Goal: Task Accomplishment & Management: Manage account settings

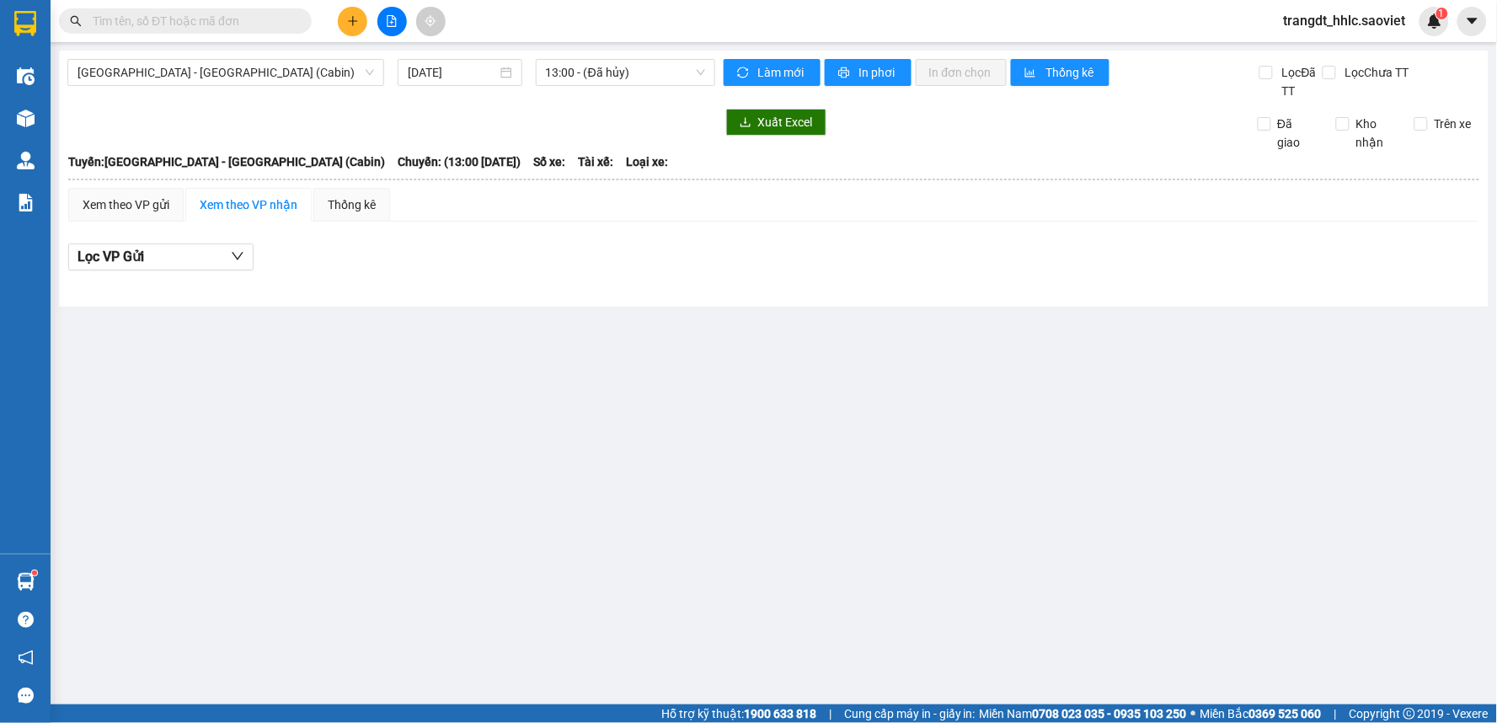
click at [292, 67] on span "[GEOGRAPHIC_DATA] - [GEOGRAPHIC_DATA] (Cabin)" at bounding box center [225, 72] width 296 height 25
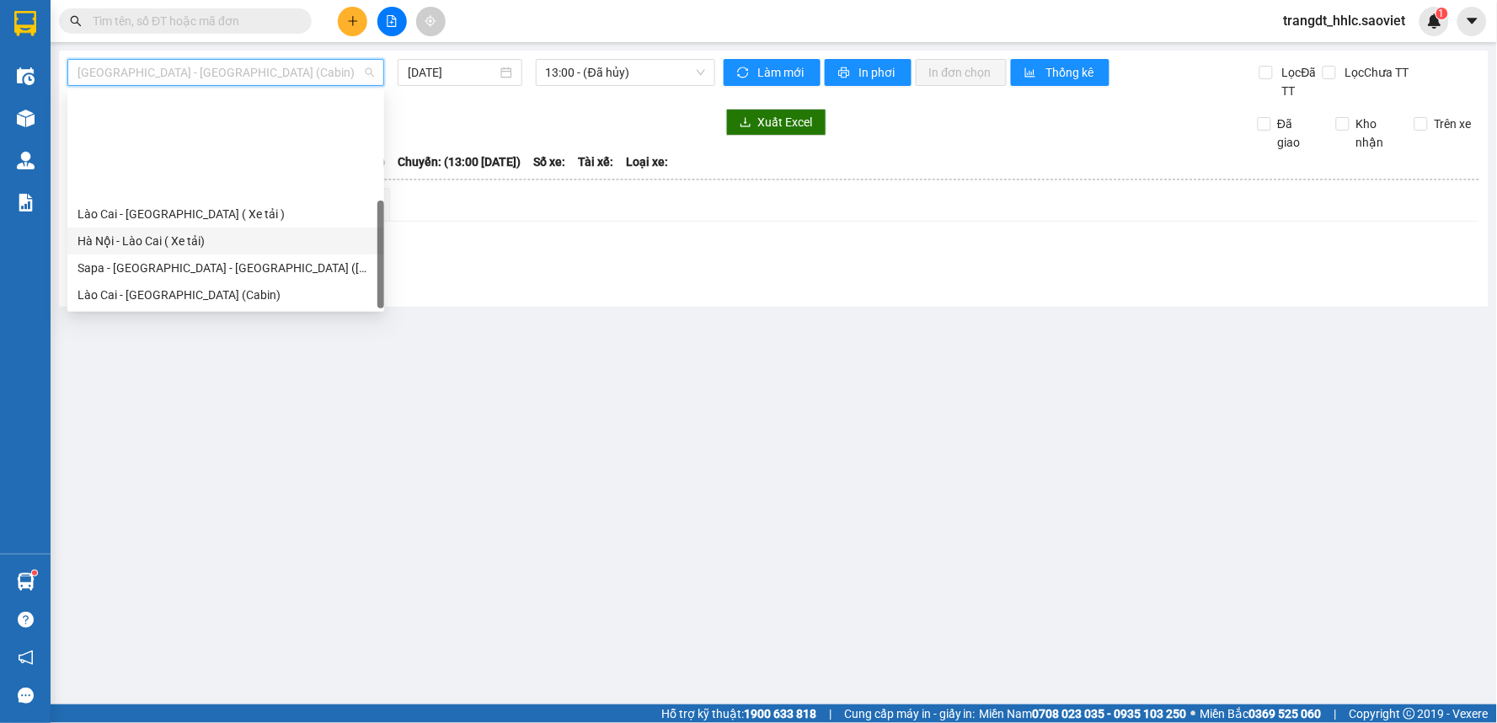
scroll to position [135, 0]
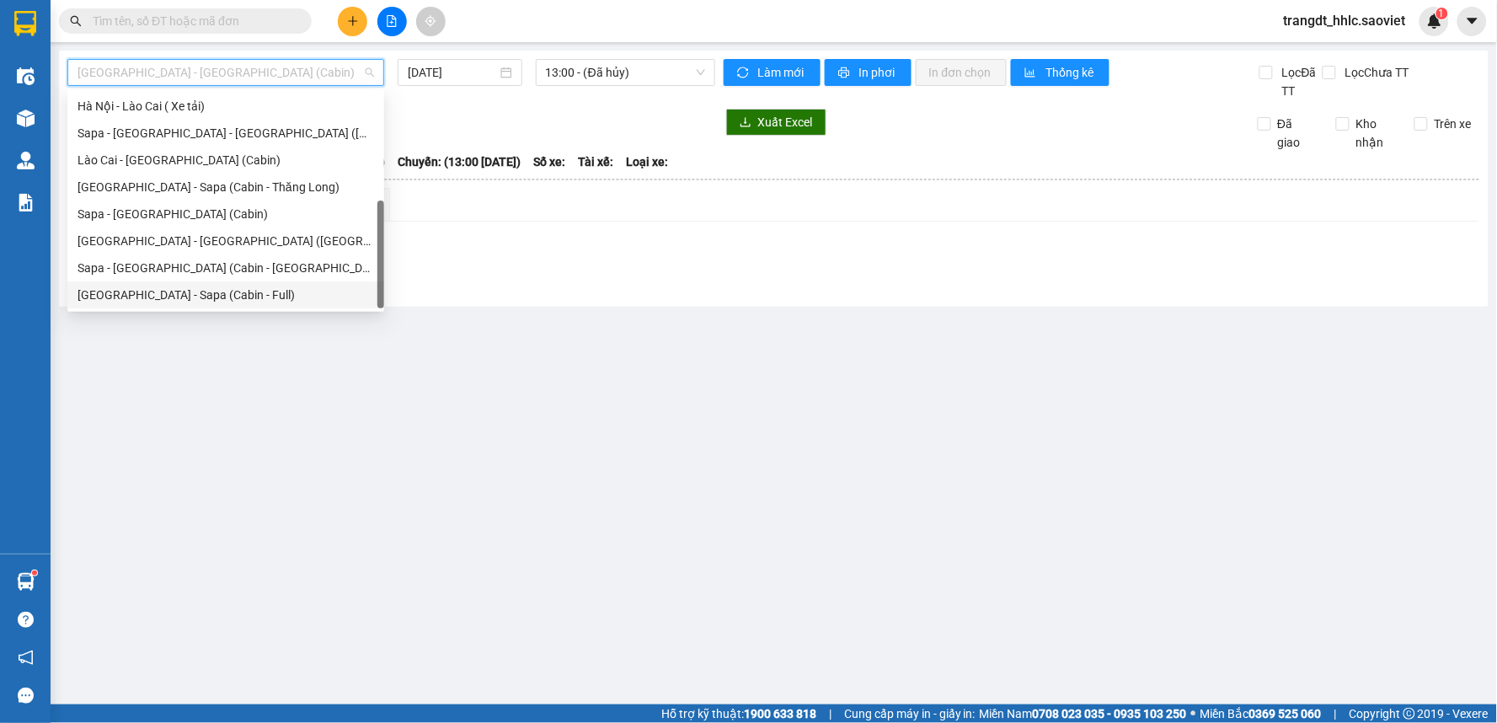
click at [194, 286] on div "[GEOGRAPHIC_DATA] - Sapa (Cabin - Full)" at bounding box center [225, 295] width 296 height 19
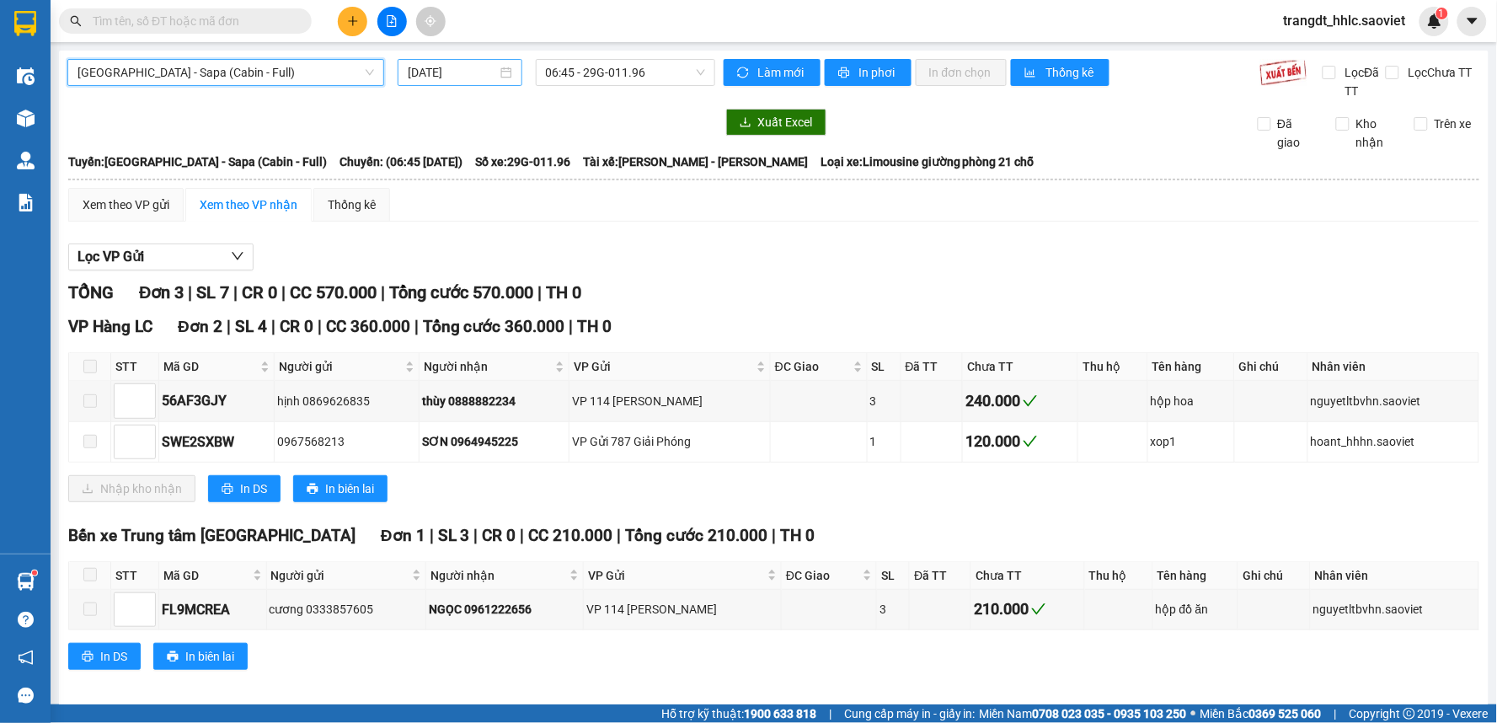
click at [467, 67] on input "[DATE]" at bounding box center [452, 72] width 88 height 19
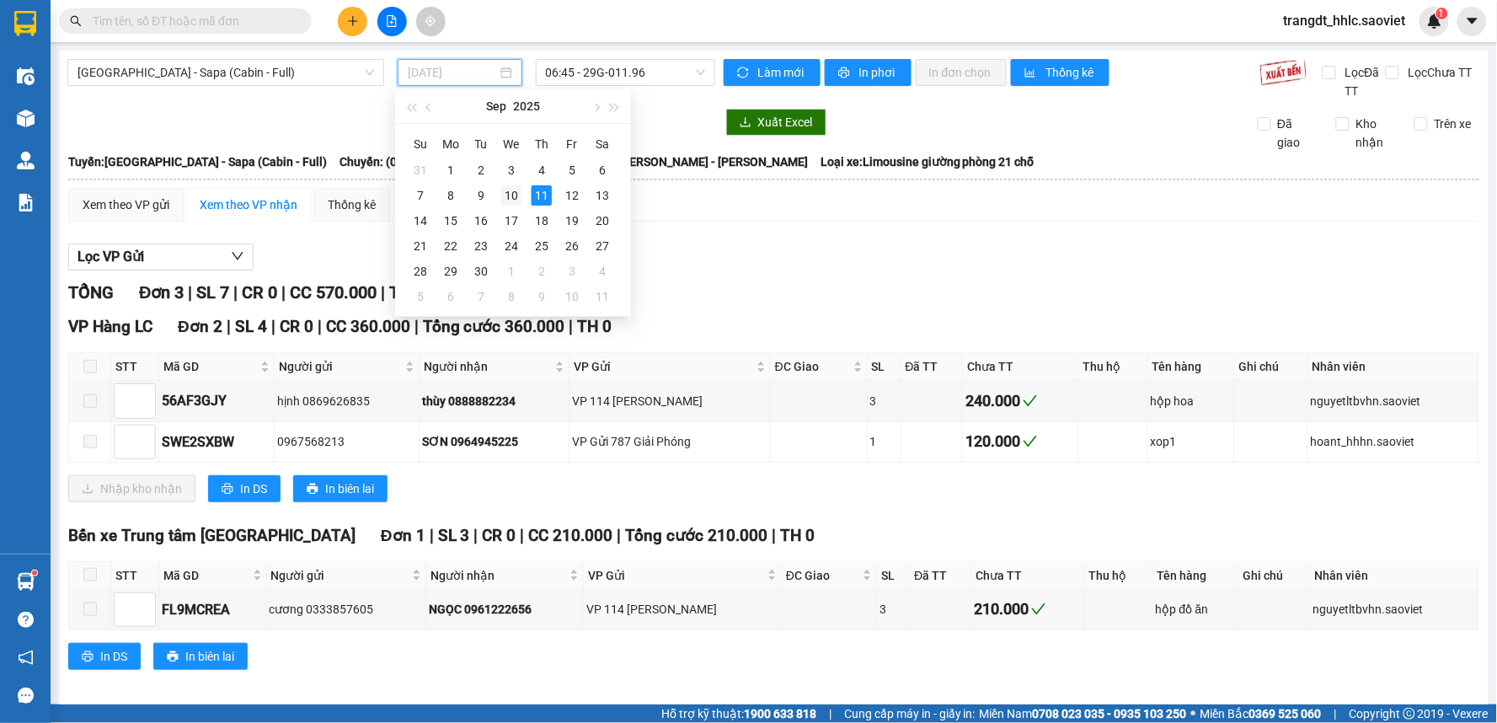
click at [507, 190] on div "10" at bounding box center [511, 195] width 20 height 20
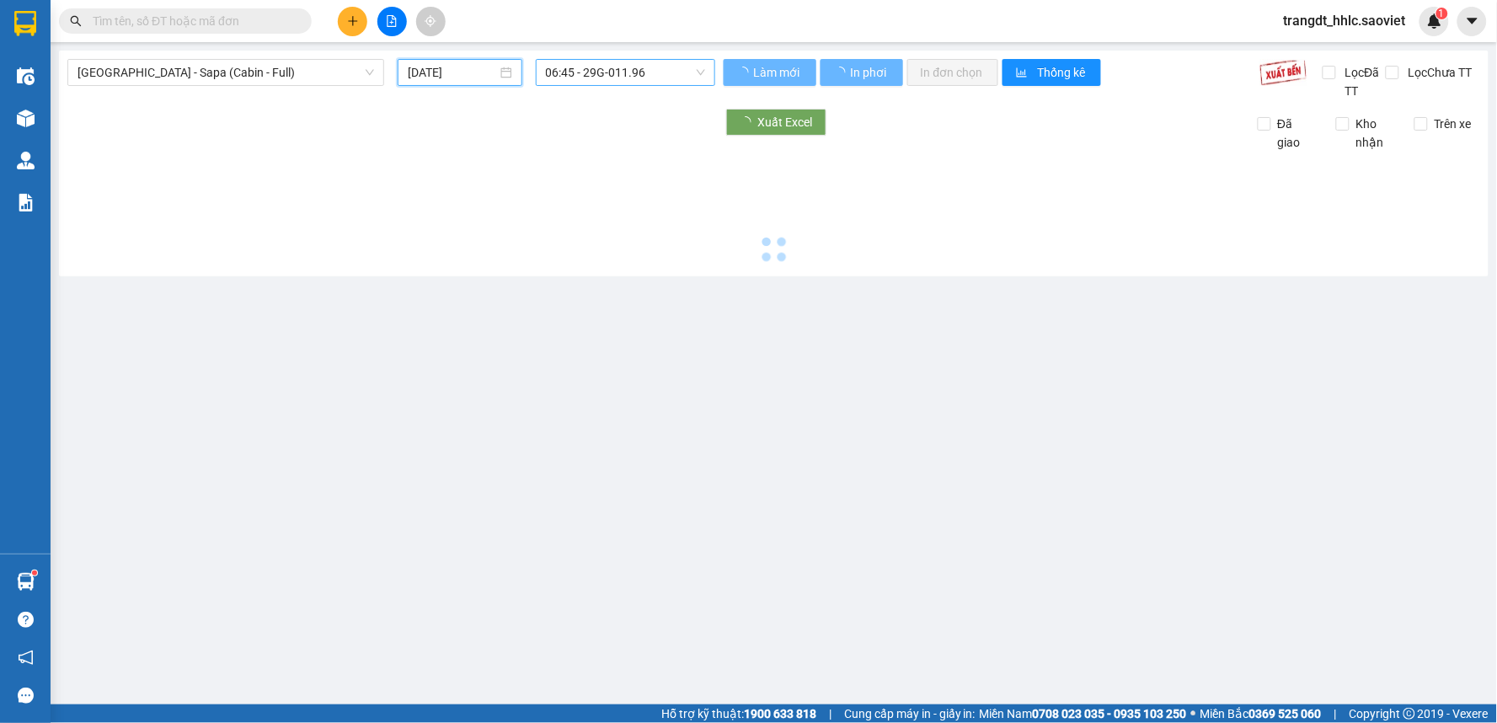
type input "[DATE]"
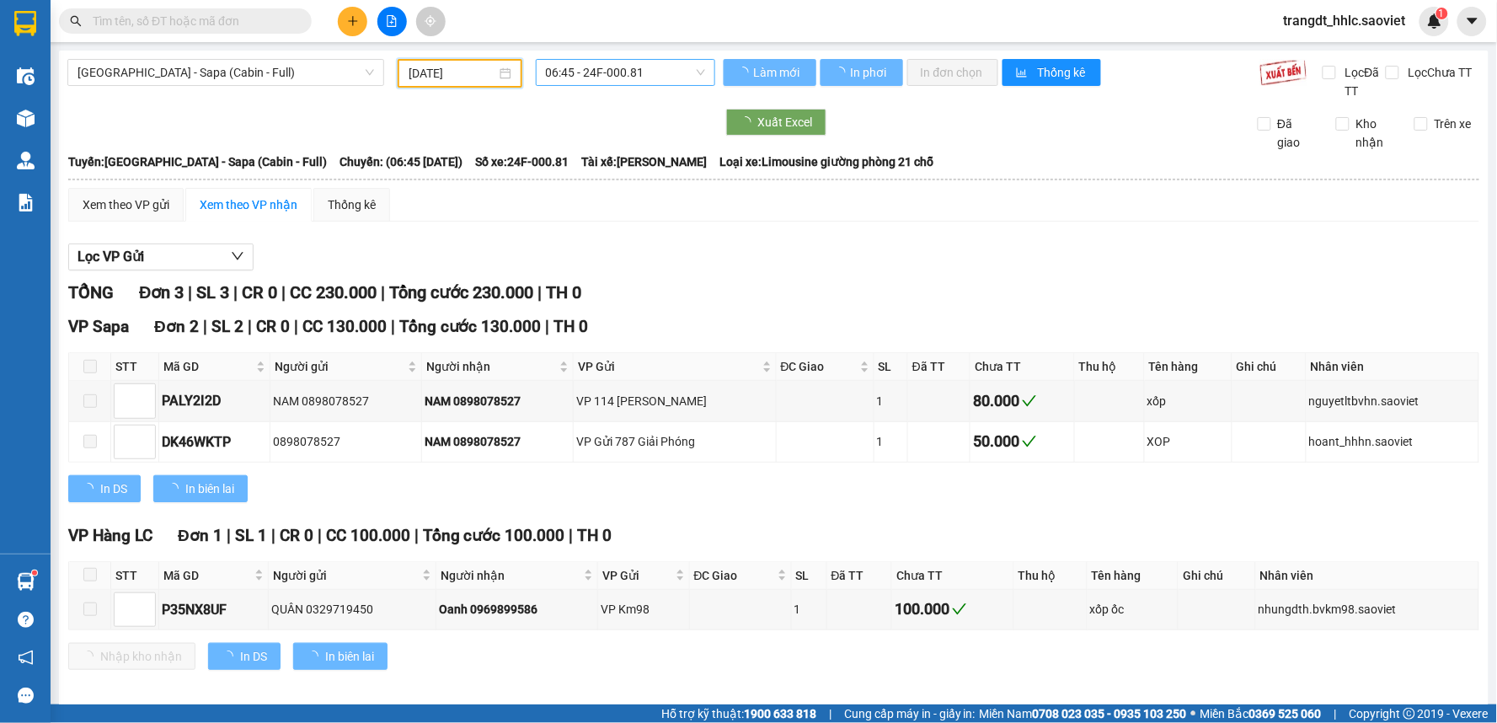
click at [674, 77] on span "06:45 - 24F-000.81" at bounding box center [625, 72] width 159 height 25
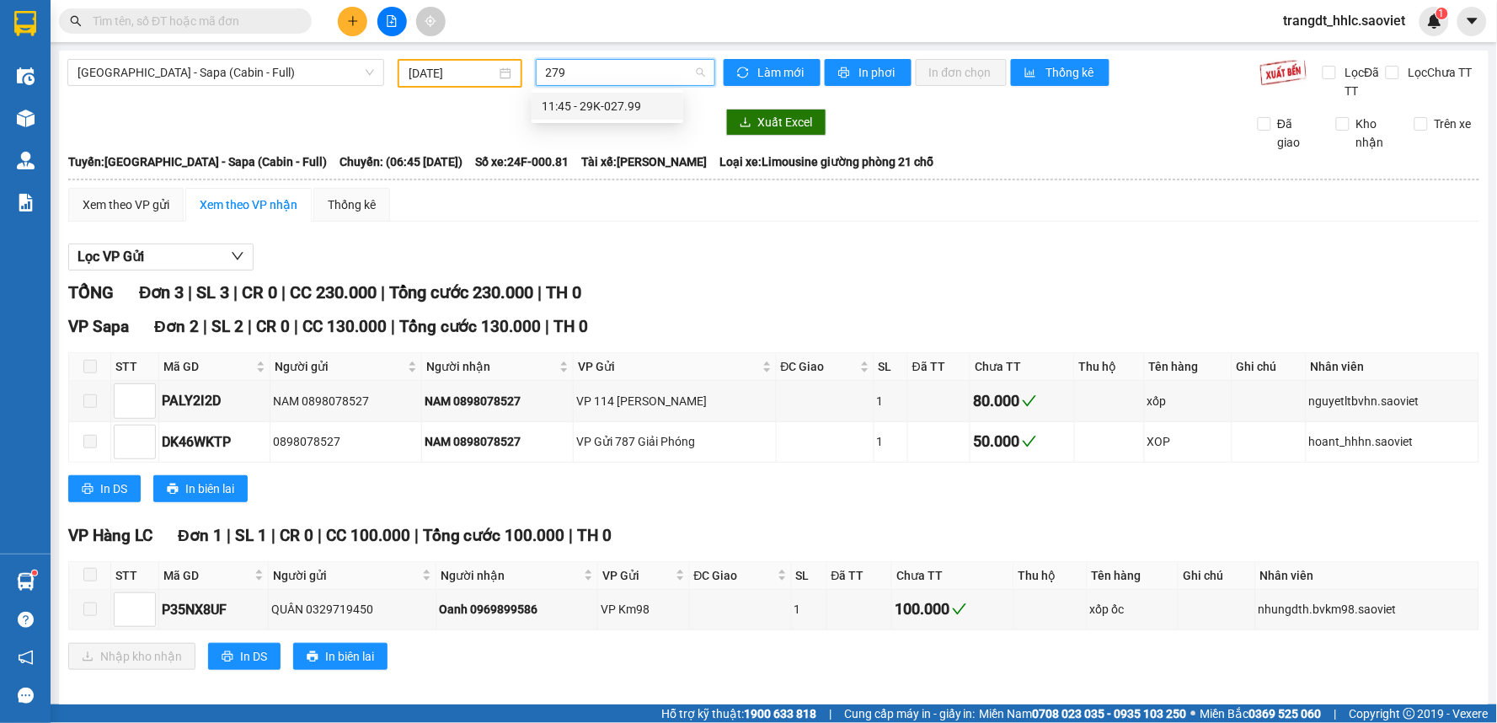
type input "2799"
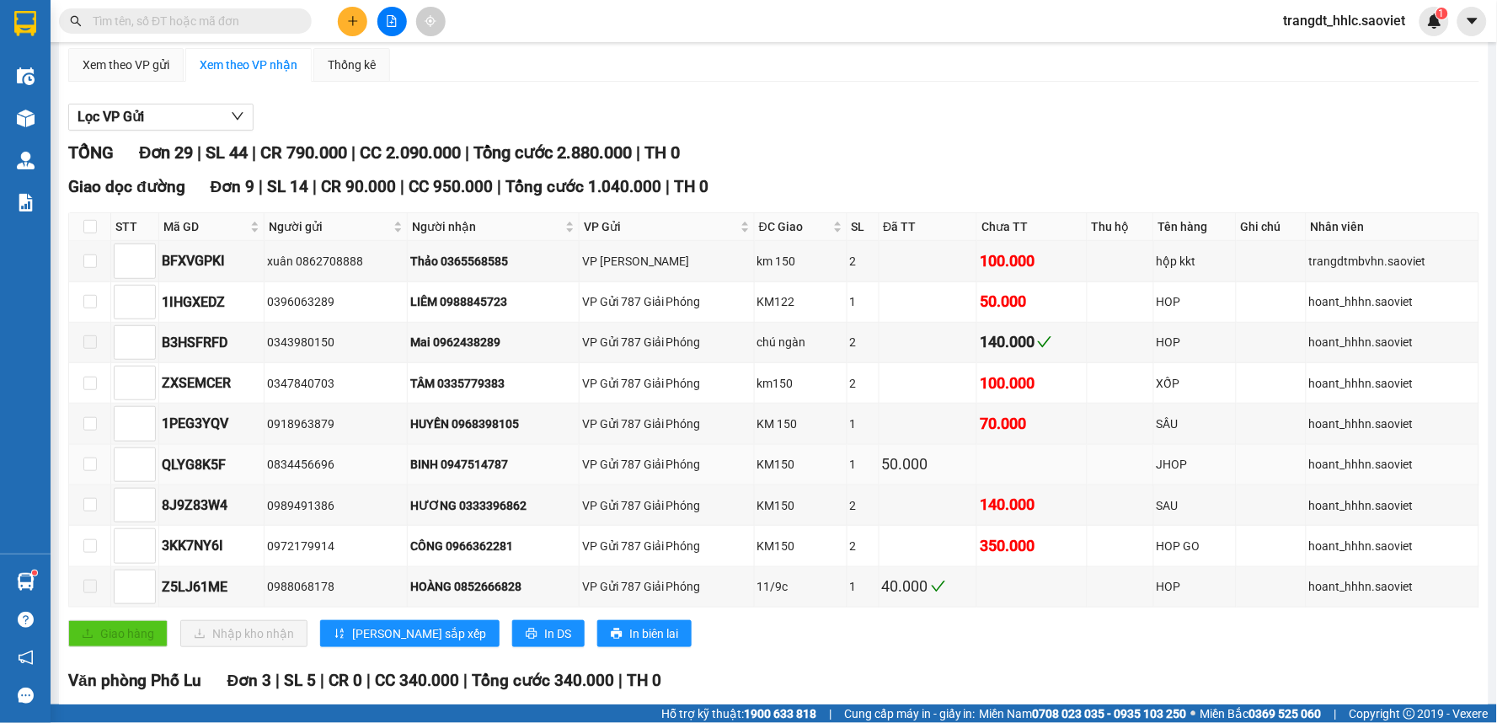
scroll to position [280, 0]
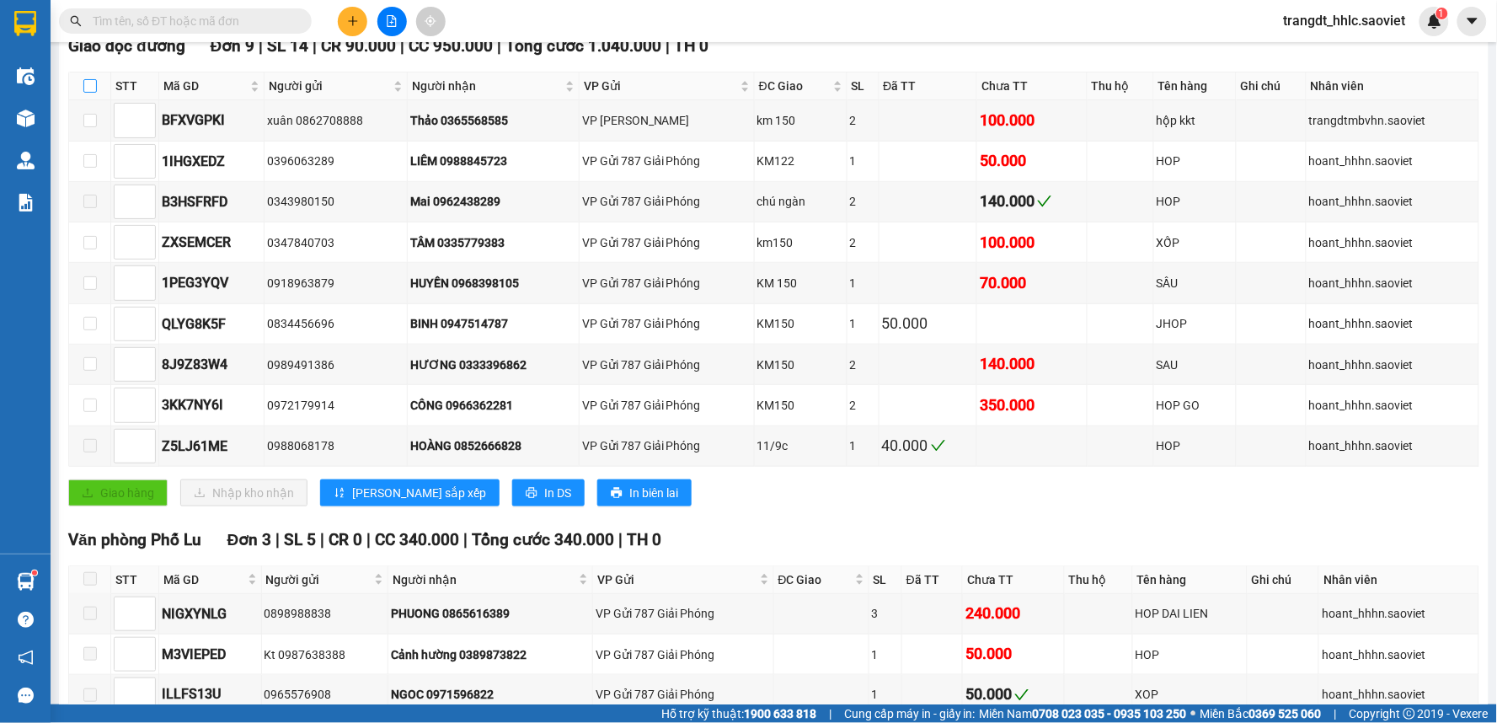
click at [93, 80] on input "checkbox" at bounding box center [89, 85] width 13 height 13
checkbox input "true"
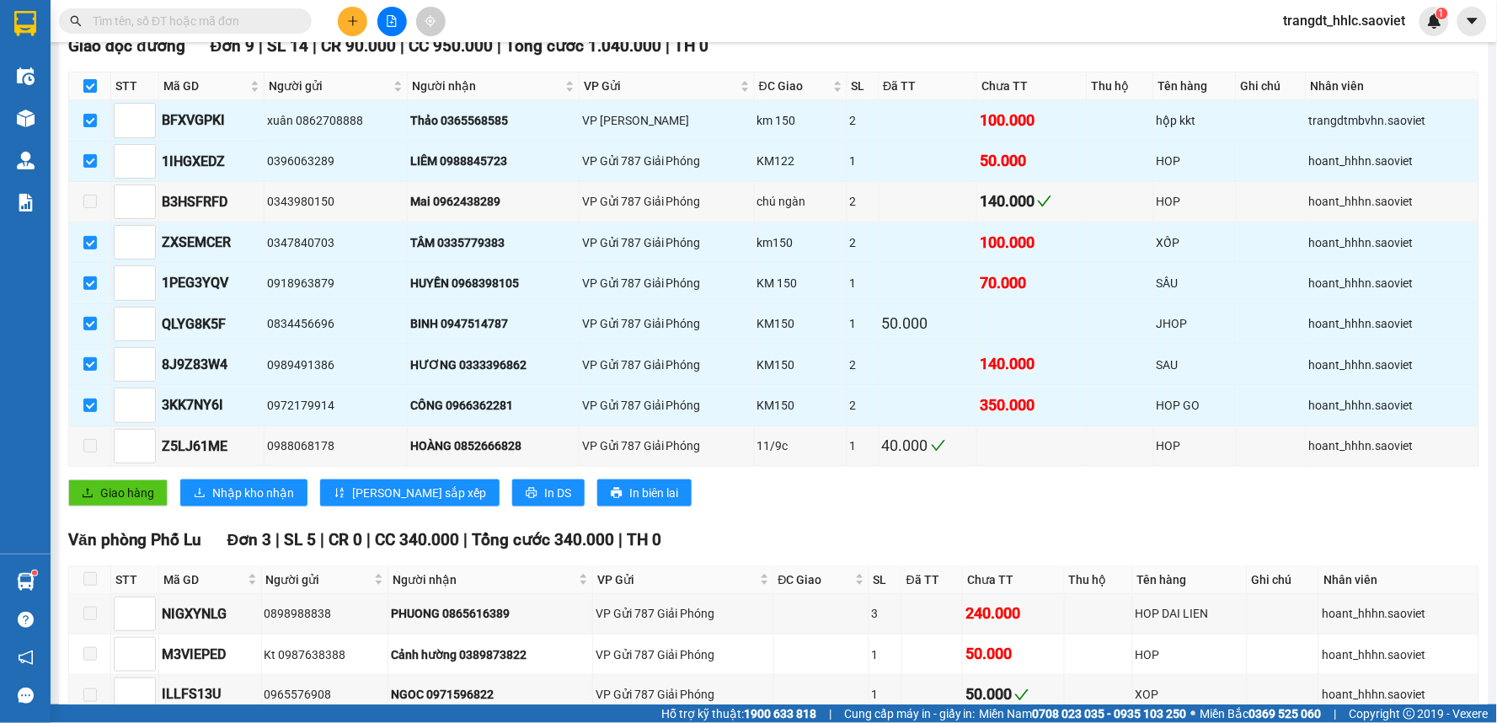
checkbox input "true"
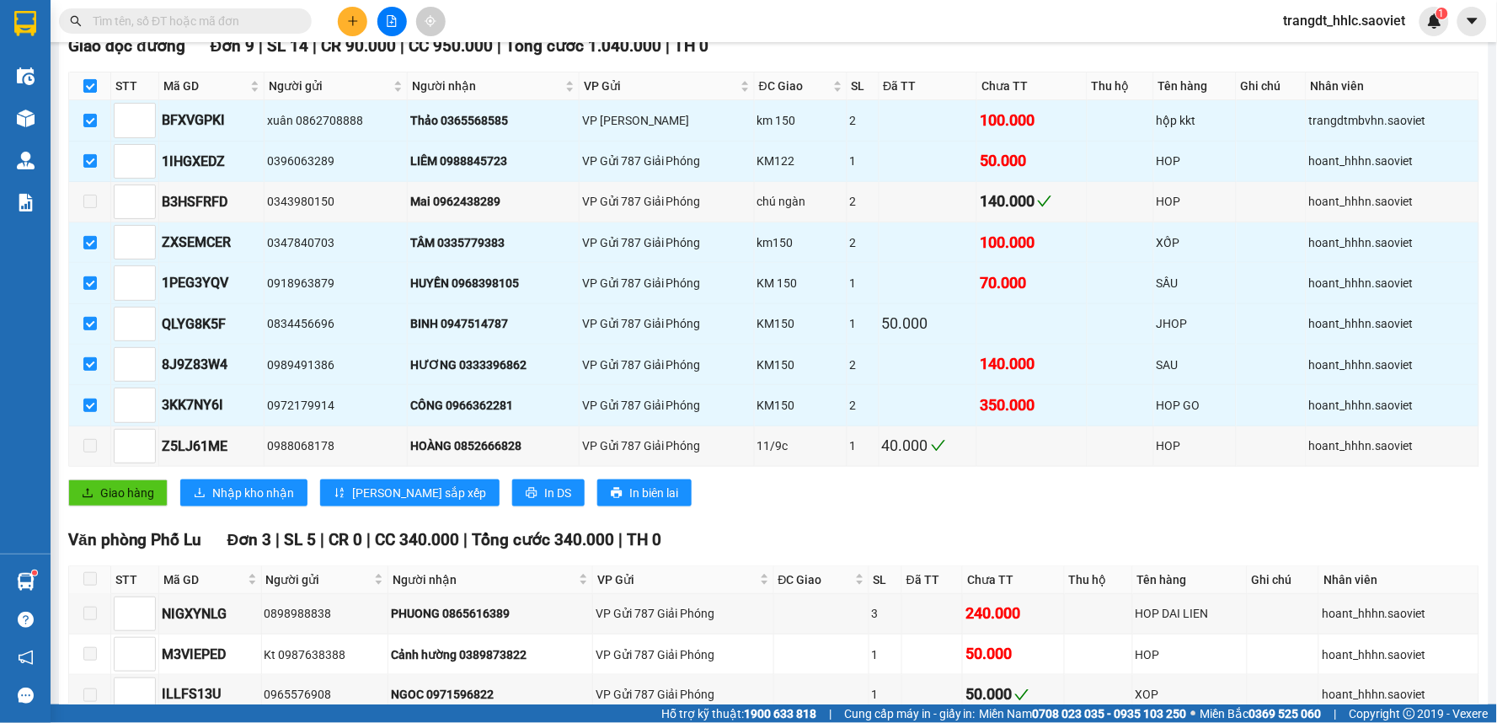
checkbox input "true"
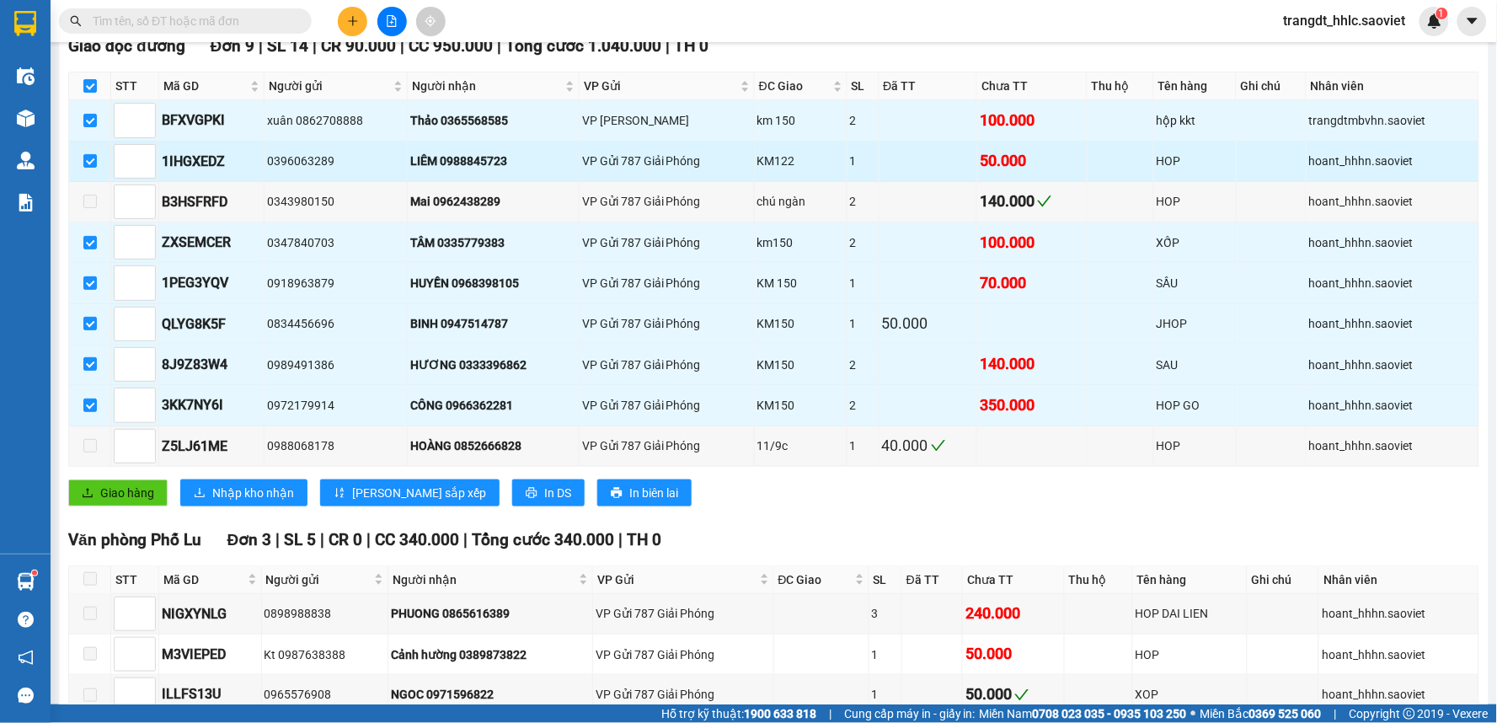
click at [790, 160] on div "KM122" at bounding box center [800, 161] width 87 height 19
click at [93, 166] on input "checkbox" at bounding box center [89, 160] width 13 height 13
checkbox input "false"
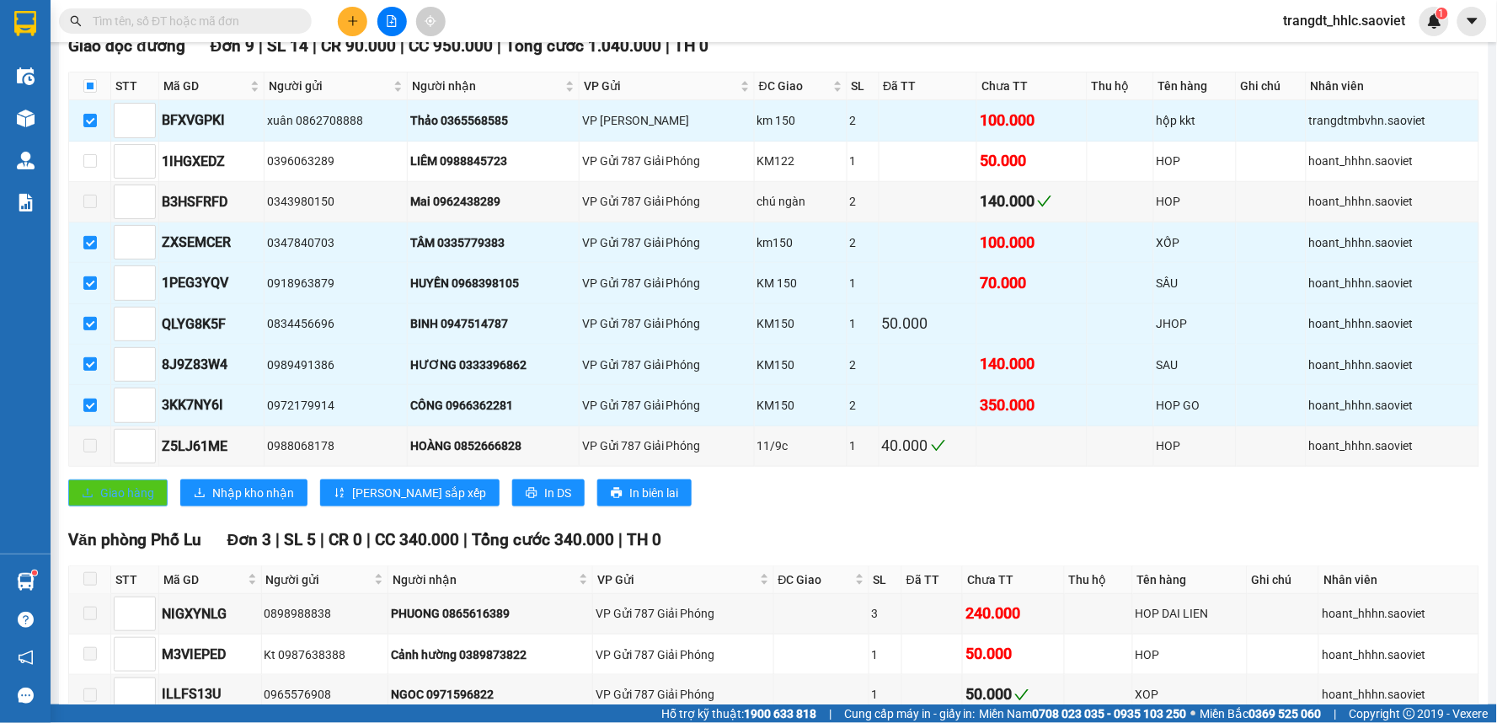
click at [106, 486] on span "Giao hàng" at bounding box center [127, 492] width 54 height 19
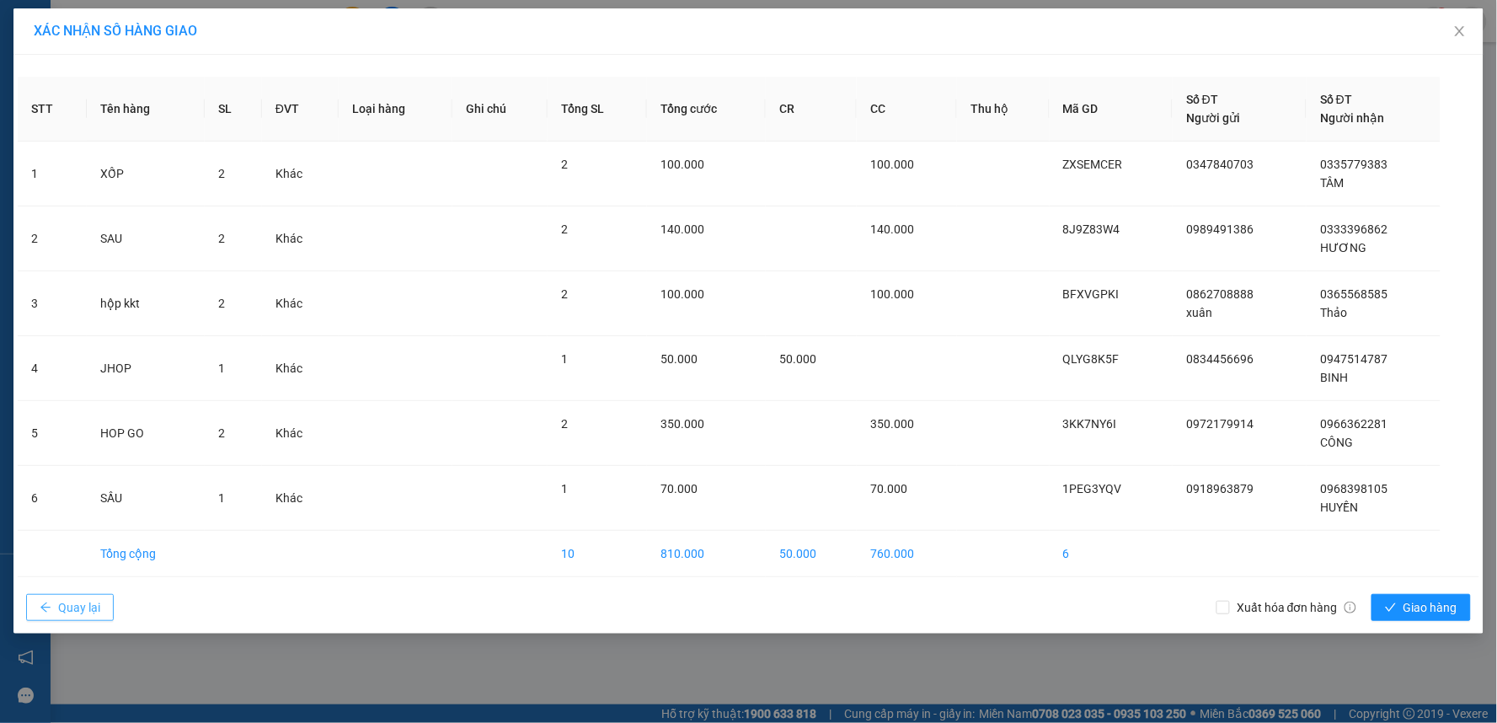
click at [73, 607] on span "Quay lại" at bounding box center [79, 607] width 42 height 19
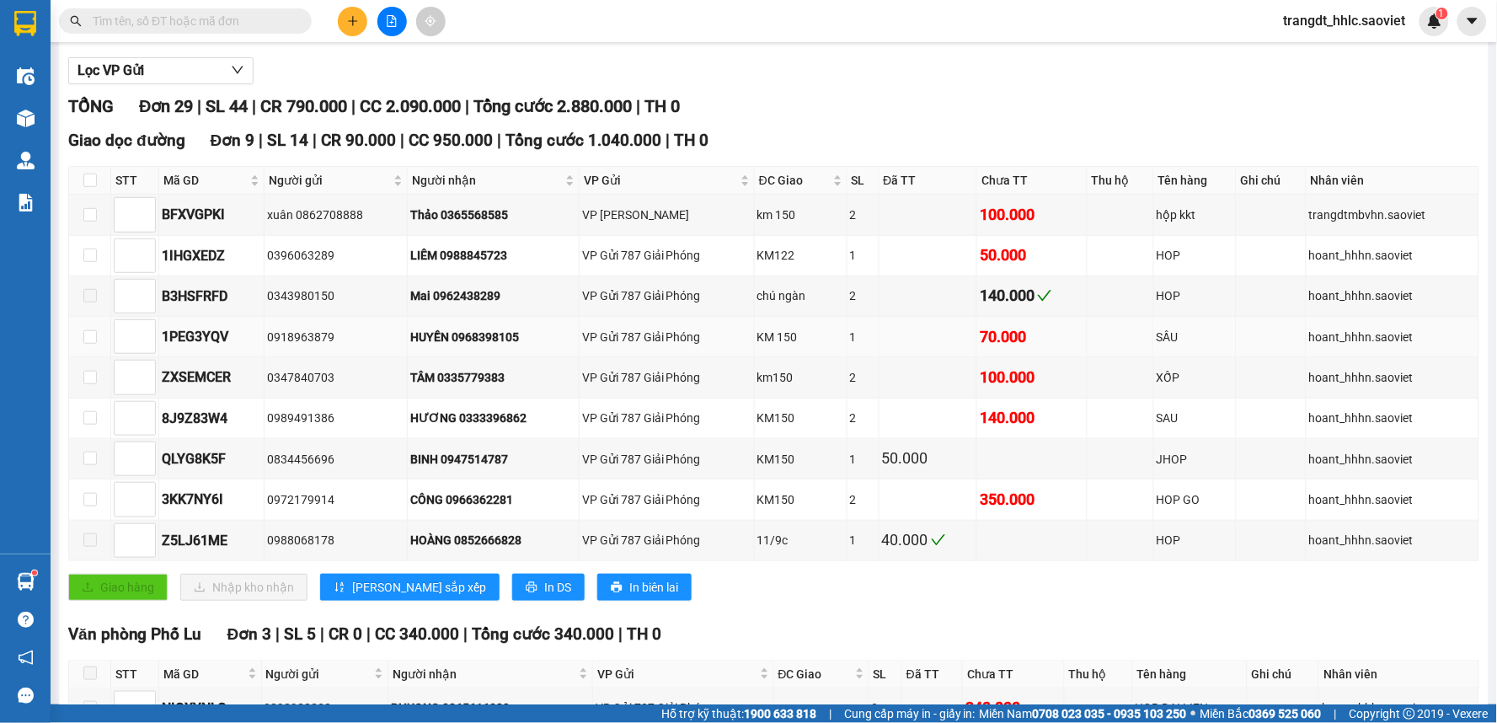
scroll to position [187, 0]
click at [88, 179] on input "checkbox" at bounding box center [89, 179] width 13 height 13
checkbox input "true"
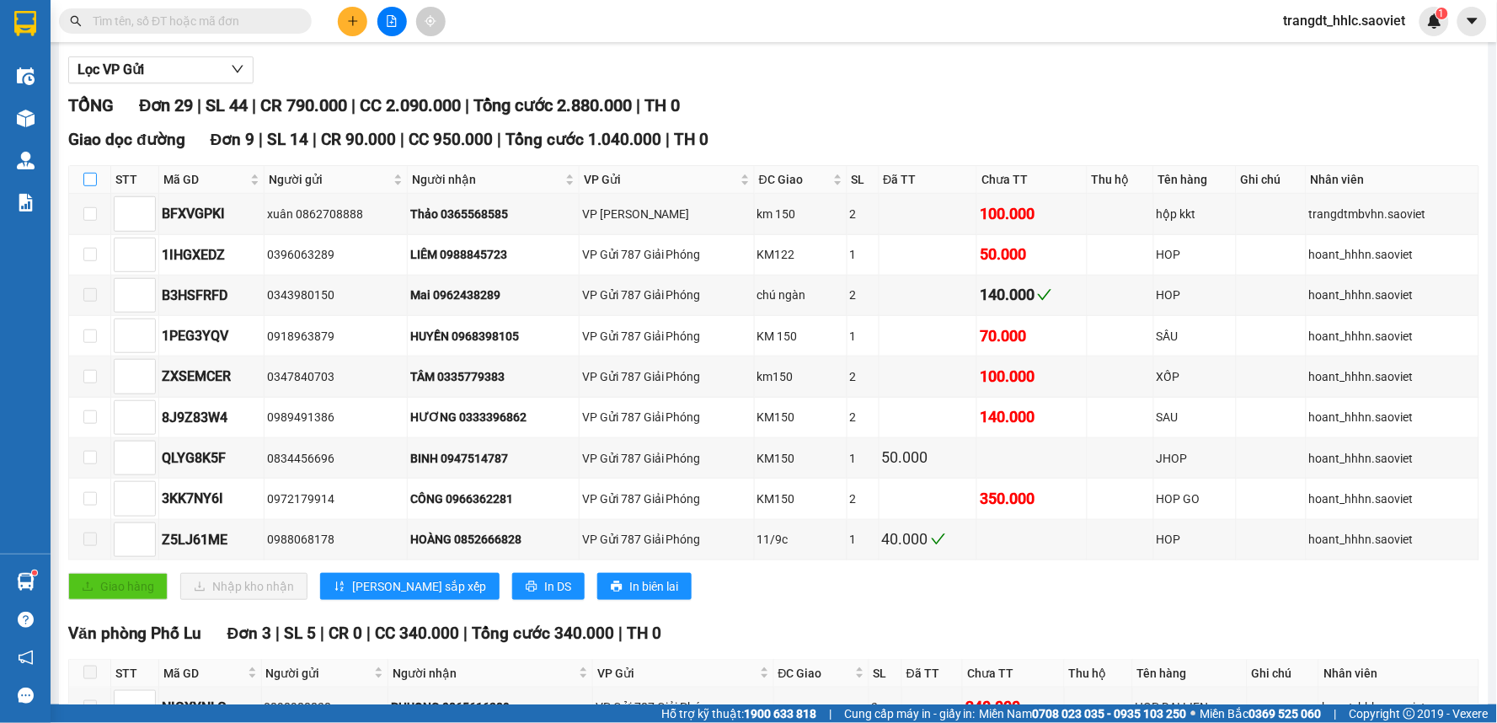
checkbox input "true"
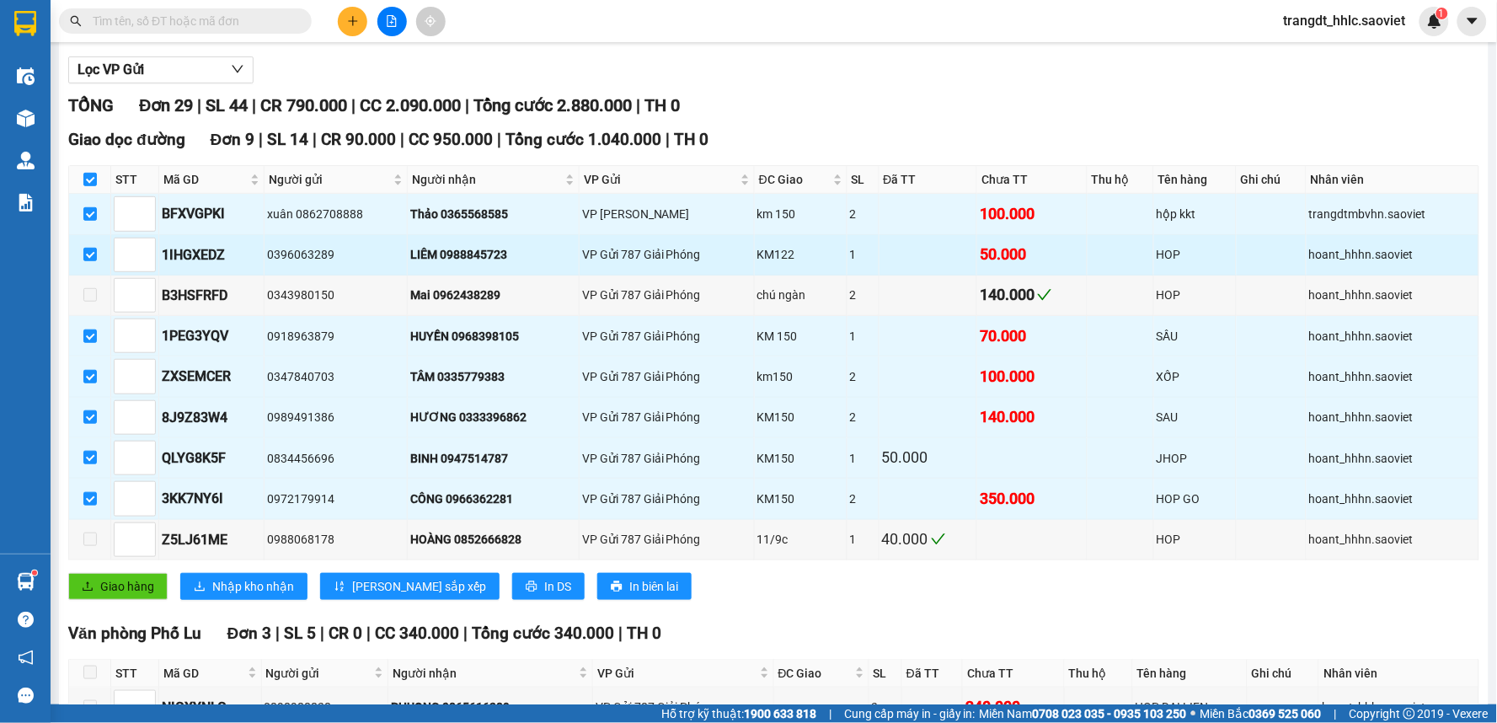
click at [786, 256] on div "KM122" at bounding box center [800, 254] width 87 height 19
click at [88, 253] on input "checkbox" at bounding box center [89, 254] width 13 height 13
checkbox input "false"
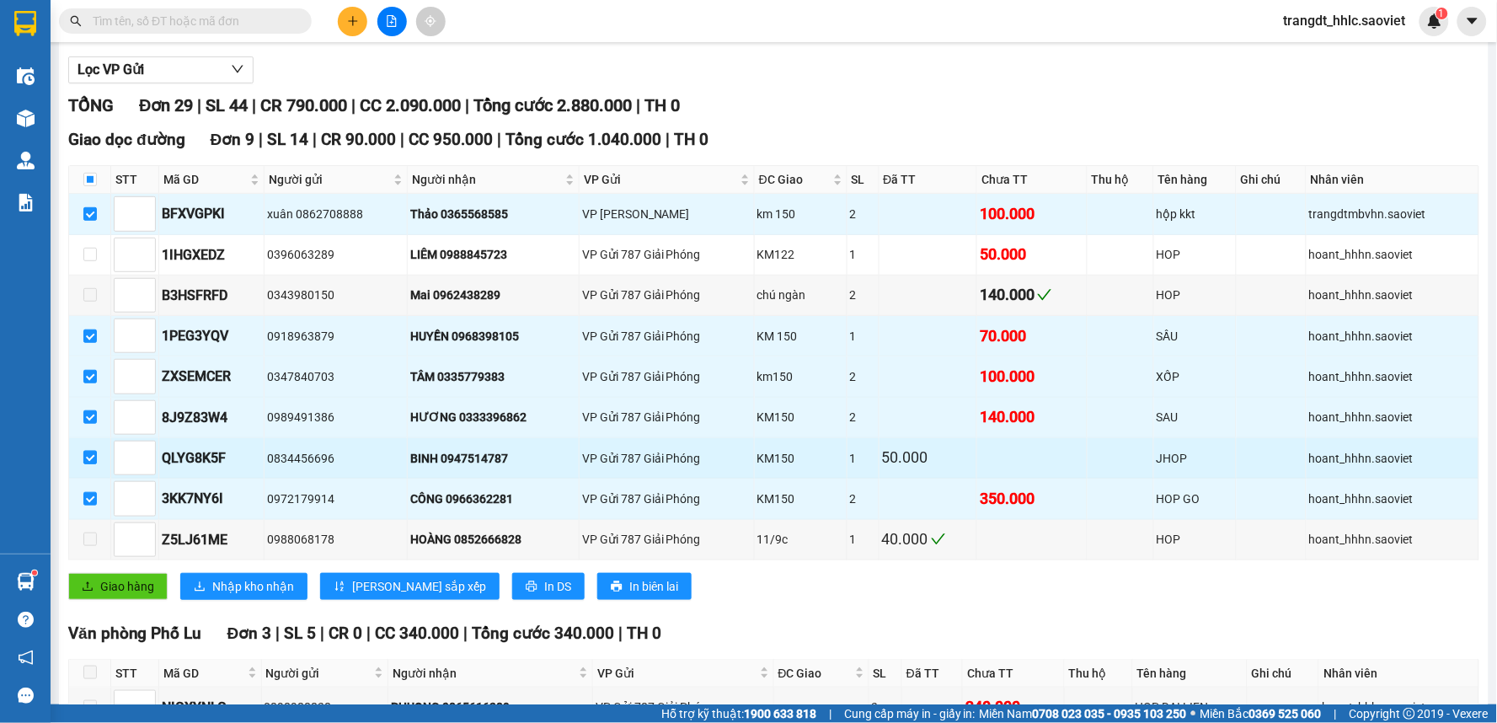
click at [85, 462] on input "checkbox" at bounding box center [89, 457] width 13 height 13
checkbox input "false"
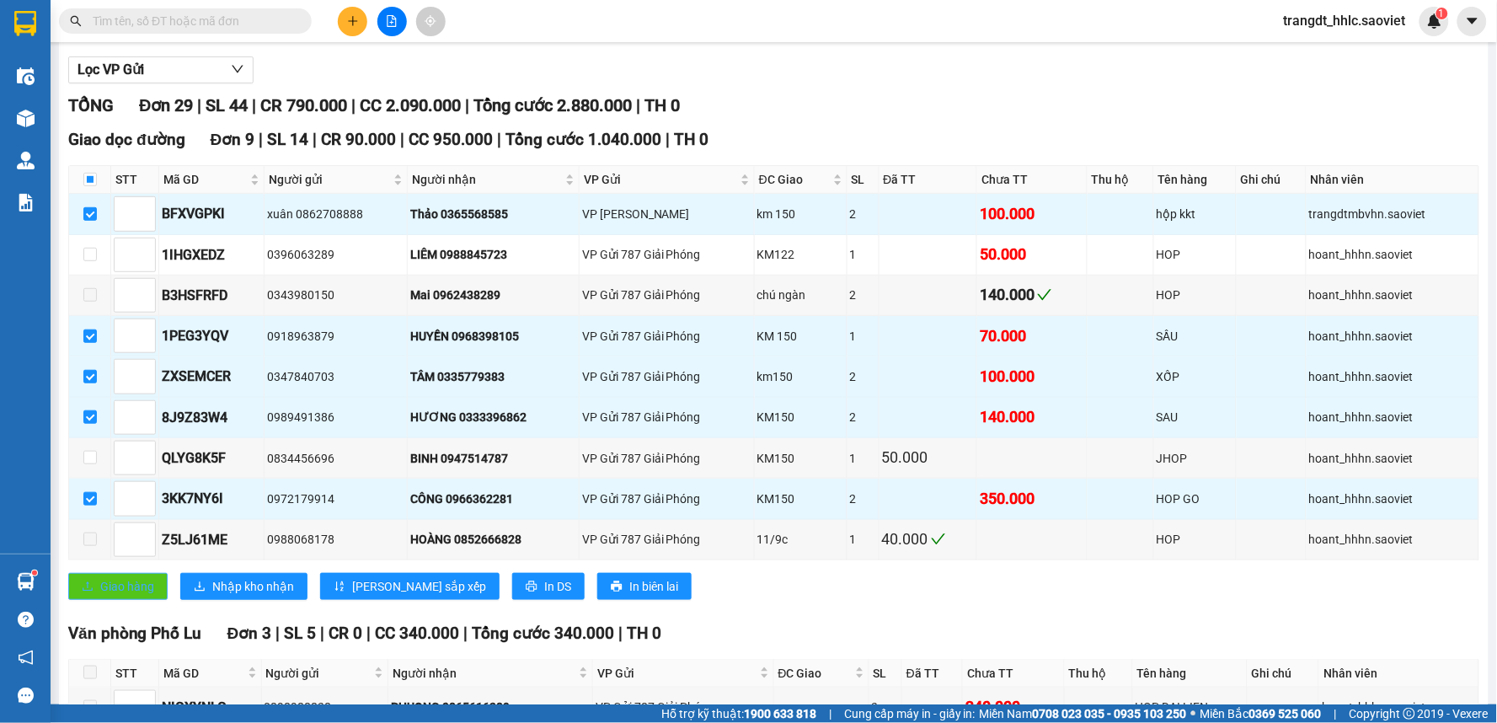
click at [131, 579] on span "Giao hàng" at bounding box center [127, 586] width 54 height 19
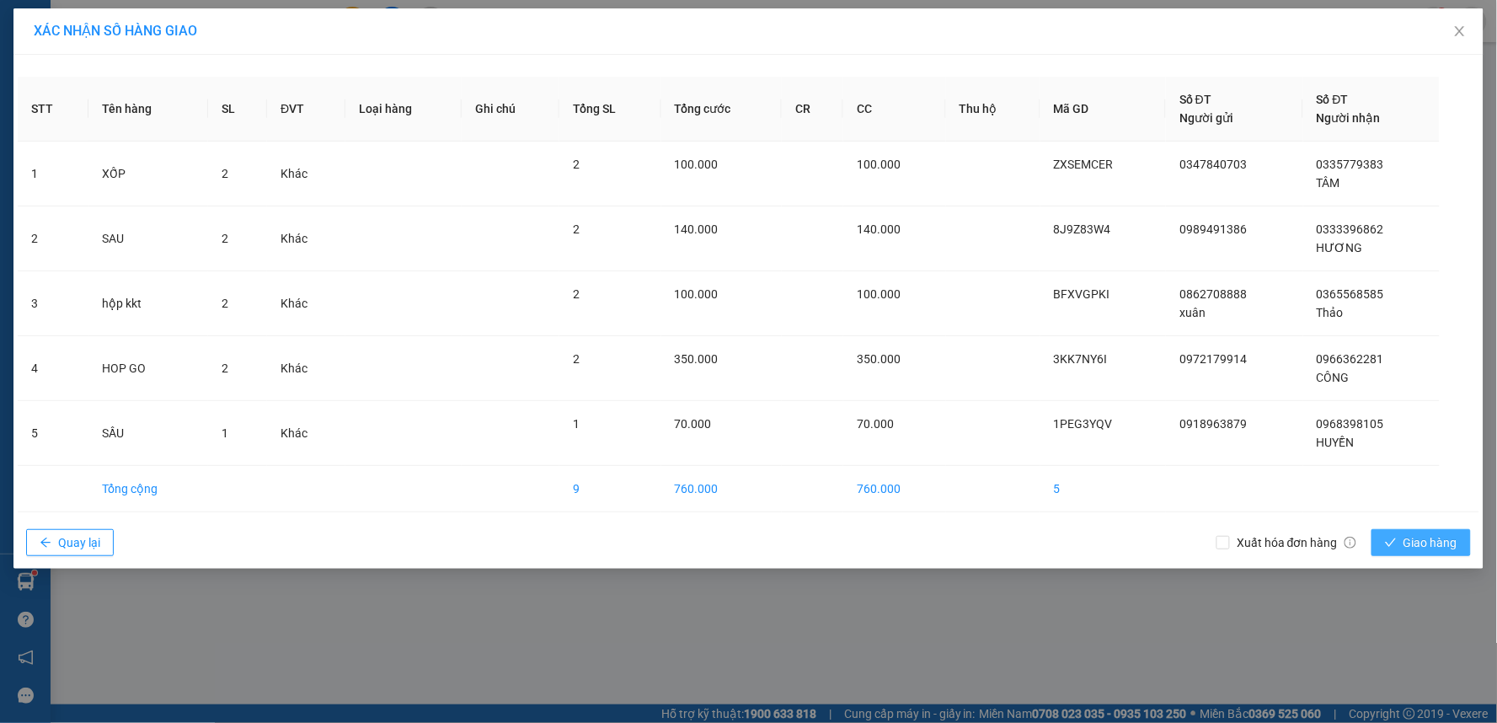
click at [1441, 544] on span "Giao hàng" at bounding box center [1430, 542] width 54 height 19
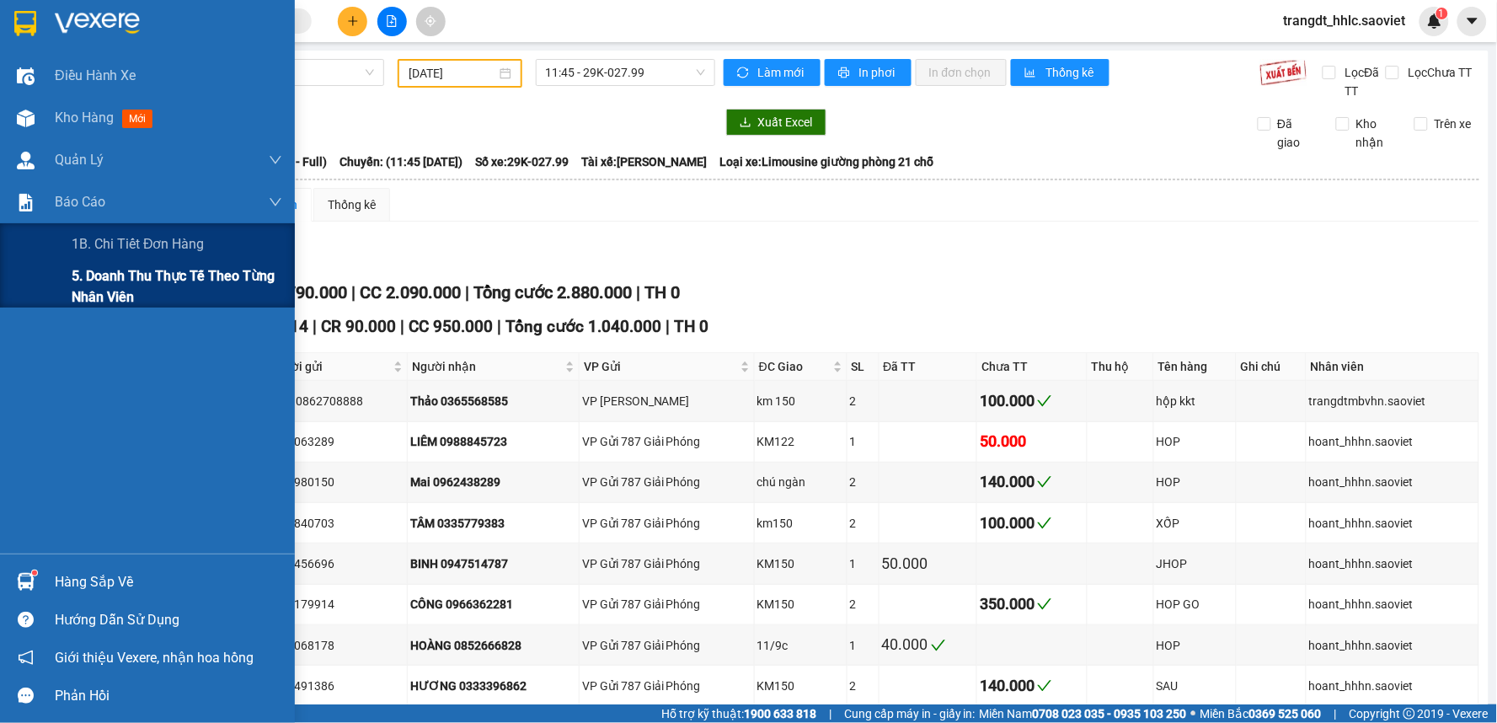
drag, startPoint x: 64, startPoint y: 207, endPoint x: 102, endPoint y: 275, distance: 77.3
click at [64, 206] on span "Báo cáo" at bounding box center [80, 201] width 51 height 21
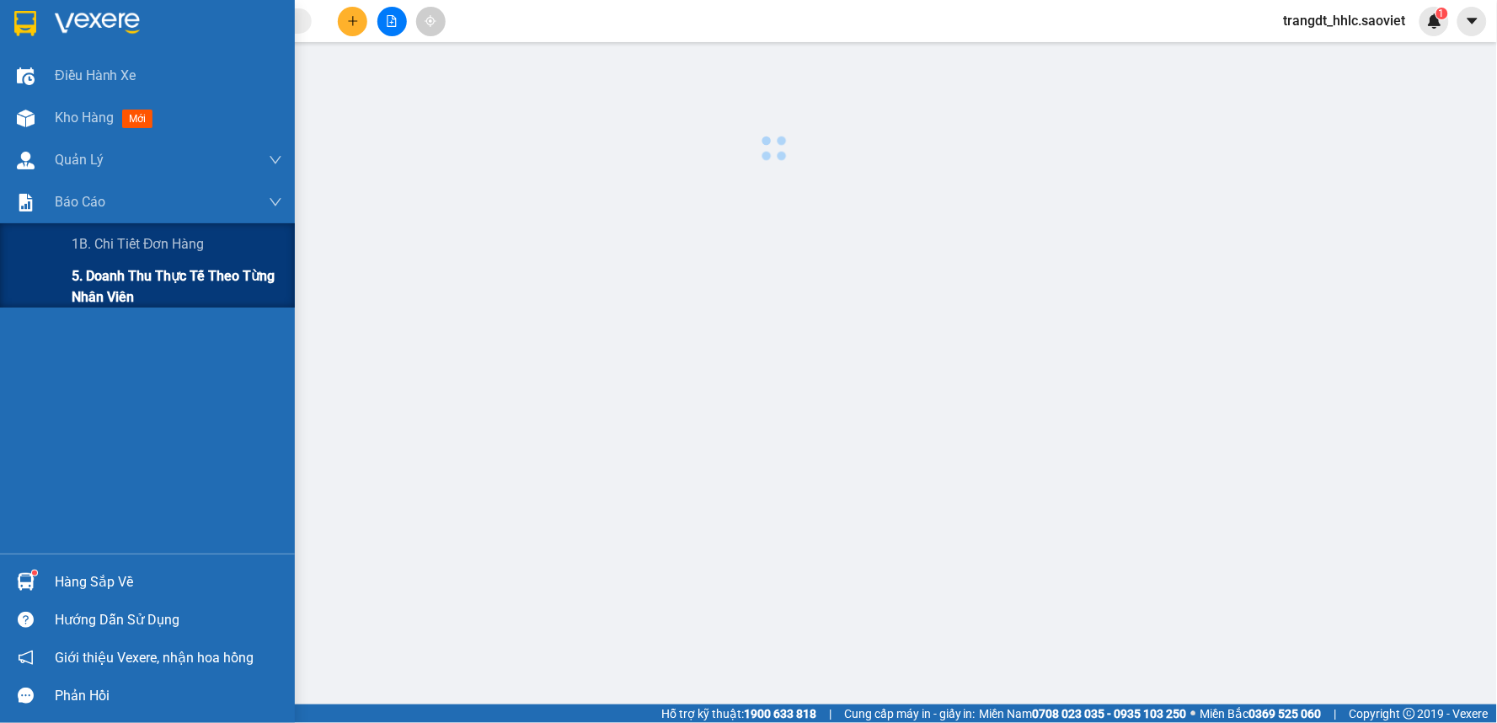
click at [104, 280] on span "5. Doanh thu thực tế theo từng nhân viên" at bounding box center [177, 286] width 211 height 42
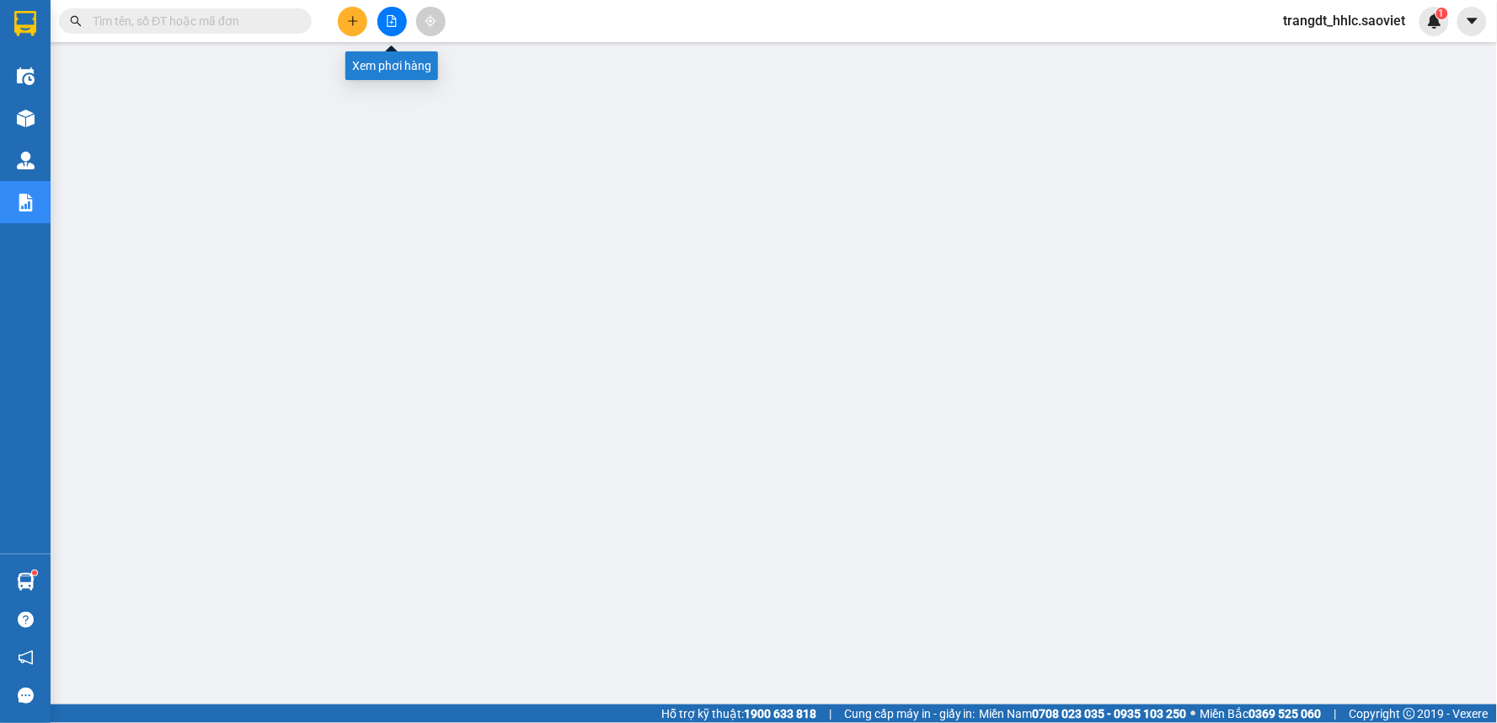
click at [392, 27] on button at bounding box center [391, 21] width 29 height 29
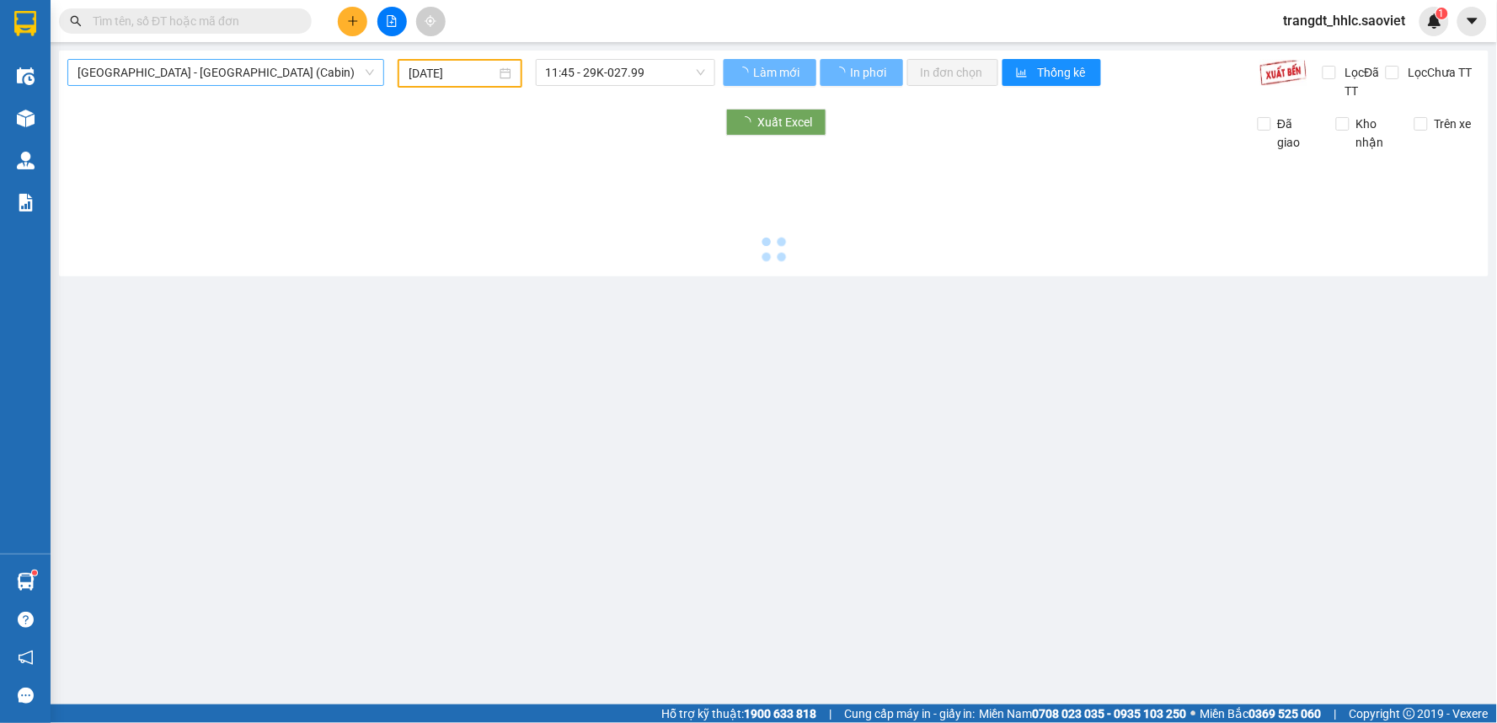
type input "[DATE]"
click at [187, 74] on span "[GEOGRAPHIC_DATA] - [GEOGRAPHIC_DATA] (Cabin)" at bounding box center [225, 72] width 296 height 25
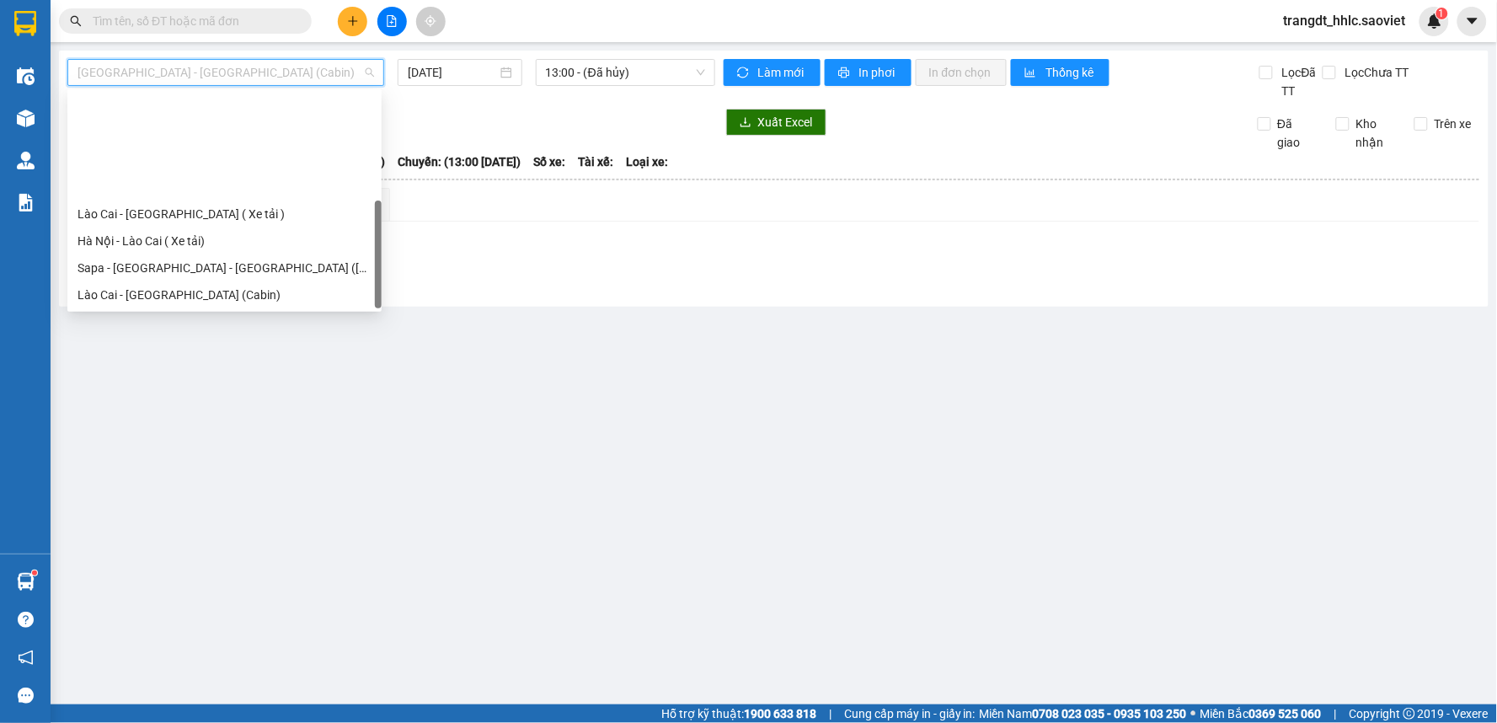
scroll to position [135, 0]
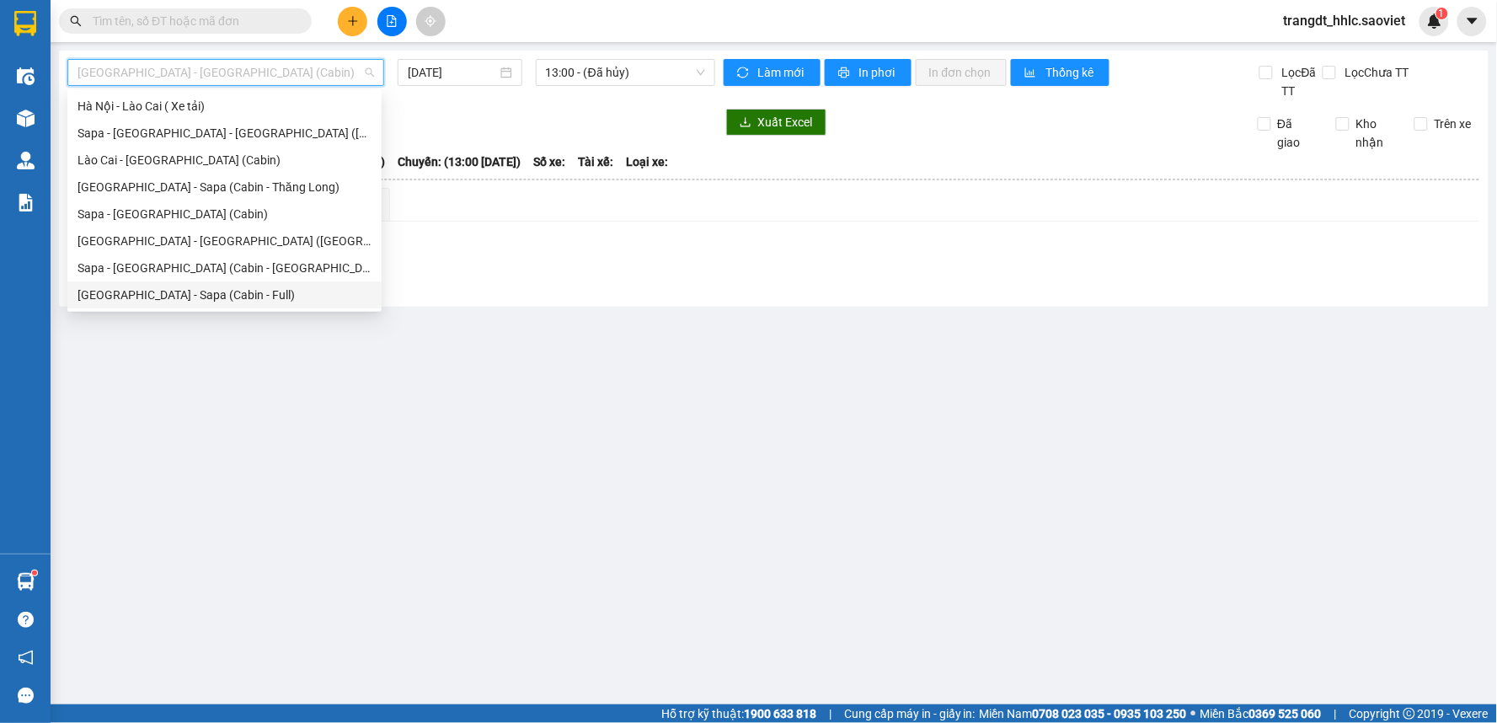
click at [186, 295] on div "[GEOGRAPHIC_DATA] - Sapa (Cabin - Full)" at bounding box center [224, 295] width 294 height 19
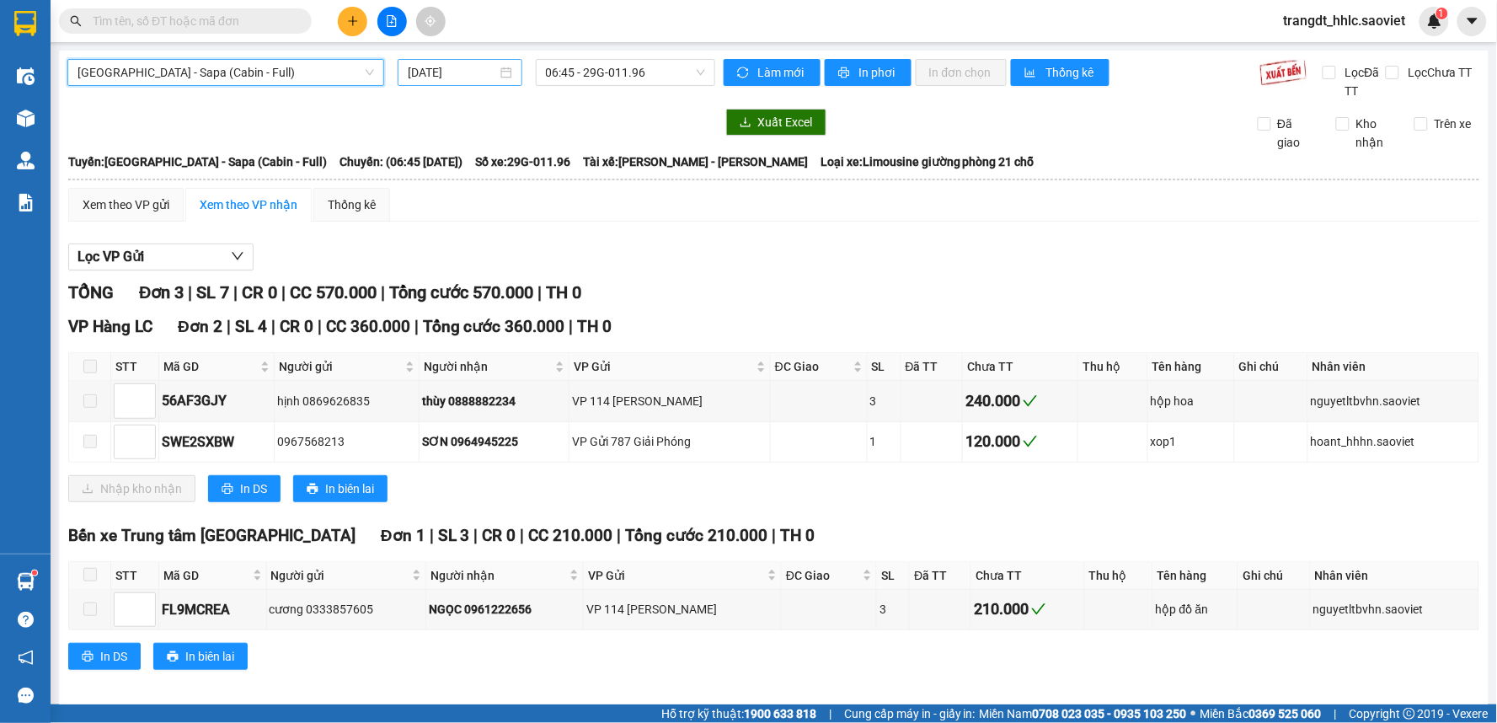
click at [459, 72] on input "[DATE]" at bounding box center [452, 72] width 88 height 19
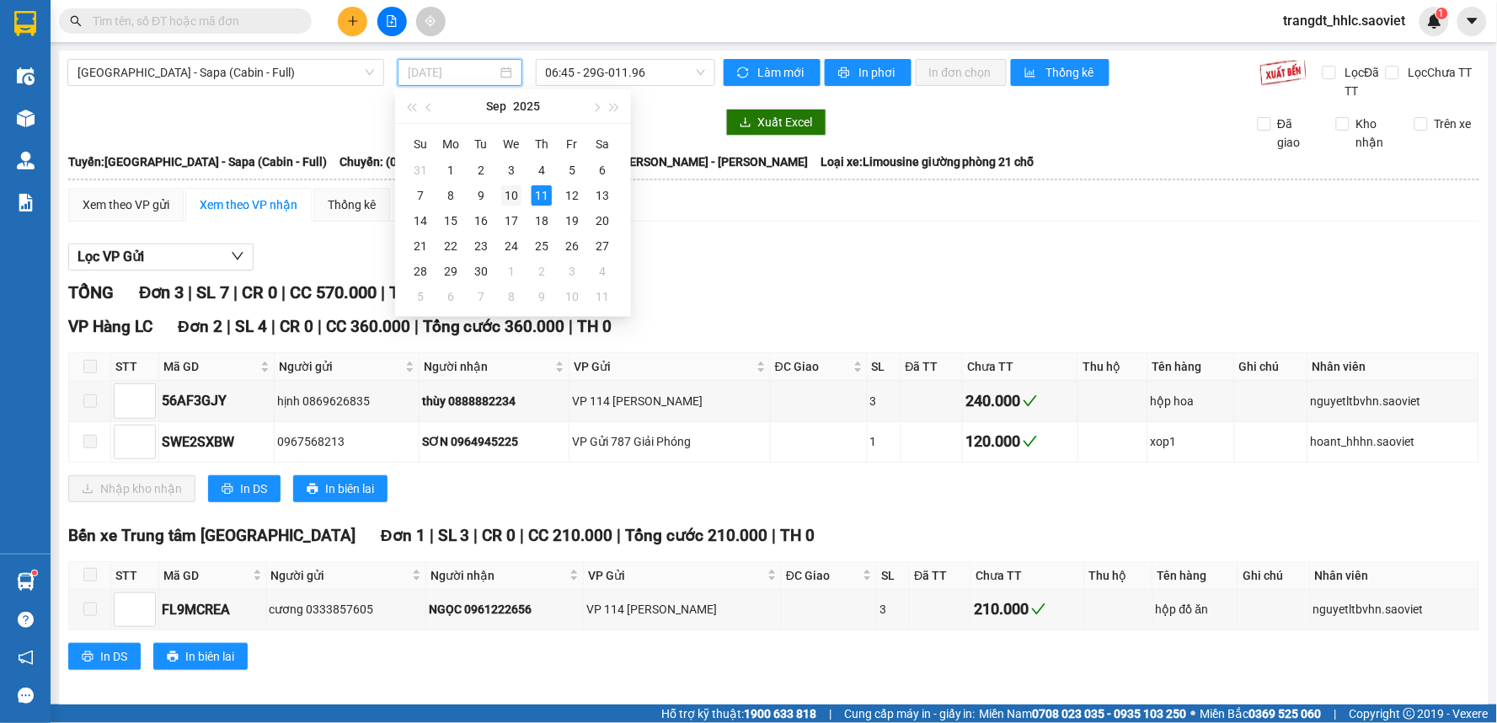
click at [507, 195] on div "10" at bounding box center [511, 195] width 20 height 20
type input "[DATE]"
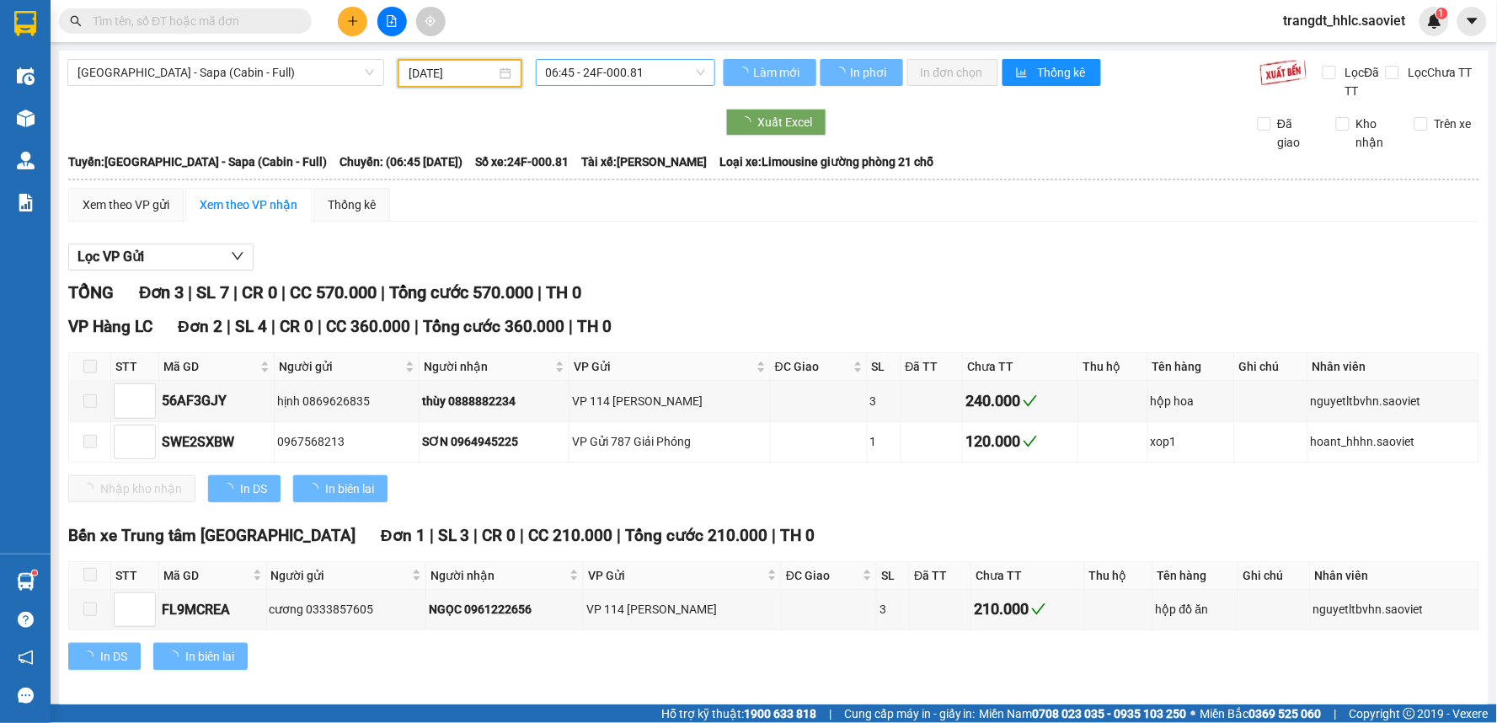
click at [646, 79] on span "06:45 - 24F-000.81" at bounding box center [625, 72] width 159 height 25
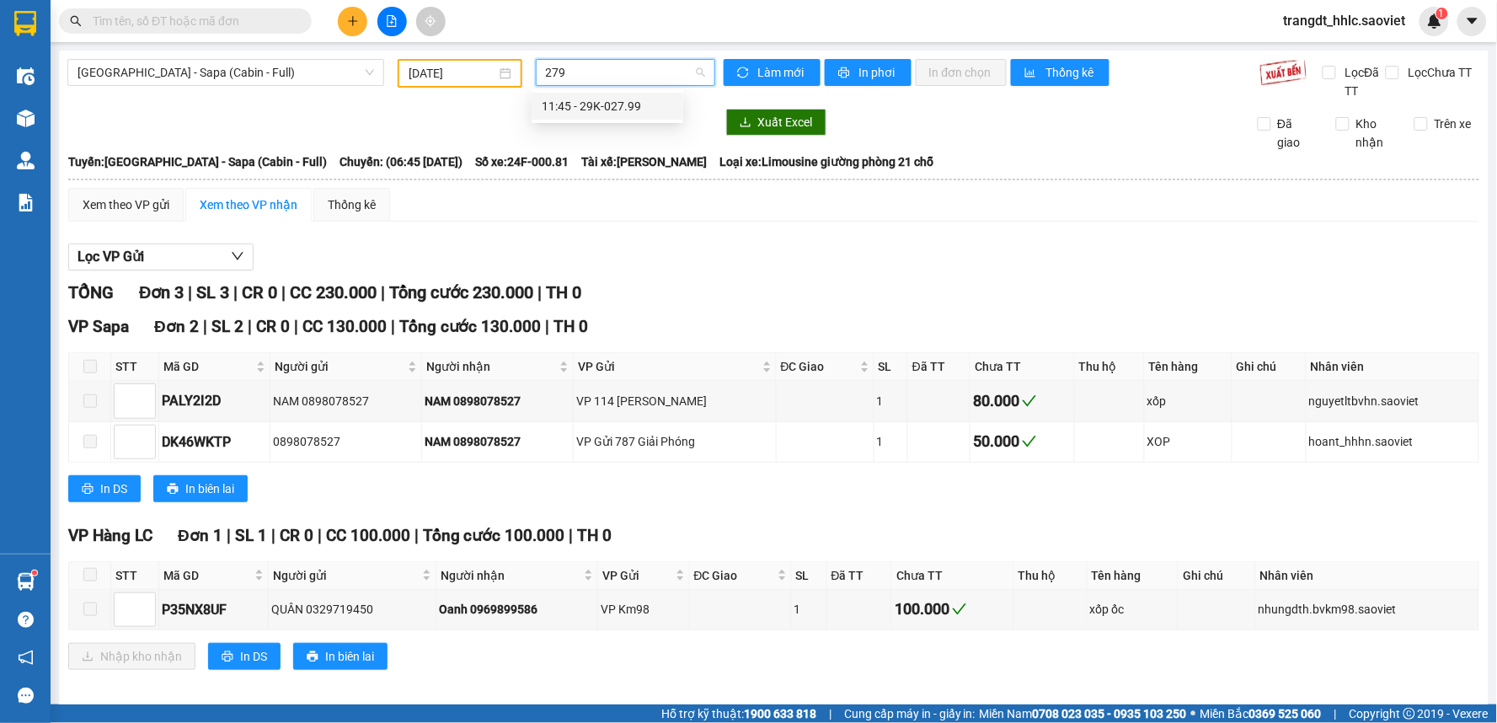
type input "2799"
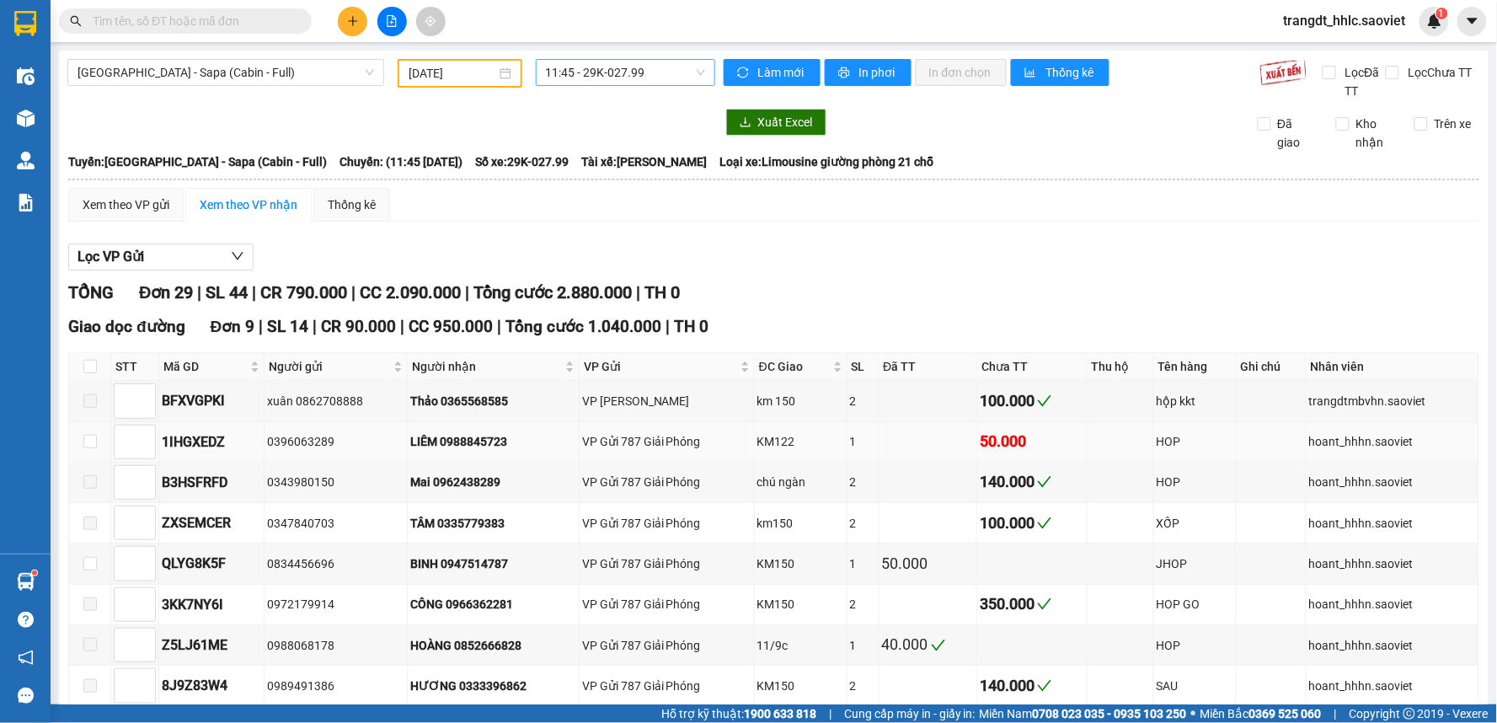
click at [478, 439] on div "LIÊM 0988845723" at bounding box center [493, 441] width 166 height 19
copy div "0988845723"
click at [247, 19] on input "text" at bounding box center [192, 21] width 199 height 19
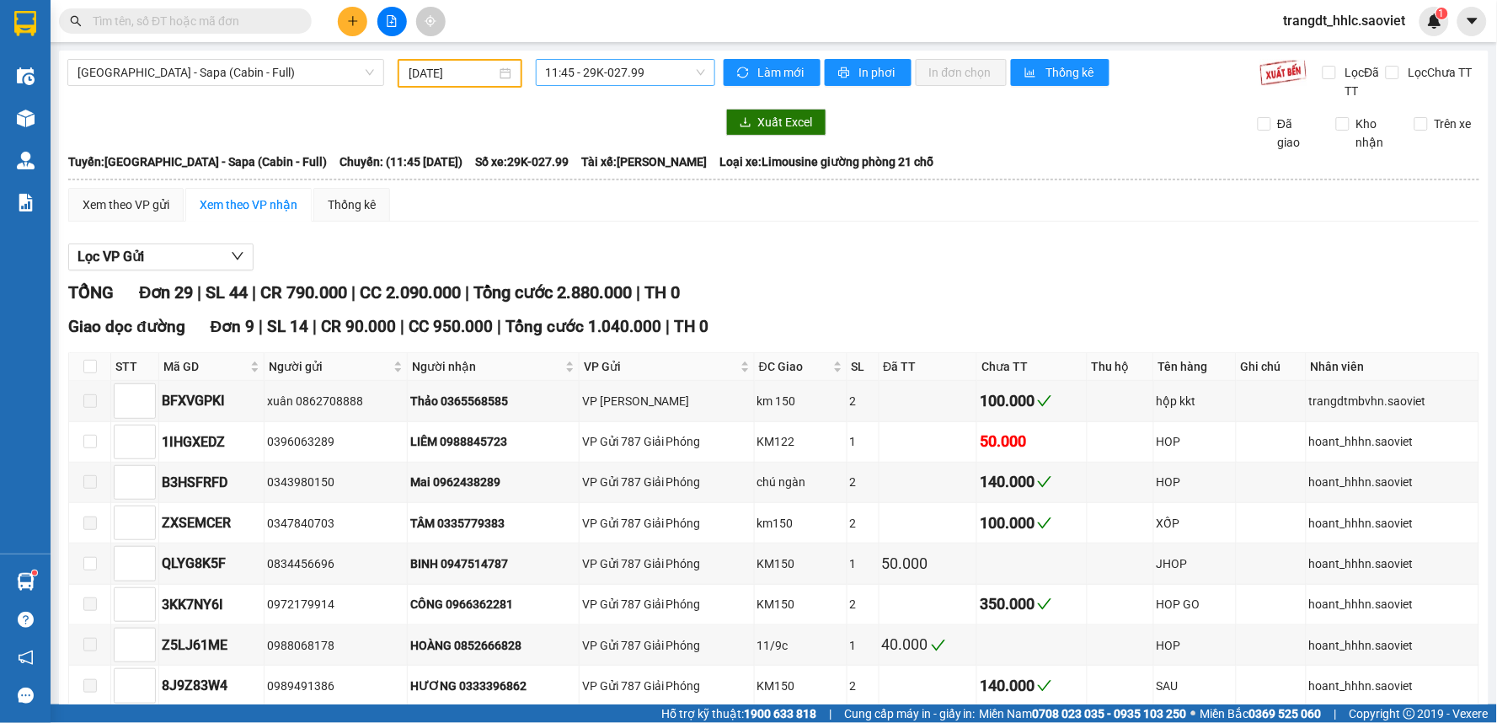
paste input "0988845723"
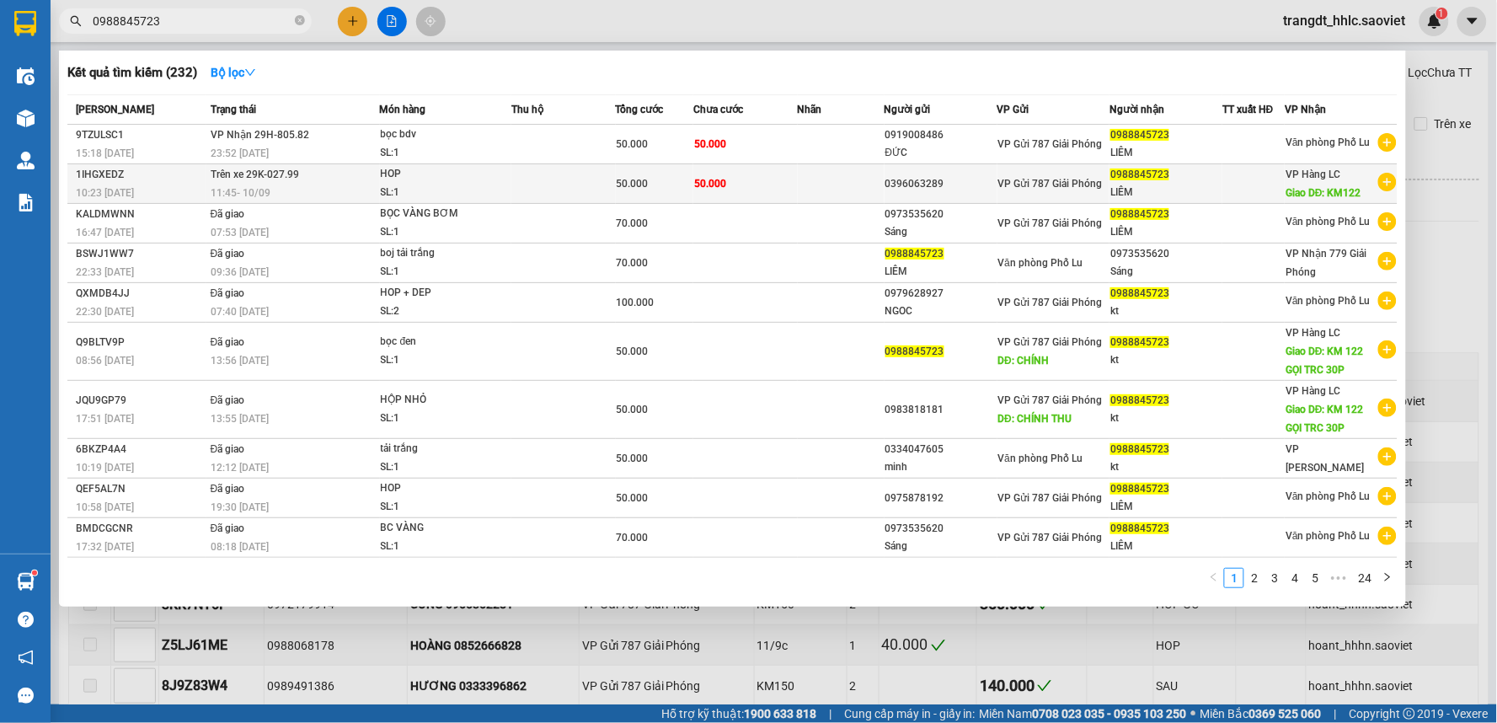
type input "0988845723"
click at [531, 185] on td at bounding box center [563, 184] width 104 height 40
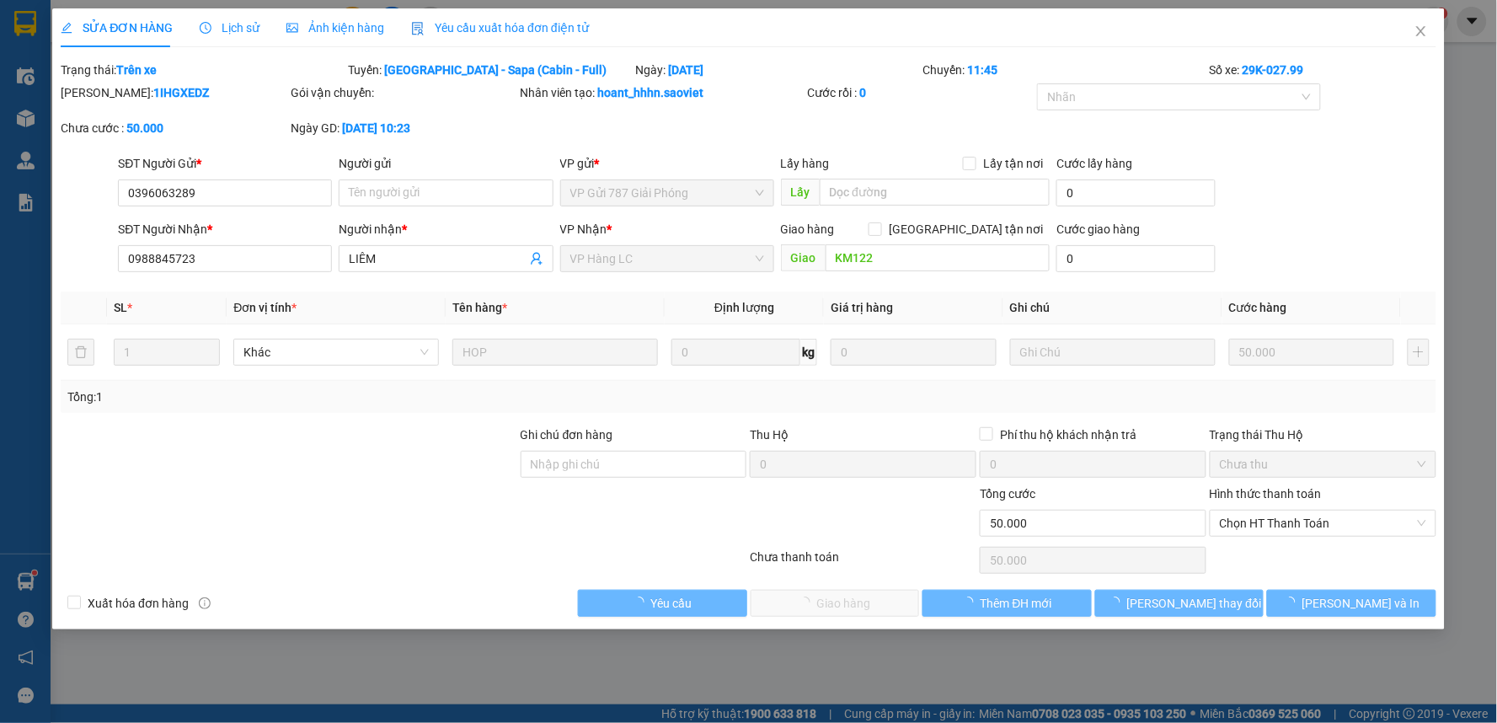
type input "0396063289"
type input "0988845723"
type input "LIÊM"
type input "KM122"
type input "50.000"
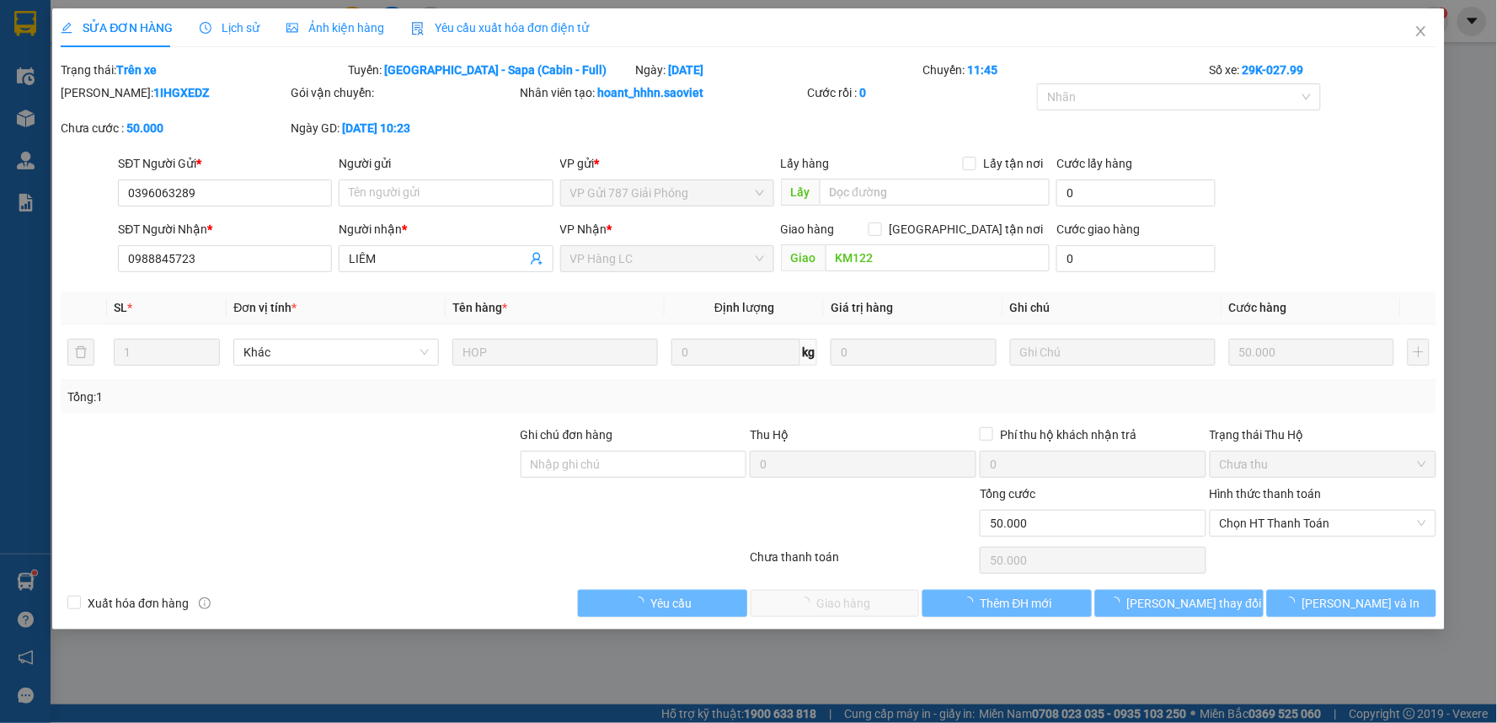
type input "50.000"
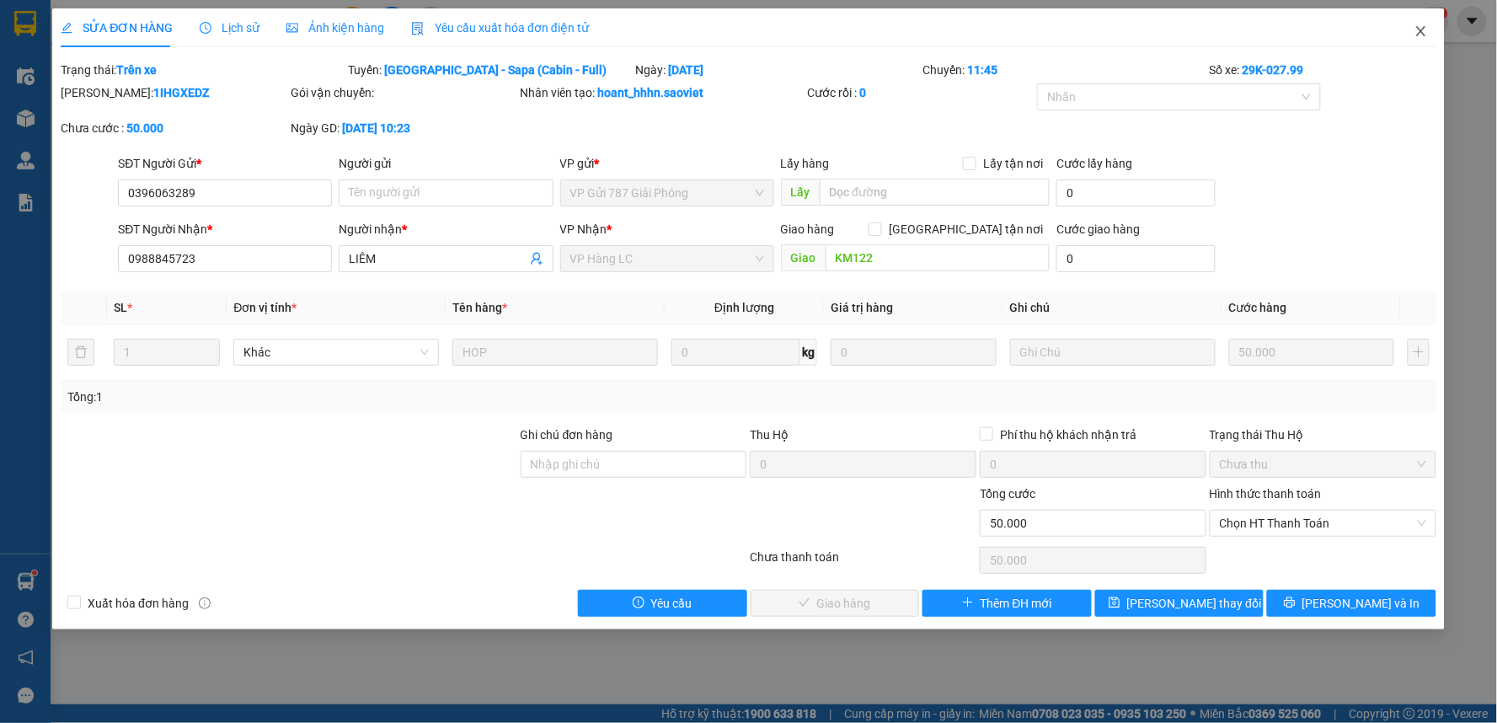
click at [1415, 34] on icon "close" at bounding box center [1420, 30] width 13 height 13
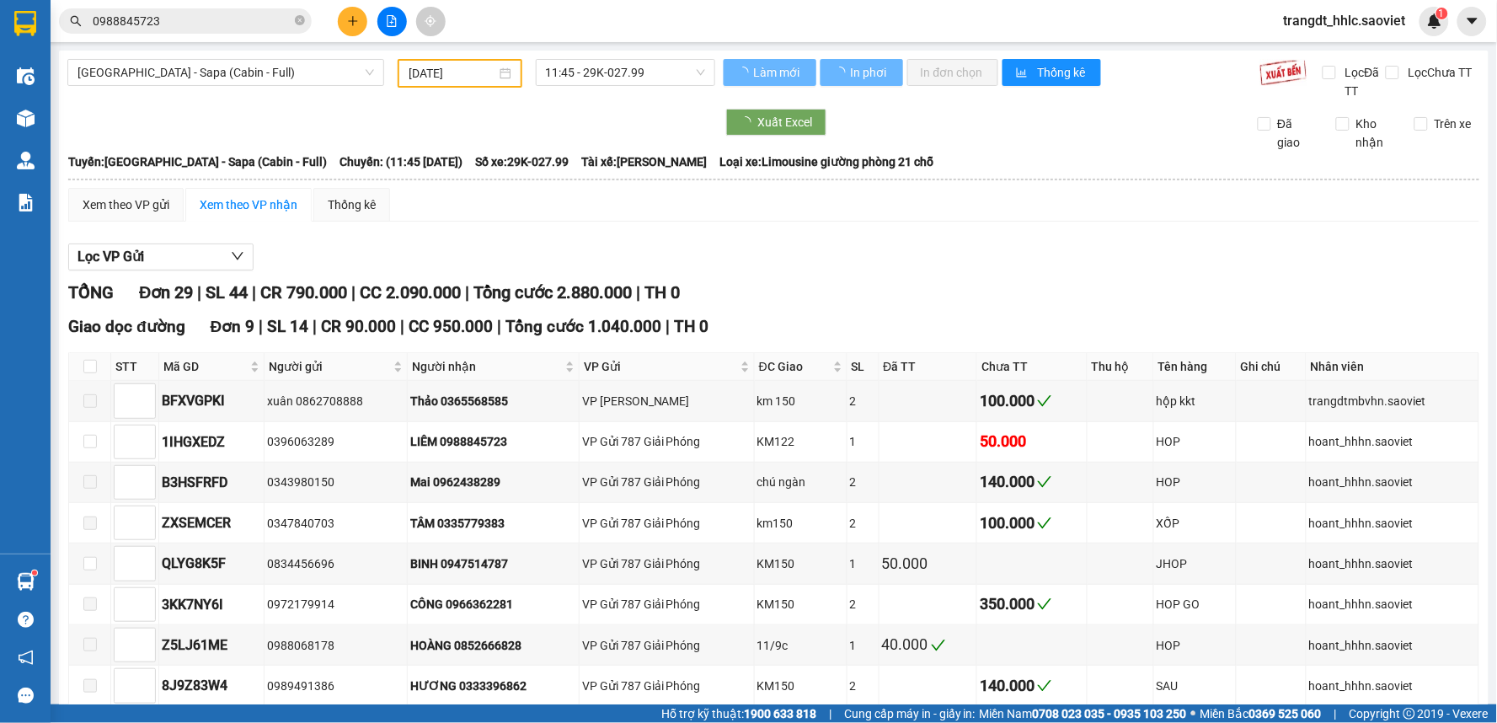
click at [990, 192] on div "Xem theo VP gửi Xem theo VP nhận Thống kê" at bounding box center [773, 205] width 1411 height 34
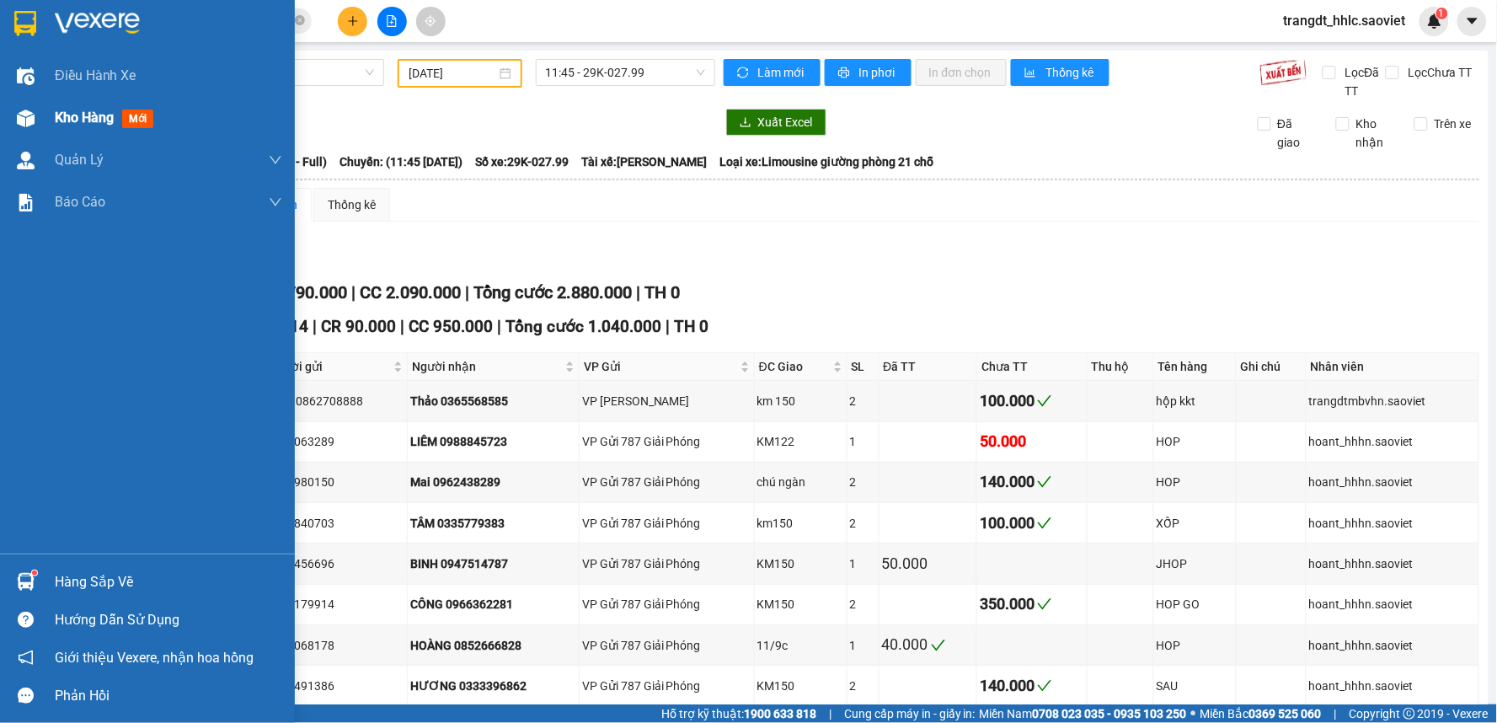
click at [131, 107] on div "Kho hàng mới" at bounding box center [107, 117] width 105 height 21
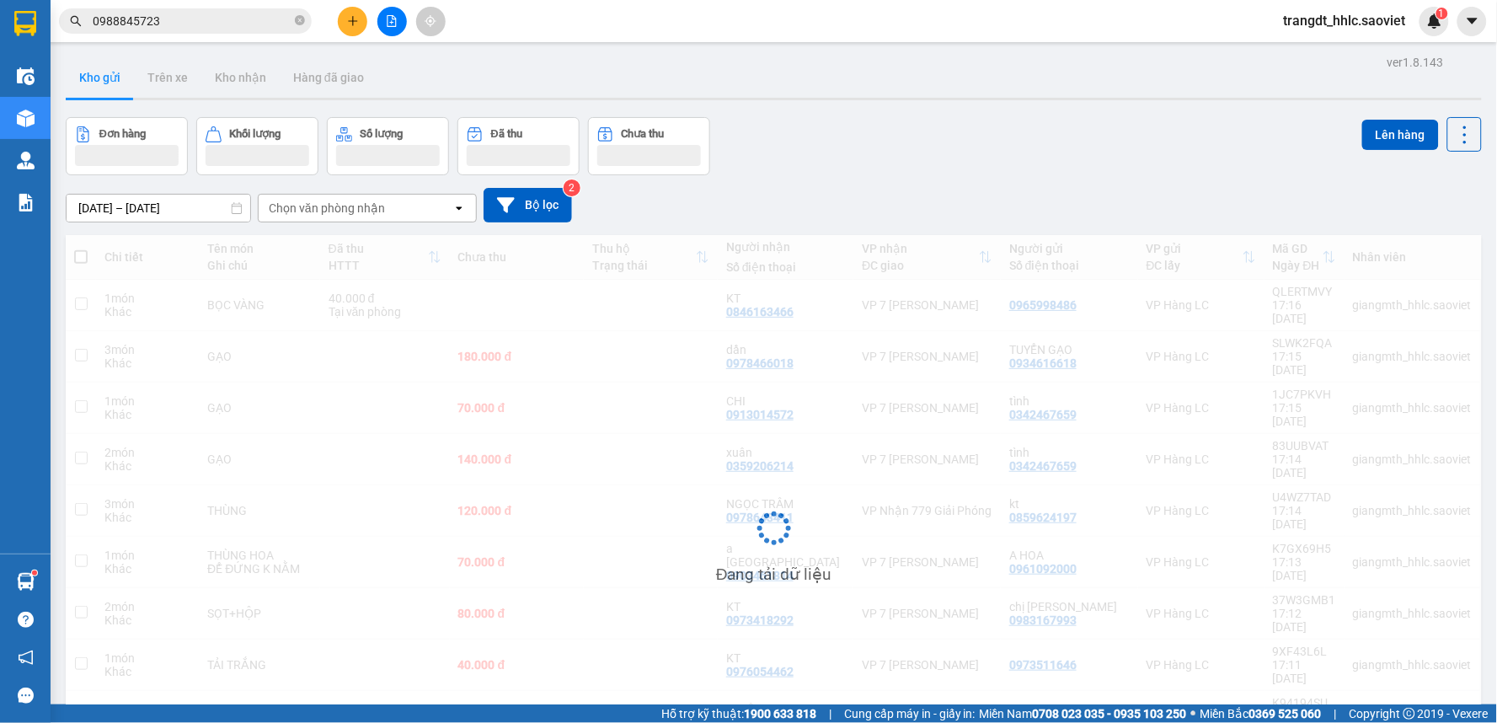
drag, startPoint x: 590, startPoint y: 73, endPoint x: 466, endPoint y: 102, distance: 127.9
click at [586, 74] on div "Kho gửi Trên xe Kho nhận Hàng đã giao" at bounding box center [774, 79] width 1416 height 45
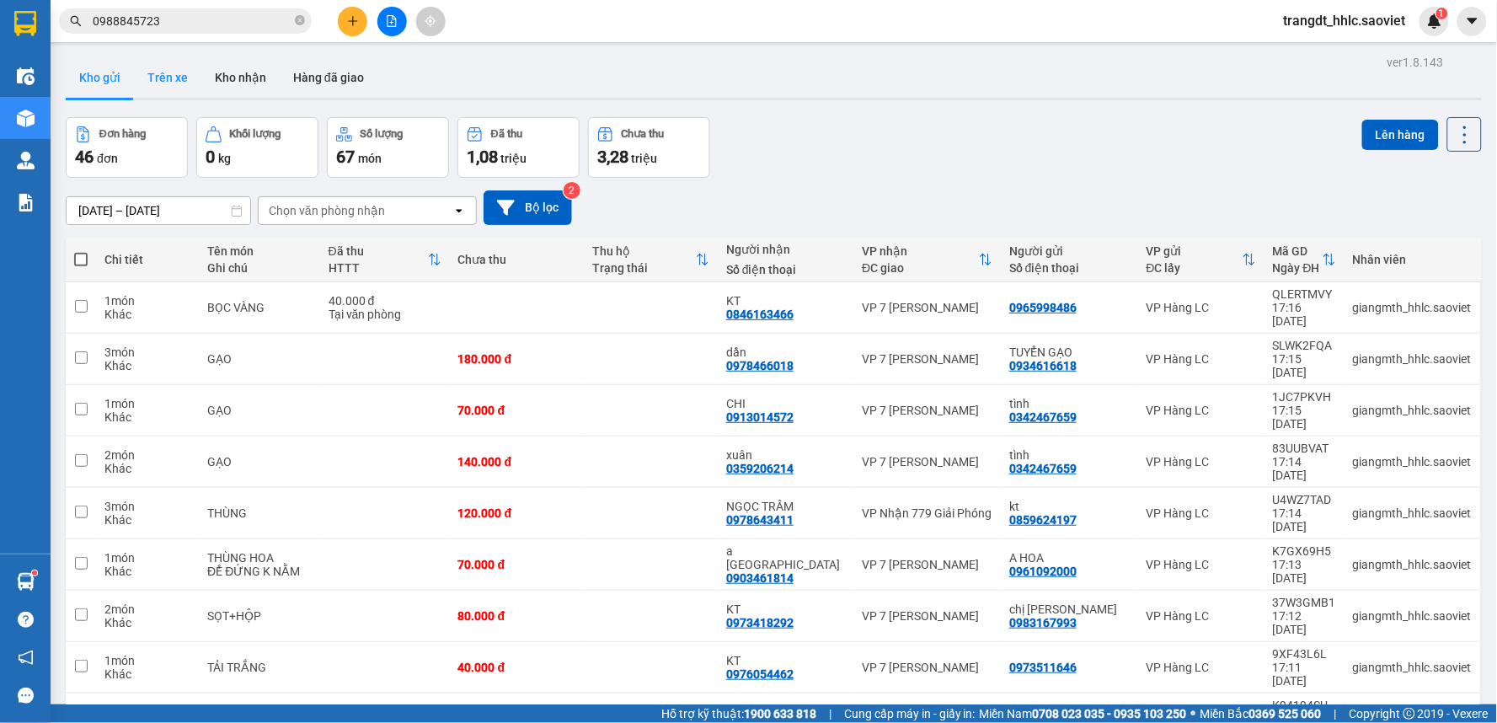
click at [183, 78] on button "Trên xe" at bounding box center [167, 77] width 67 height 40
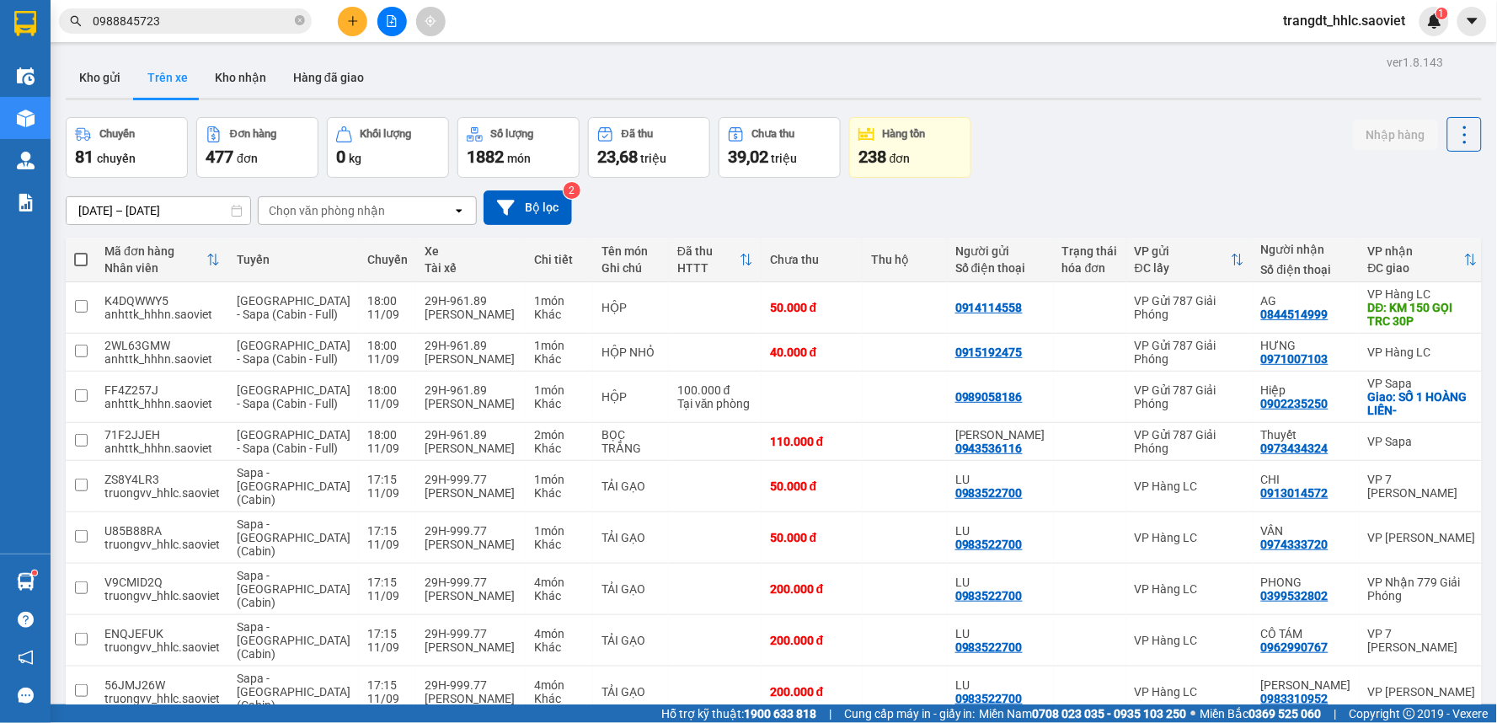
click at [1156, 127] on div "Chuyến 81 chuyến Đơn hàng 477 đơn Khối lượng 0 kg Số lượng 1882 món Đã thu 23,6…" at bounding box center [774, 147] width 1416 height 61
click at [154, 206] on input "09/09/2025 – 11/09/2025" at bounding box center [159, 210] width 184 height 27
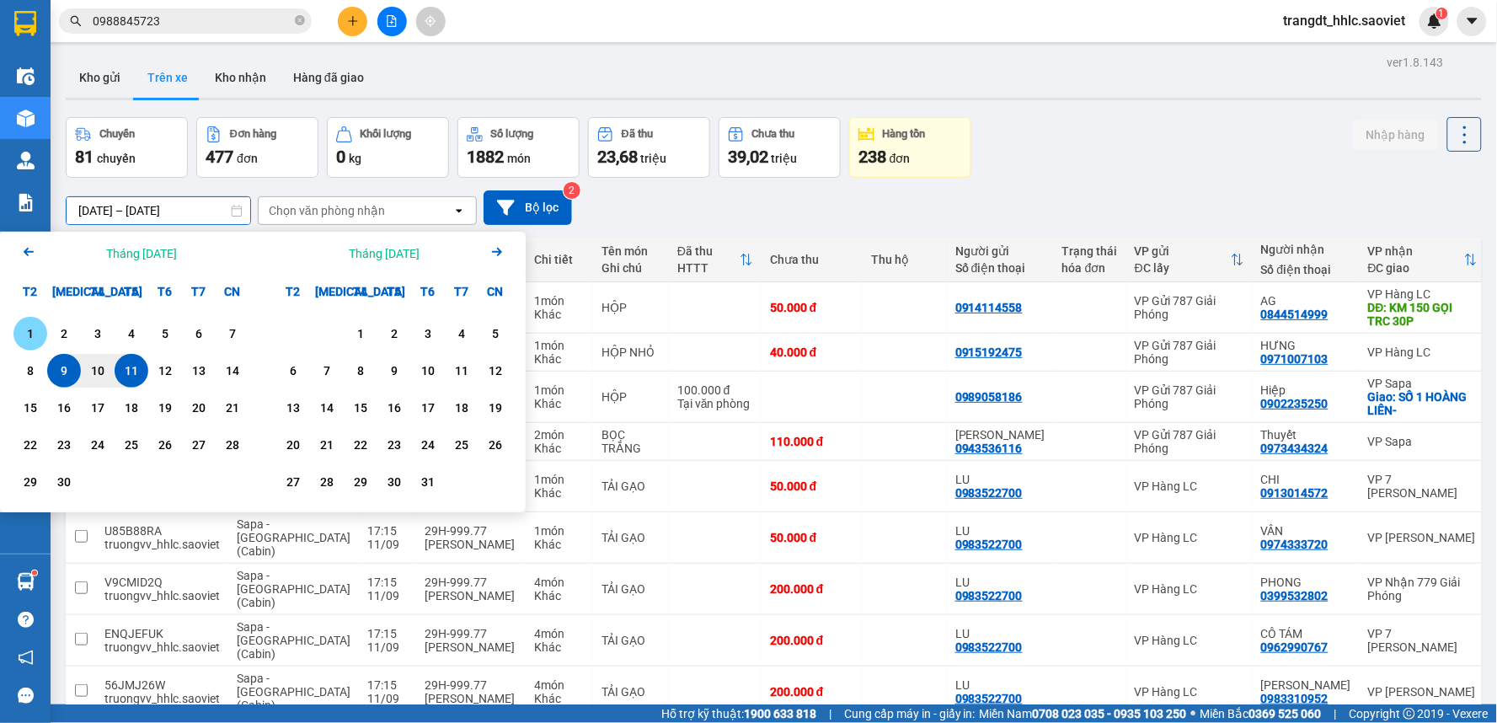
click at [25, 327] on div "1" at bounding box center [31, 333] width 24 height 20
click at [66, 369] on div "9" at bounding box center [64, 370] width 24 height 20
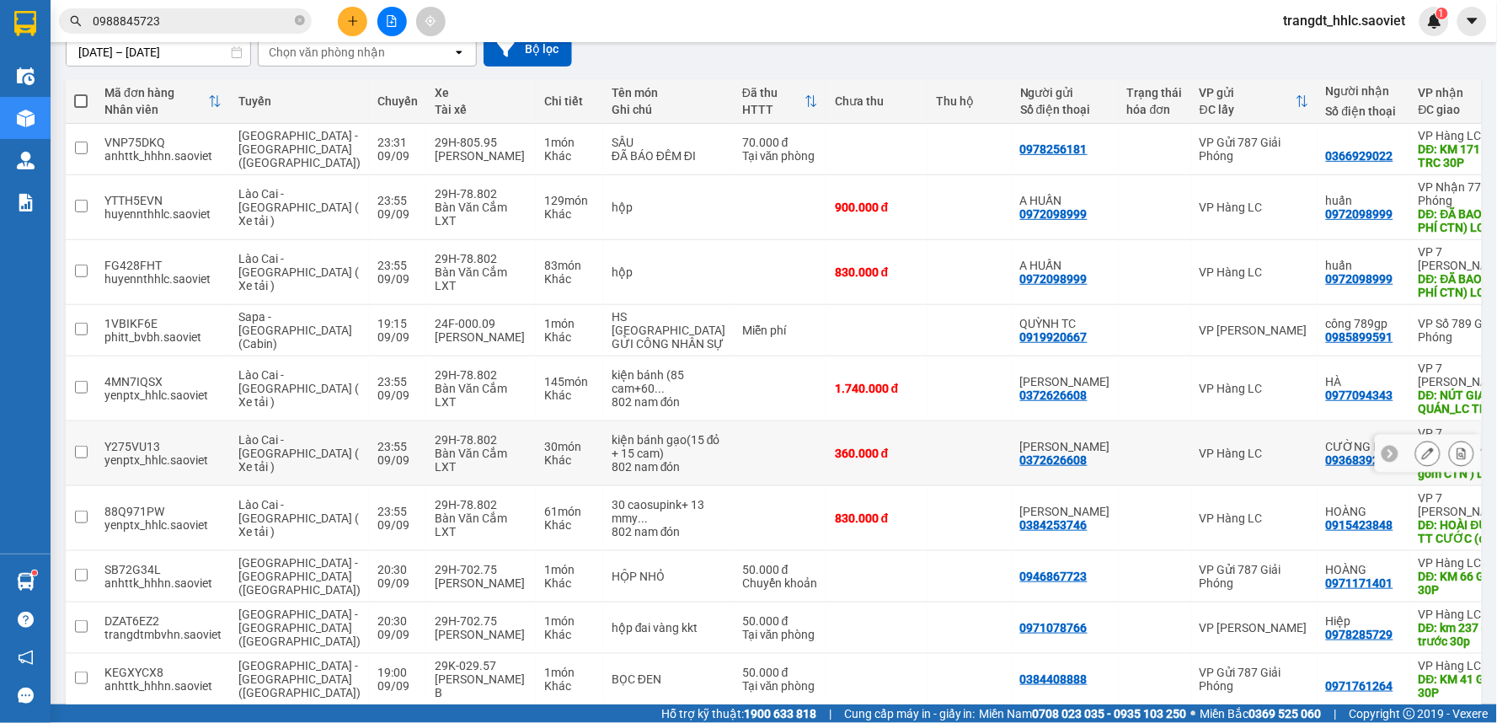
scroll to position [290, 0]
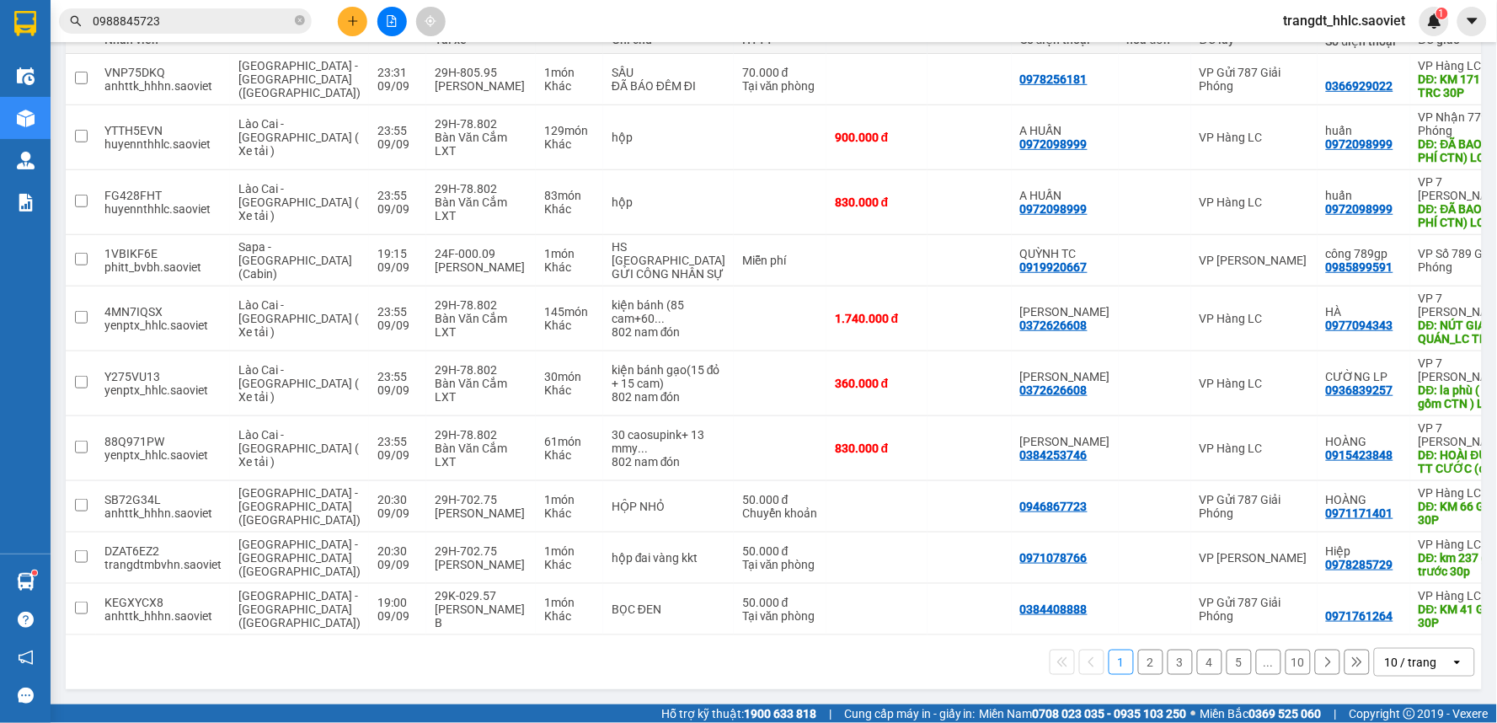
click at [1398, 669] on div "10 / trang" at bounding box center [1411, 662] width 52 height 17
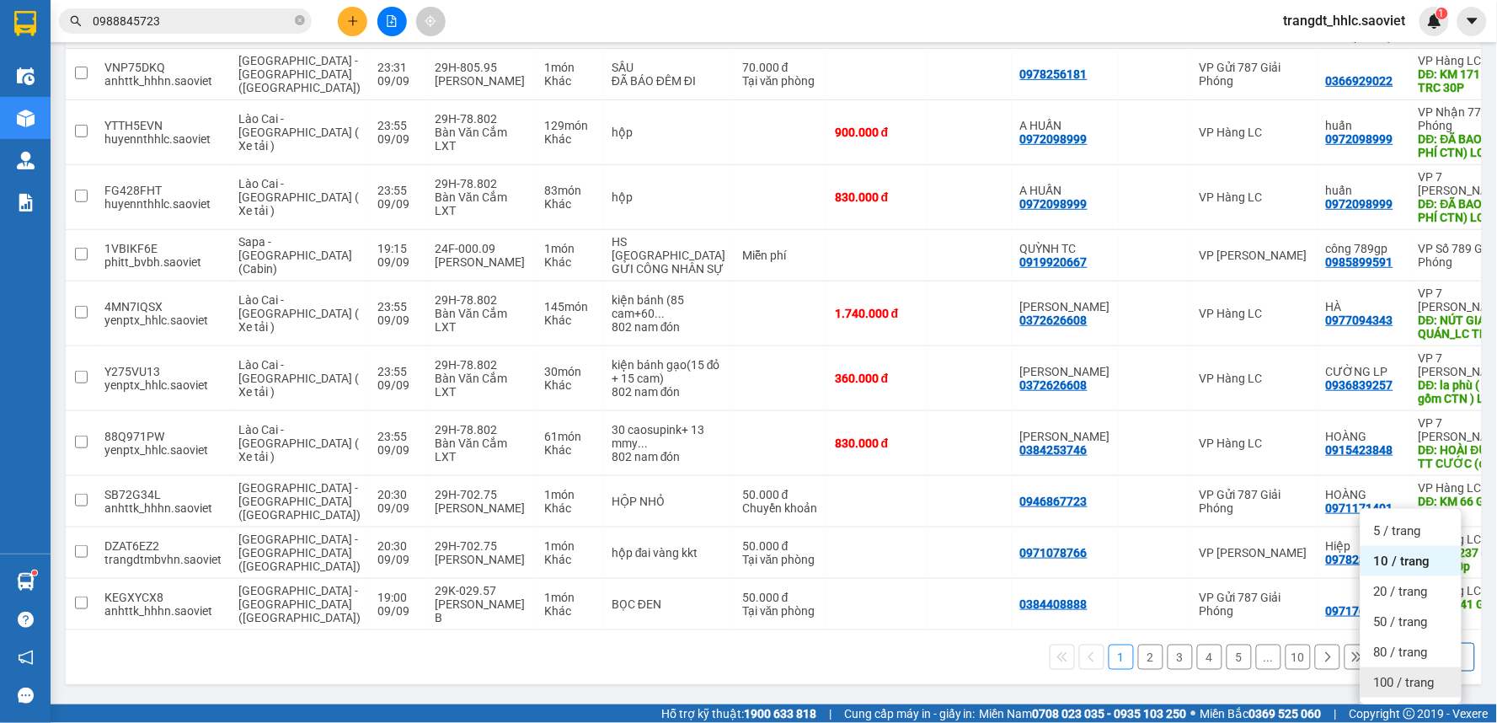
click at [1416, 674] on span "100 / trang" at bounding box center [1404, 682] width 61 height 17
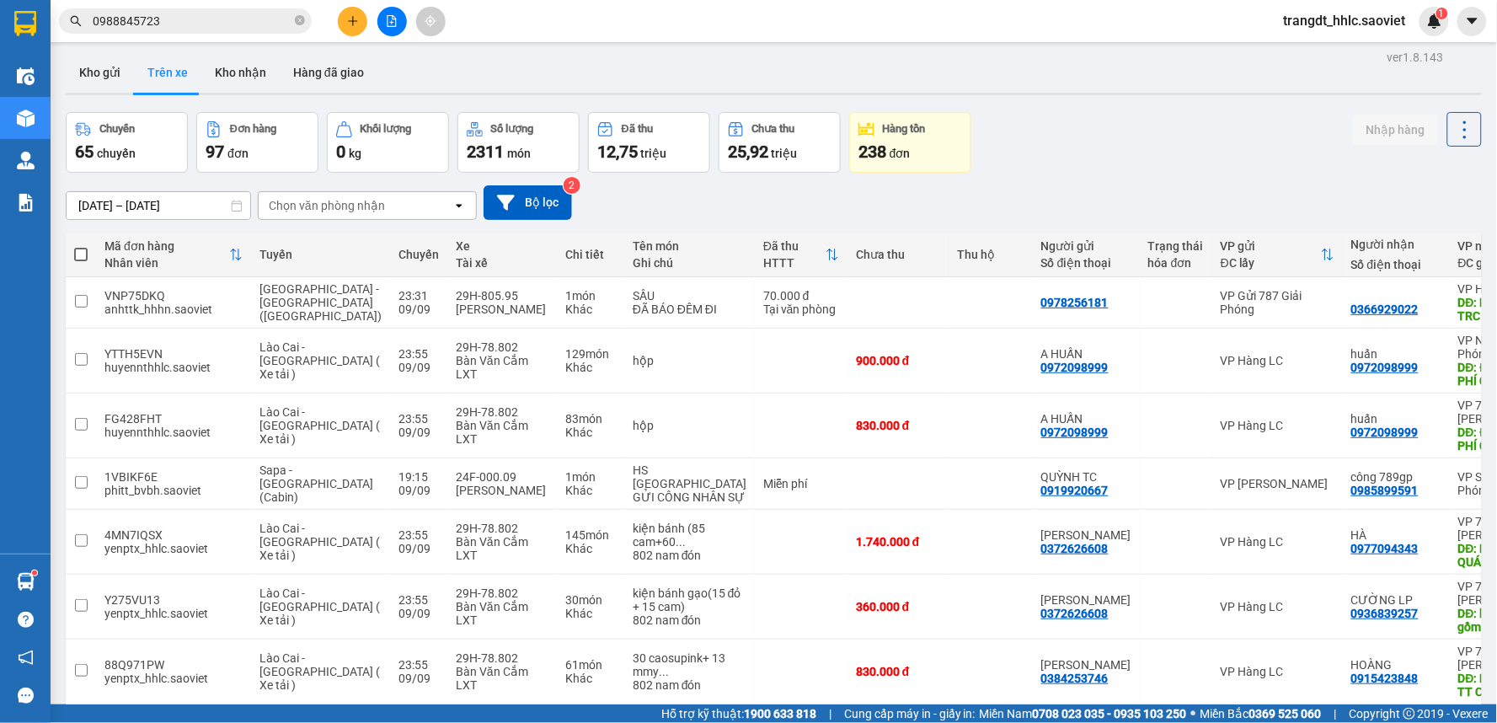
scroll to position [0, 0]
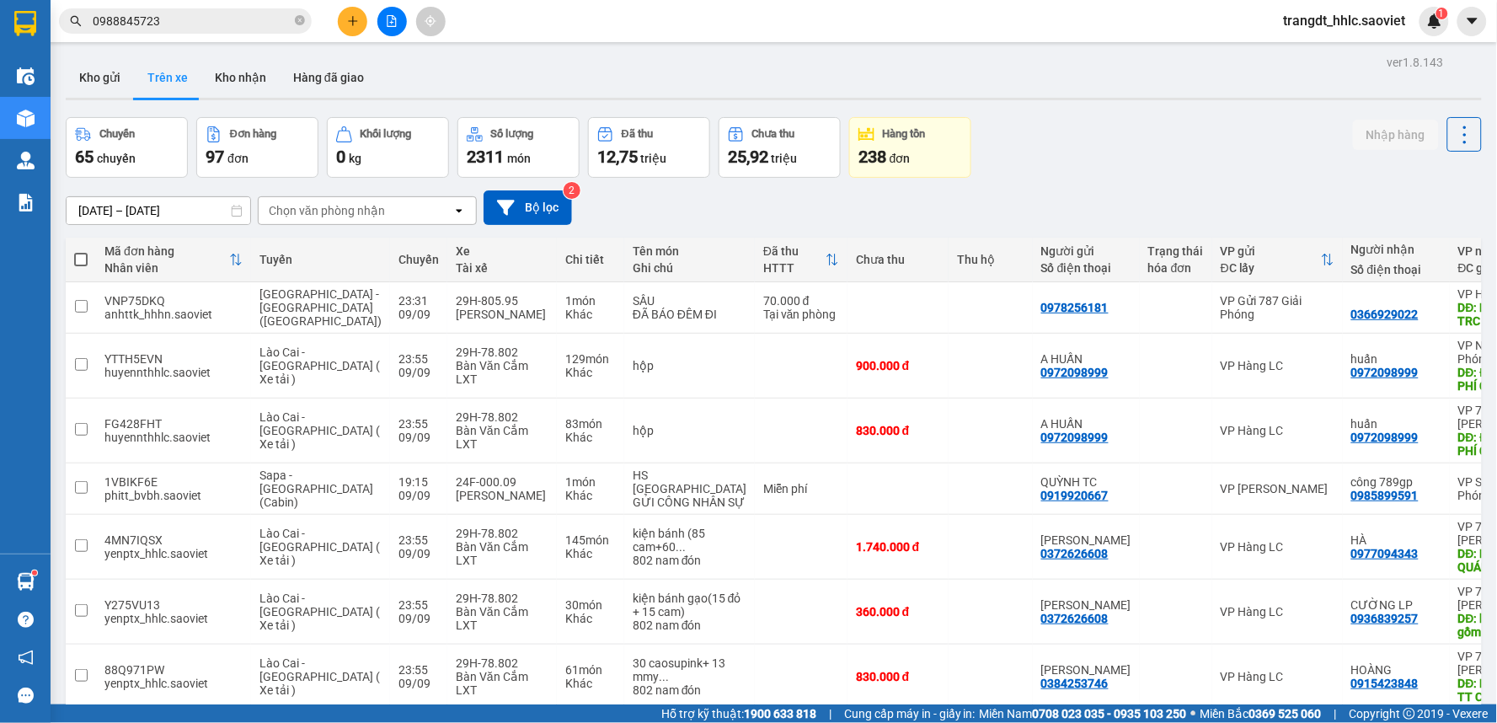
click at [147, 200] on input "01/09/2025 – 09/09/2025" at bounding box center [159, 210] width 184 height 27
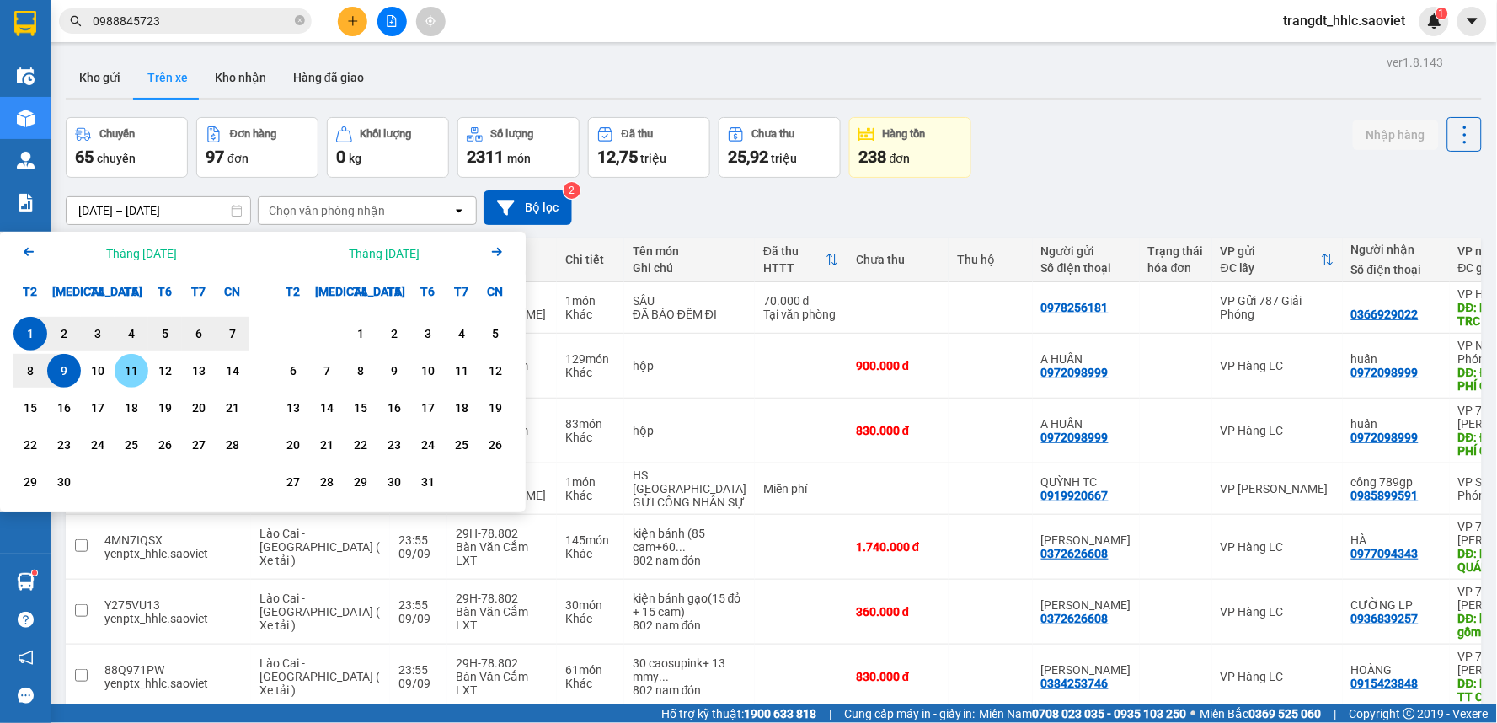
click at [136, 366] on div "11" at bounding box center [132, 370] width 24 height 20
click at [31, 323] on div "1" at bounding box center [31, 333] width 24 height 20
type input "[DATE] – [DATE]"
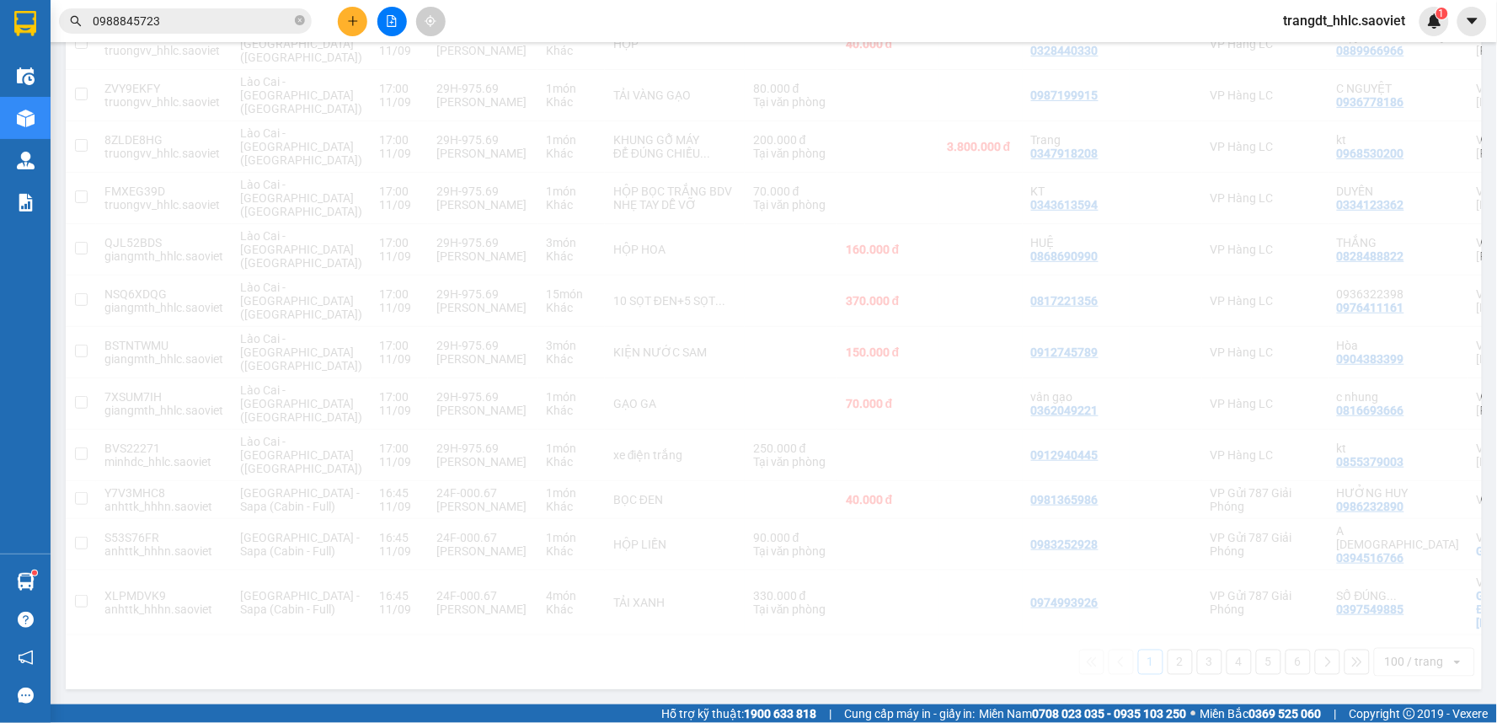
scroll to position [4369, 0]
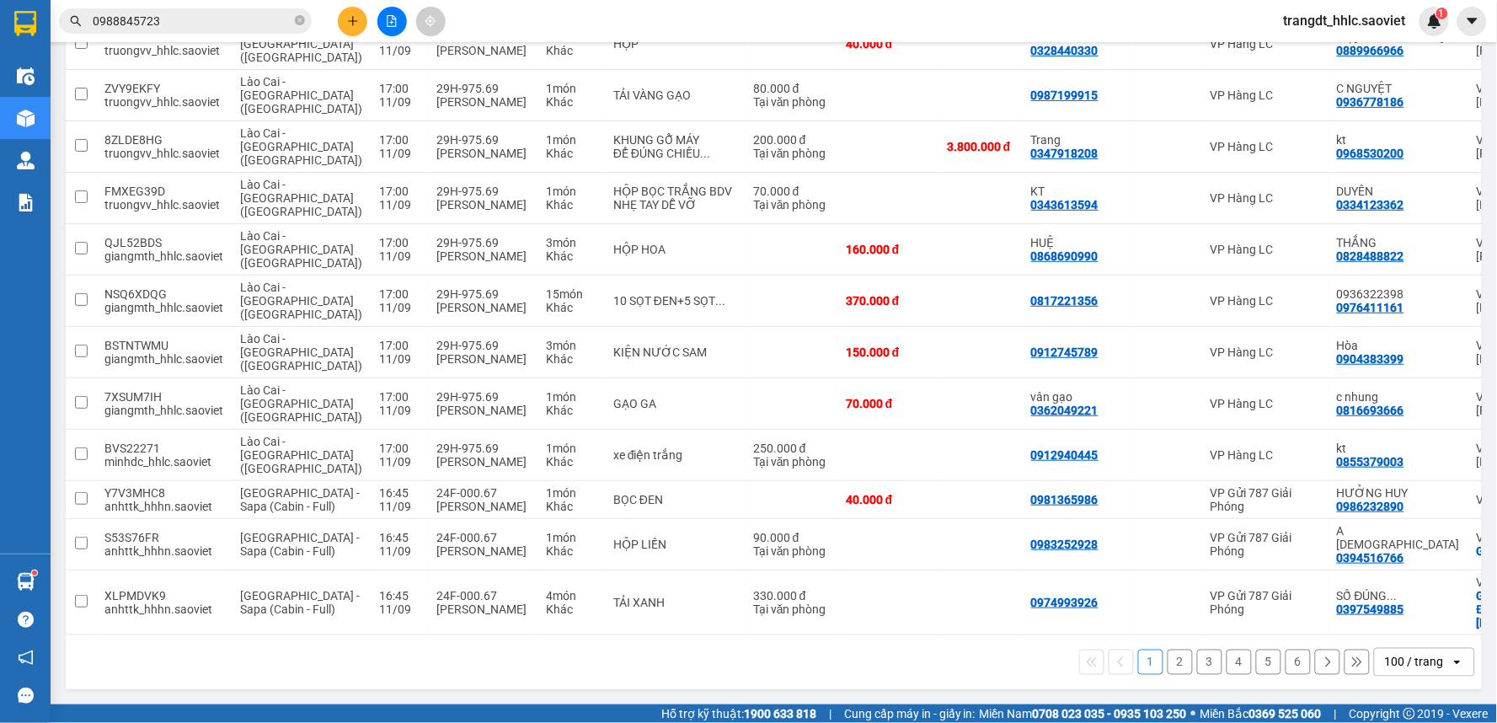
click at [1289, 669] on button "6" at bounding box center [1297, 661] width 25 height 25
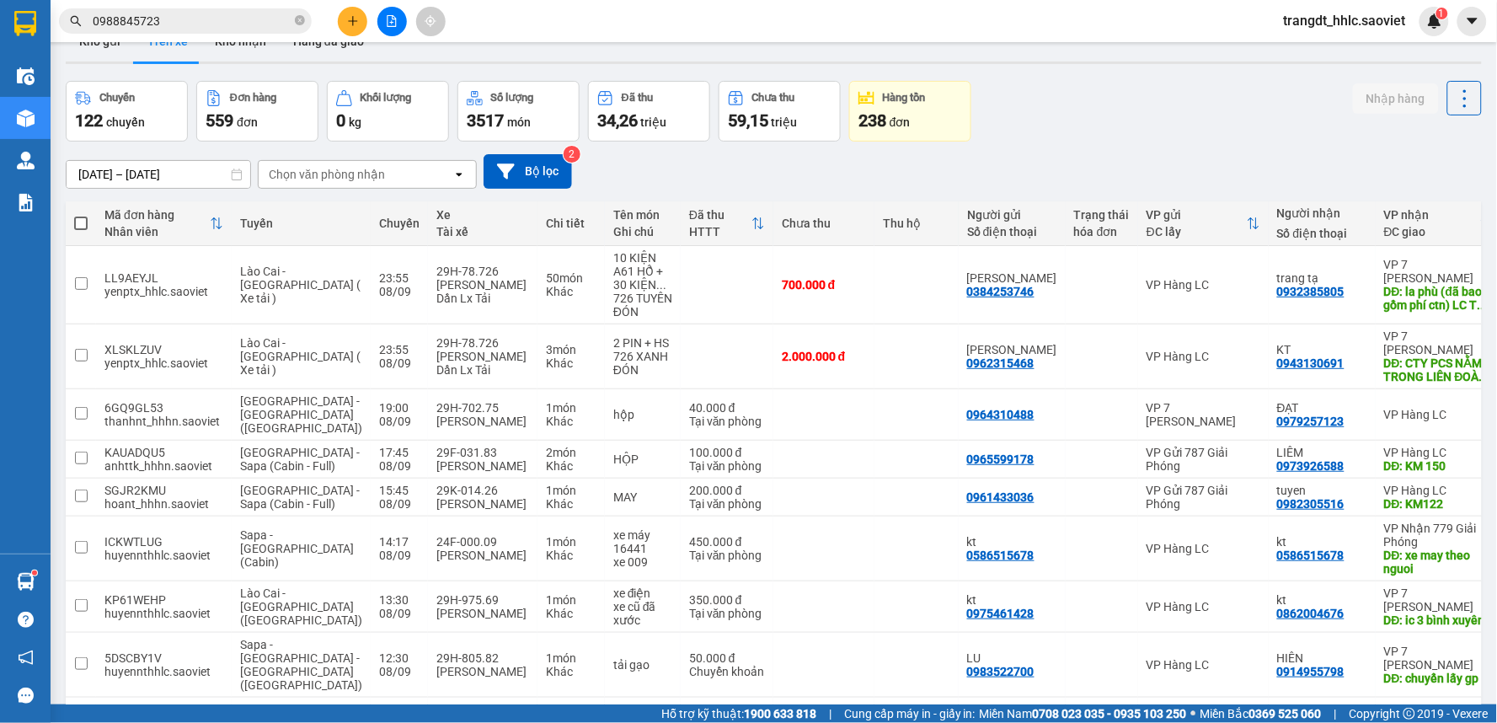
scroll to position [20, 0]
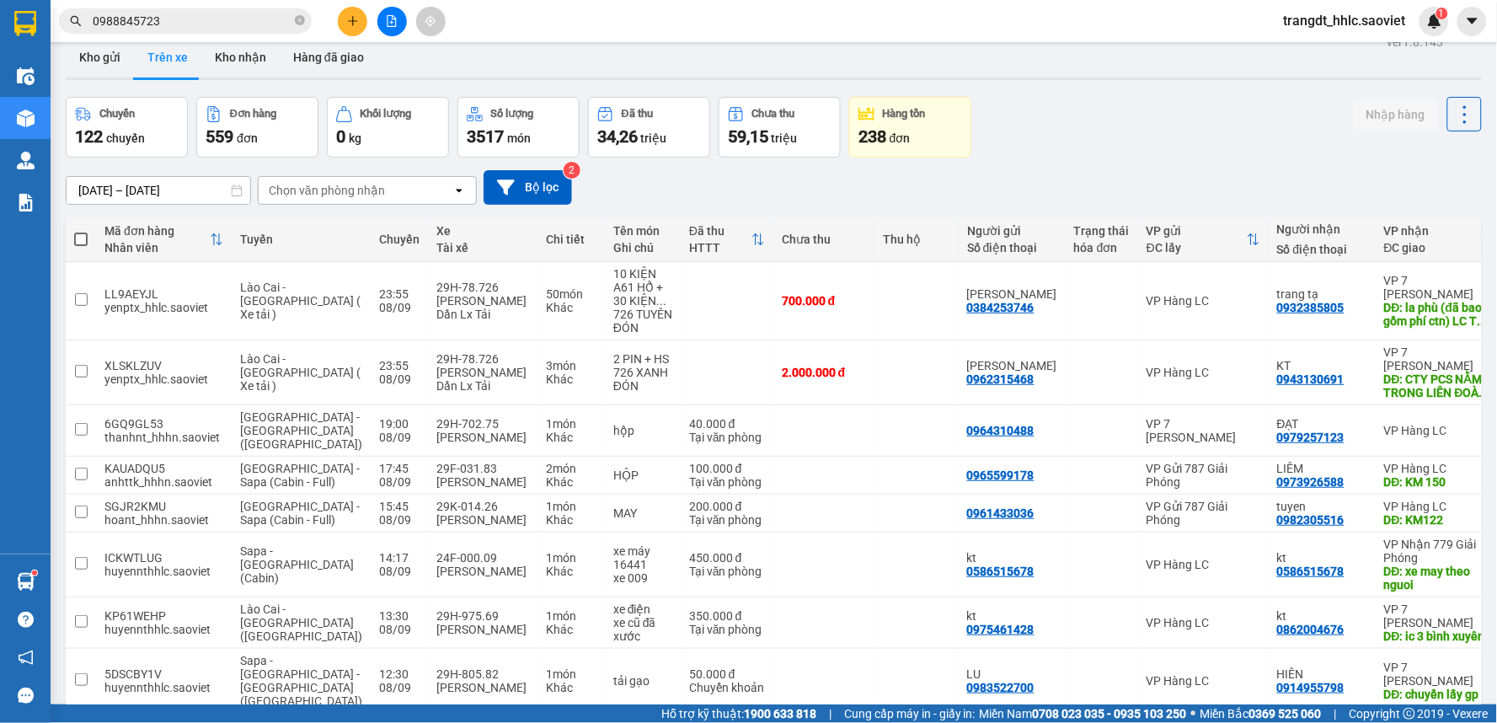
click at [1156, 110] on div "Chuyến 122 chuyến Đơn hàng 559 đơn Khối lượng 0 kg Số lượng 3517 món Đã thu 34,…" at bounding box center [774, 127] width 1416 height 61
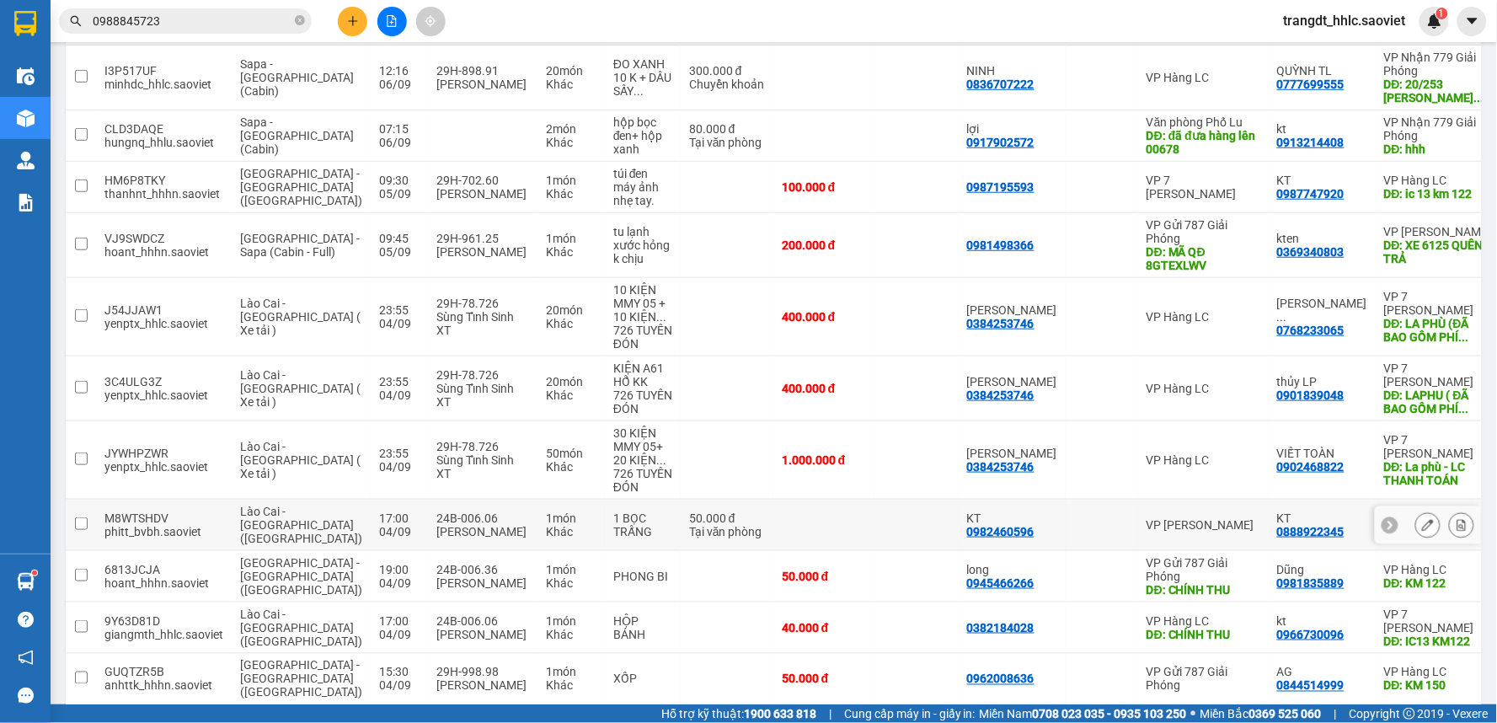
scroll to position [2225, 0]
click at [190, 23] on input "0988845723" at bounding box center [192, 21] width 199 height 19
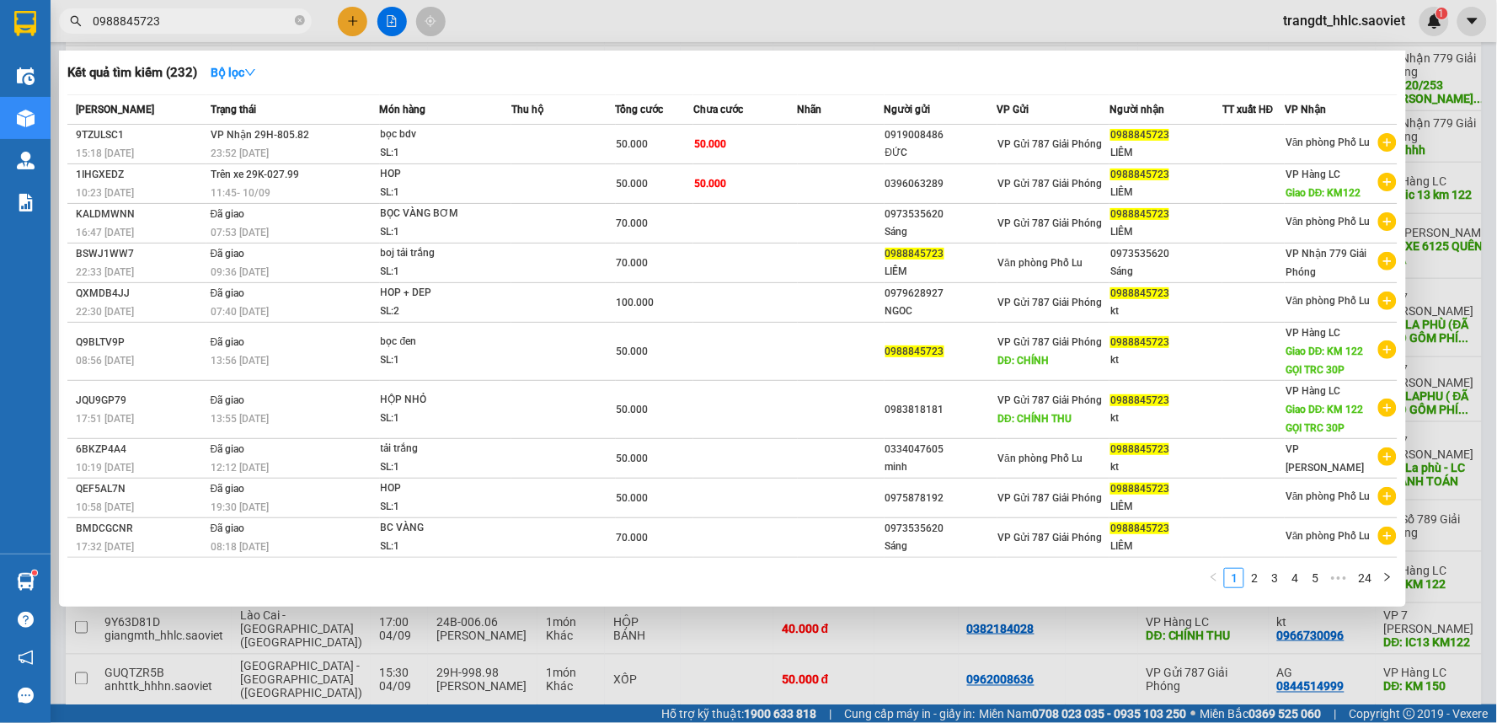
click at [190, 23] on input "0988845723" at bounding box center [192, 21] width 199 height 19
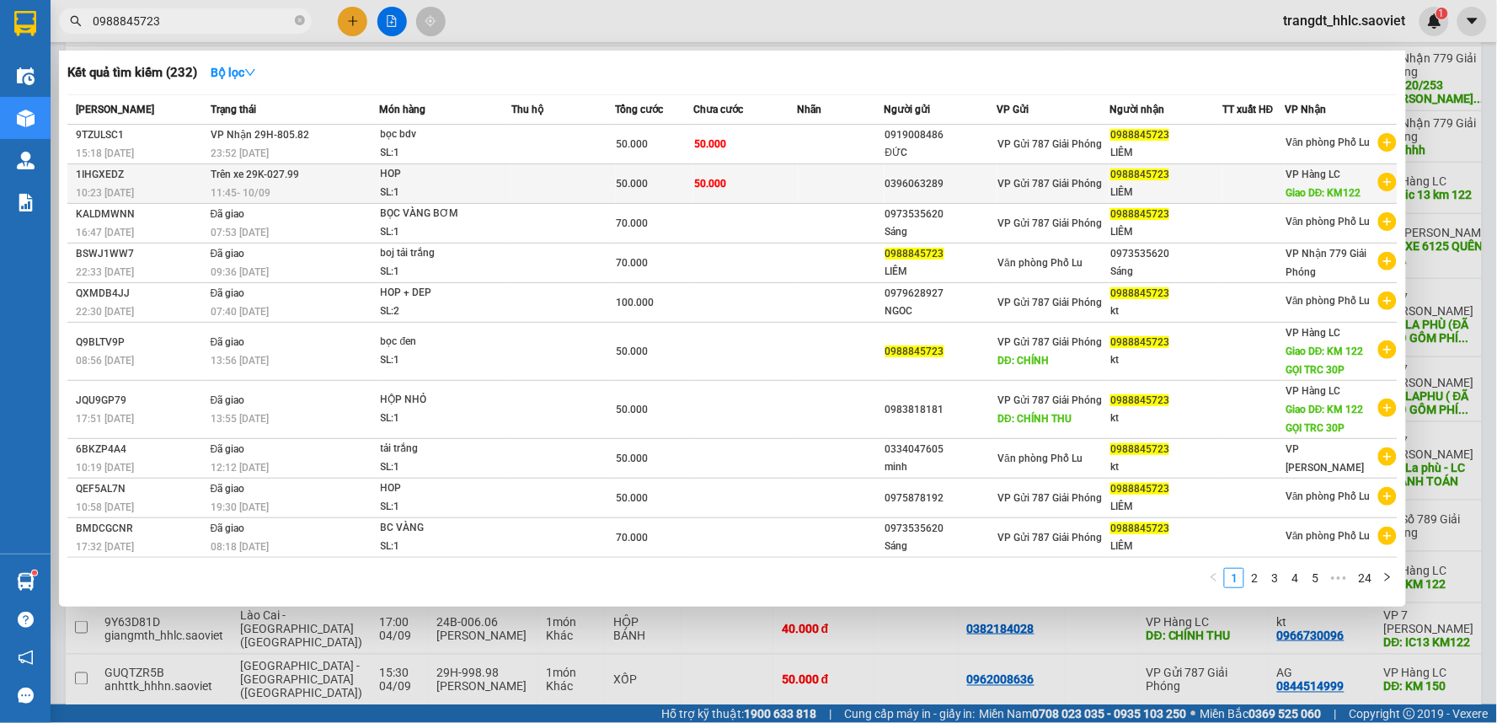
click at [783, 178] on td "50.000" at bounding box center [745, 184] width 104 height 40
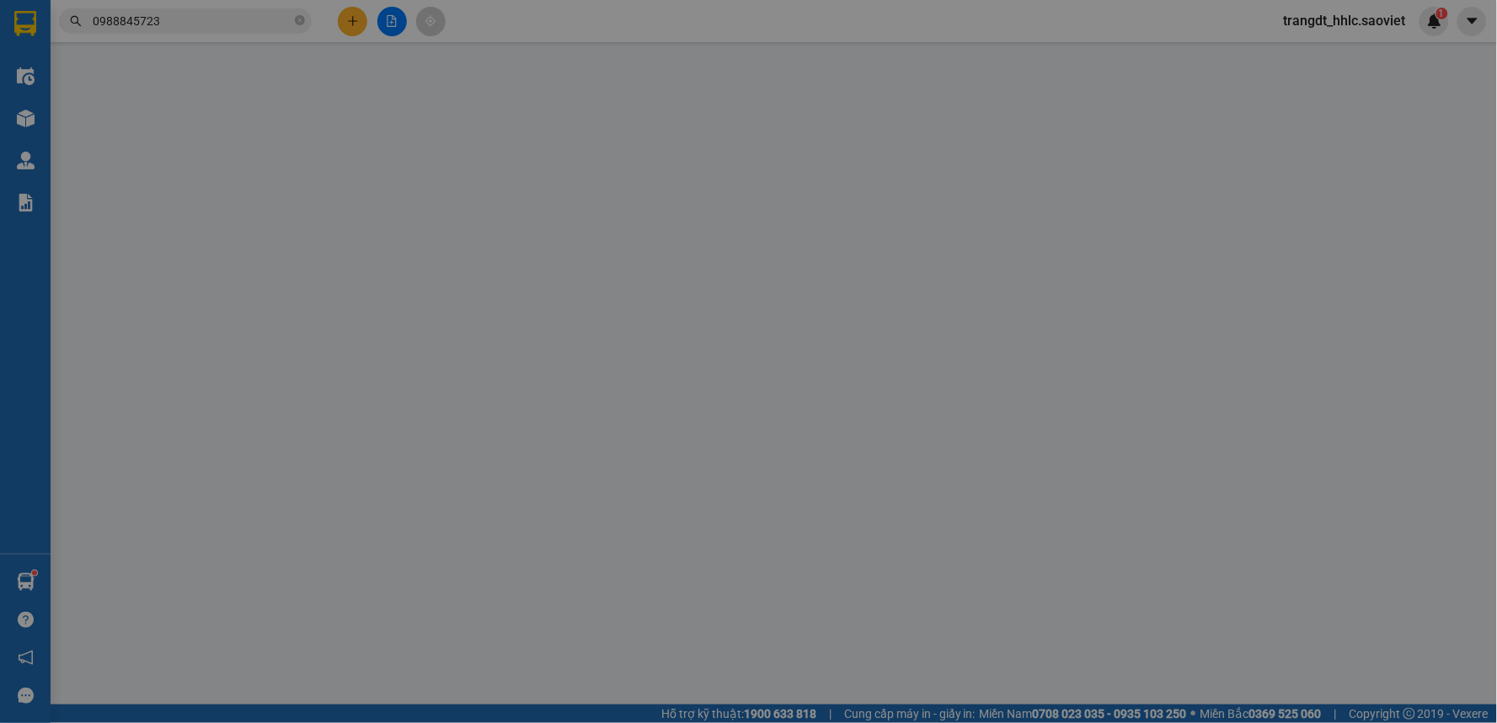
type input "0396063289"
type input "0988845723"
type input "LIÊM"
type input "KM122"
type input "50.000"
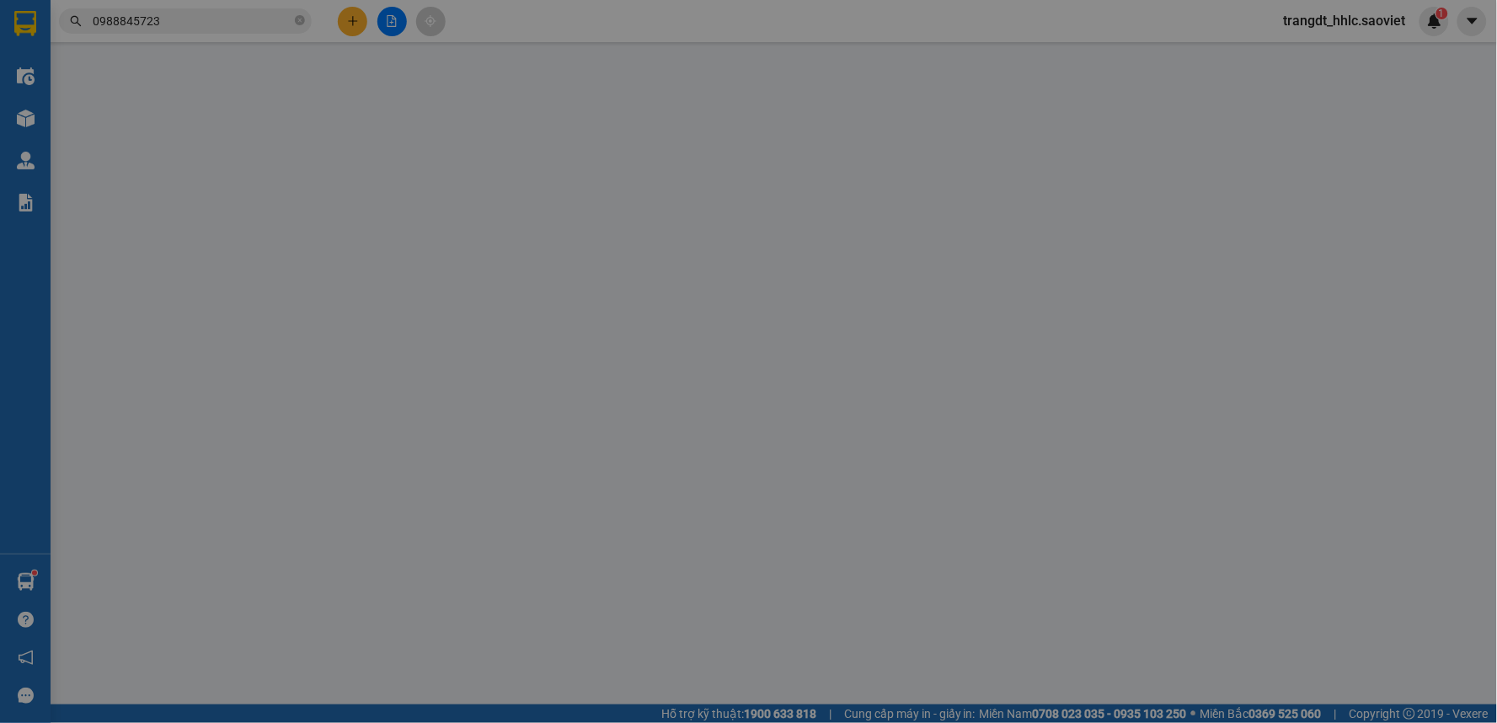
type input "50.000"
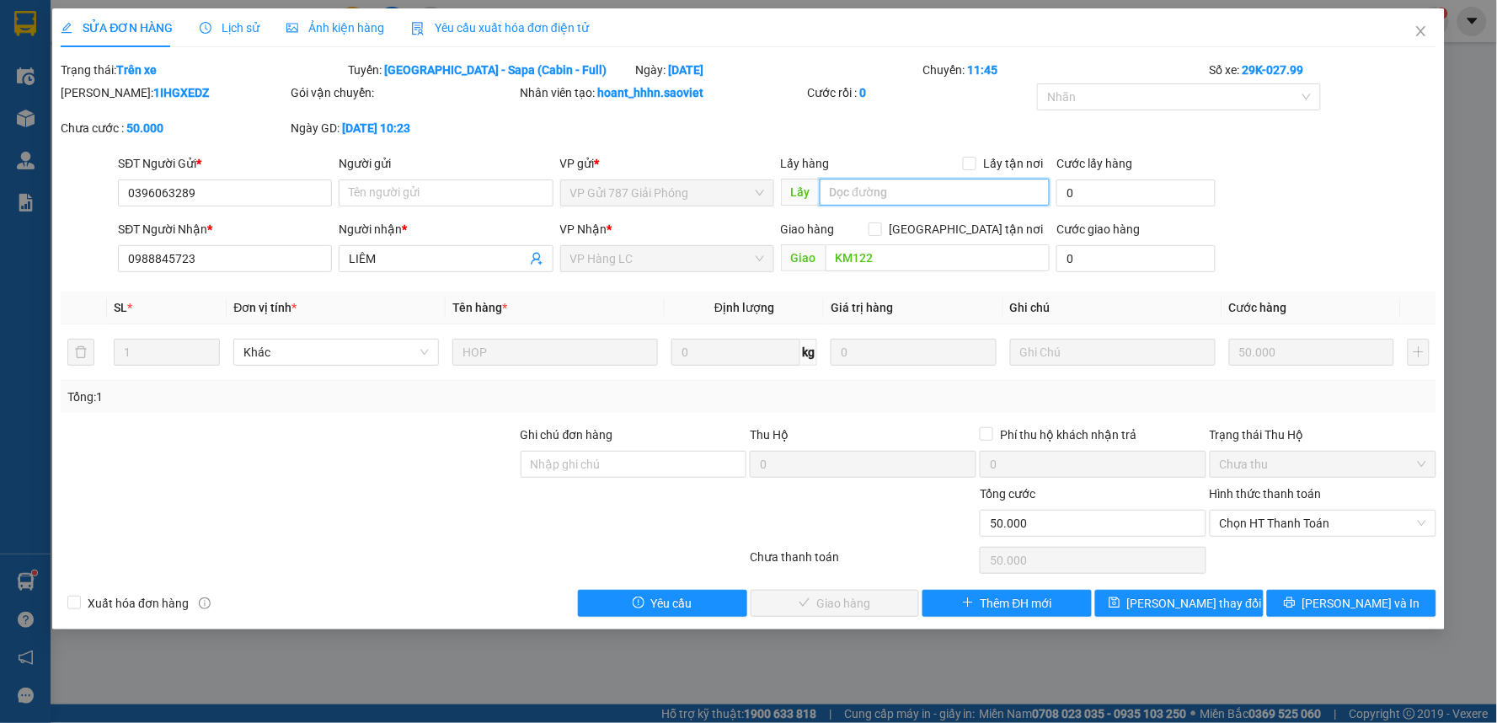
click at [855, 194] on input "text" at bounding box center [935, 192] width 231 height 27
type input "chính thu"
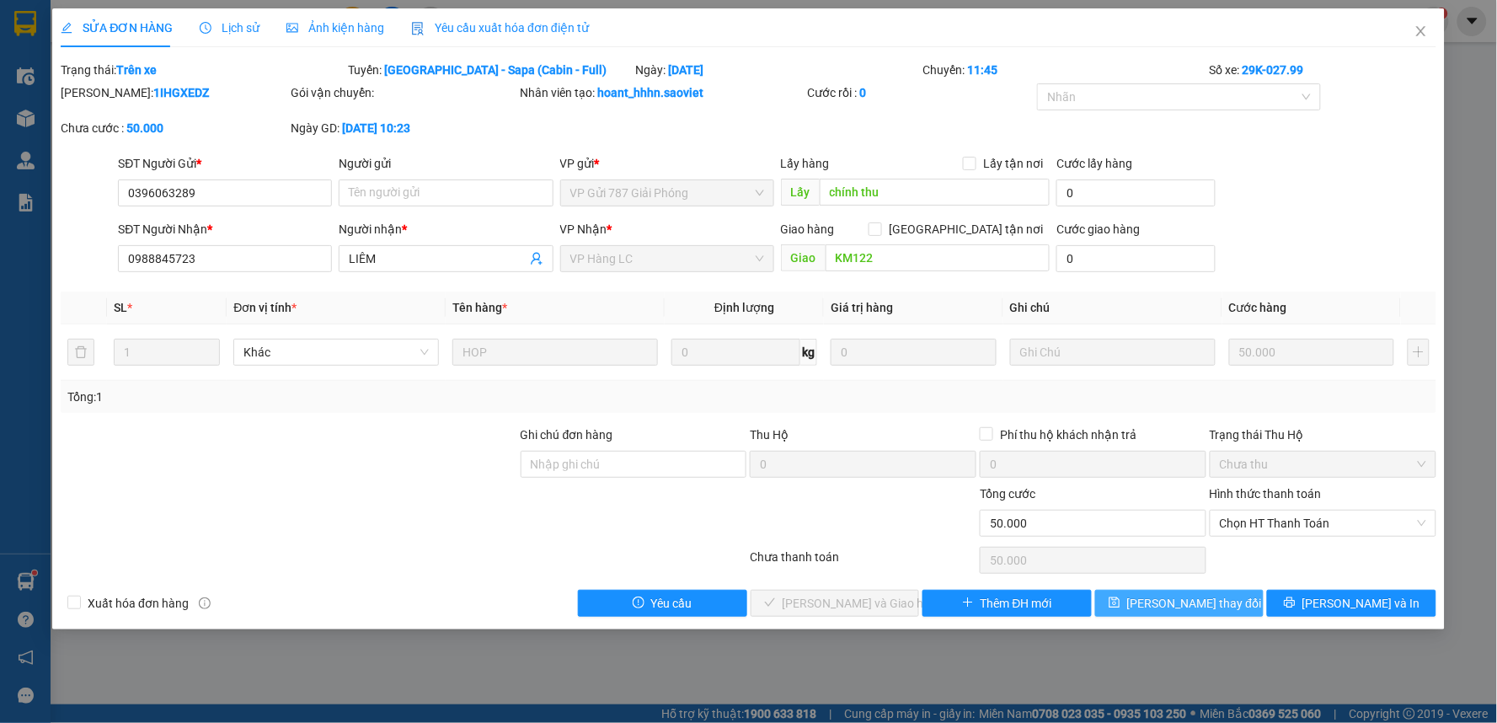
click at [1165, 608] on span "[PERSON_NAME] thay đổi" at bounding box center [1194, 603] width 135 height 19
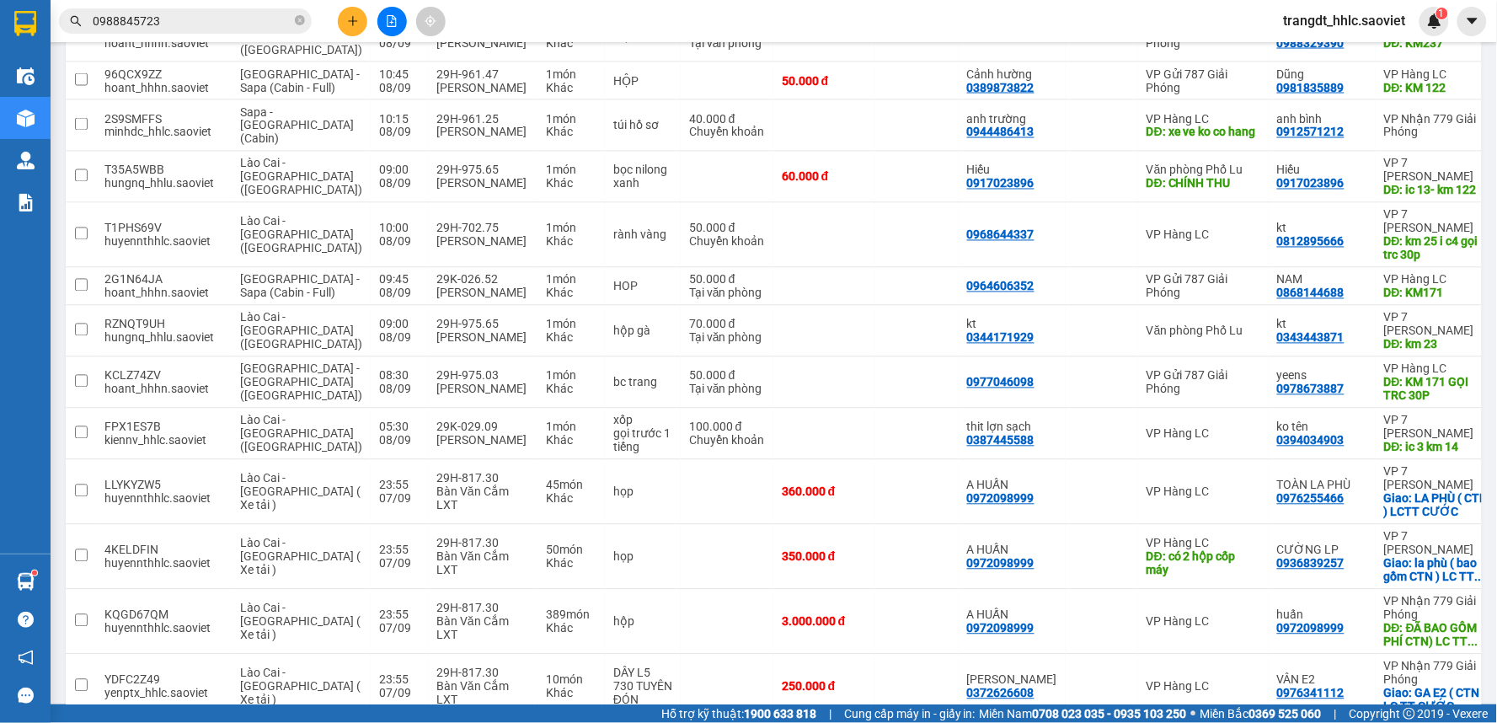
scroll to position [280, 0]
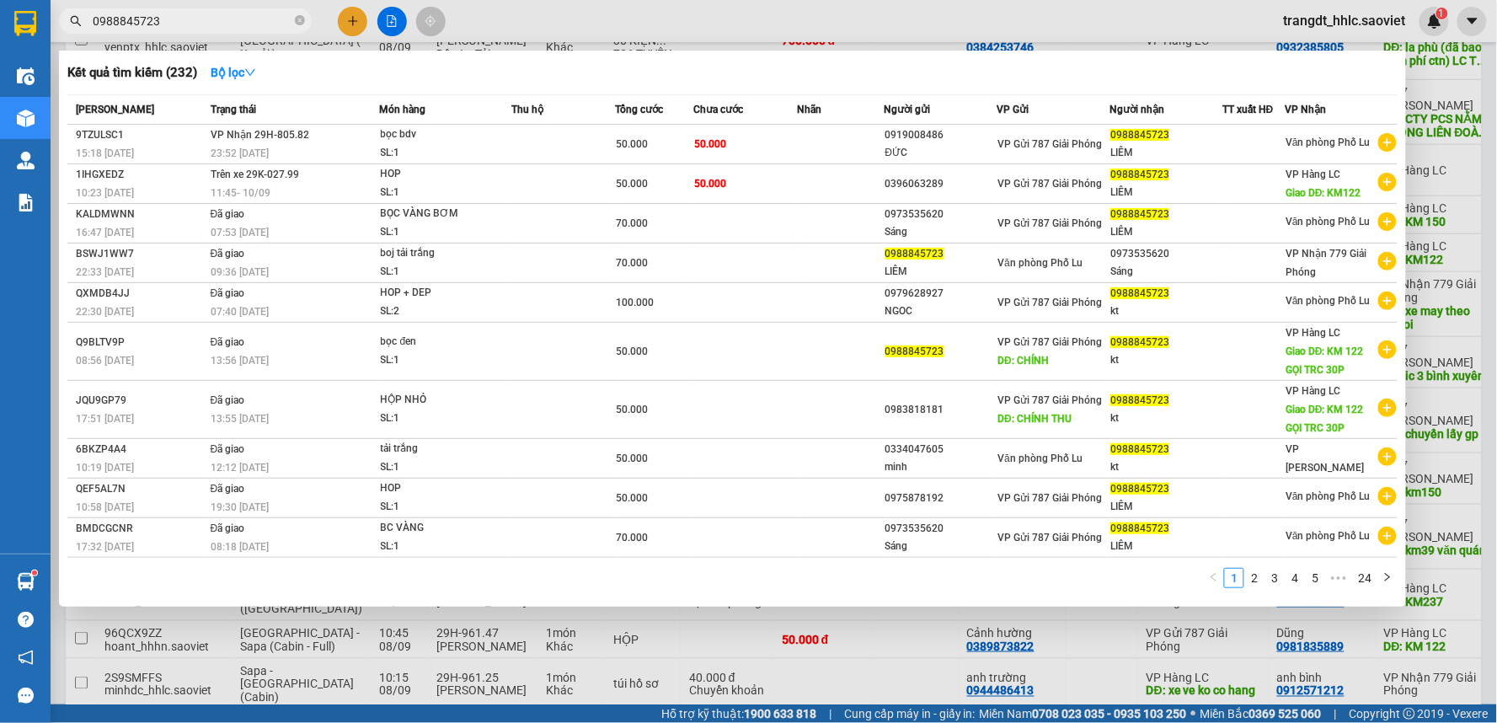
click at [249, 18] on input "0988845723" at bounding box center [192, 21] width 199 height 19
click at [595, 20] on div at bounding box center [748, 361] width 1497 height 723
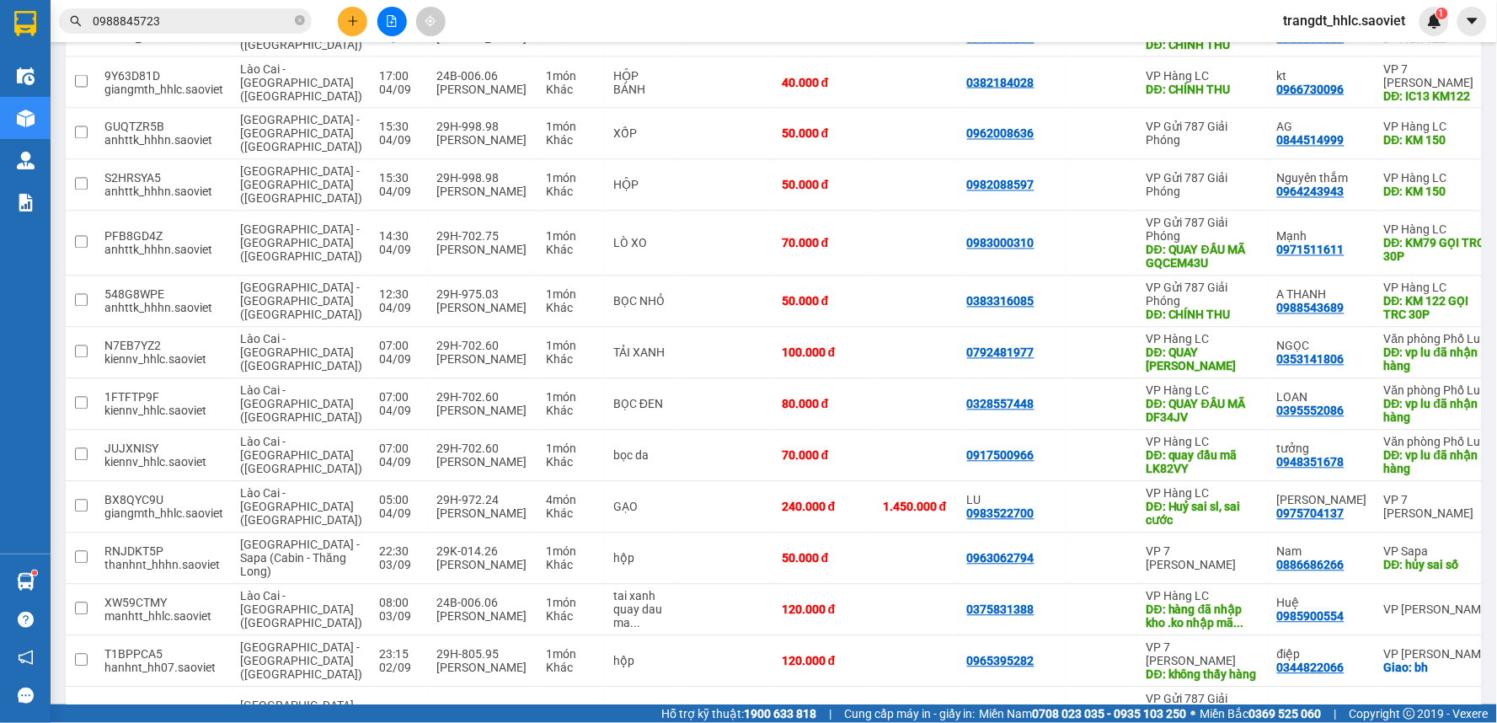
scroll to position [3067, 0]
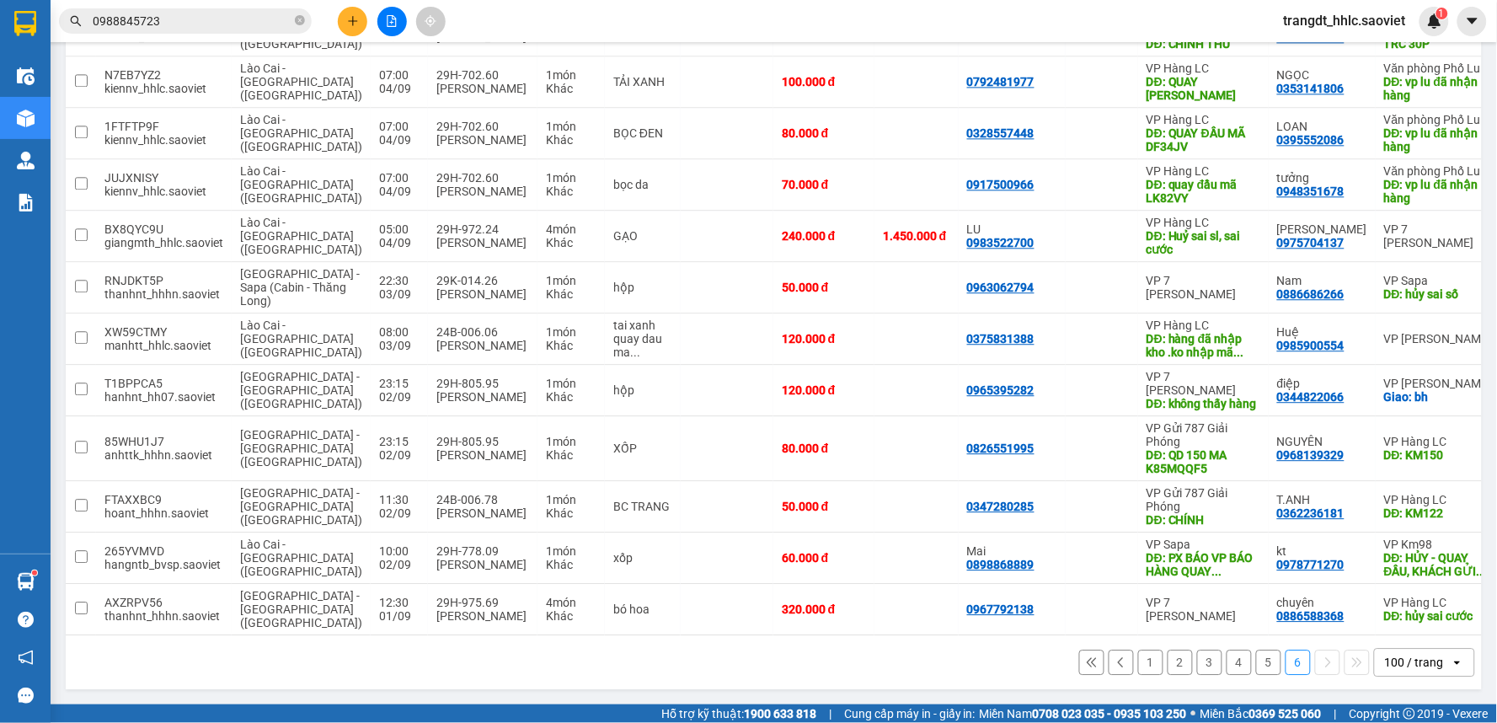
click at [1450, 653] on div "open" at bounding box center [1462, 662] width 24 height 27
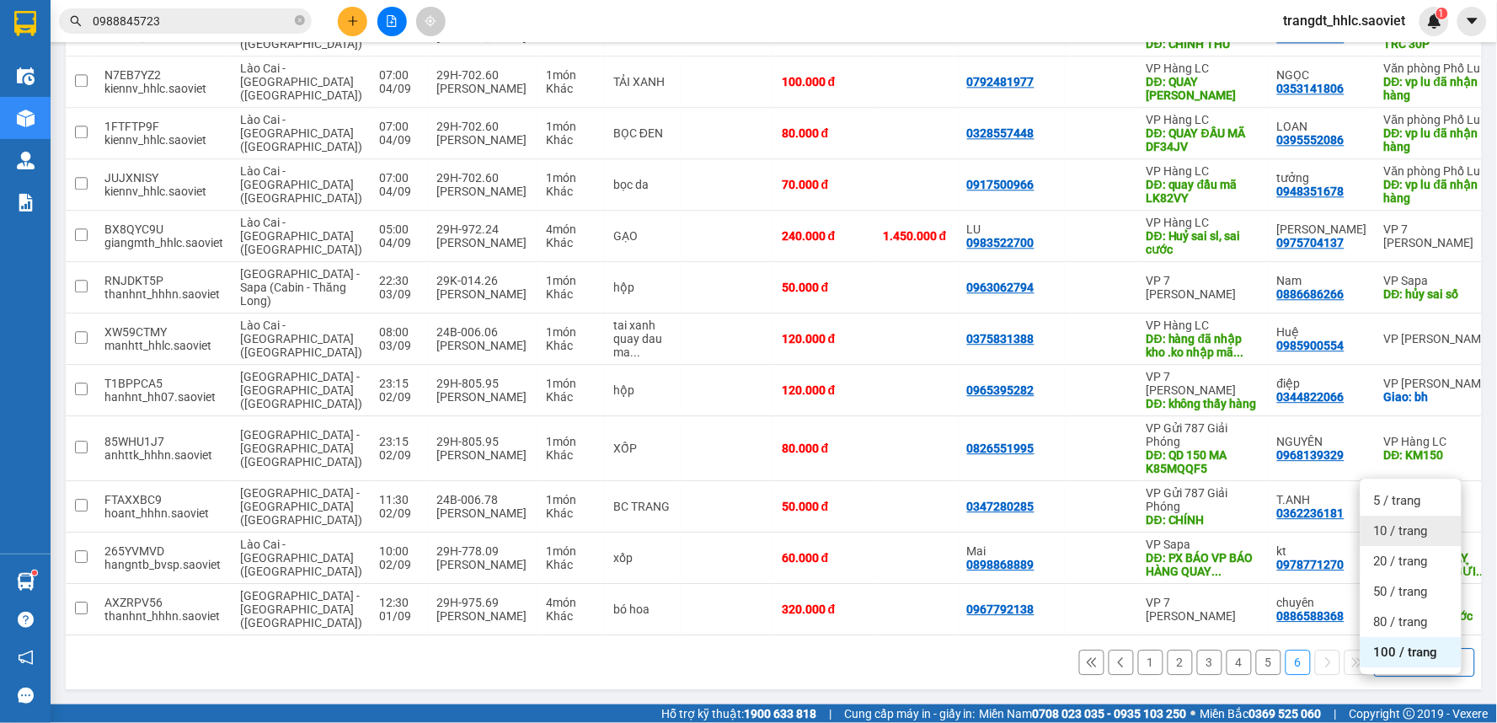
click at [1416, 515] on div "10 / trang" at bounding box center [1410, 530] width 101 height 30
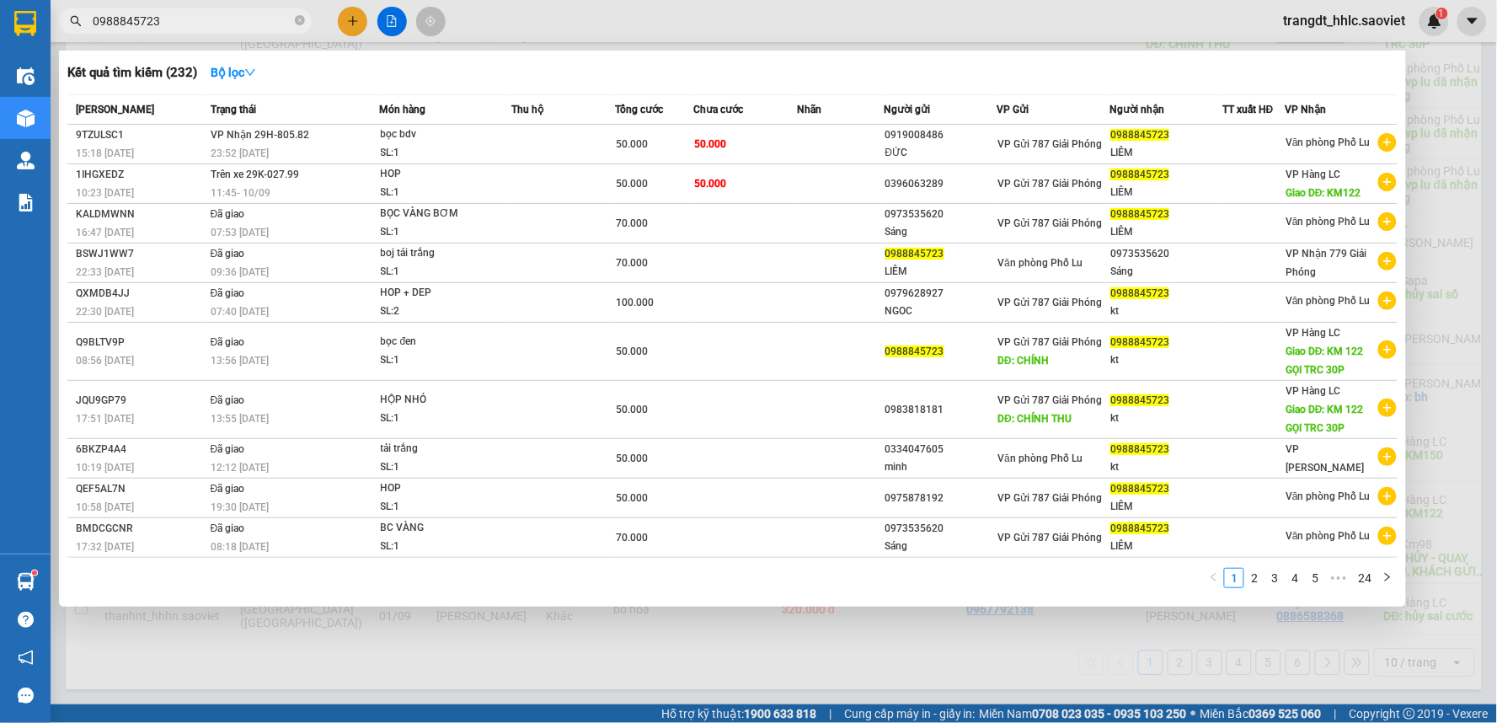
click at [230, 18] on input "0988845723" at bounding box center [192, 21] width 199 height 19
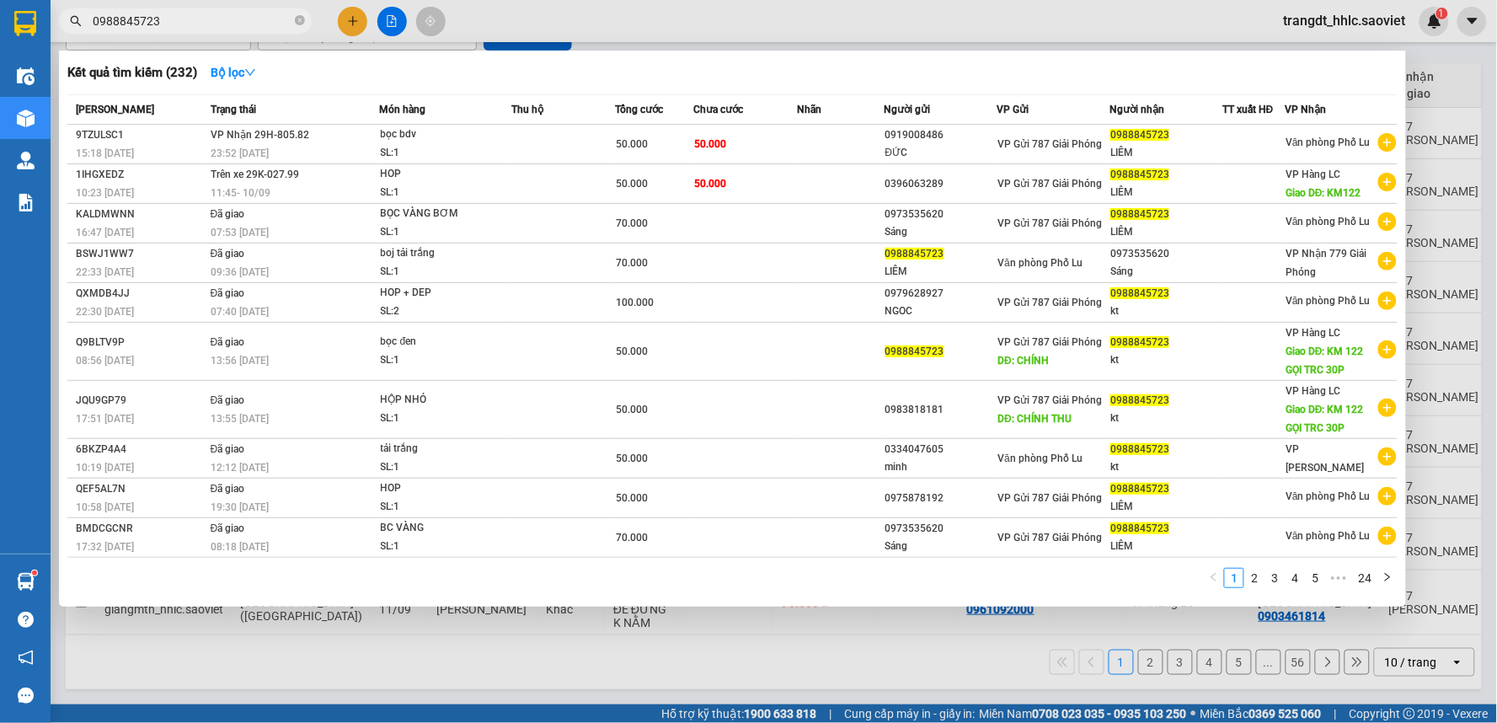
scroll to position [181, 0]
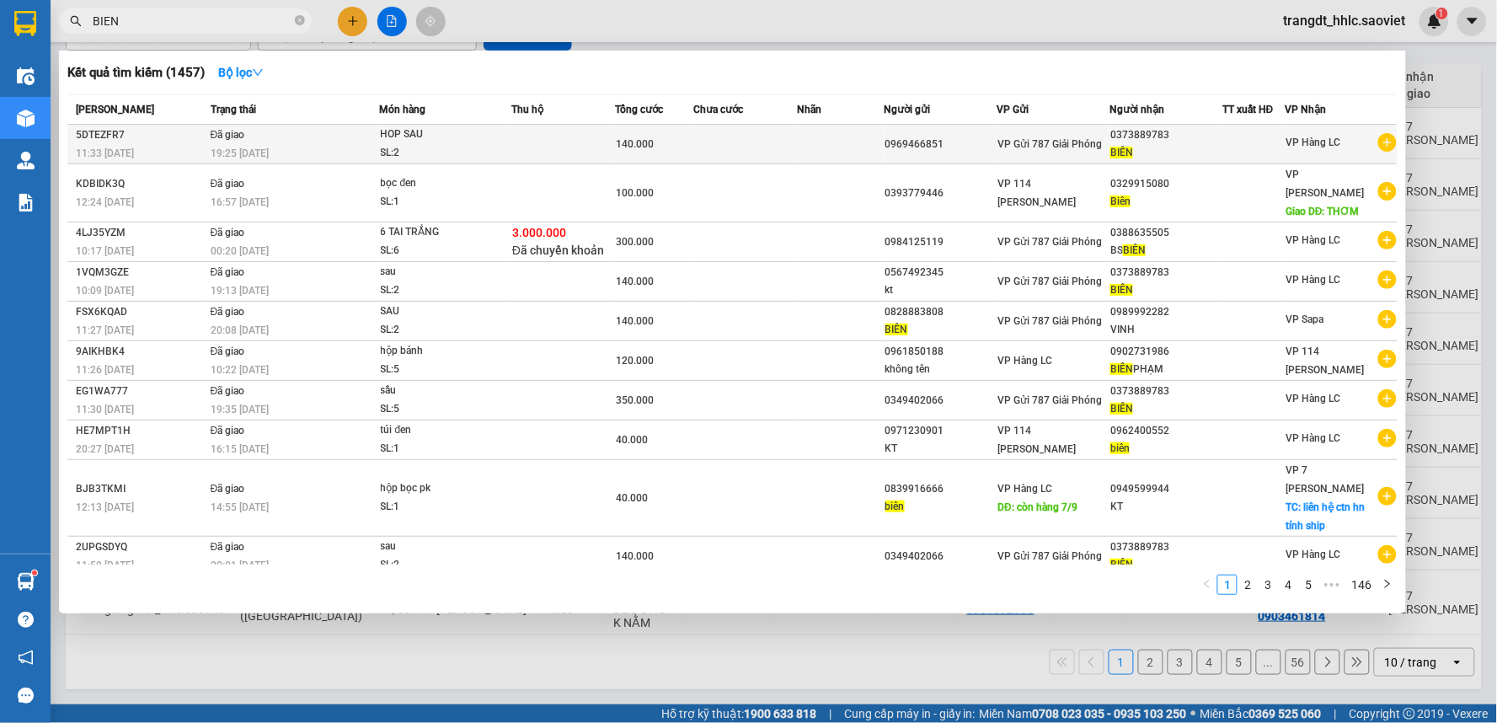
type input "BIEN"
click at [828, 148] on td at bounding box center [841, 145] width 87 height 40
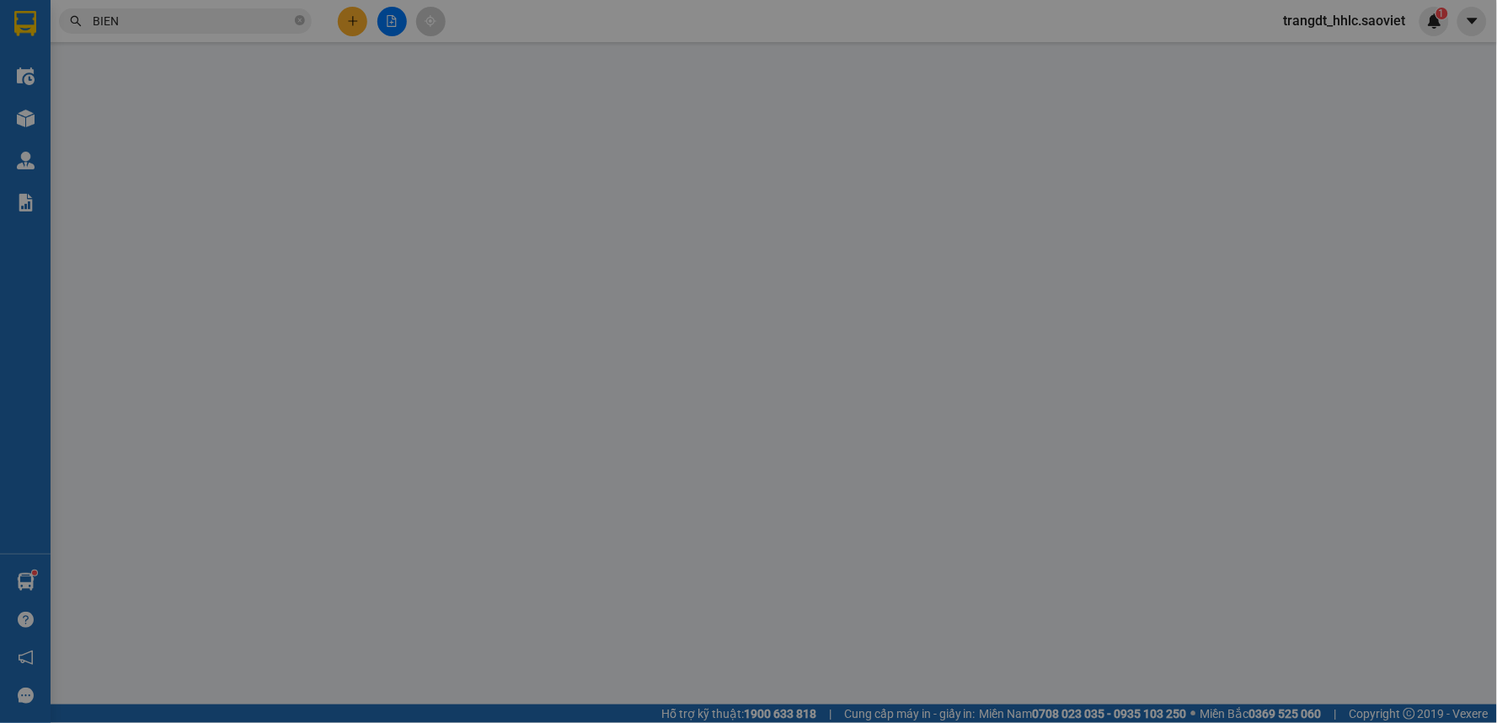
type input "0969466851"
type input "0373889783"
type input "BIÊN"
type input "140.000"
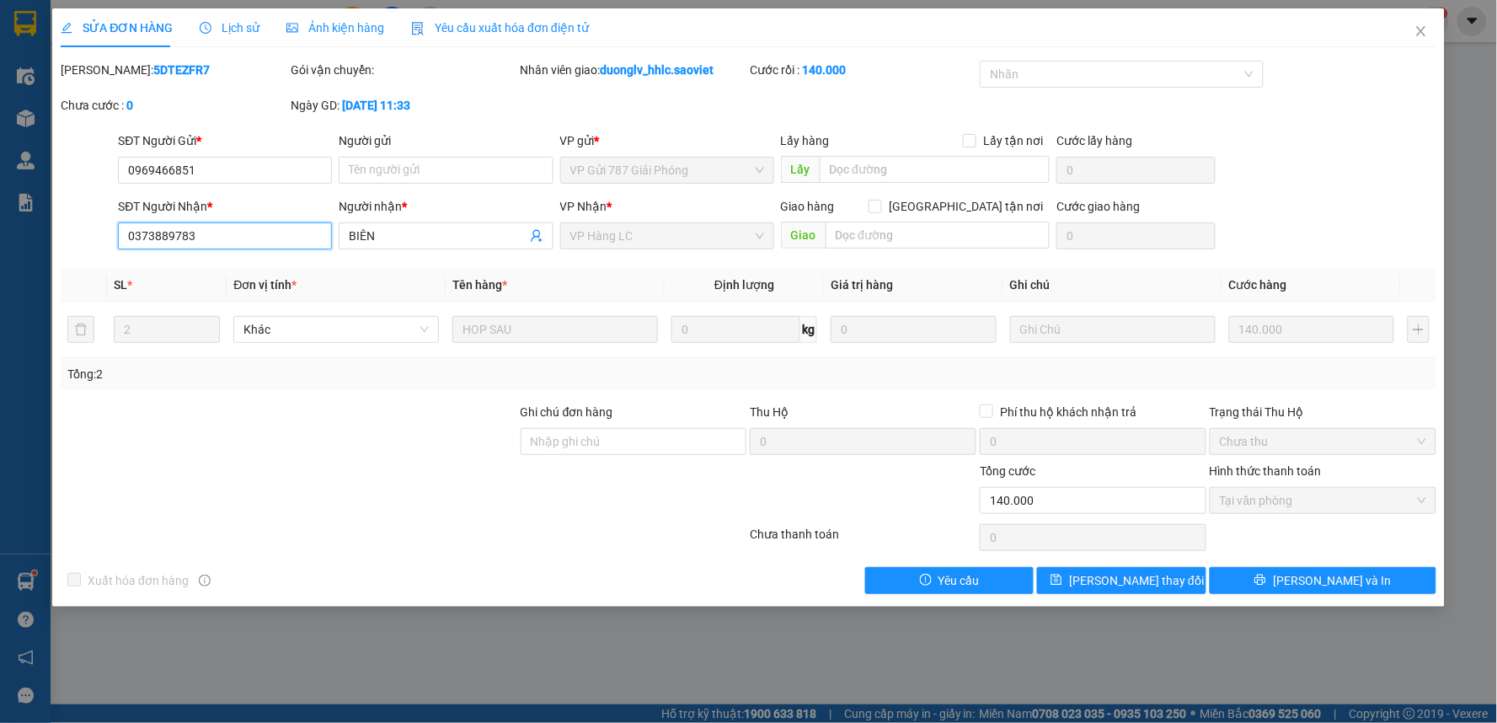
click at [189, 232] on input "0373889783" at bounding box center [225, 235] width 214 height 27
click at [188, 238] on input "0373889783" at bounding box center [225, 235] width 214 height 27
click at [1419, 23] on span "Close" at bounding box center [1420, 31] width 47 height 47
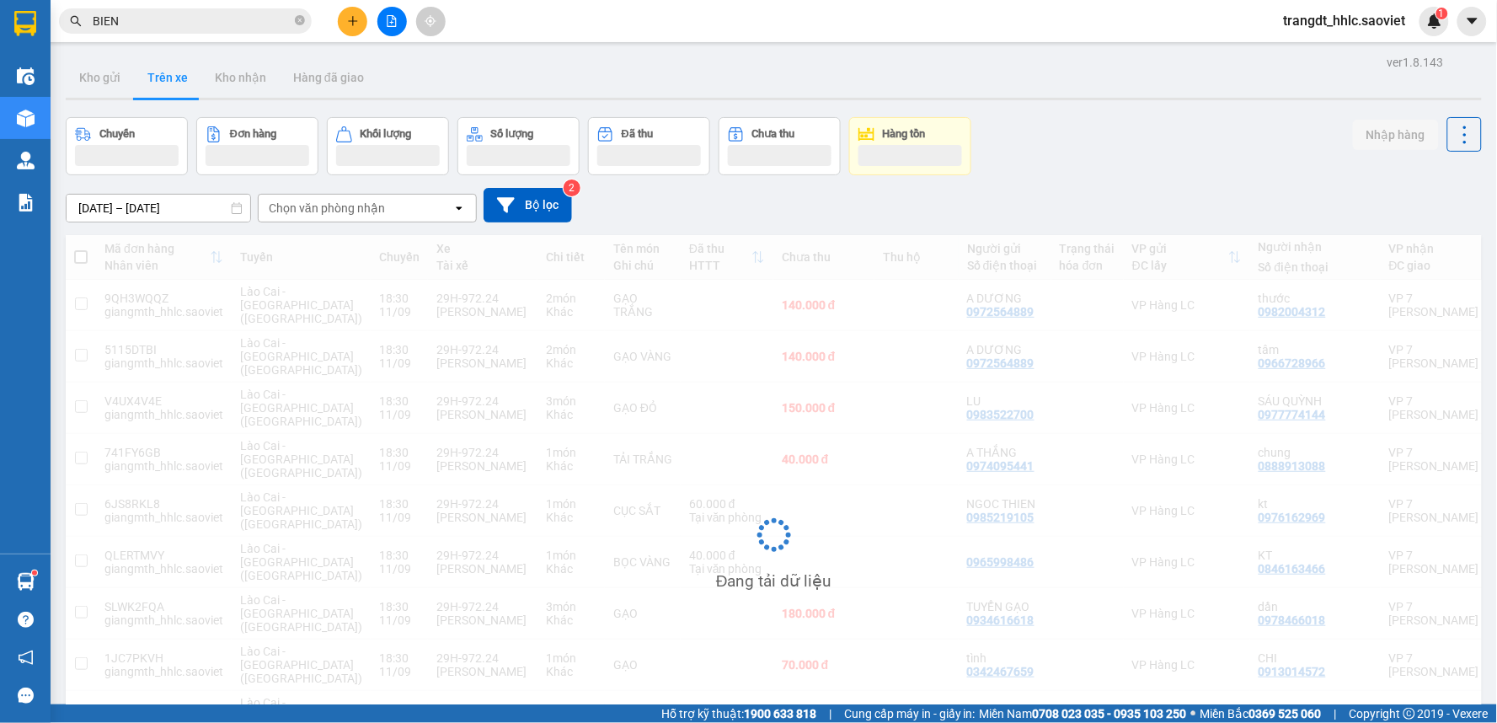
click at [197, 14] on input "BIEN" at bounding box center [192, 21] width 199 height 19
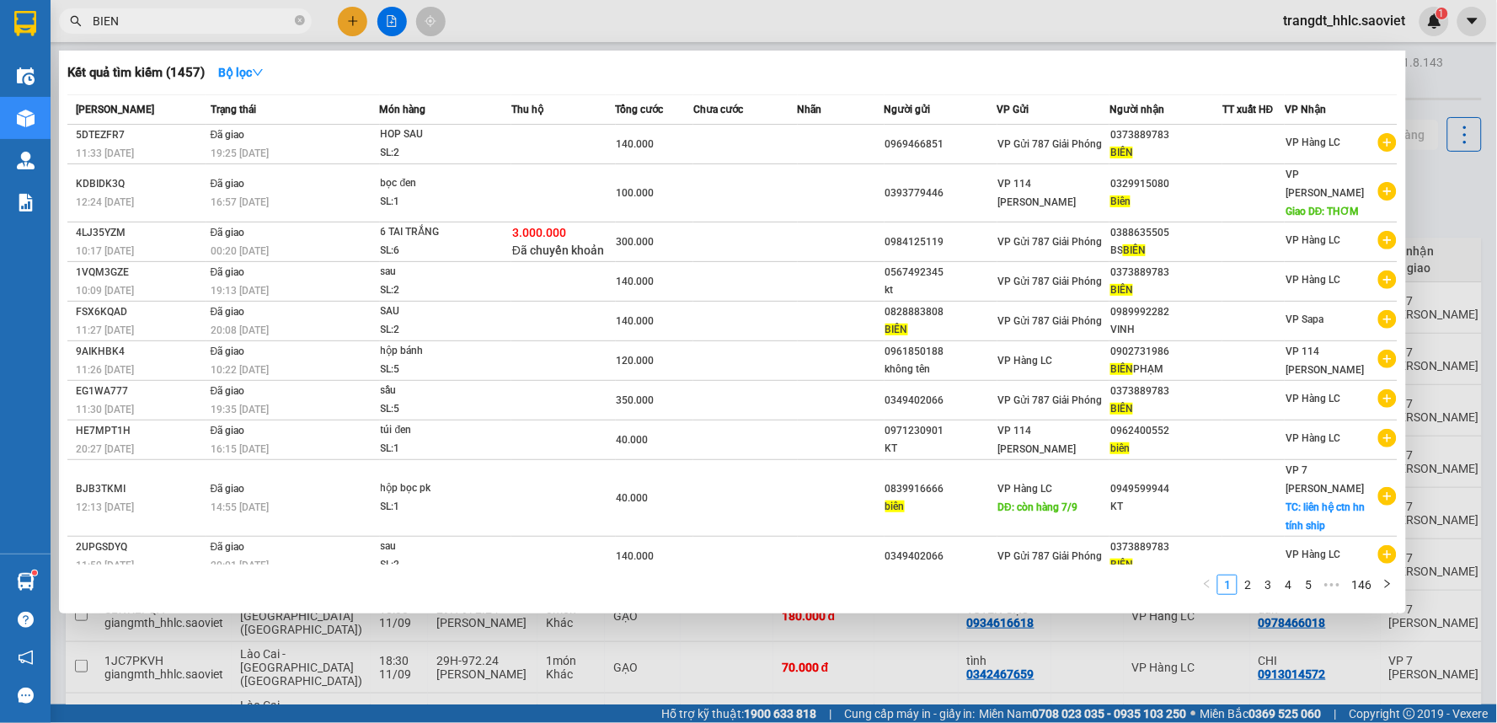
click at [197, 14] on input "BIEN" at bounding box center [192, 21] width 199 height 19
paste input "0373889783"
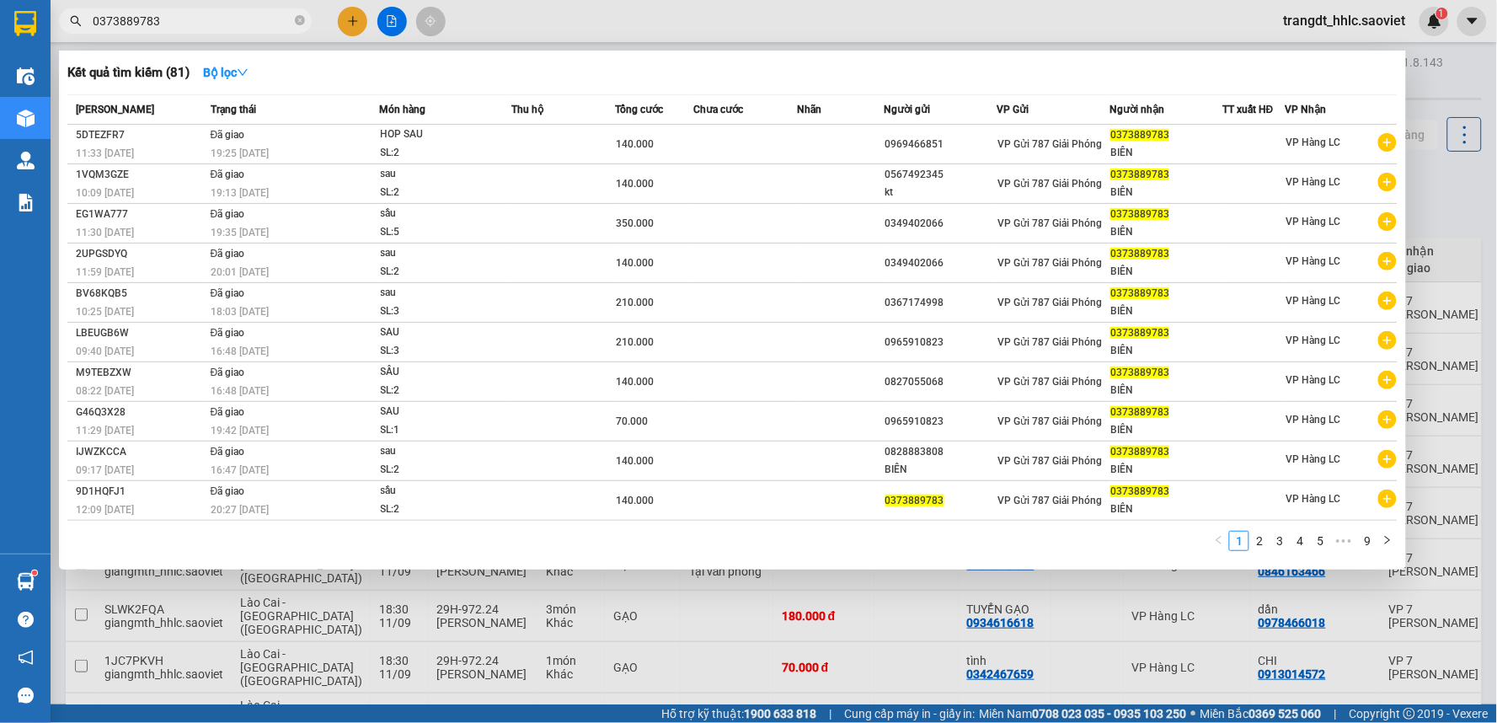
drag, startPoint x: 506, startPoint y: 23, endPoint x: 516, endPoint y: 2, distance: 23.4
click at [507, 22] on div at bounding box center [748, 361] width 1497 height 723
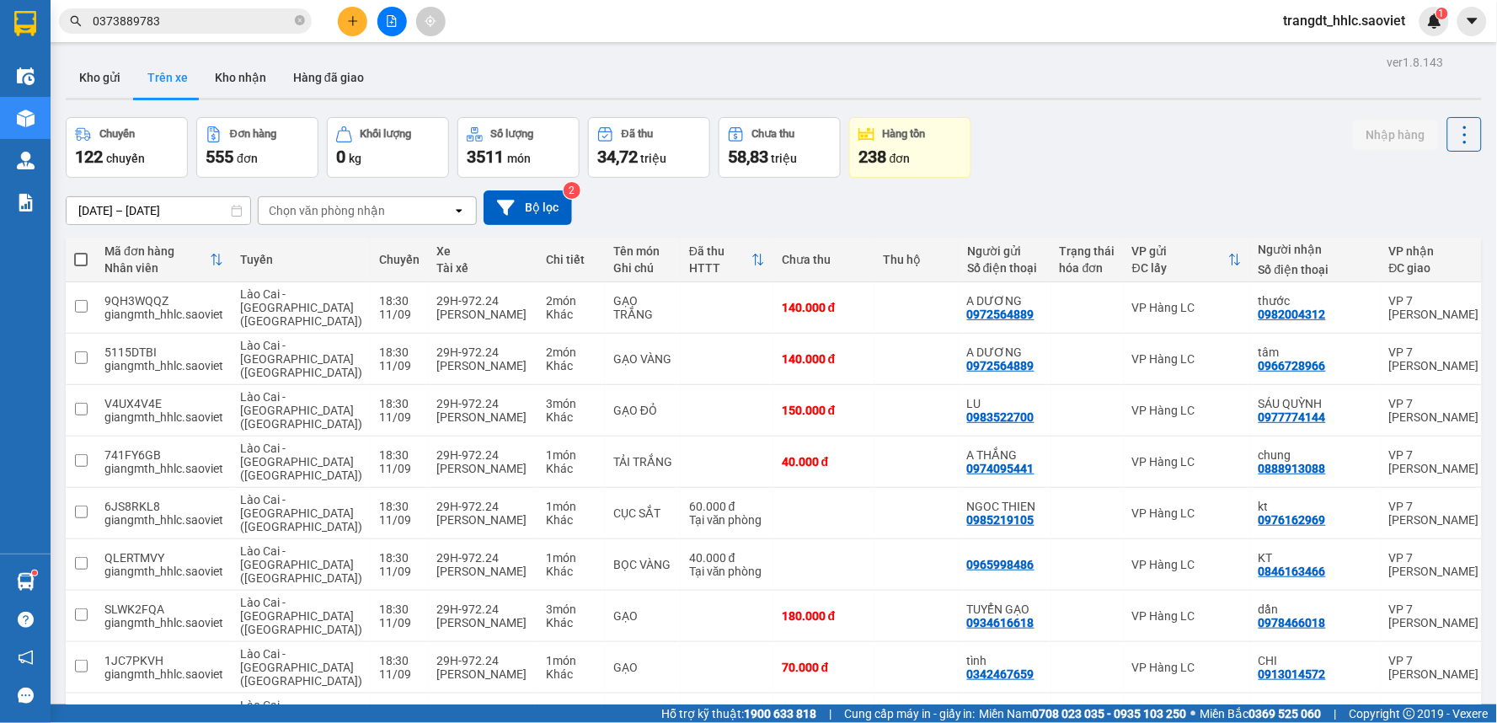
click at [241, 19] on input "0373889783" at bounding box center [192, 21] width 199 height 19
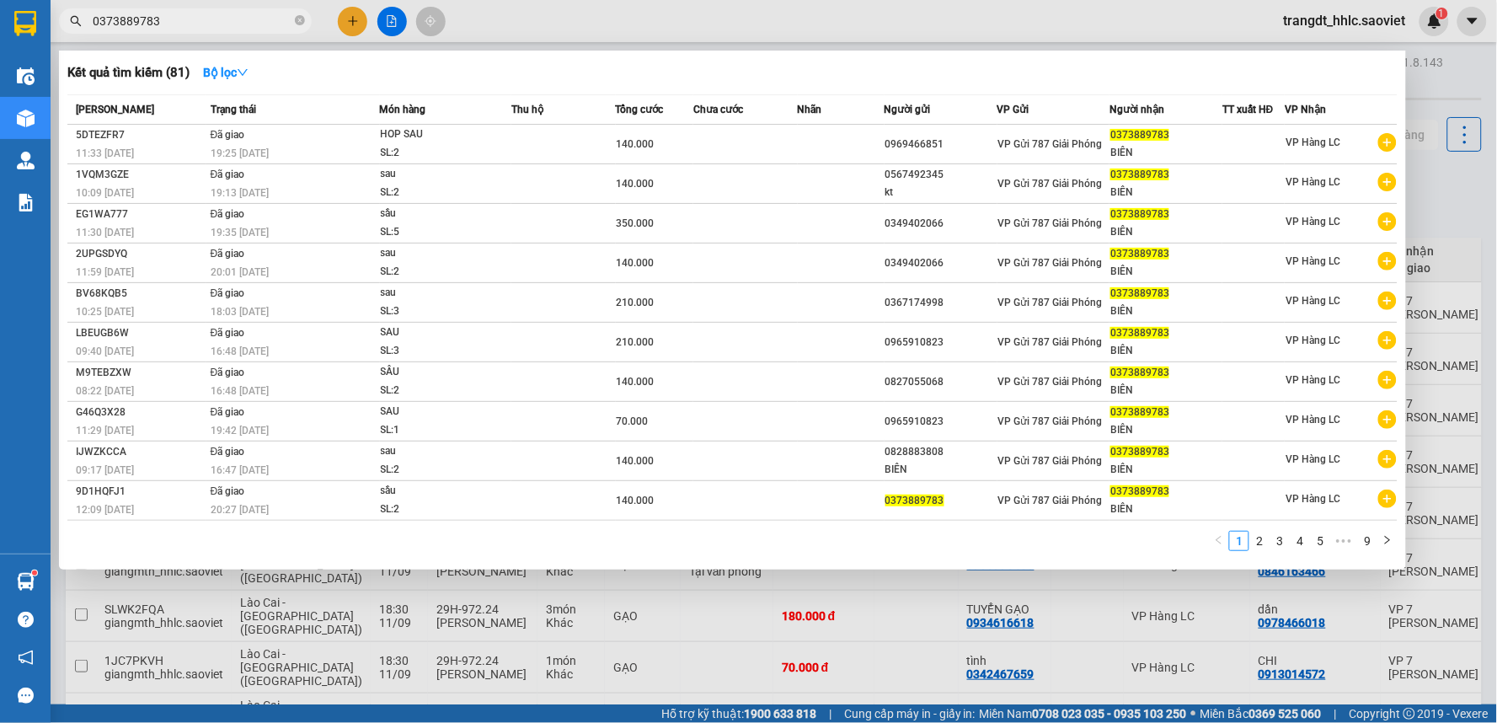
click at [241, 19] on input "0373889783" at bounding box center [192, 21] width 199 height 19
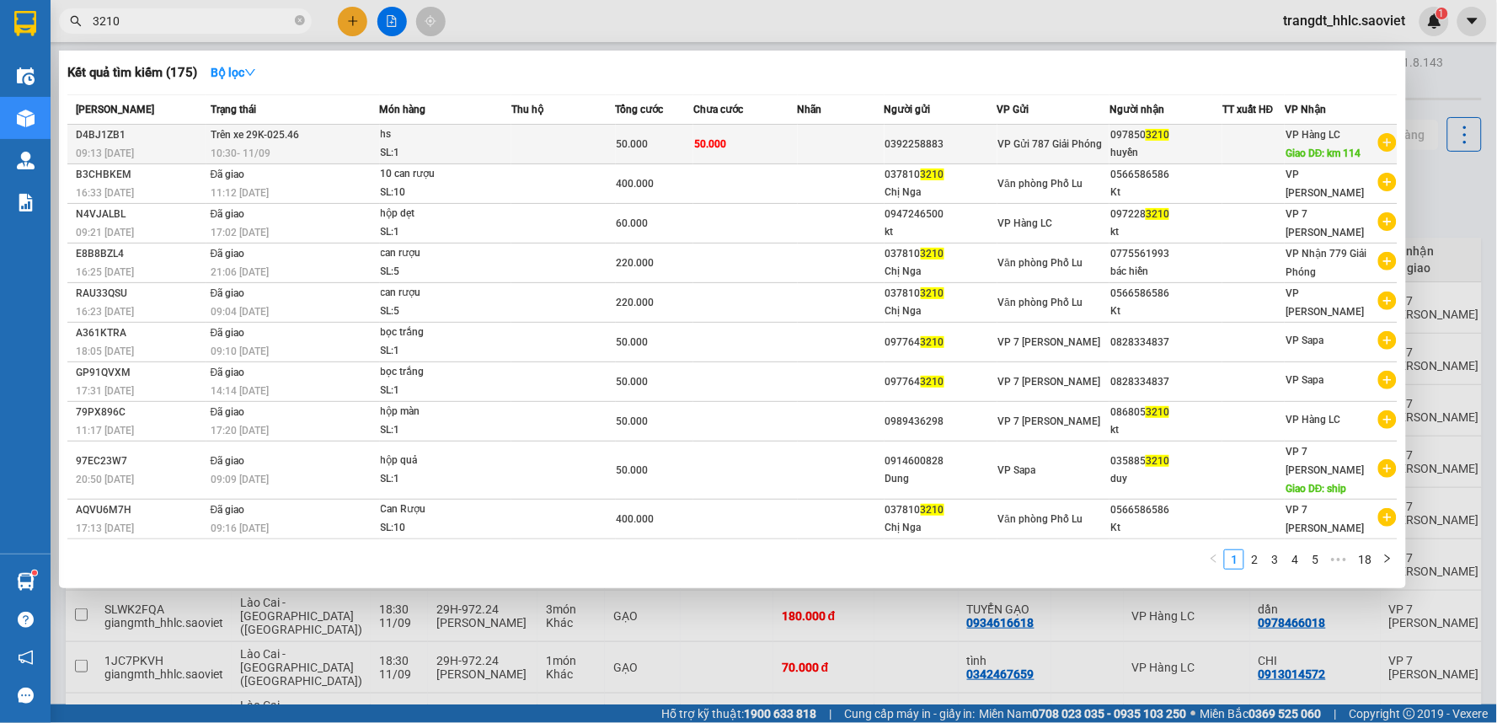
type input "3210"
click at [524, 152] on td at bounding box center [563, 145] width 104 height 40
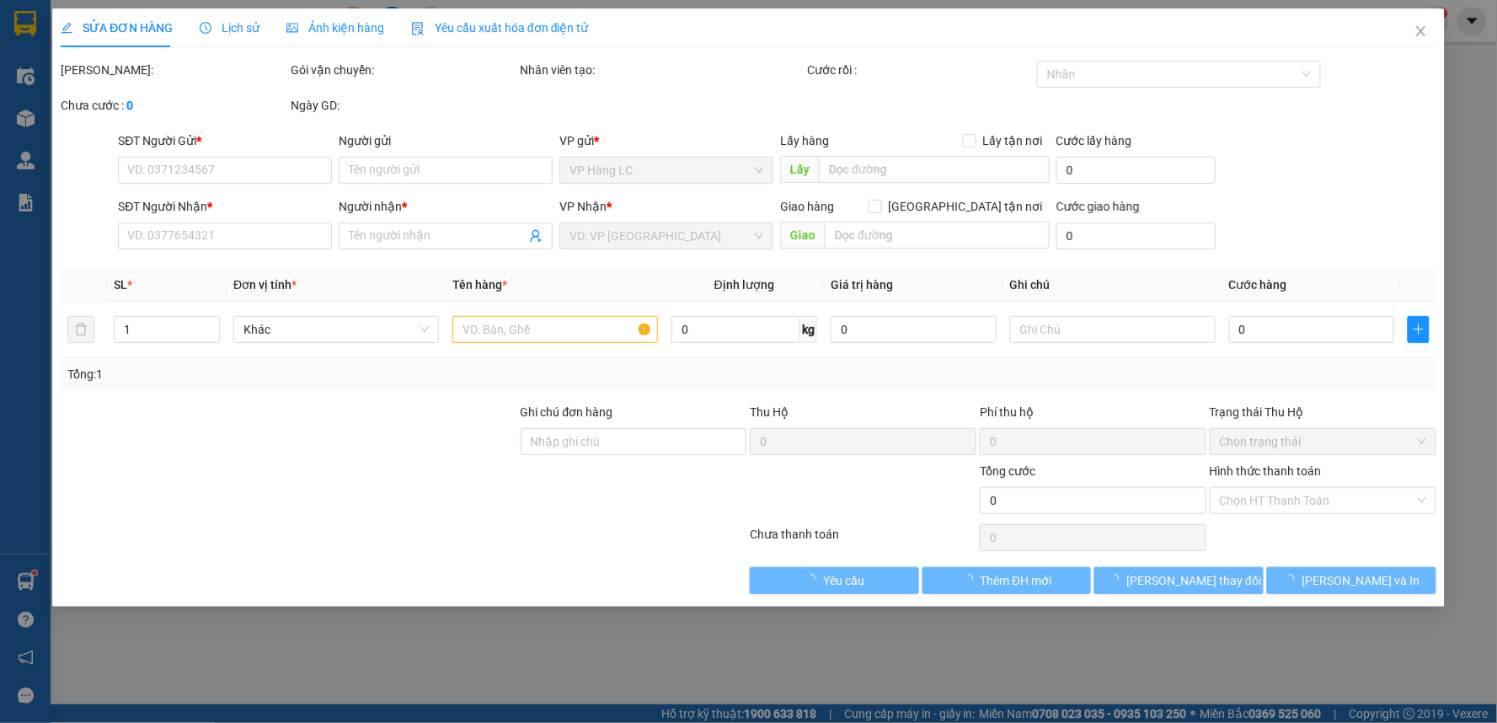
type input "0392258883"
type input "0978503210"
type input "huyền"
type input "km 114"
type input "50.000"
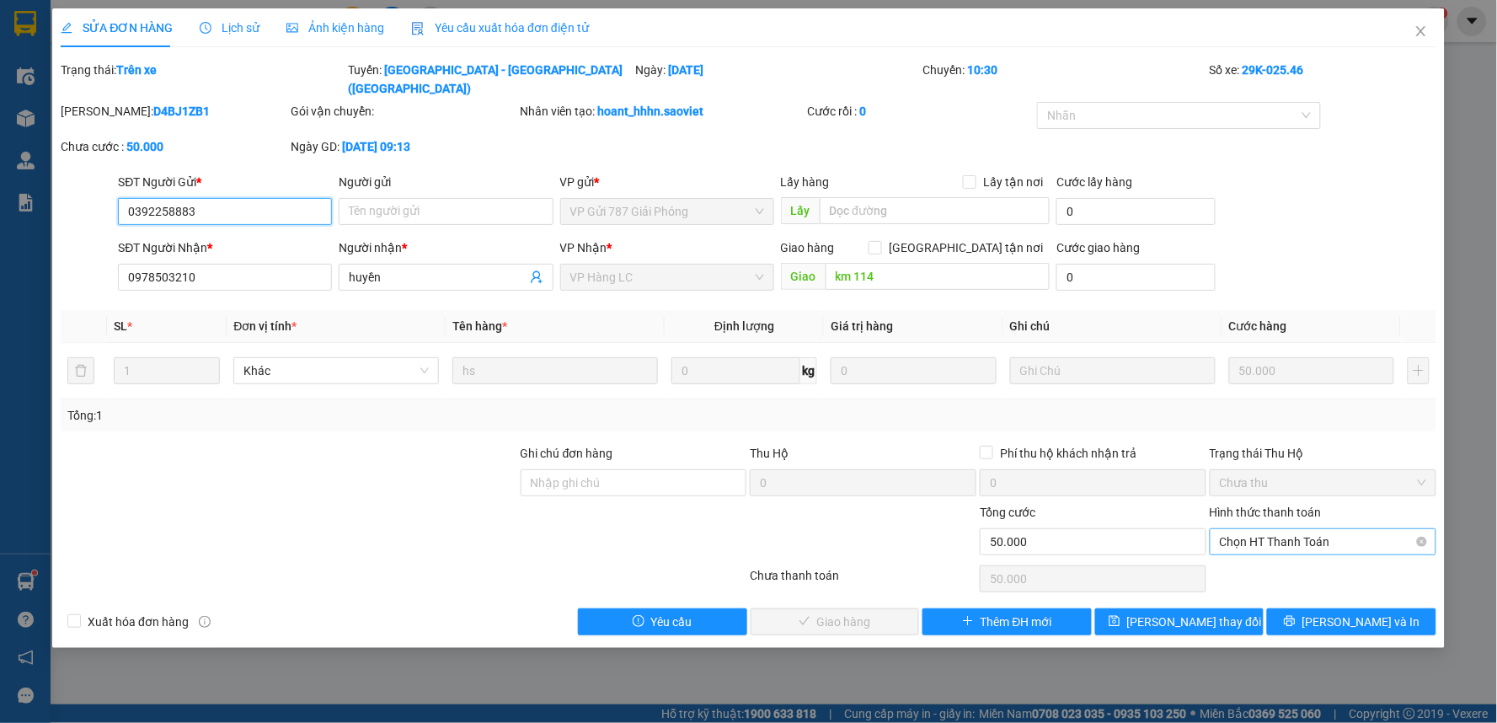
click at [1275, 534] on span "Chọn HT Thanh Toán" at bounding box center [1323, 541] width 206 height 25
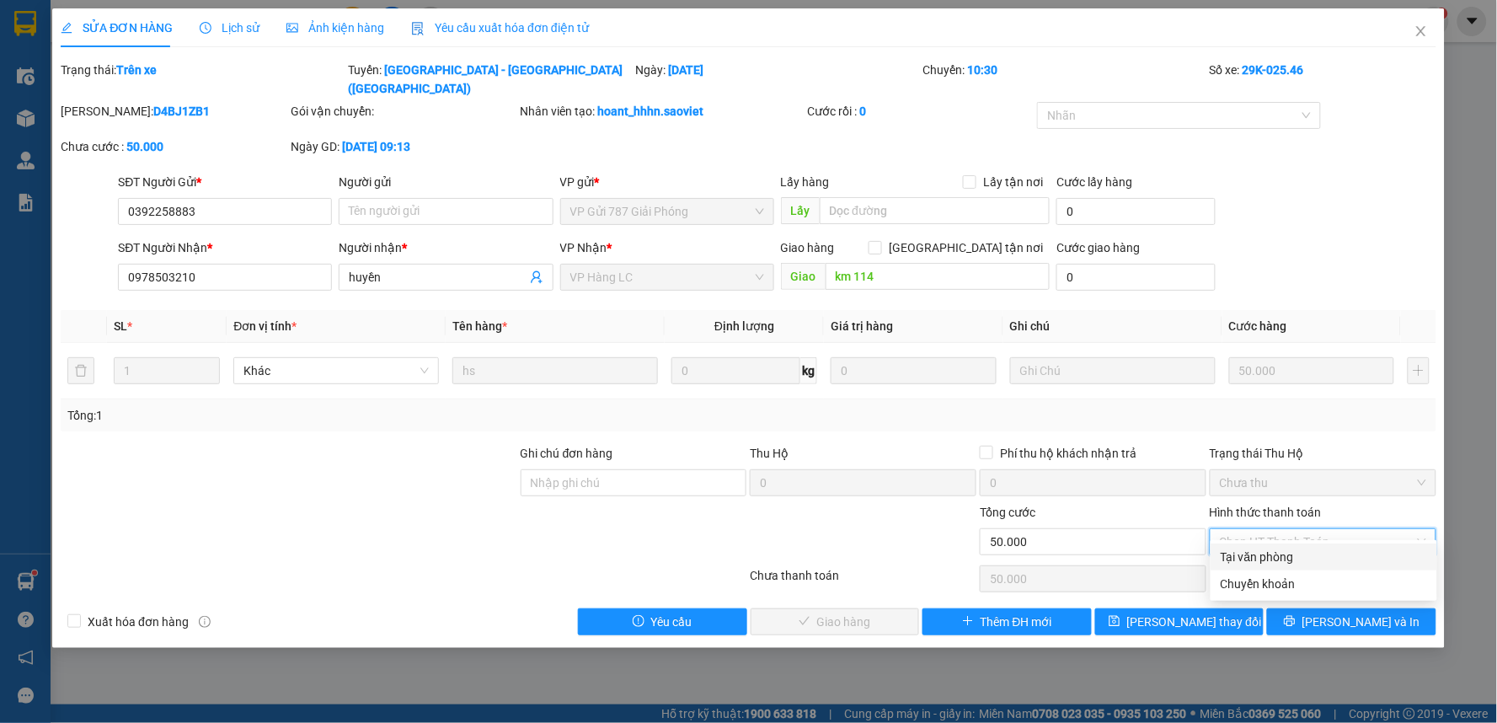
click at [1272, 561] on div "Tại văn phòng" at bounding box center [1323, 556] width 206 height 19
type input "0"
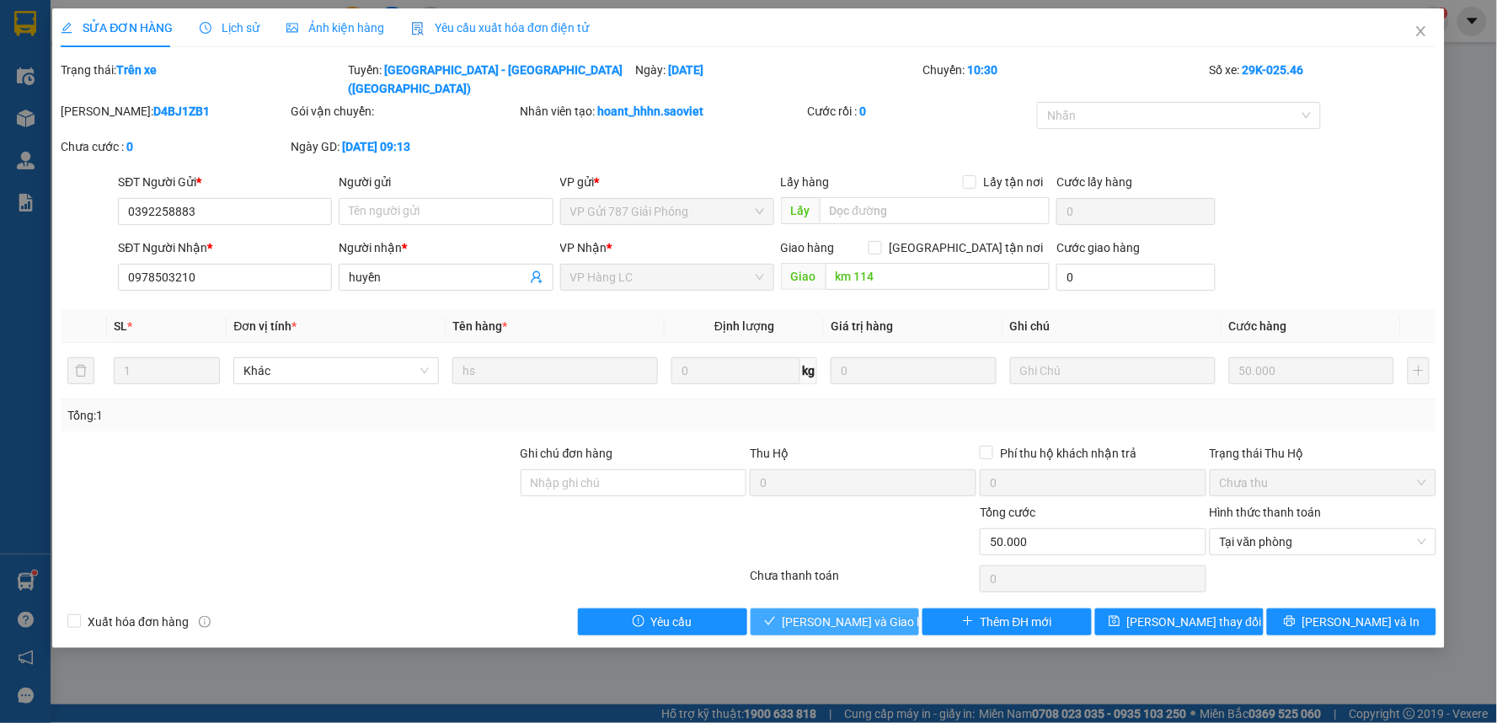
click at [856, 612] on span "[PERSON_NAME] và Giao hàng" at bounding box center [863, 621] width 162 height 19
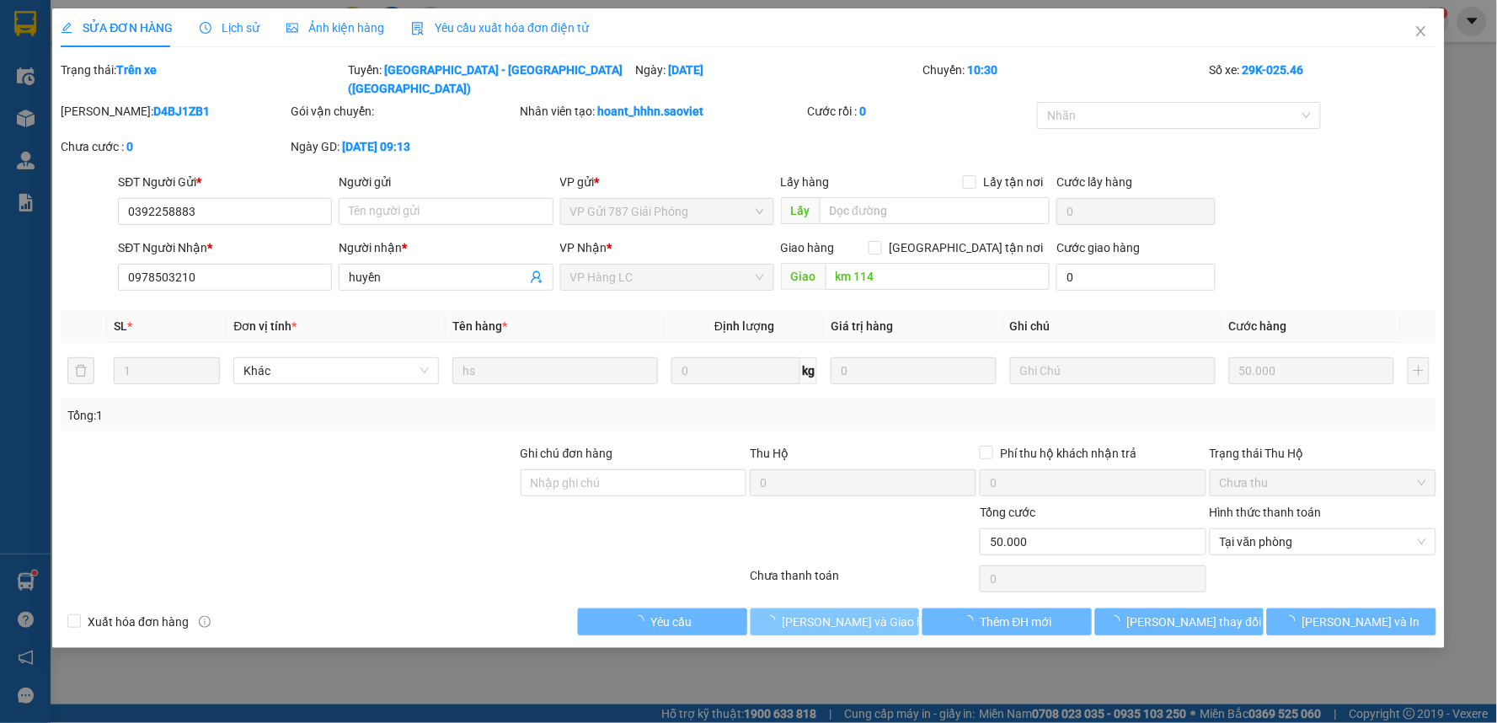
drag, startPoint x: 856, startPoint y: 603, endPoint x: 865, endPoint y: 599, distance: 10.2
click at [857, 612] on span "[PERSON_NAME] và Giao hàng" at bounding box center [863, 621] width 162 height 19
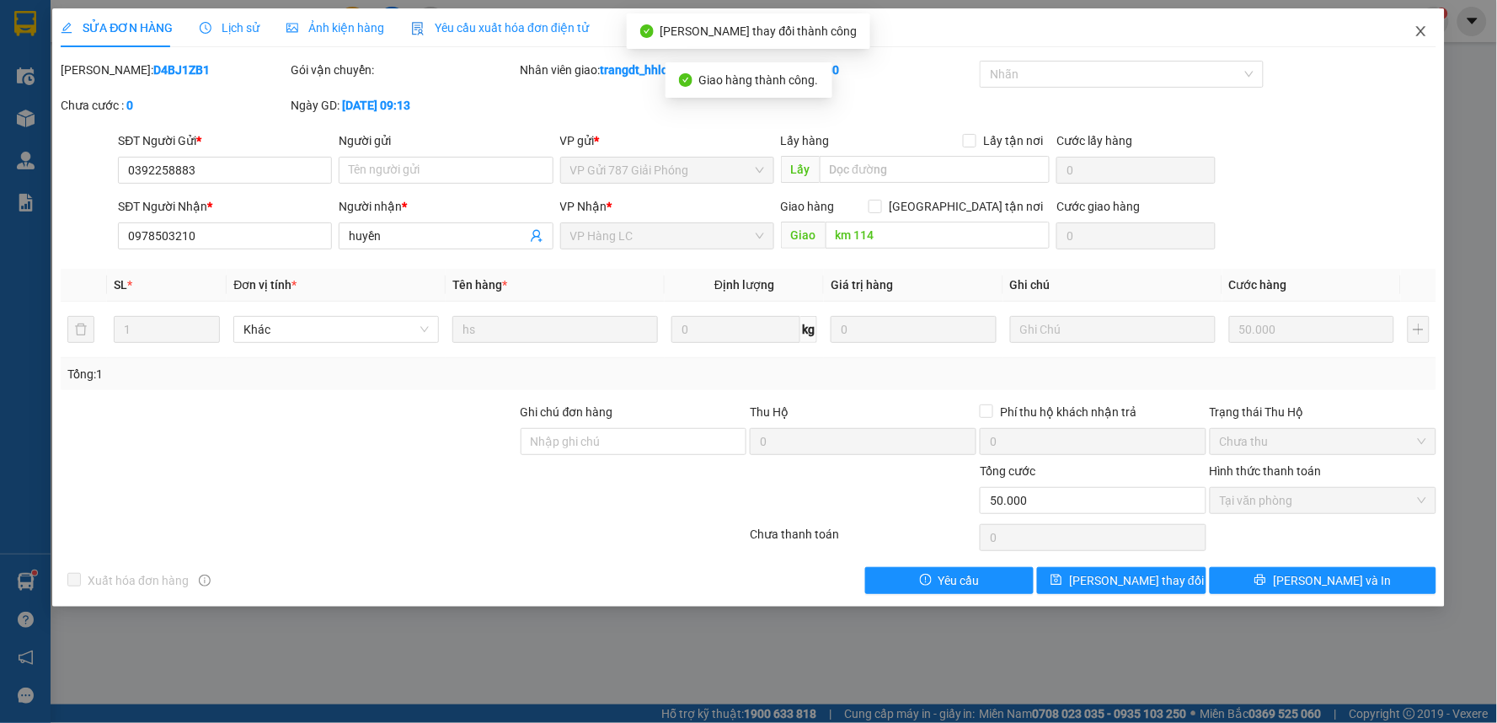
drag, startPoint x: 1417, startPoint y: 27, endPoint x: 630, endPoint y: 7, distance: 786.9
click at [1417, 29] on icon "close" at bounding box center [1420, 30] width 13 height 13
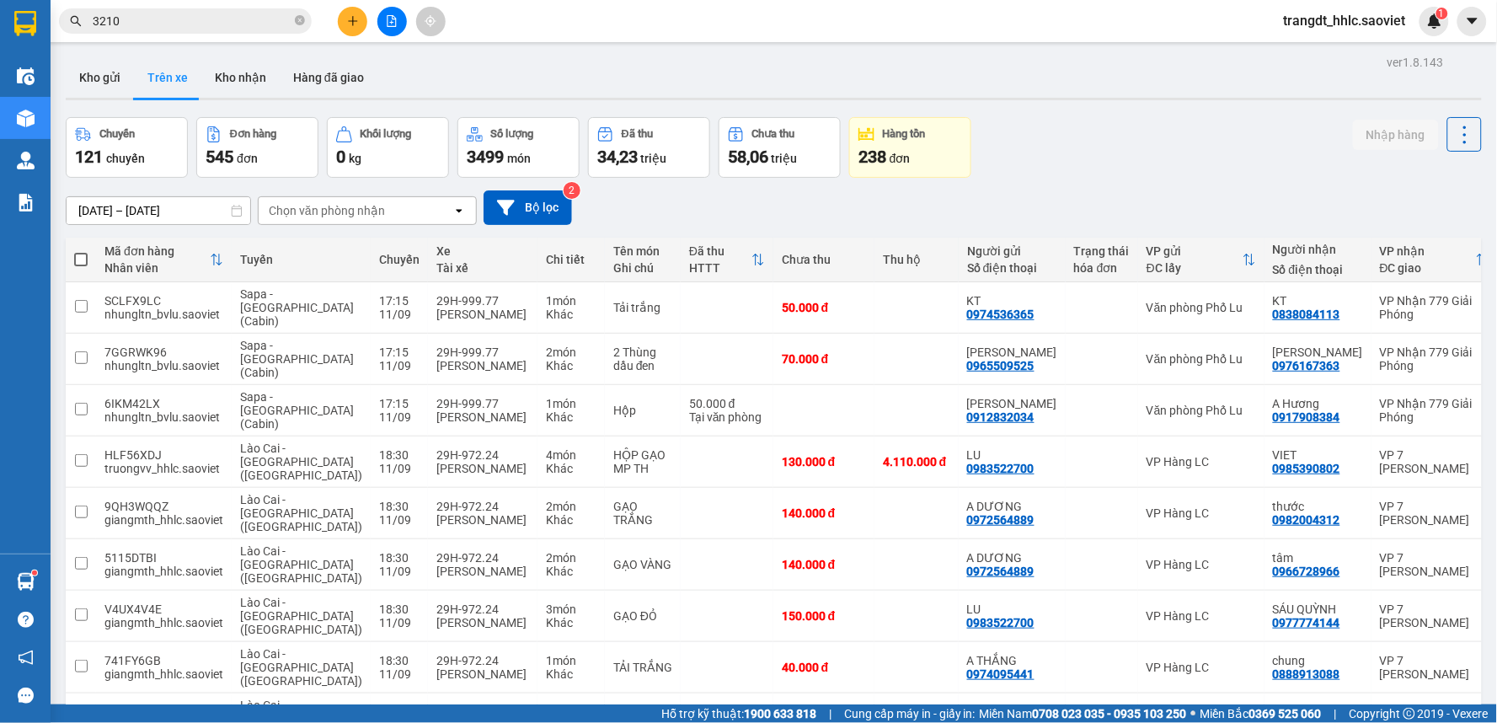
click at [790, 70] on div "Kho gửi Trên xe Kho nhận Hàng đã giao" at bounding box center [774, 79] width 1416 height 45
click at [390, 13] on button at bounding box center [391, 21] width 29 height 29
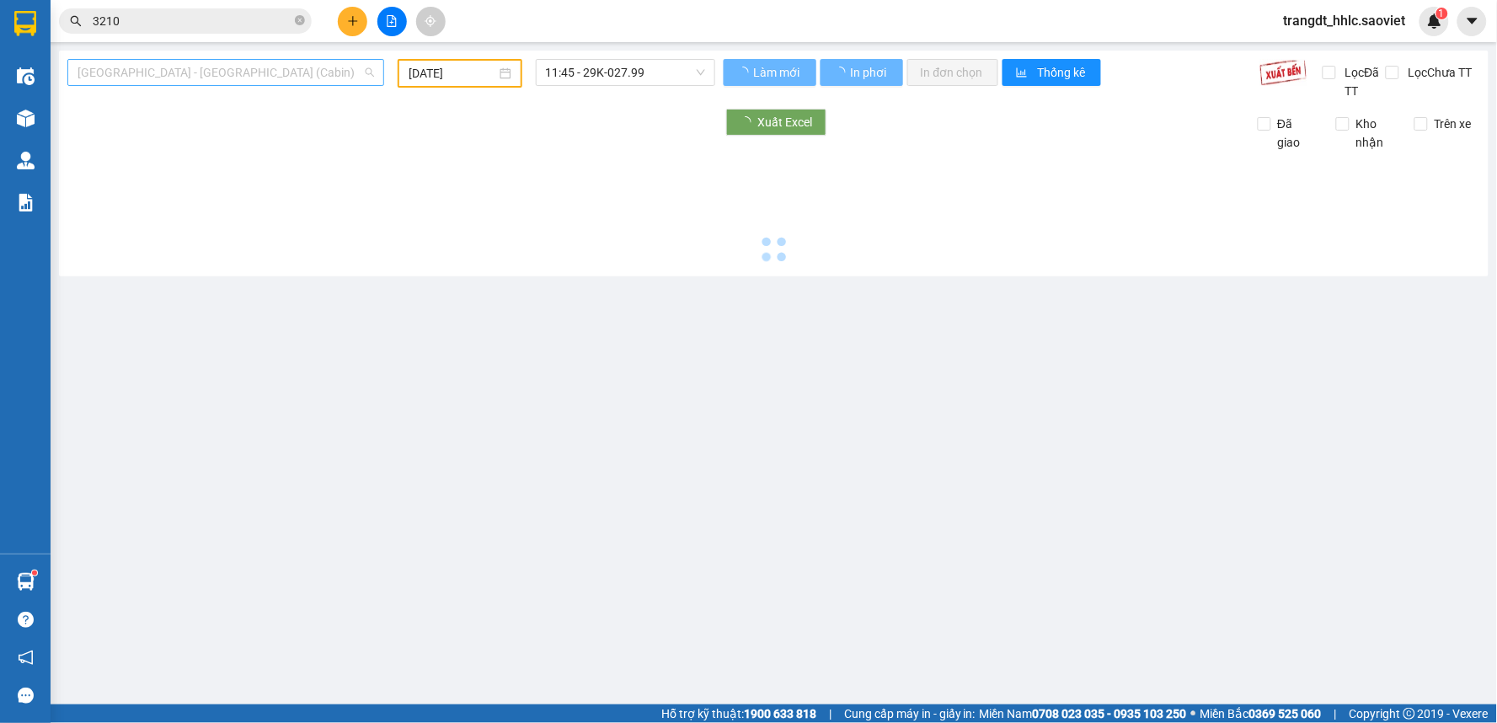
click at [195, 64] on span "[GEOGRAPHIC_DATA] - [GEOGRAPHIC_DATA] (Cabin)" at bounding box center [225, 72] width 296 height 25
type input "[DATE]"
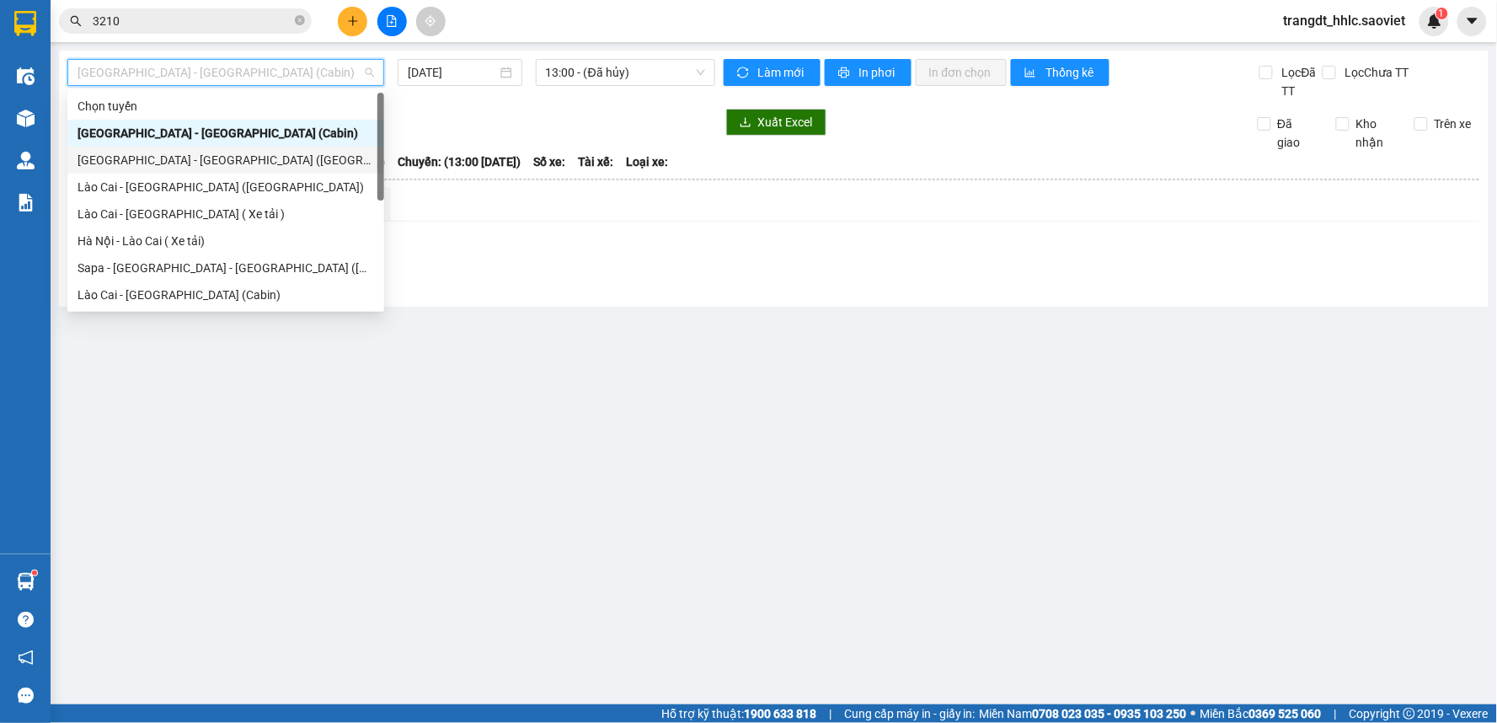
click at [225, 153] on div "[GEOGRAPHIC_DATA] - [GEOGRAPHIC_DATA] ([GEOGRAPHIC_DATA])" at bounding box center [225, 160] width 296 height 19
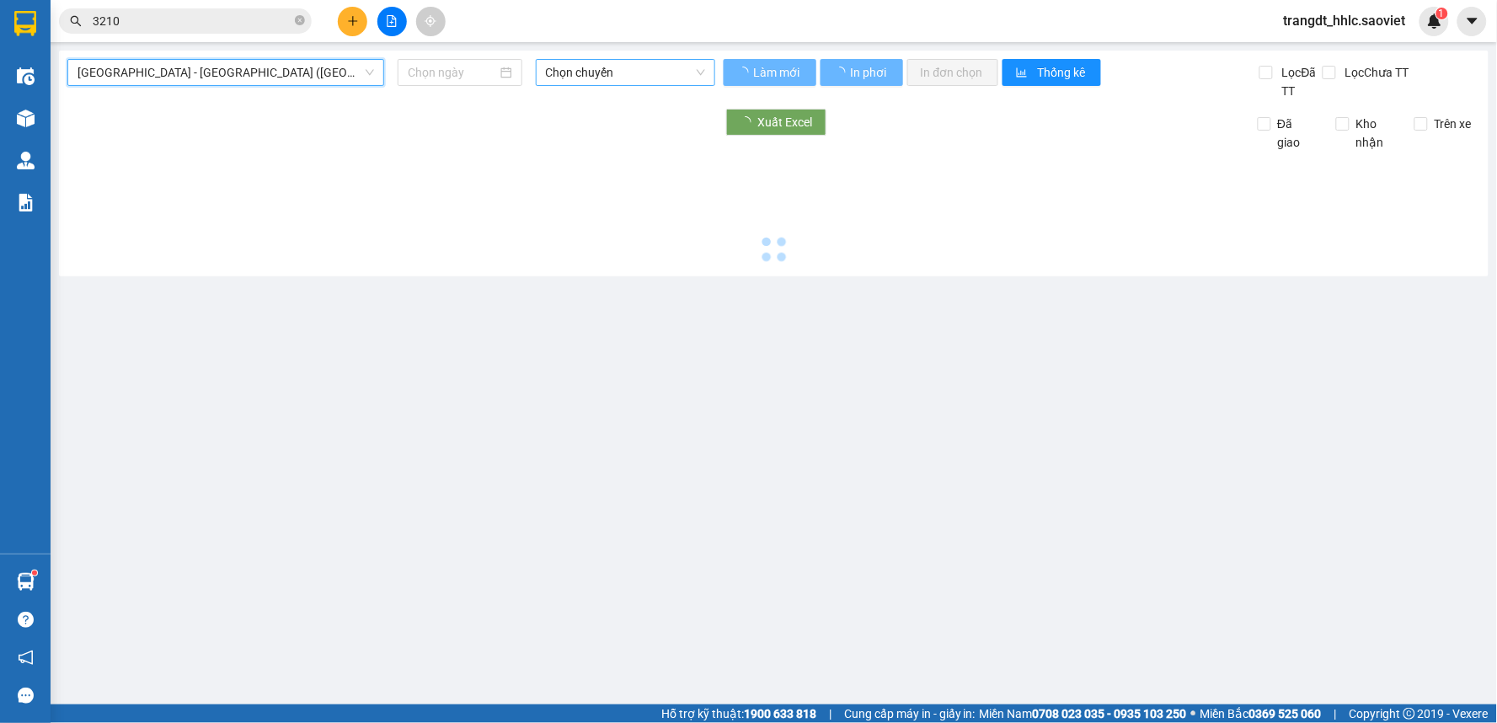
type input "[DATE]"
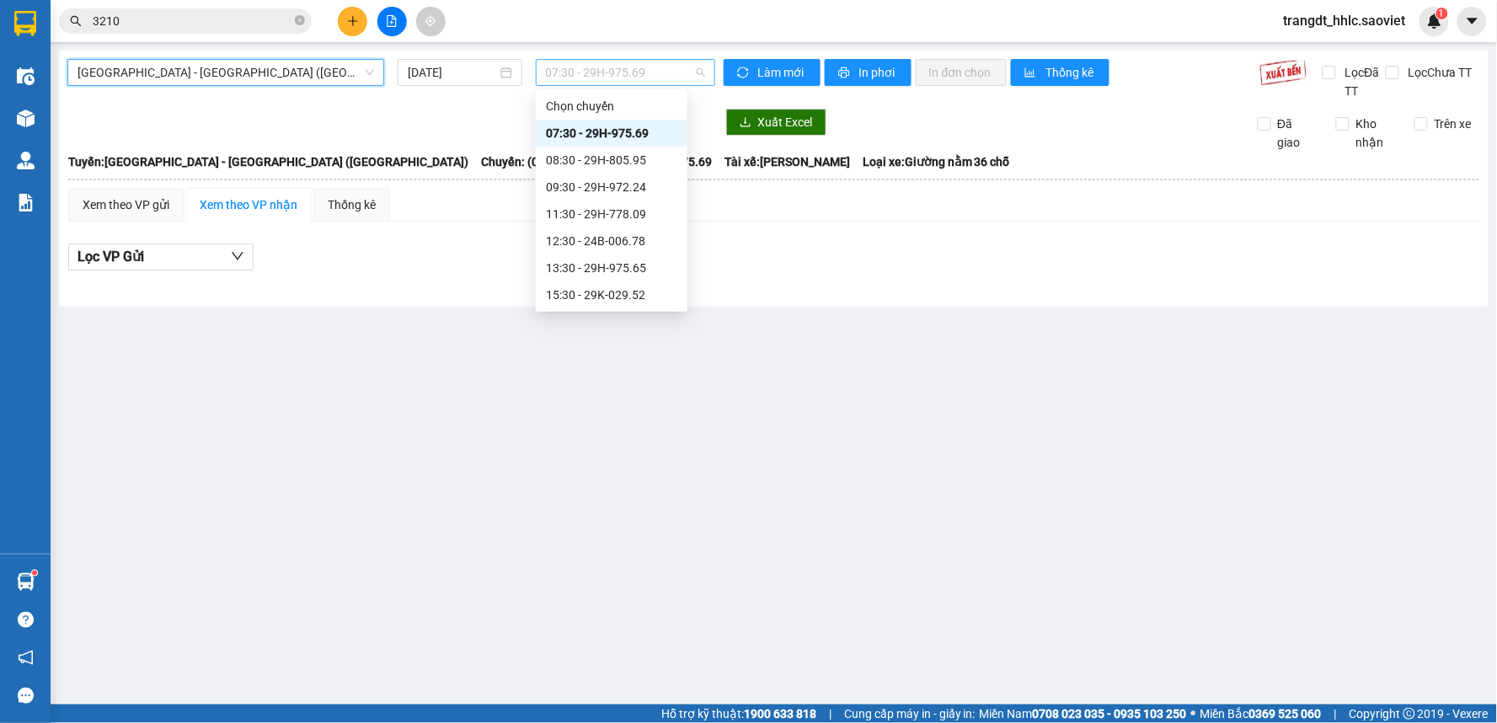
click at [620, 77] on span "07:30 - 29H-975.69" at bounding box center [625, 72] width 159 height 25
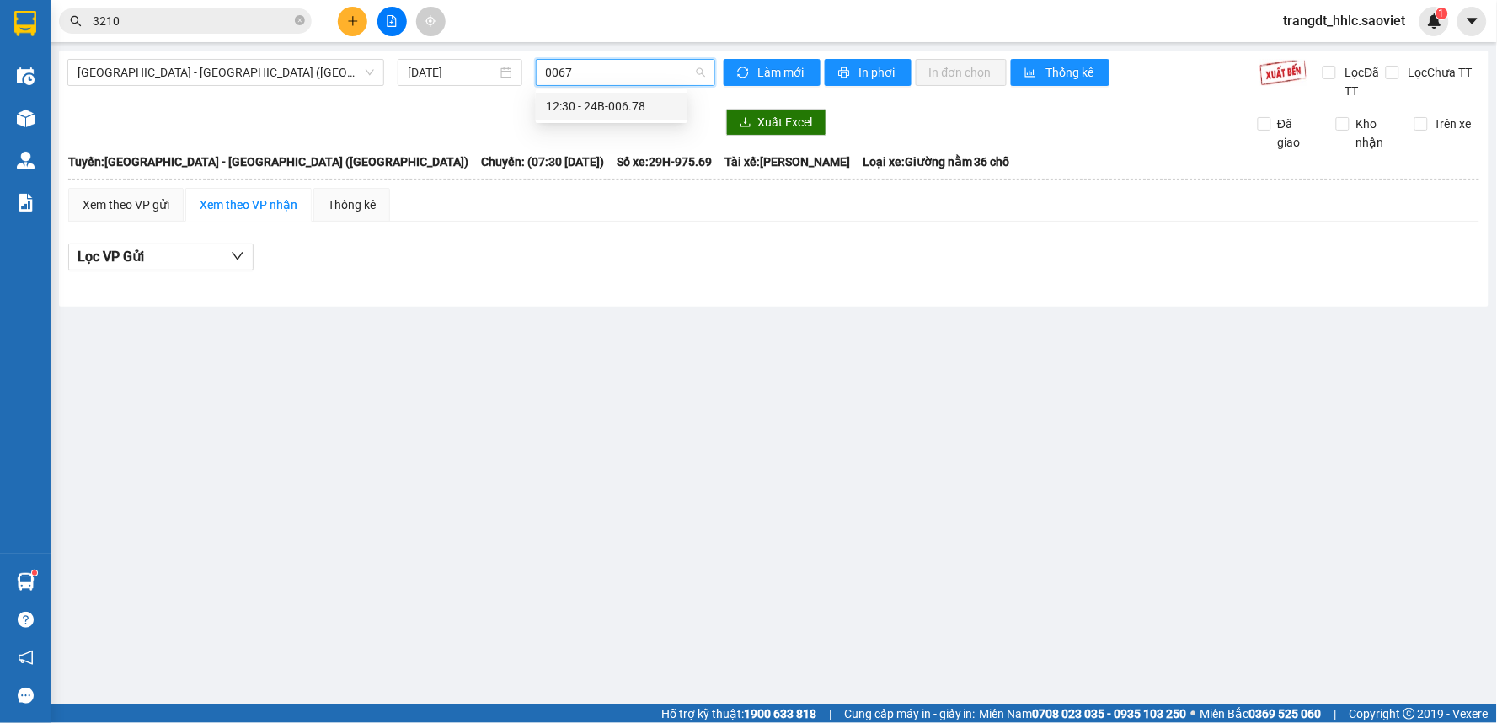
type input "00678"
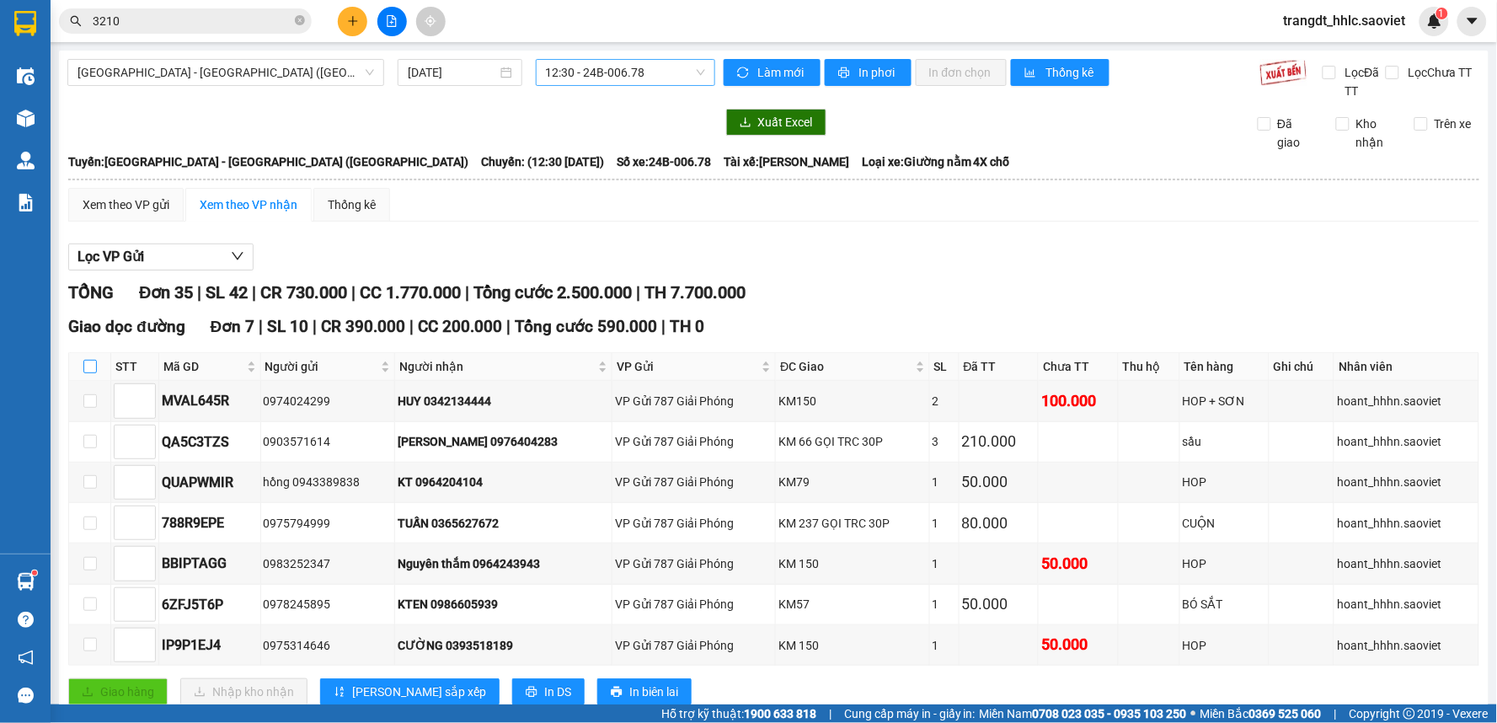
click at [88, 362] on input "checkbox" at bounding box center [89, 366] width 13 height 13
checkbox input "true"
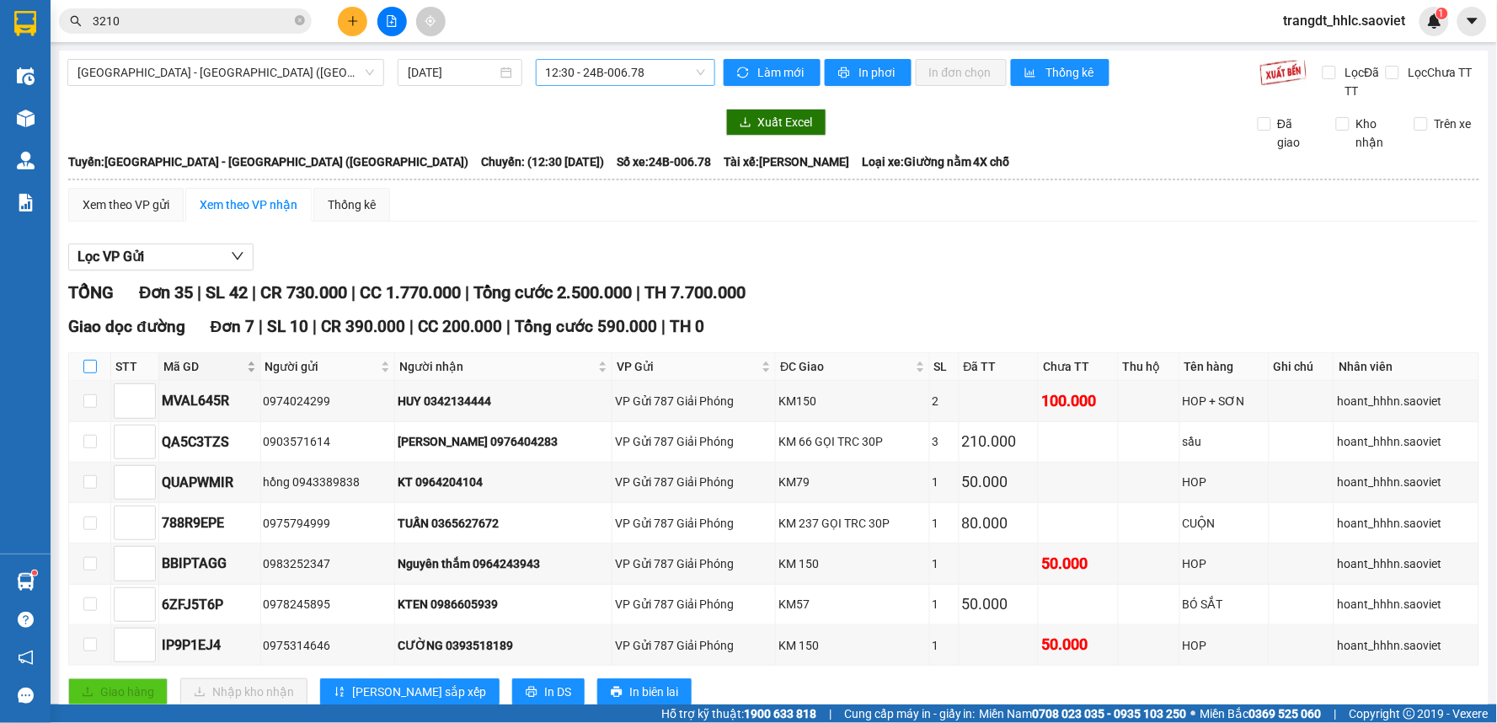
checkbox input "true"
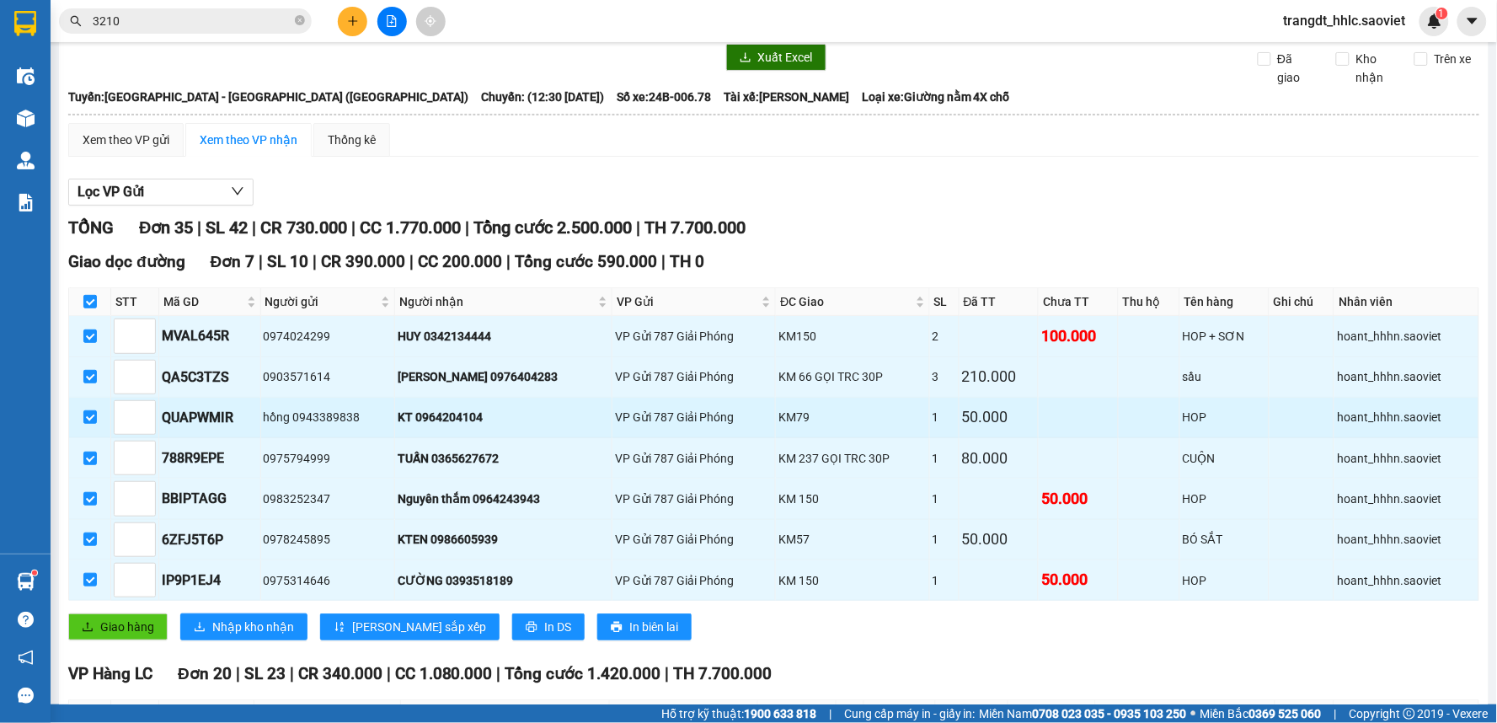
scroll to position [93, 0]
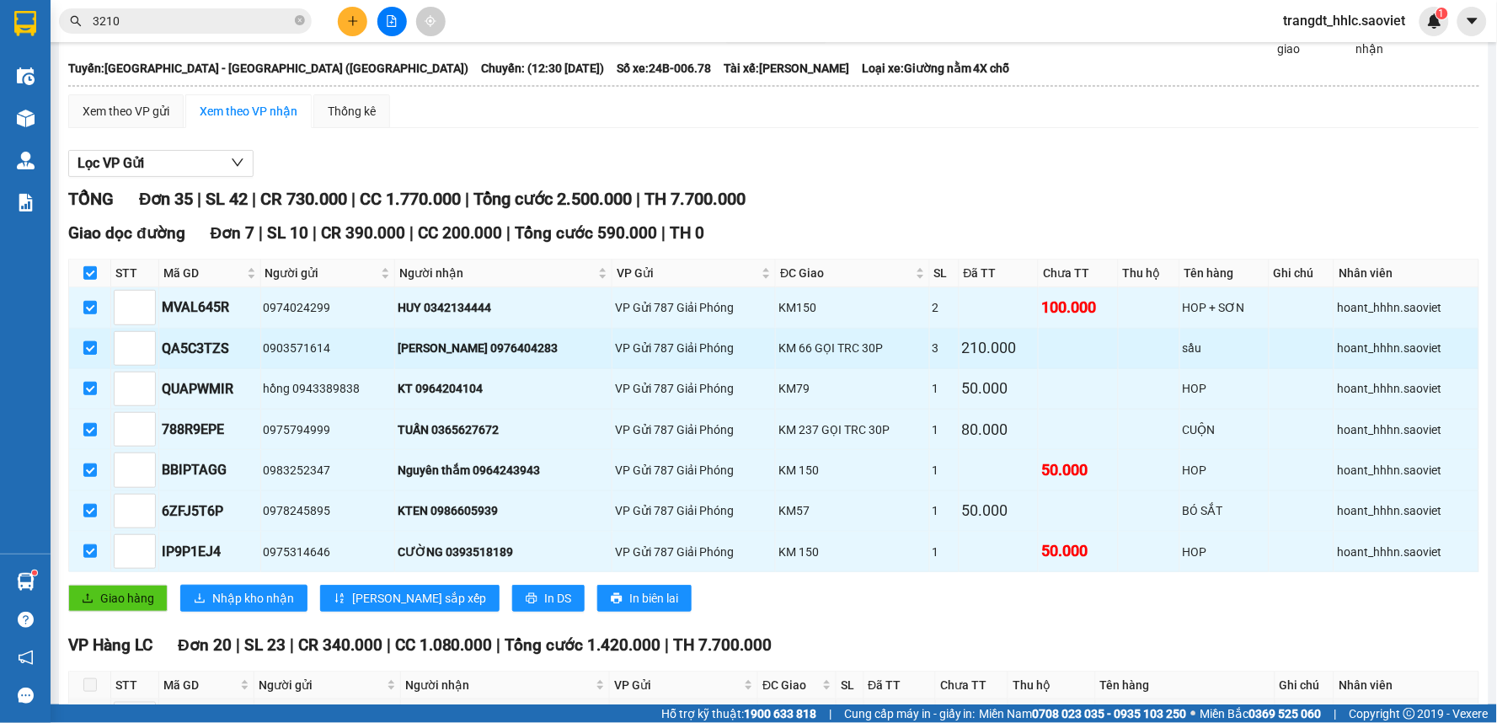
click at [91, 350] on input "checkbox" at bounding box center [89, 347] width 13 height 13
checkbox input "false"
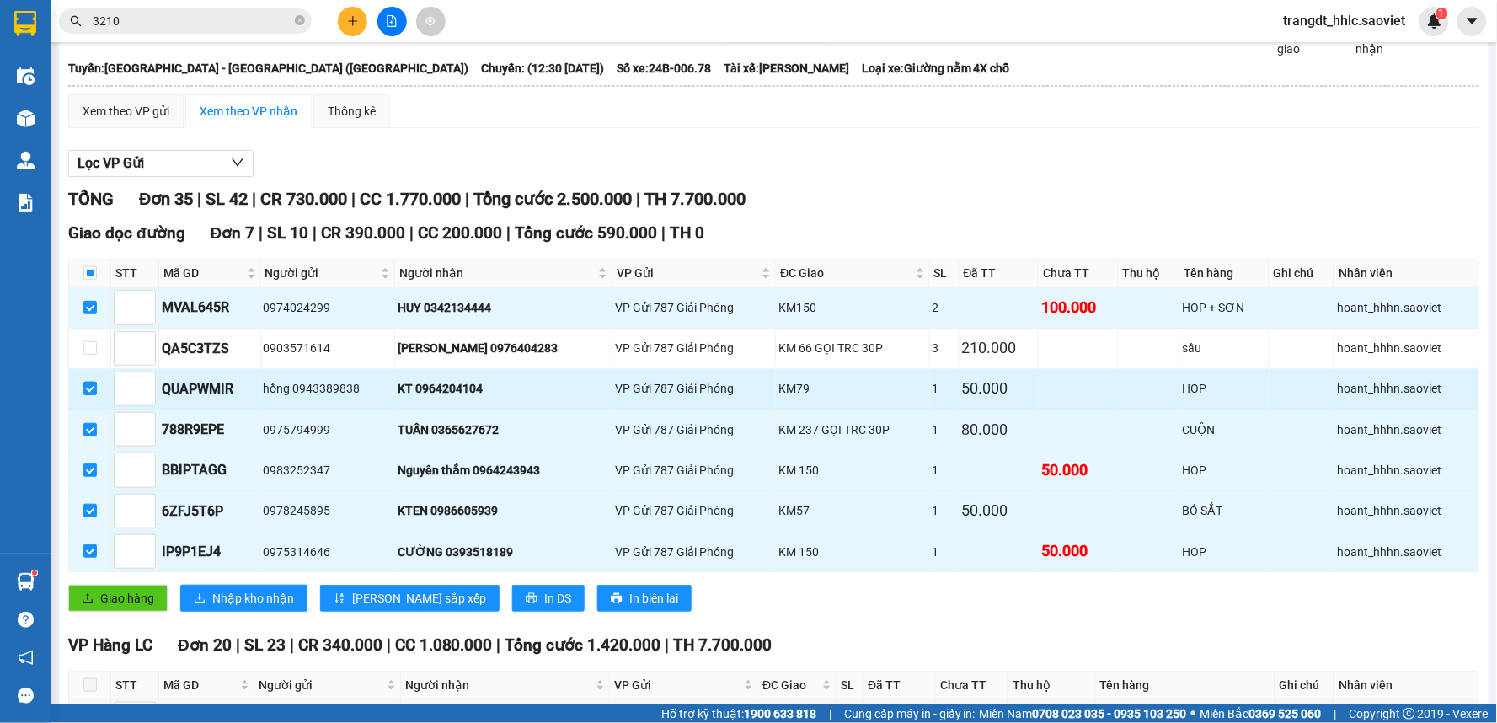
click at [88, 389] on input "checkbox" at bounding box center [89, 388] width 13 height 13
checkbox input "false"
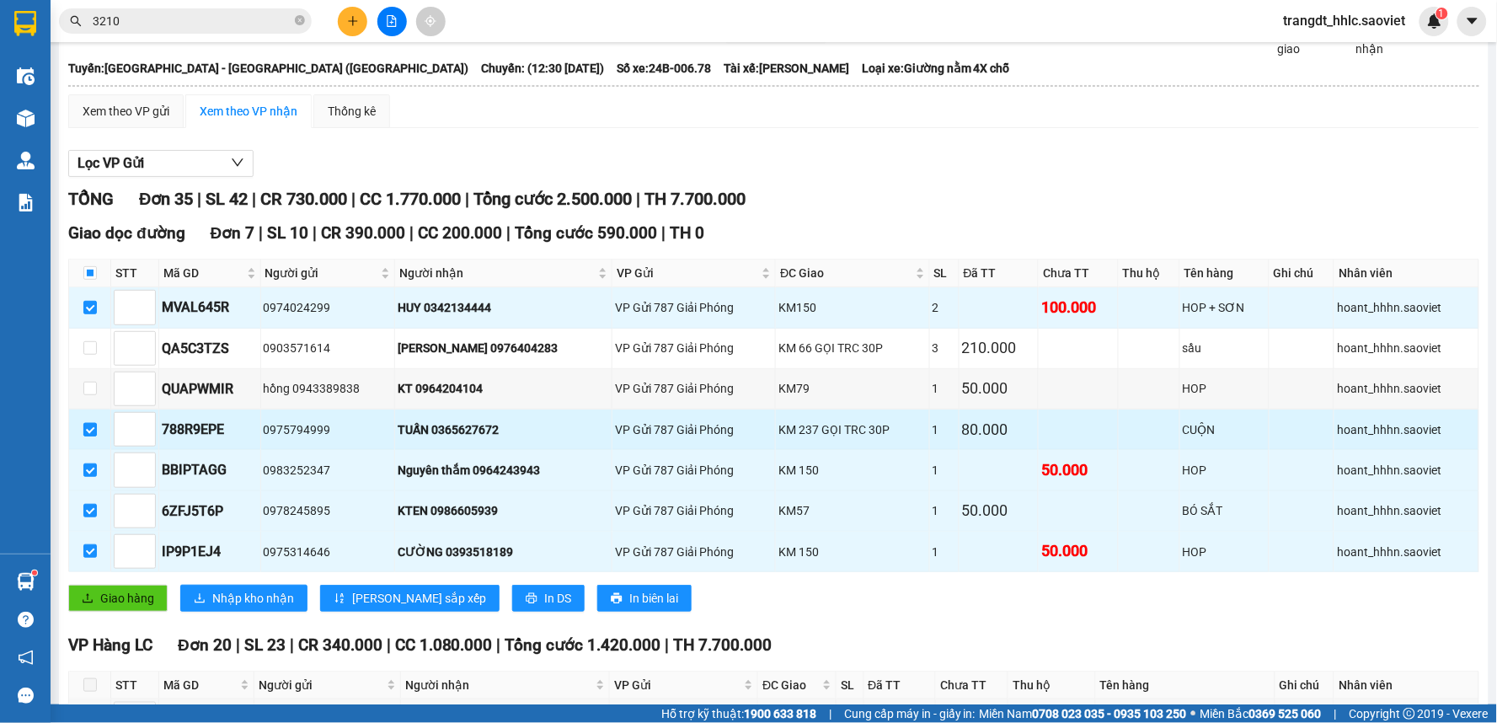
click at [87, 430] on input "checkbox" at bounding box center [89, 429] width 13 height 13
checkbox input "false"
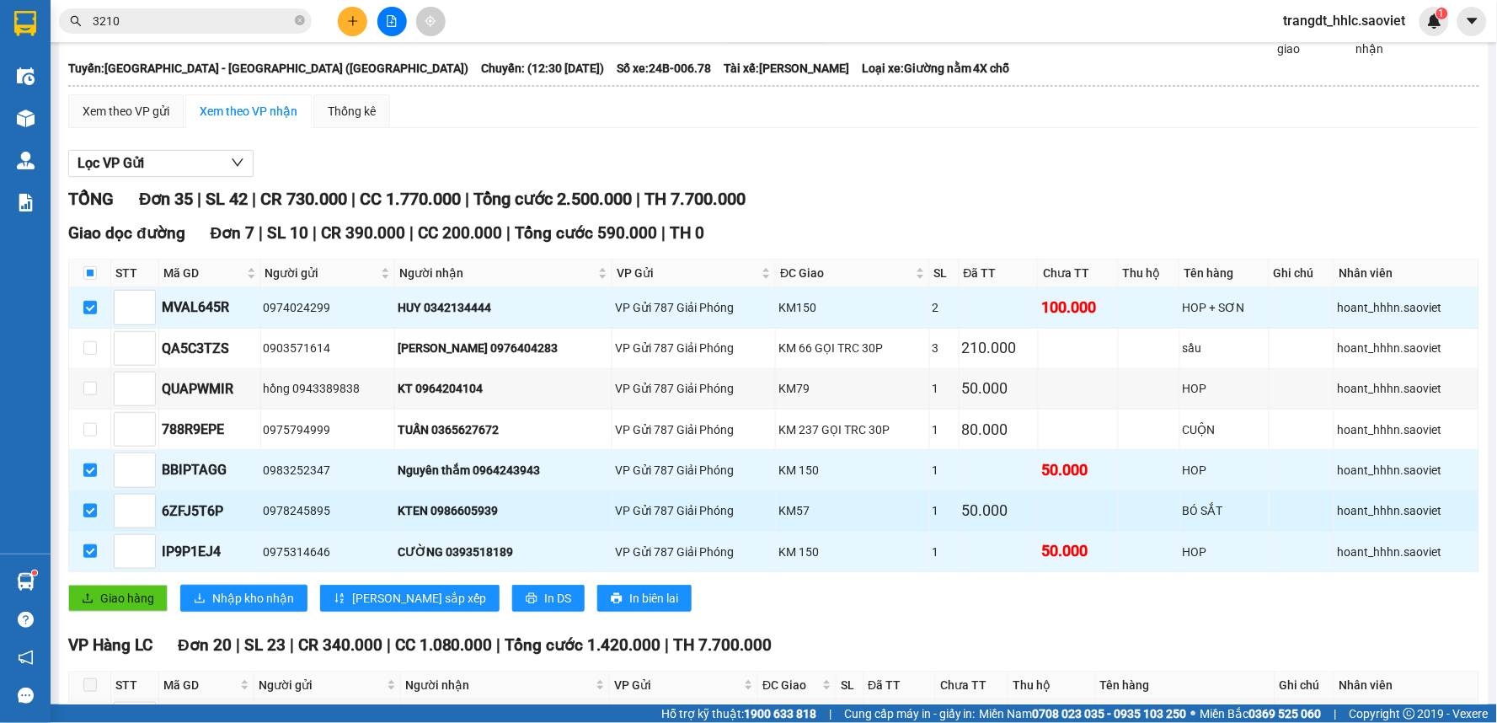
click at [89, 517] on input "checkbox" at bounding box center [89, 510] width 13 height 13
checkbox input "false"
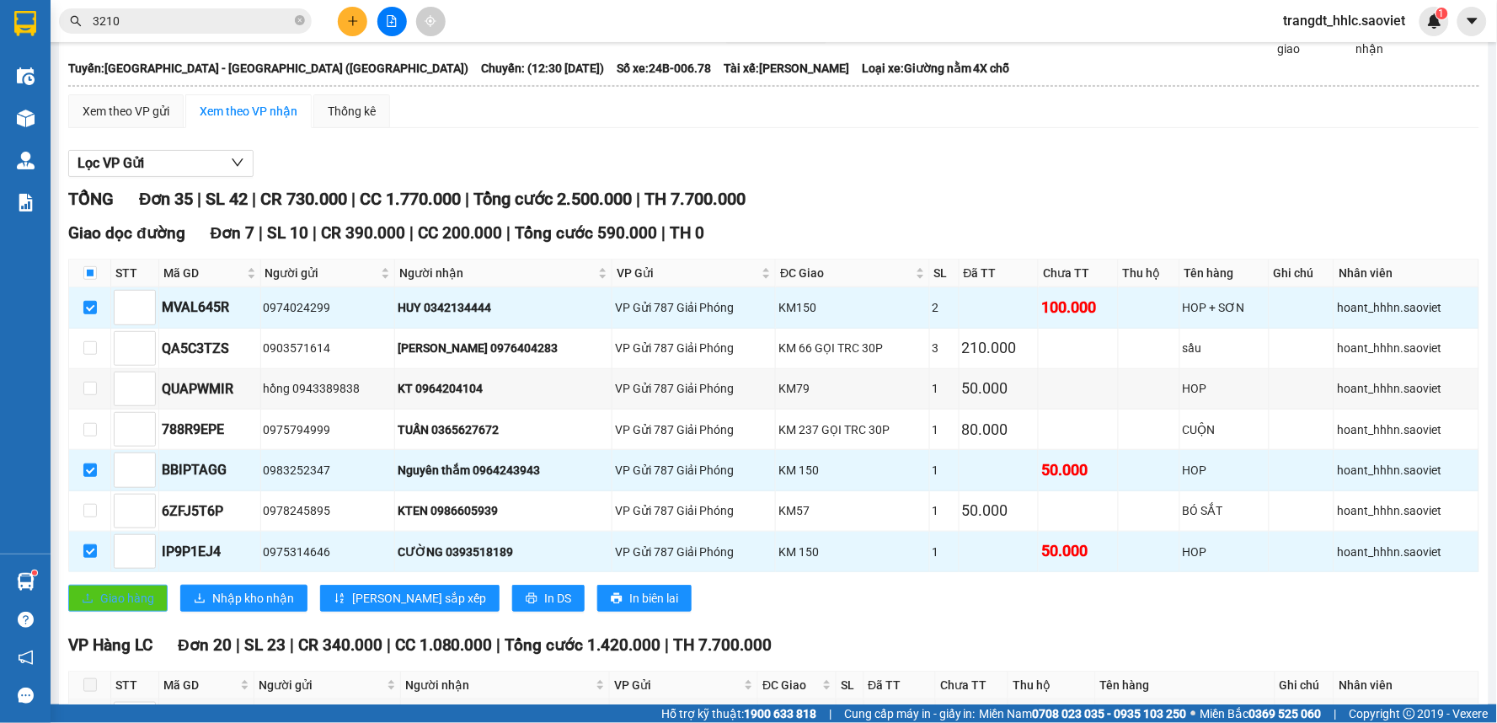
click at [120, 605] on span "Giao hàng" at bounding box center [127, 598] width 54 height 19
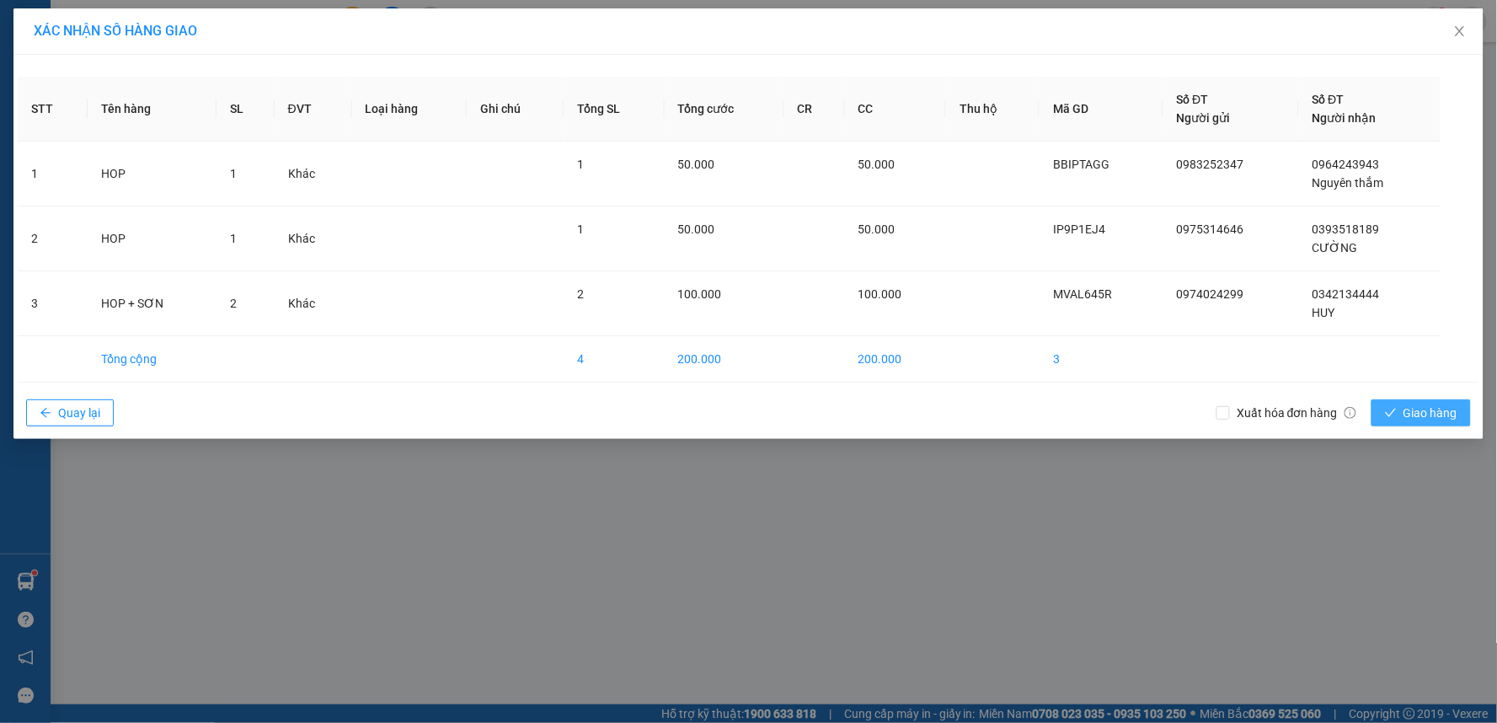
click at [1433, 418] on span "Giao hàng" at bounding box center [1430, 412] width 54 height 19
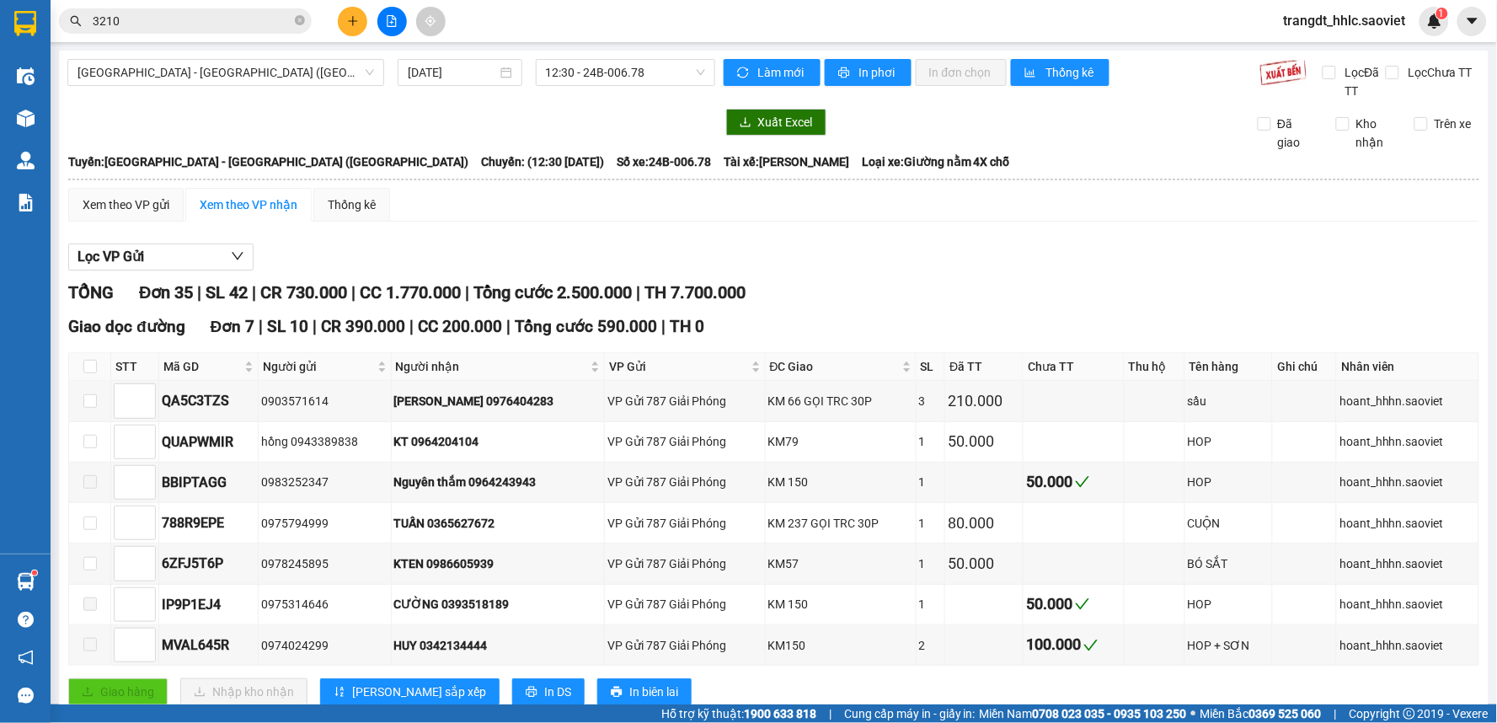
drag, startPoint x: 323, startPoint y: 157, endPoint x: 323, endPoint y: 145, distance: 12.6
click at [481, 152] on span "Chuyến: (12:30 - 11/09/2025)" at bounding box center [542, 161] width 123 height 19
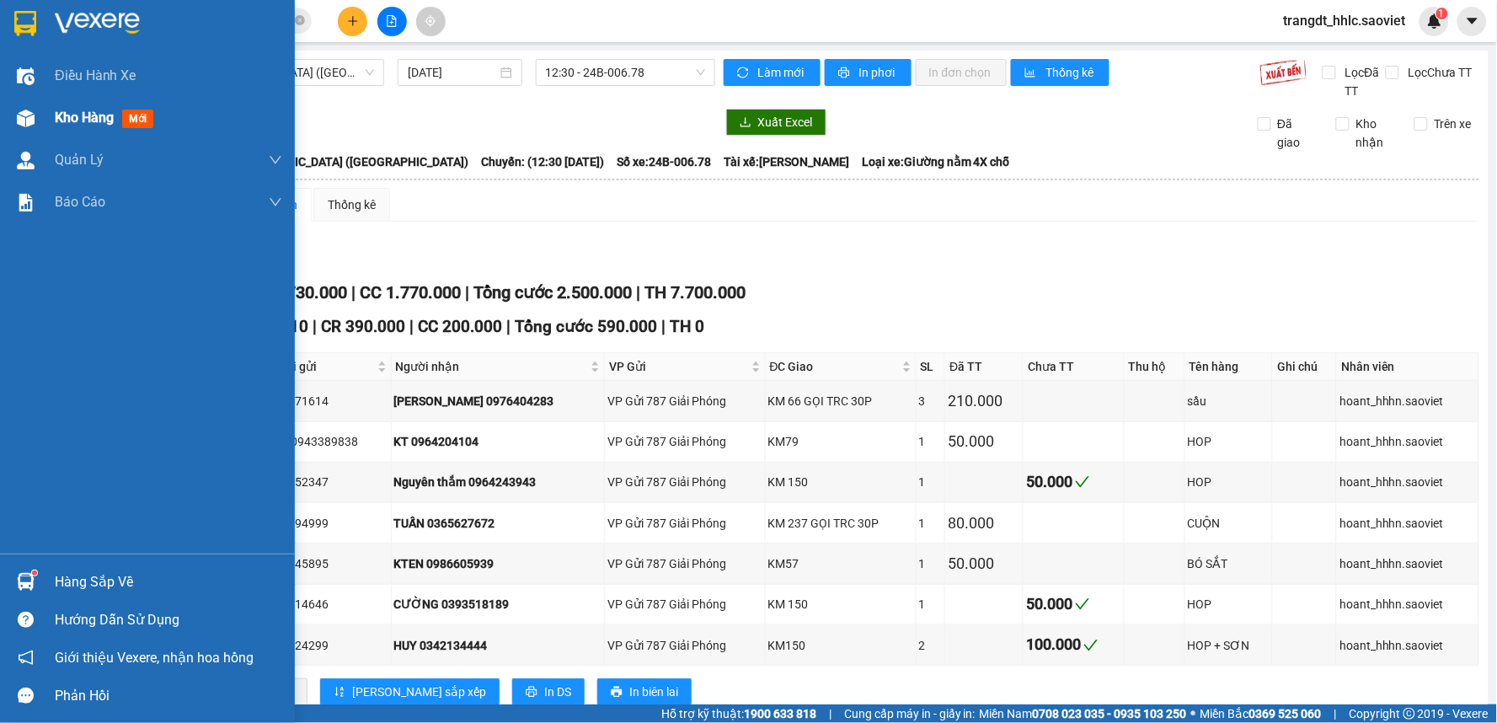
click at [98, 112] on span "Kho hàng" at bounding box center [84, 117] width 59 height 16
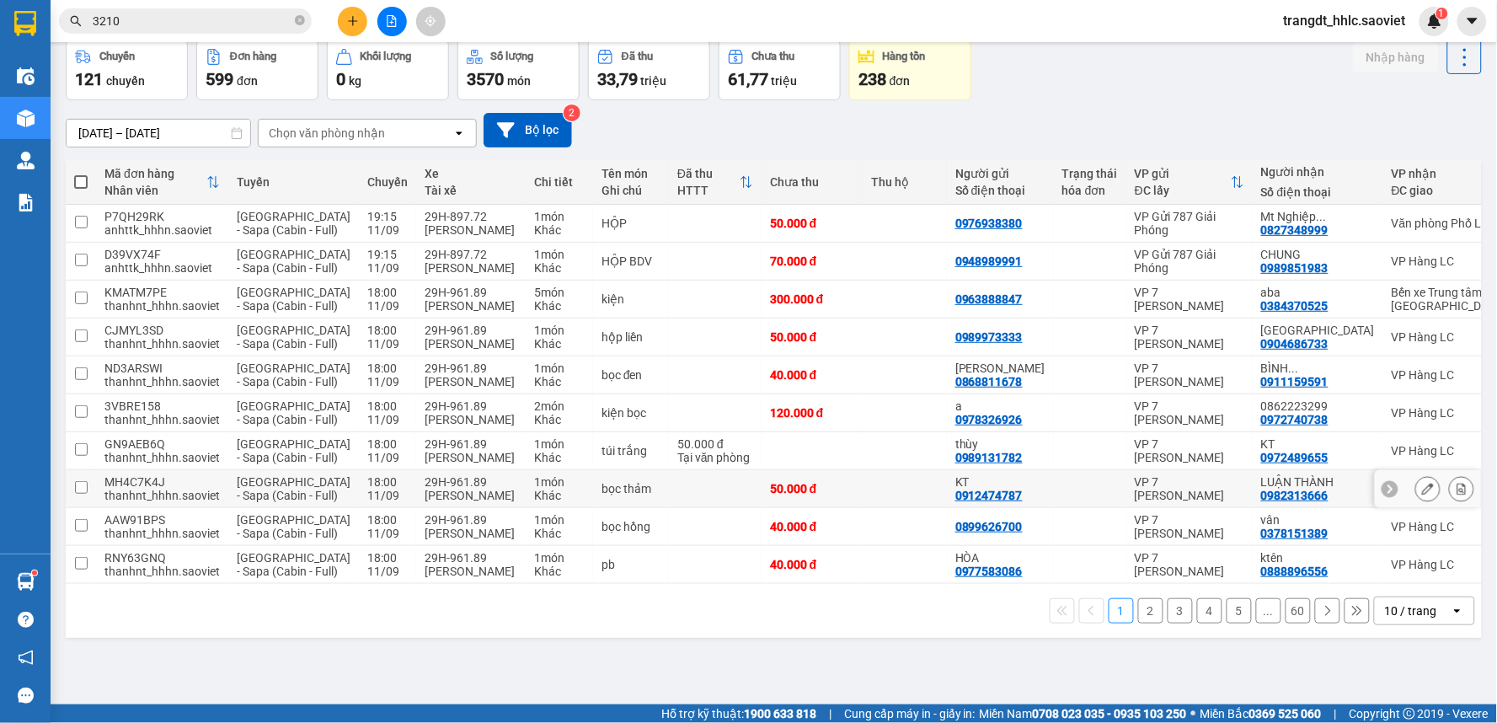
scroll to position [162, 0]
click at [1285, 623] on button "60" at bounding box center [1297, 610] width 25 height 25
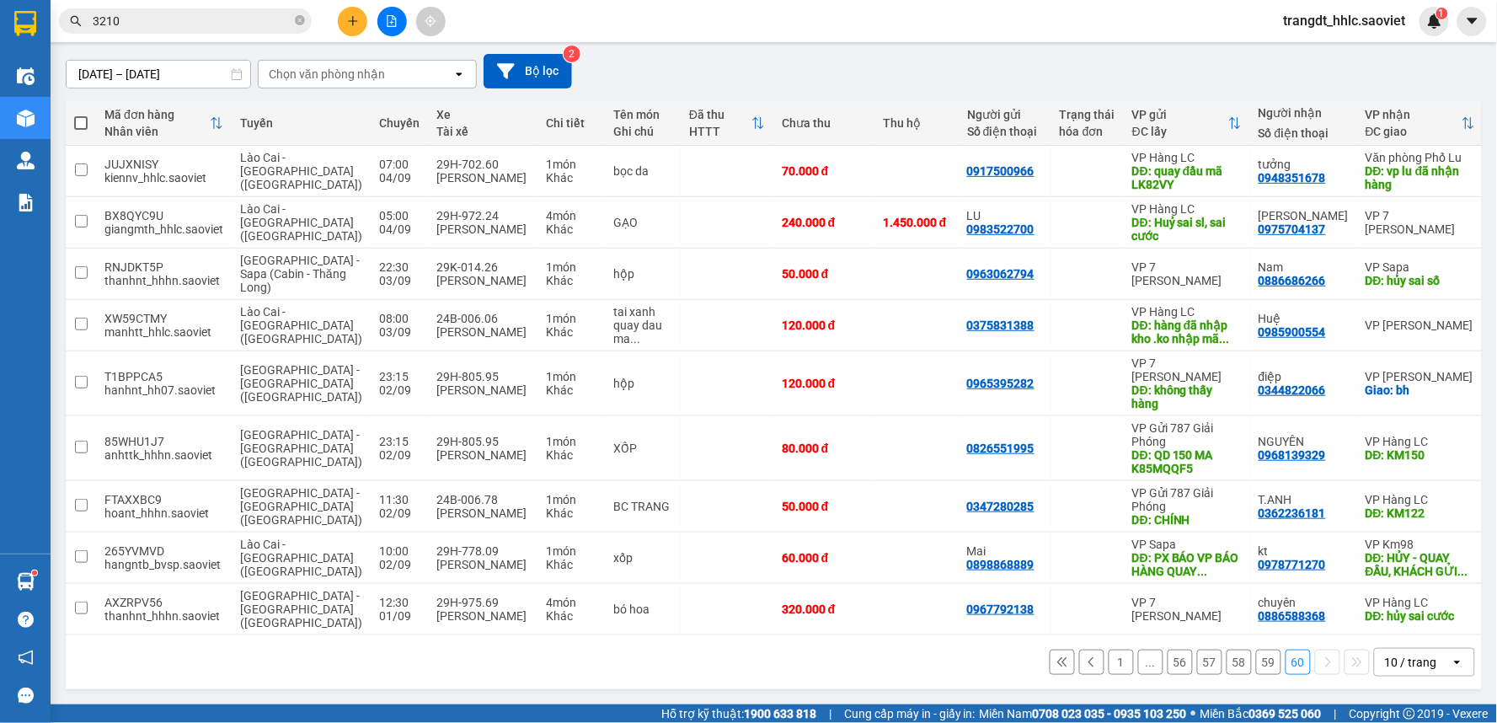
scroll to position [144, 0]
click at [1396, 659] on div "10 / trang" at bounding box center [1411, 662] width 52 height 17
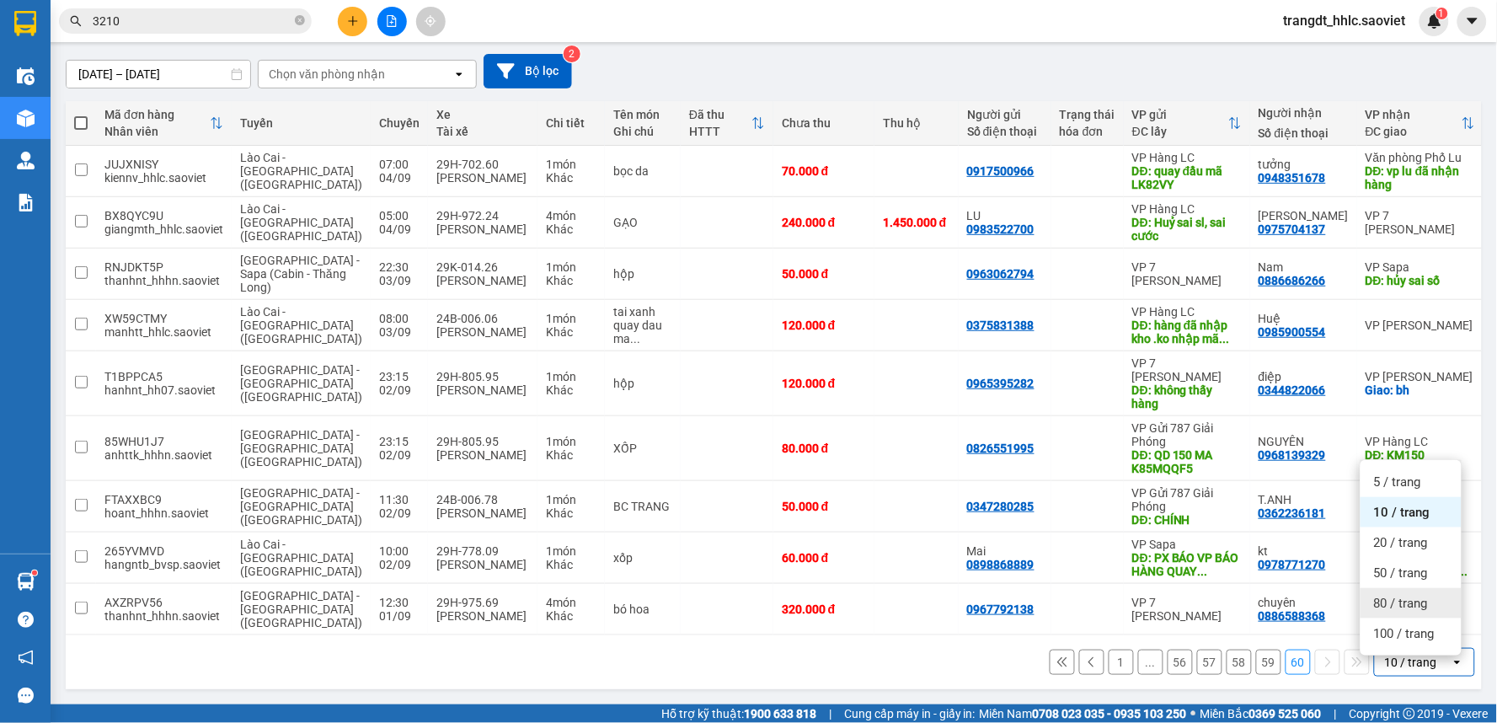
click at [1376, 596] on span "80 / trang" at bounding box center [1401, 603] width 54 height 17
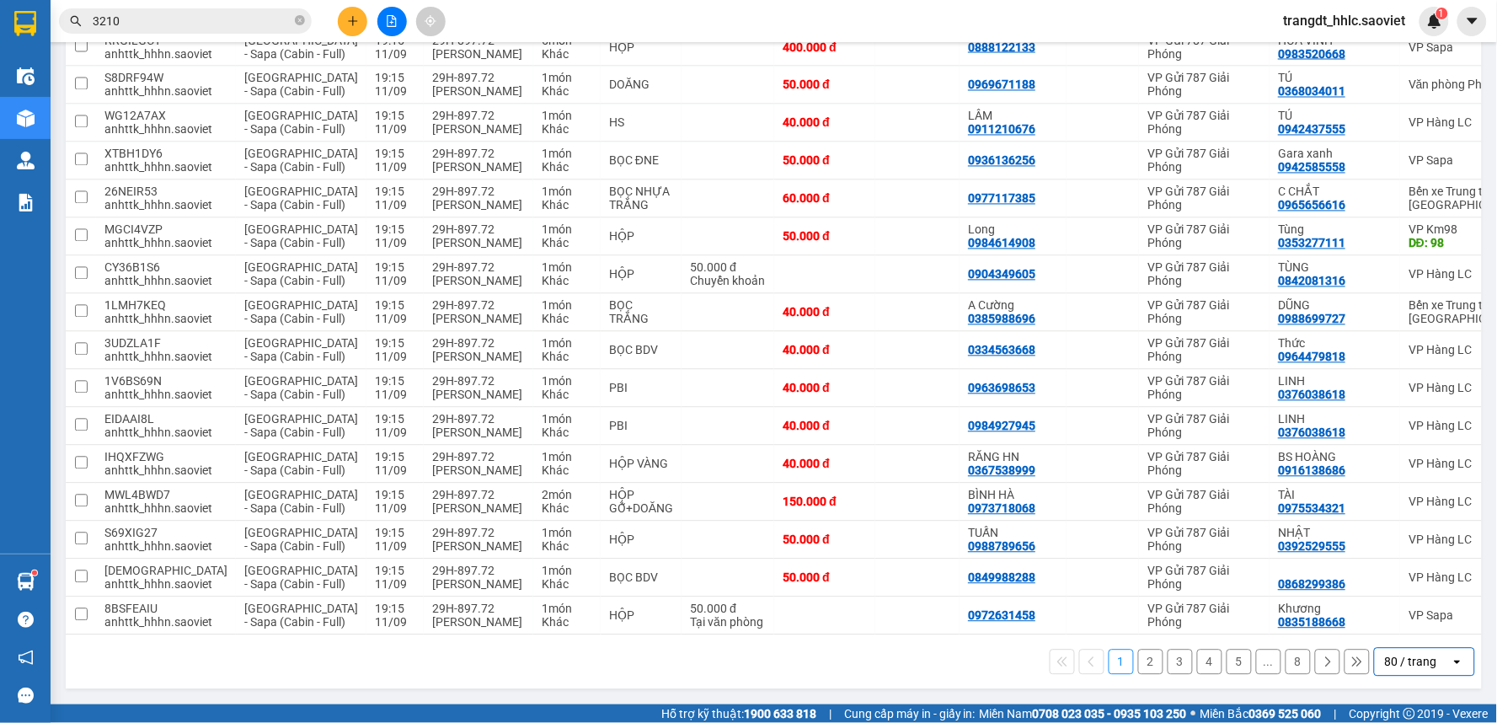
scroll to position [3758, 0]
click at [1410, 658] on div "80 / trang" at bounding box center [1411, 662] width 52 height 17
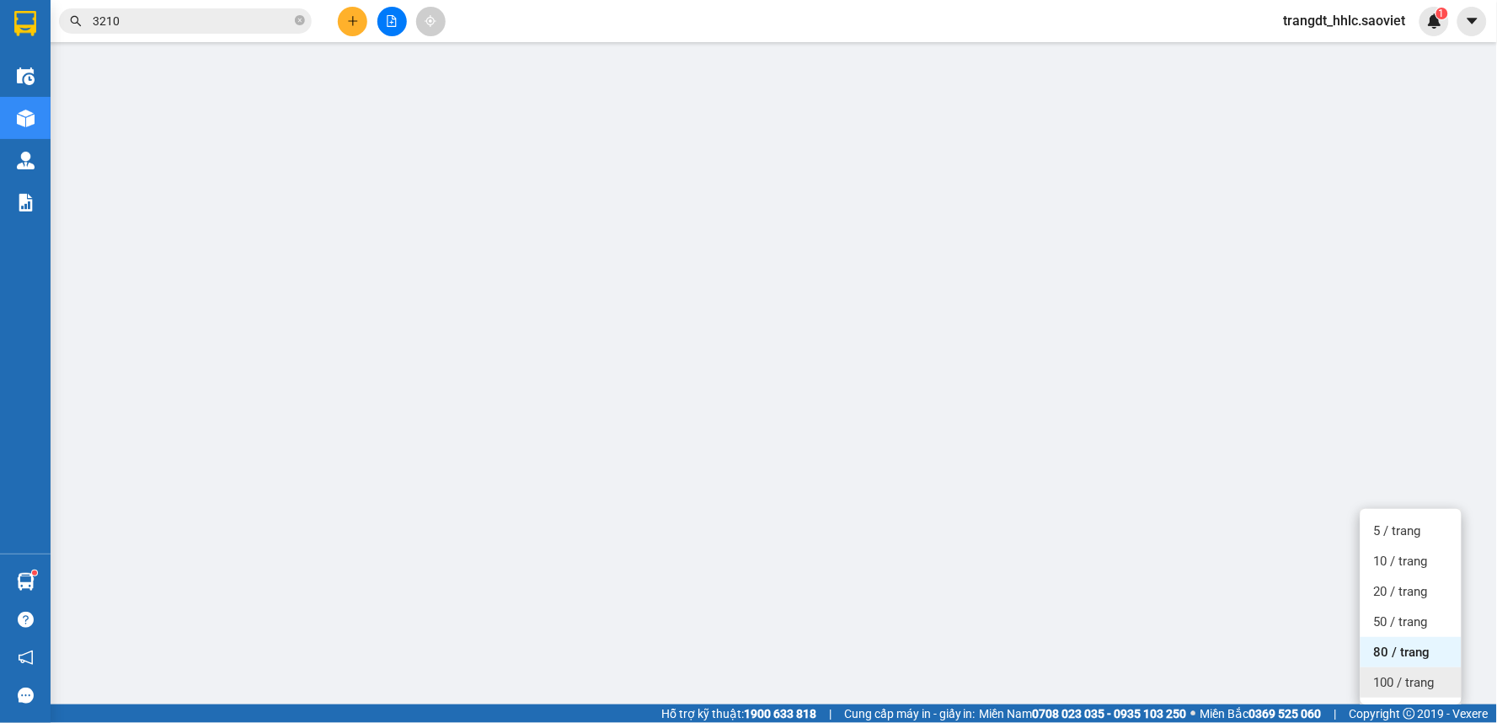
drag, startPoint x: 1411, startPoint y: 622, endPoint x: 1394, endPoint y: 611, distance: 19.6
click at [1412, 674] on span "100 / trang" at bounding box center [1404, 682] width 61 height 17
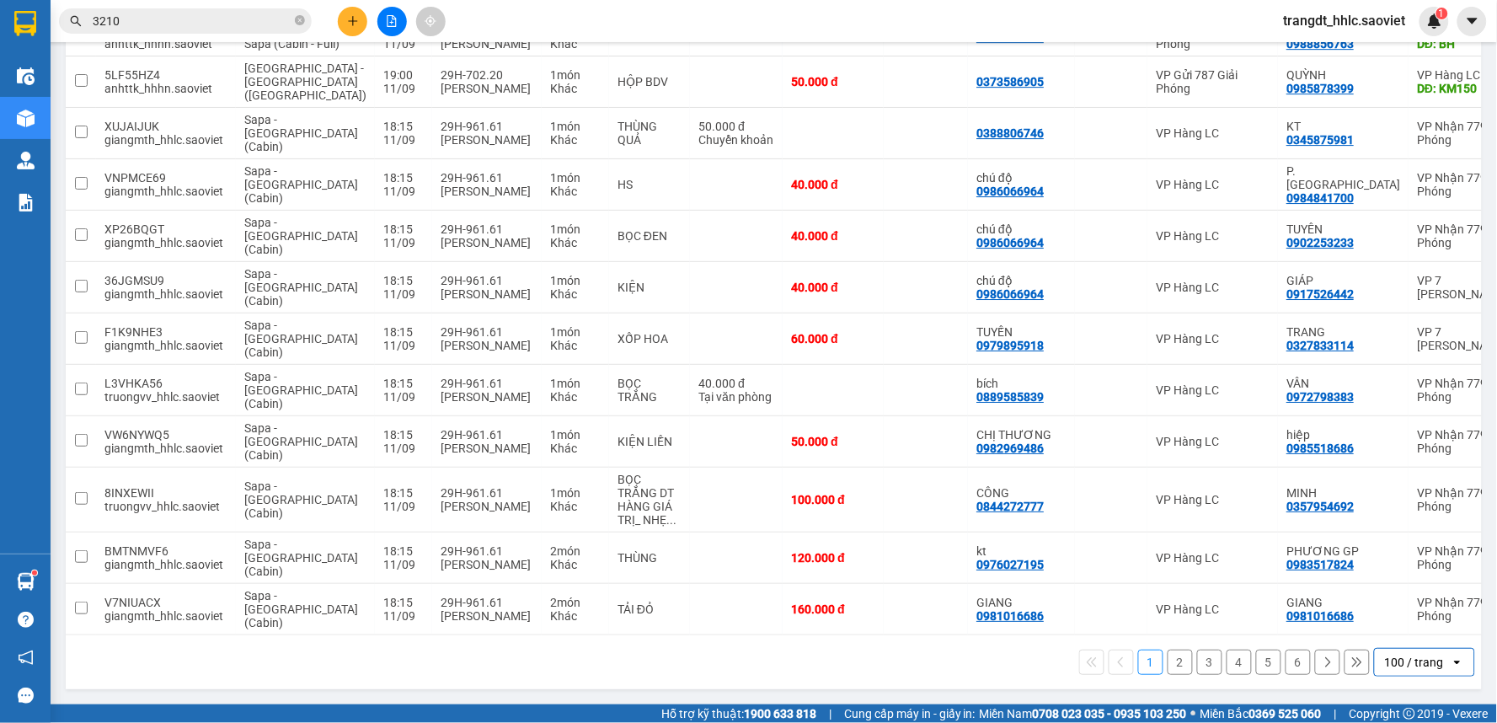
scroll to position [4666, 0]
click at [1285, 657] on button "6" at bounding box center [1297, 661] width 25 height 25
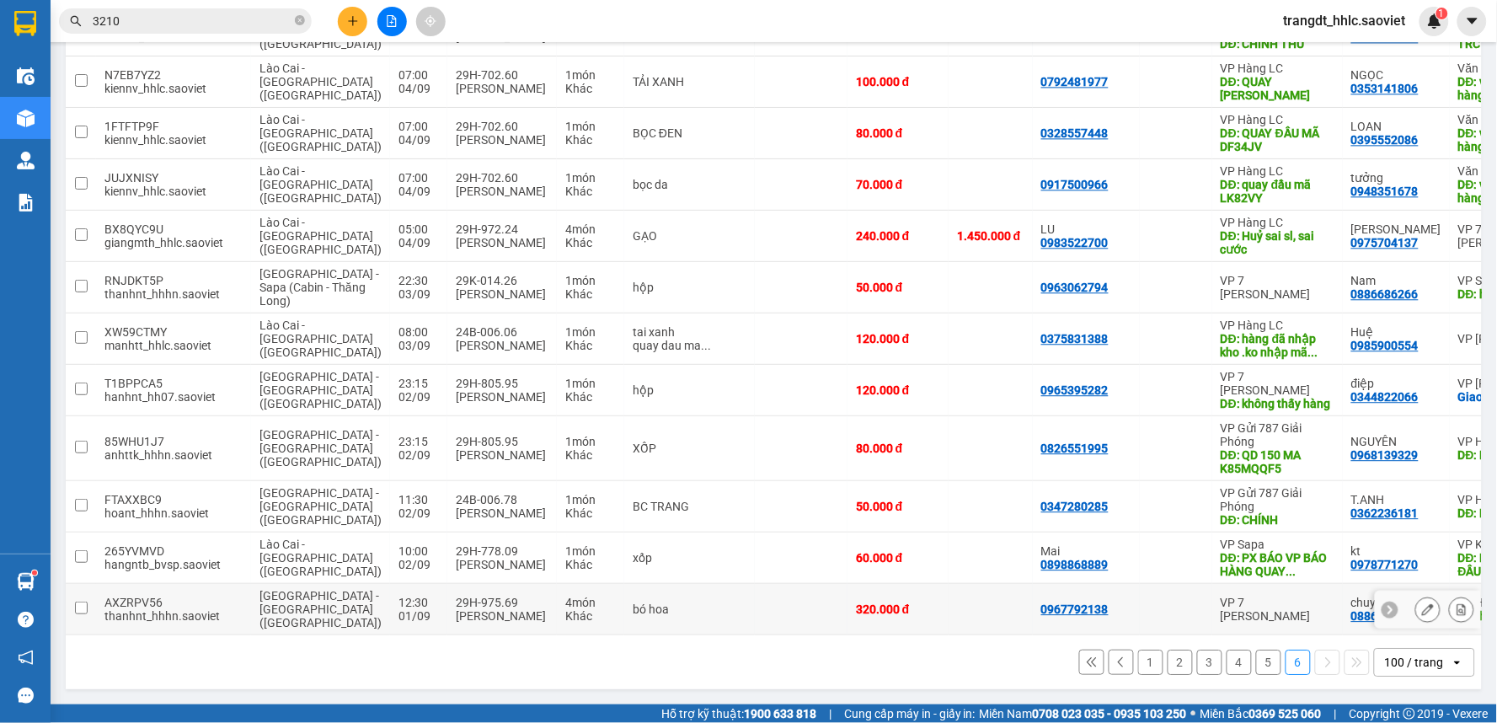
scroll to position [5342, 0]
click at [847, 507] on td "50.000 đ" at bounding box center [897, 506] width 101 height 51
checkbox input "true"
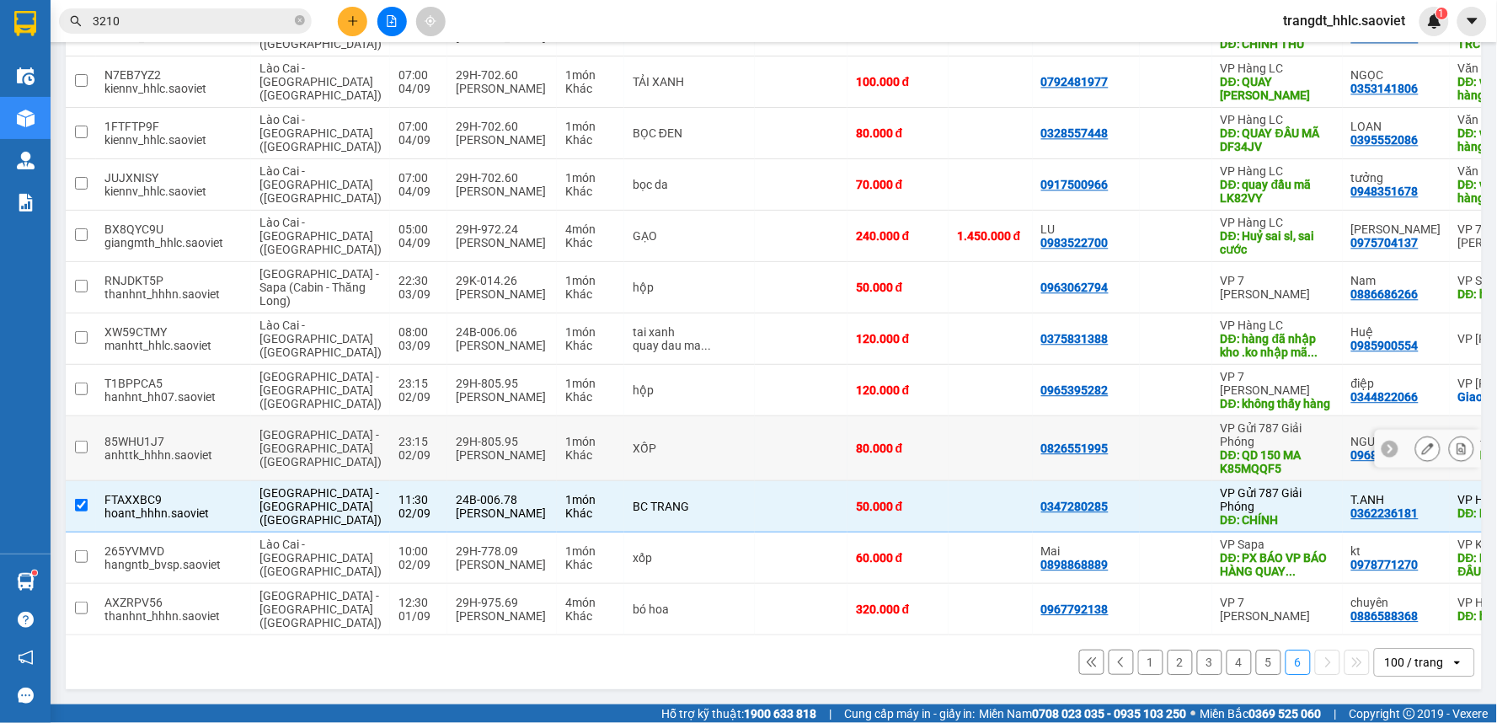
click at [948, 450] on td at bounding box center [990, 448] width 84 height 65
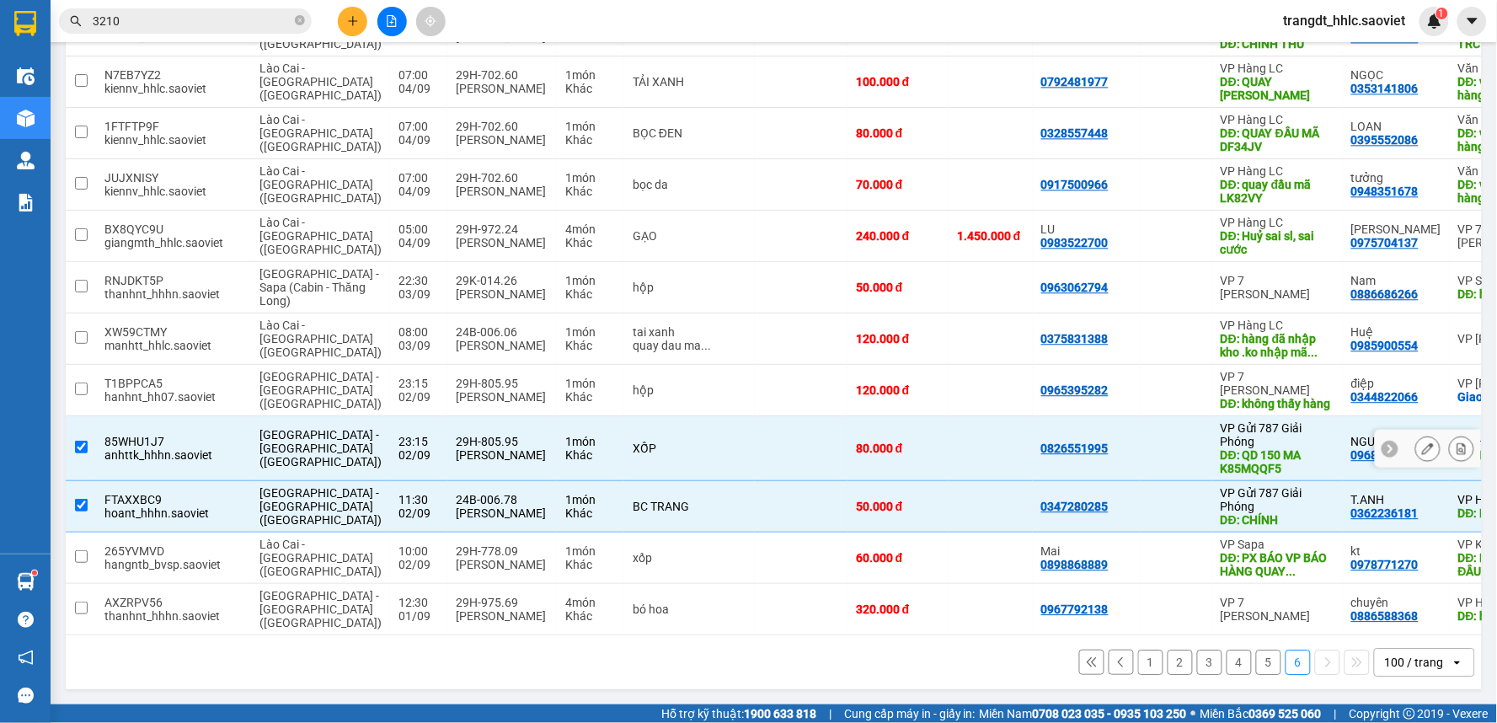
click at [847, 436] on td "80.000 đ" at bounding box center [897, 448] width 101 height 65
checkbox input "false"
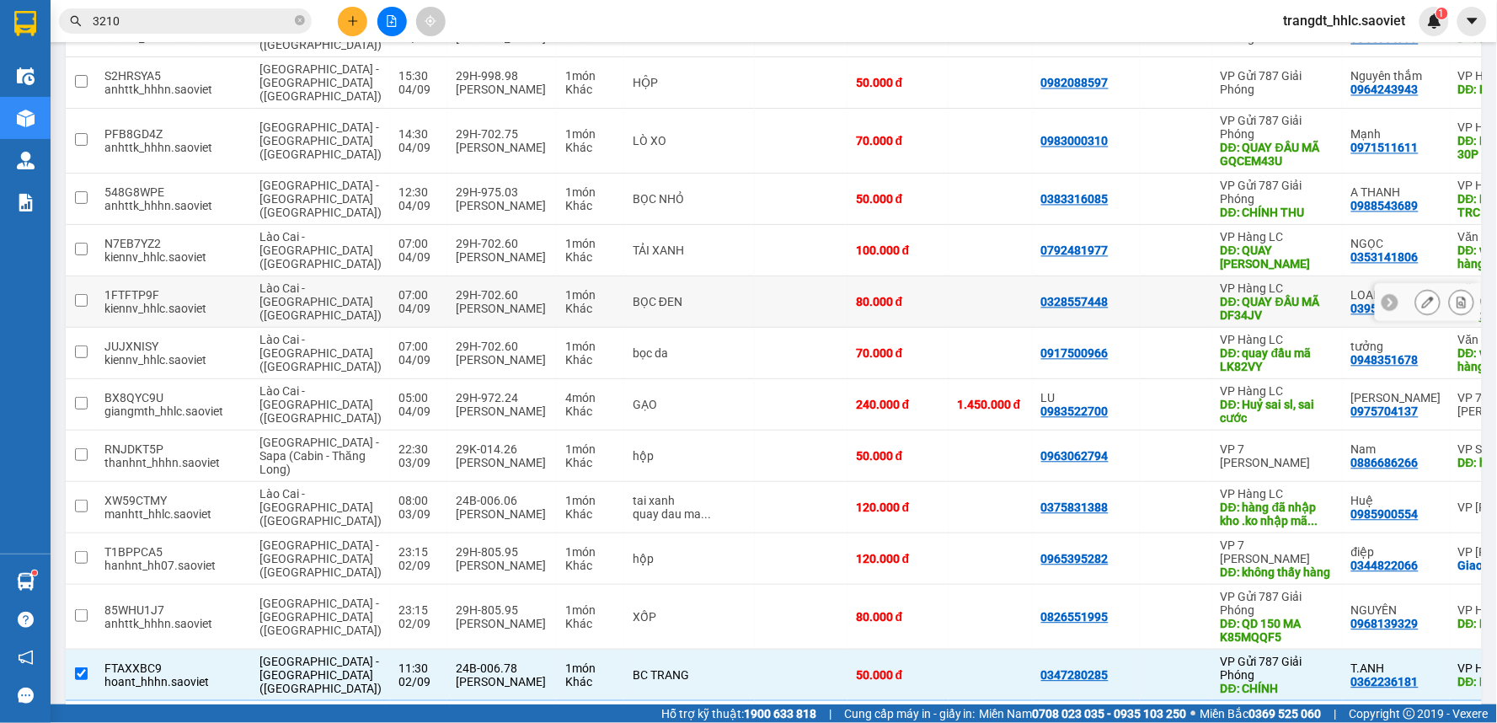
scroll to position [4968, 0]
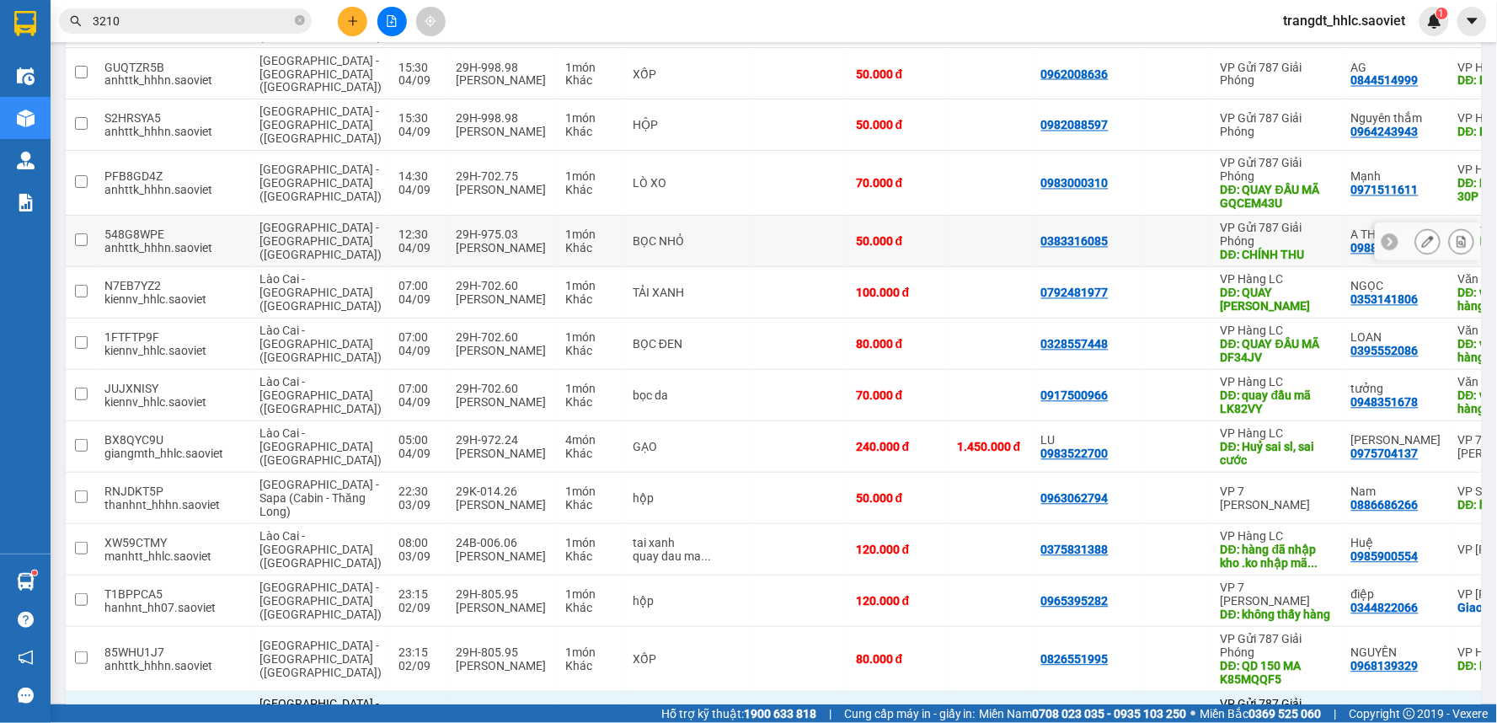
click at [1033, 267] on td "0383316085" at bounding box center [1086, 241] width 107 height 51
checkbox input "true"
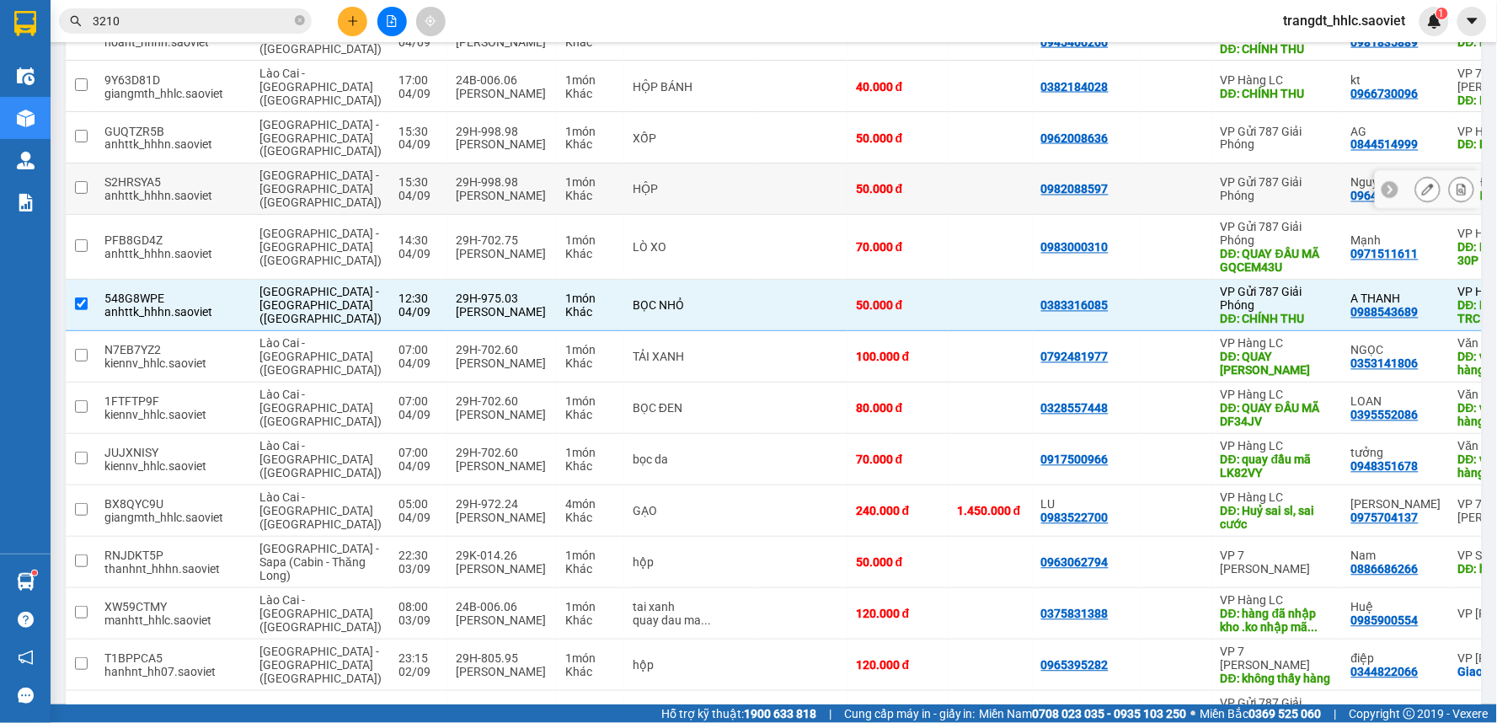
scroll to position [4874, 0]
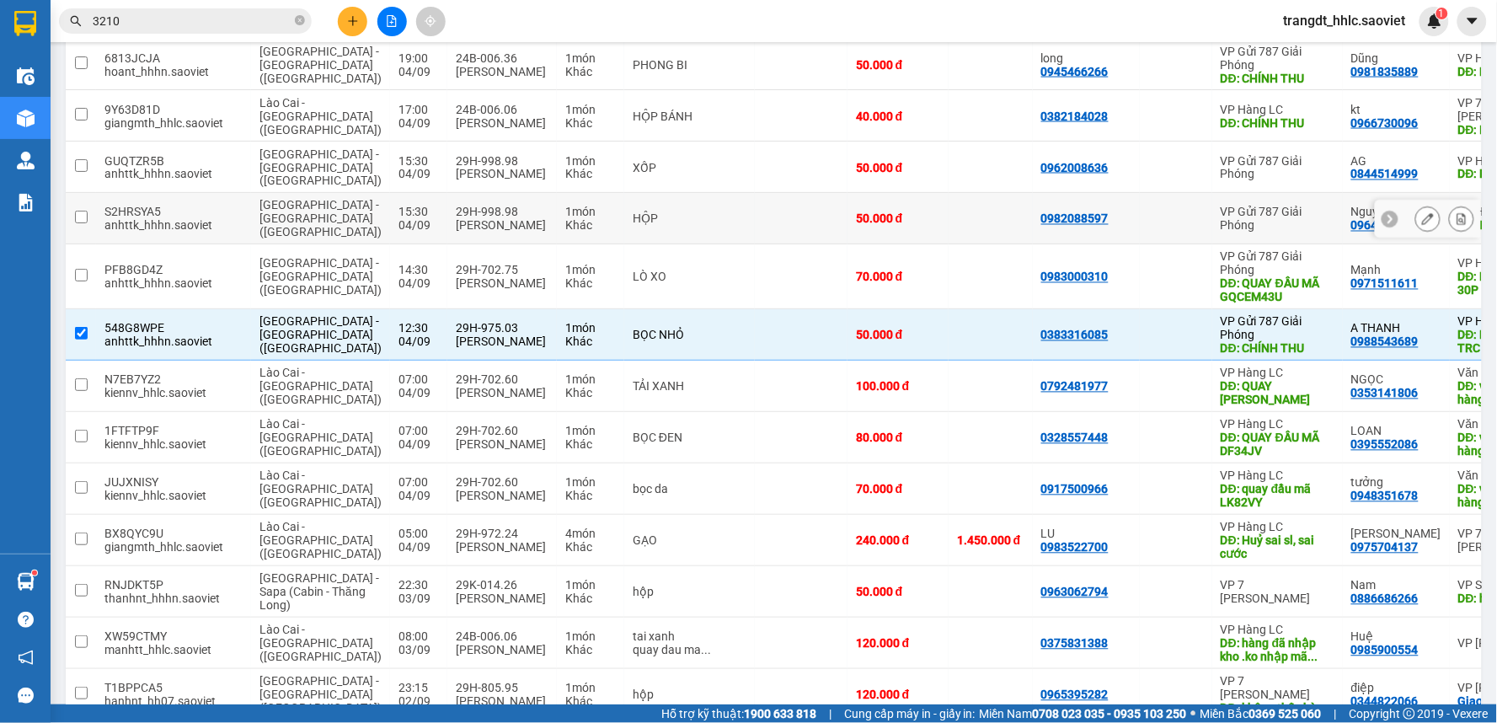
click at [847, 244] on td "50.000 đ" at bounding box center [897, 218] width 101 height 51
checkbox input "true"
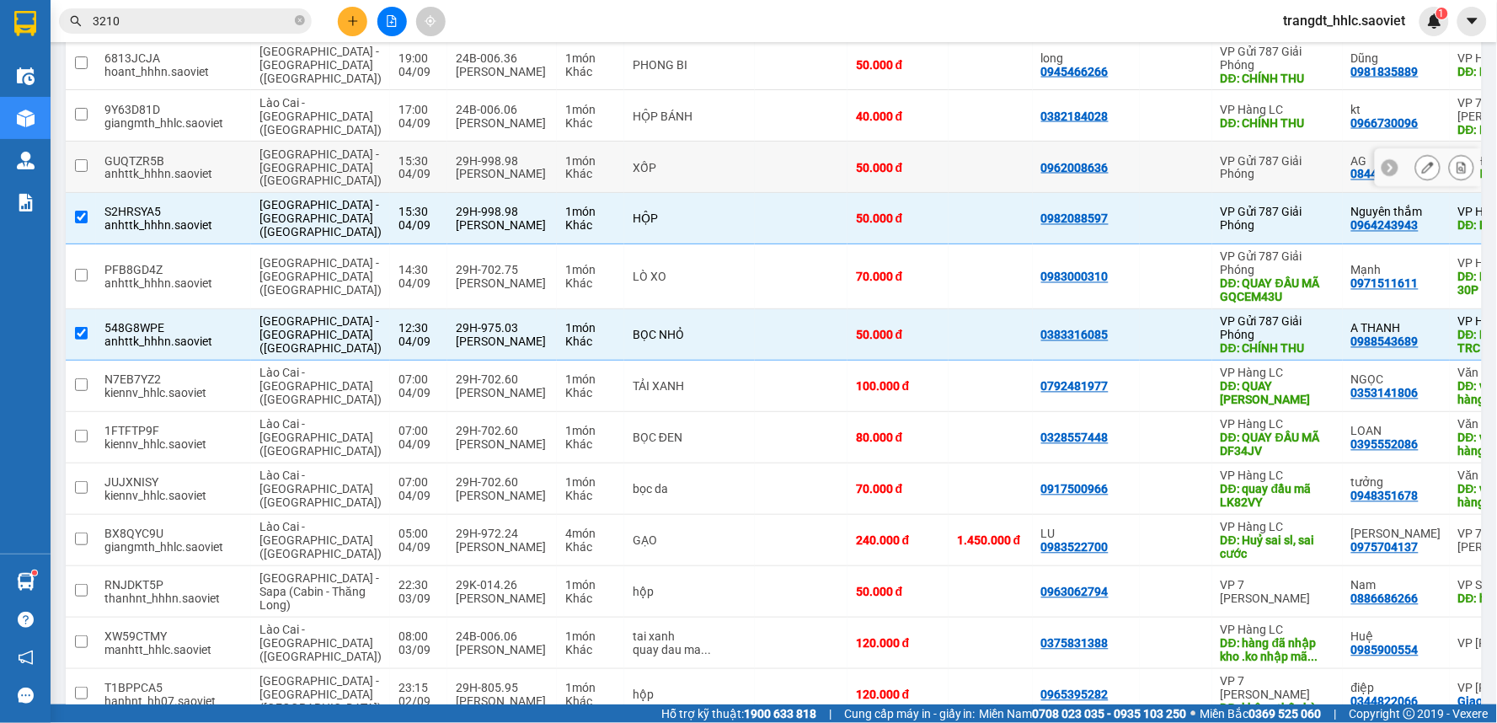
click at [847, 193] on td "50.000 đ" at bounding box center [897, 166] width 101 height 51
checkbox input "true"
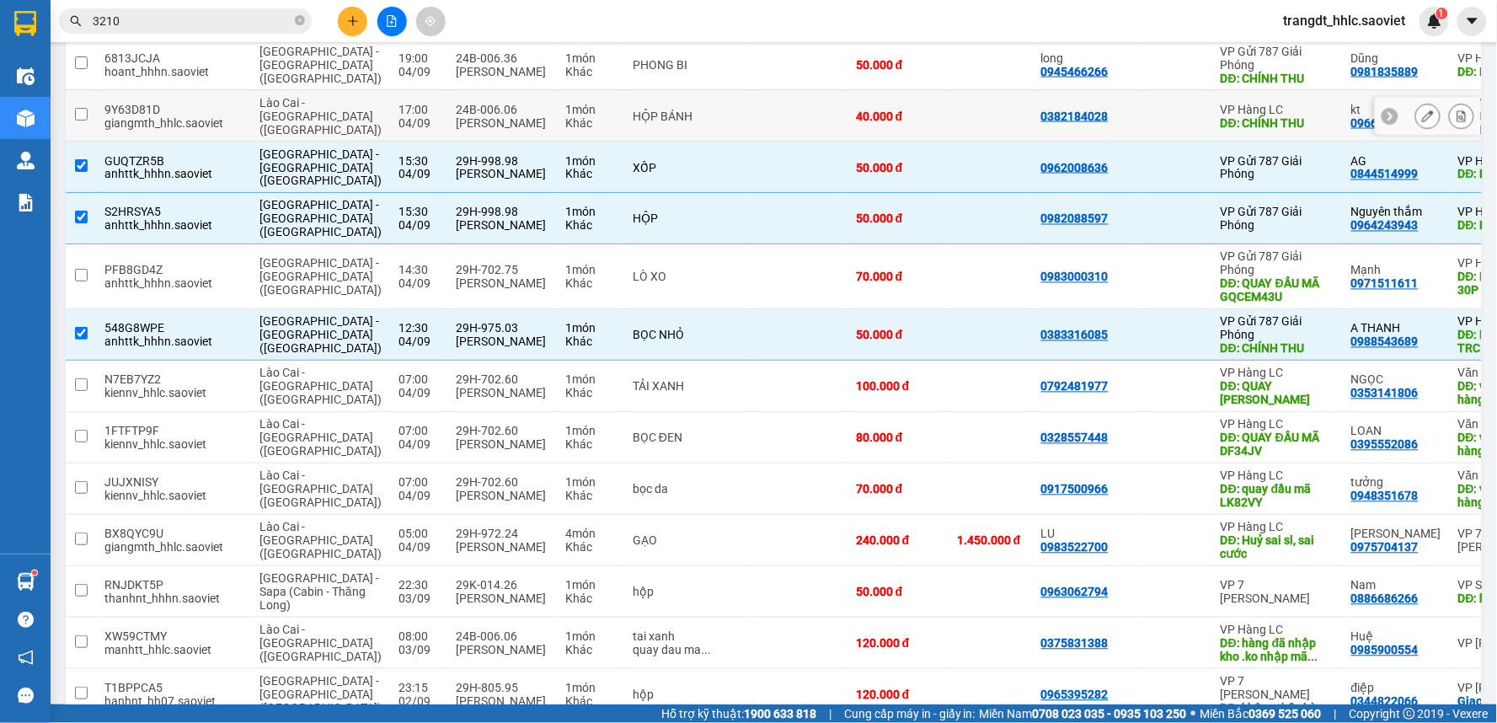
click at [1212, 141] on td "VP Hàng LC DĐ: CHÍNH THU" at bounding box center [1277, 115] width 131 height 51
checkbox input "true"
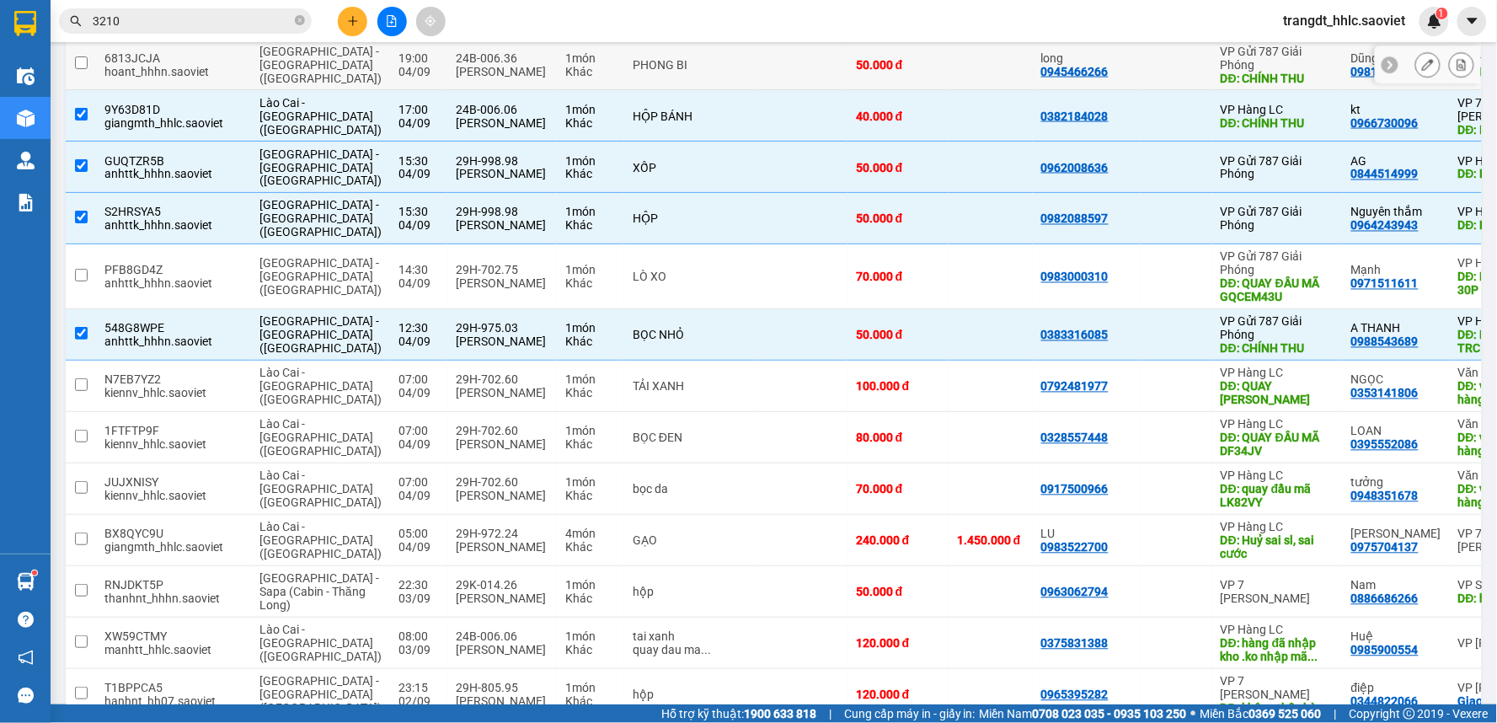
click at [1140, 90] on td at bounding box center [1176, 64] width 72 height 51
checkbox input "true"
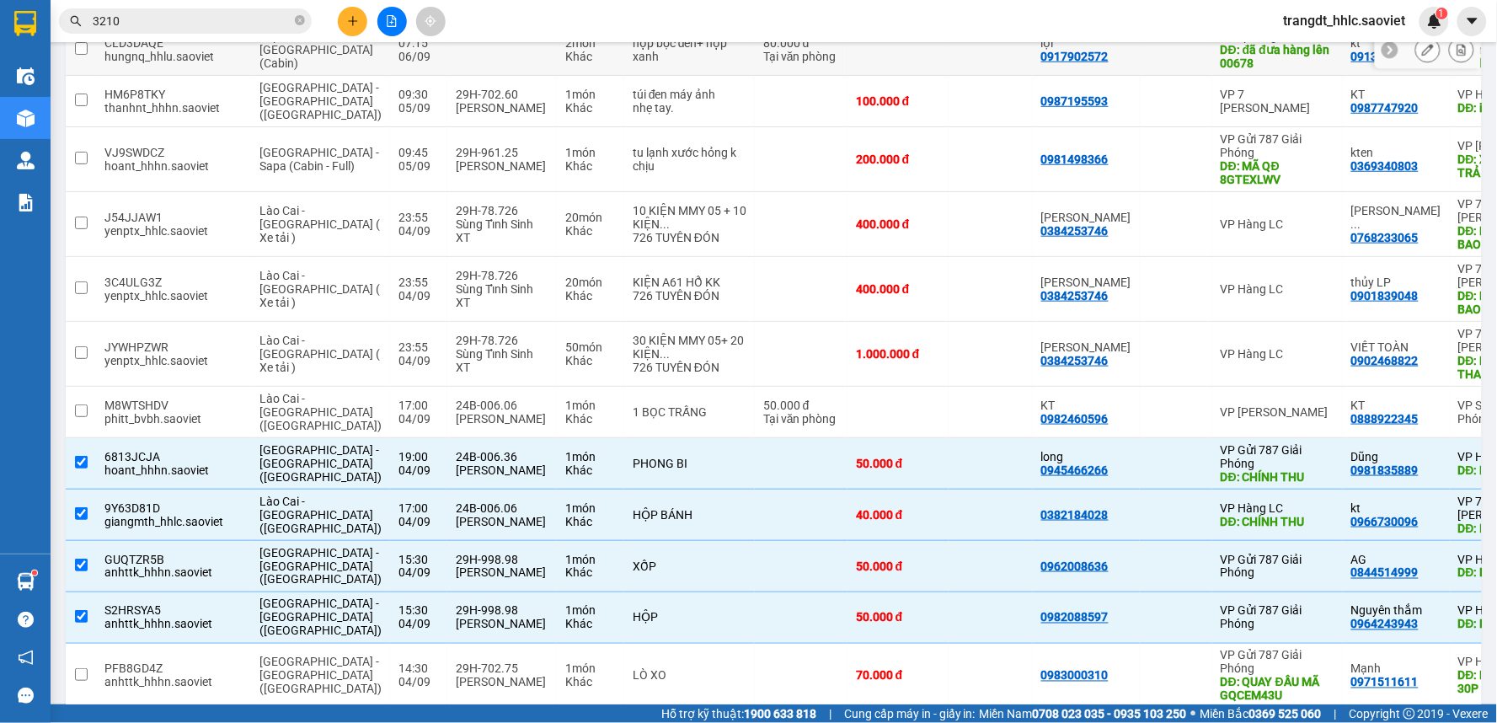
scroll to position [4313, 0]
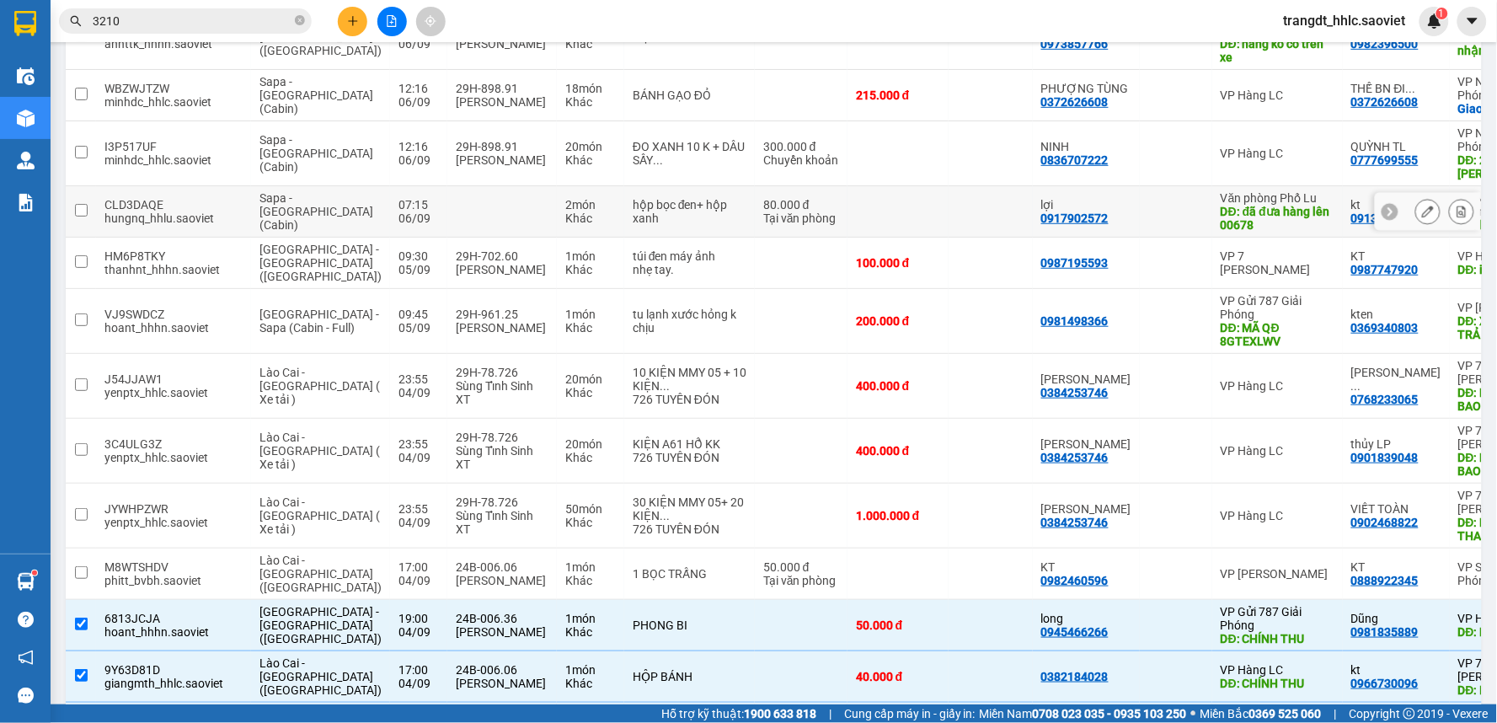
click at [1148, 218] on div at bounding box center [1176, 211] width 56 height 13
checkbox input "true"
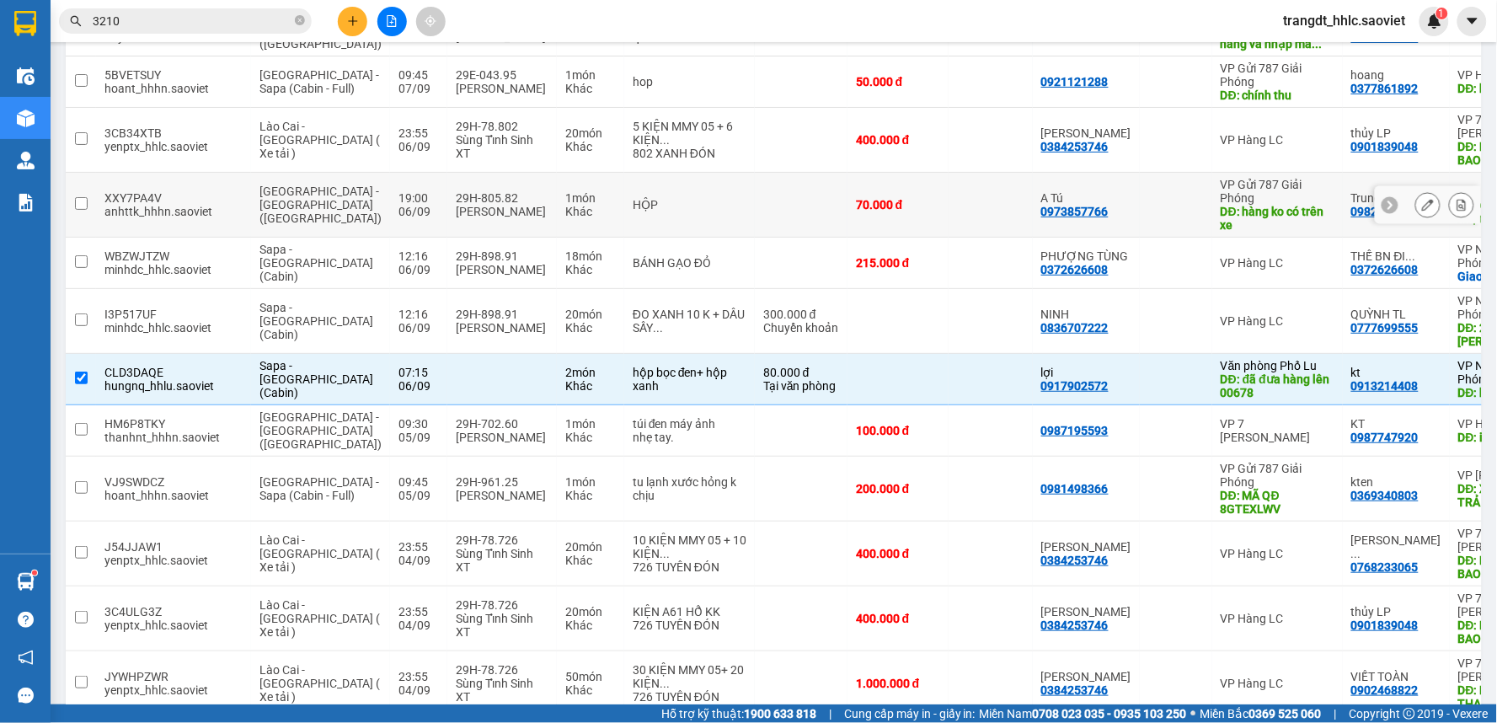
scroll to position [4125, 0]
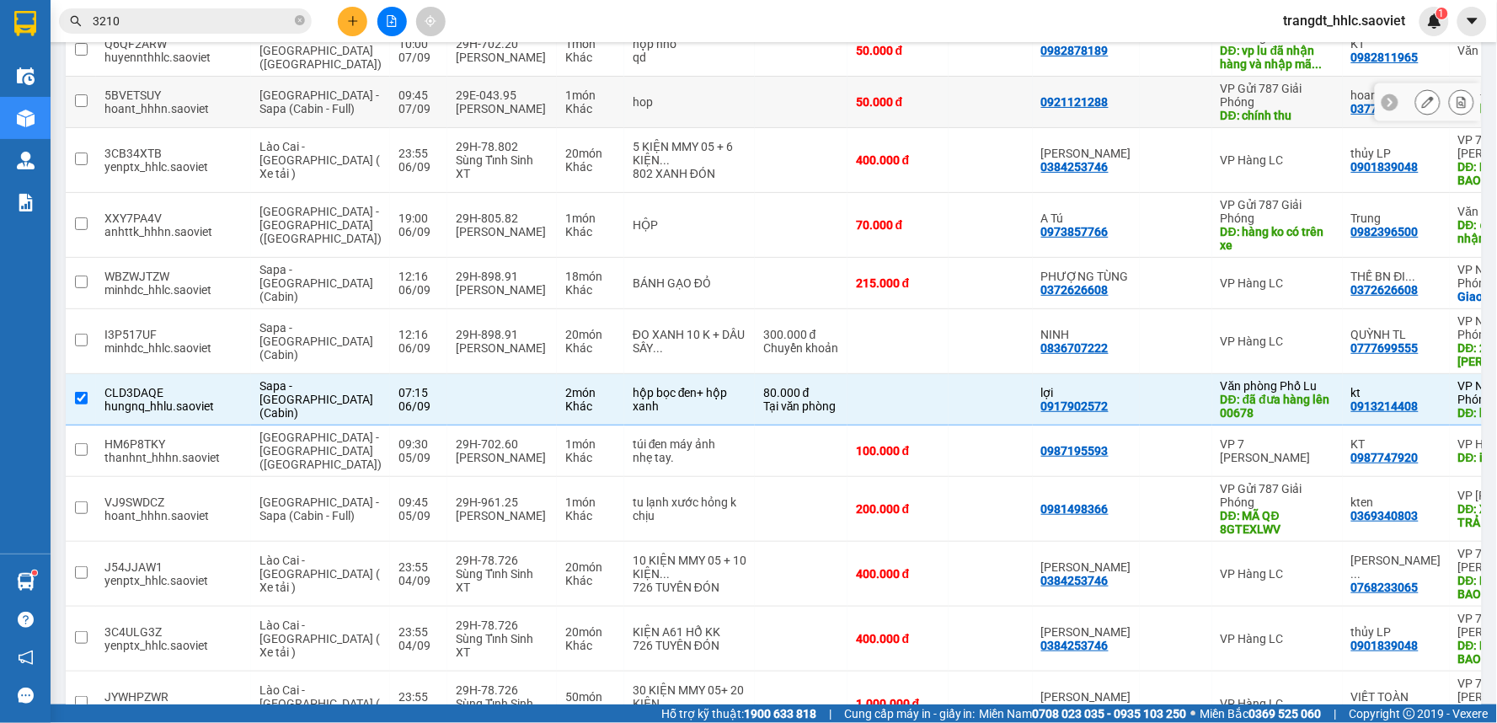
click at [1140, 128] on td at bounding box center [1176, 102] width 72 height 51
checkbox input "true"
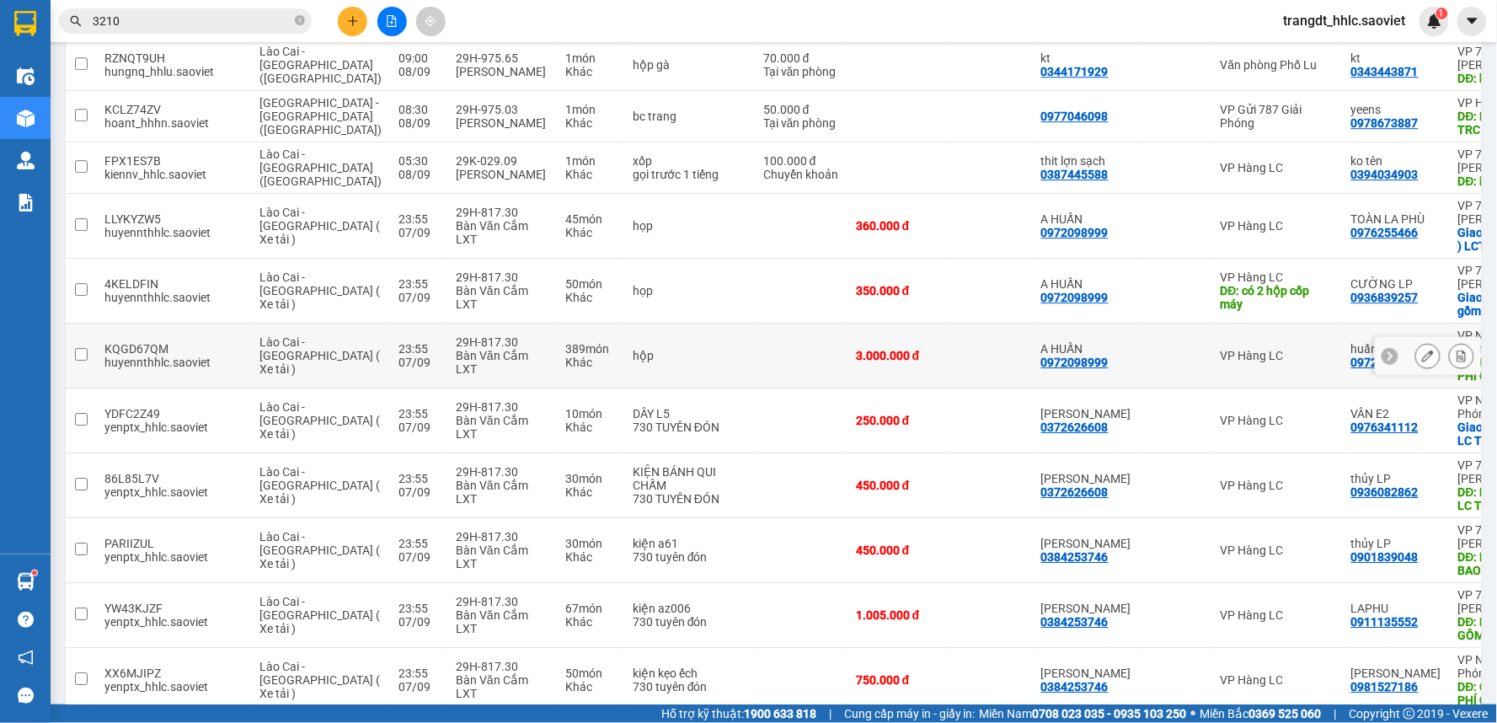
scroll to position [3283, 0]
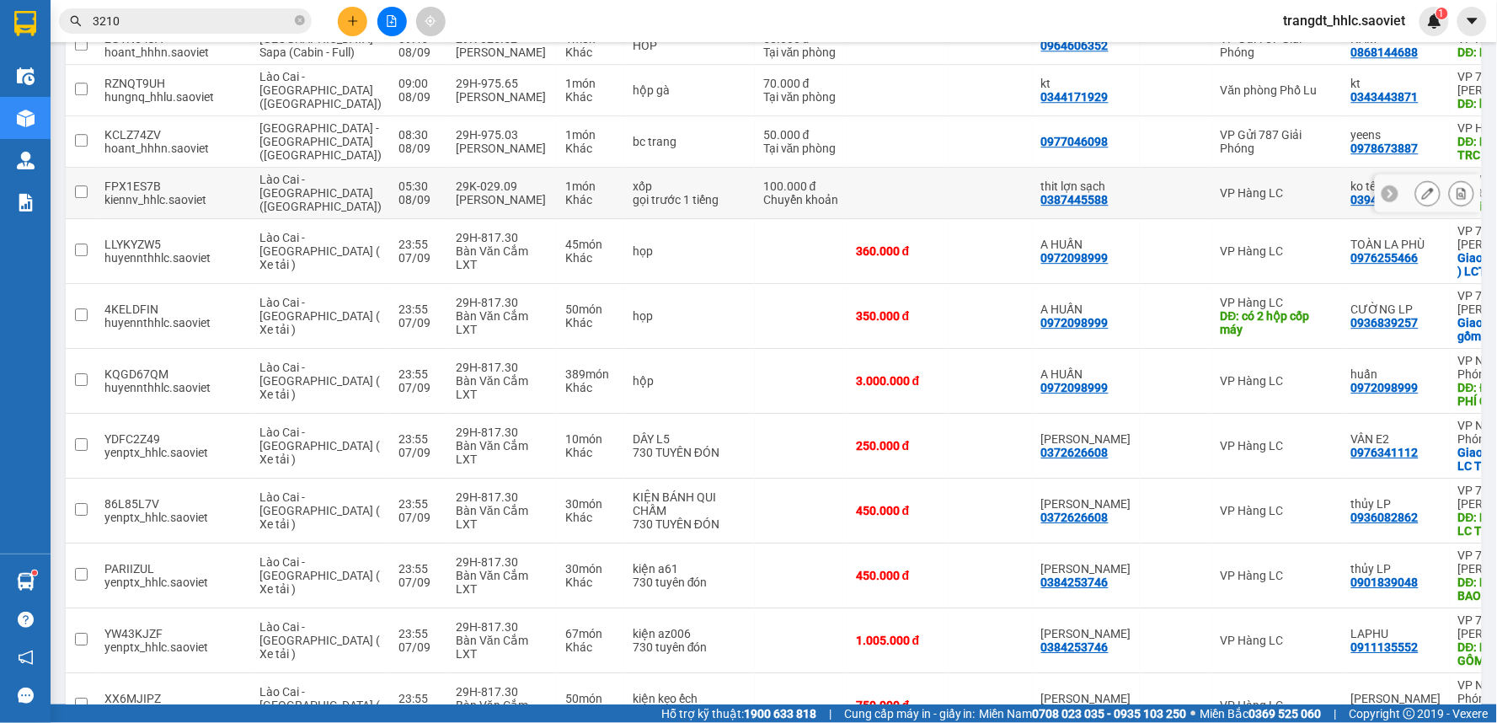
click at [948, 219] on td at bounding box center [990, 193] width 84 height 51
checkbox input "true"
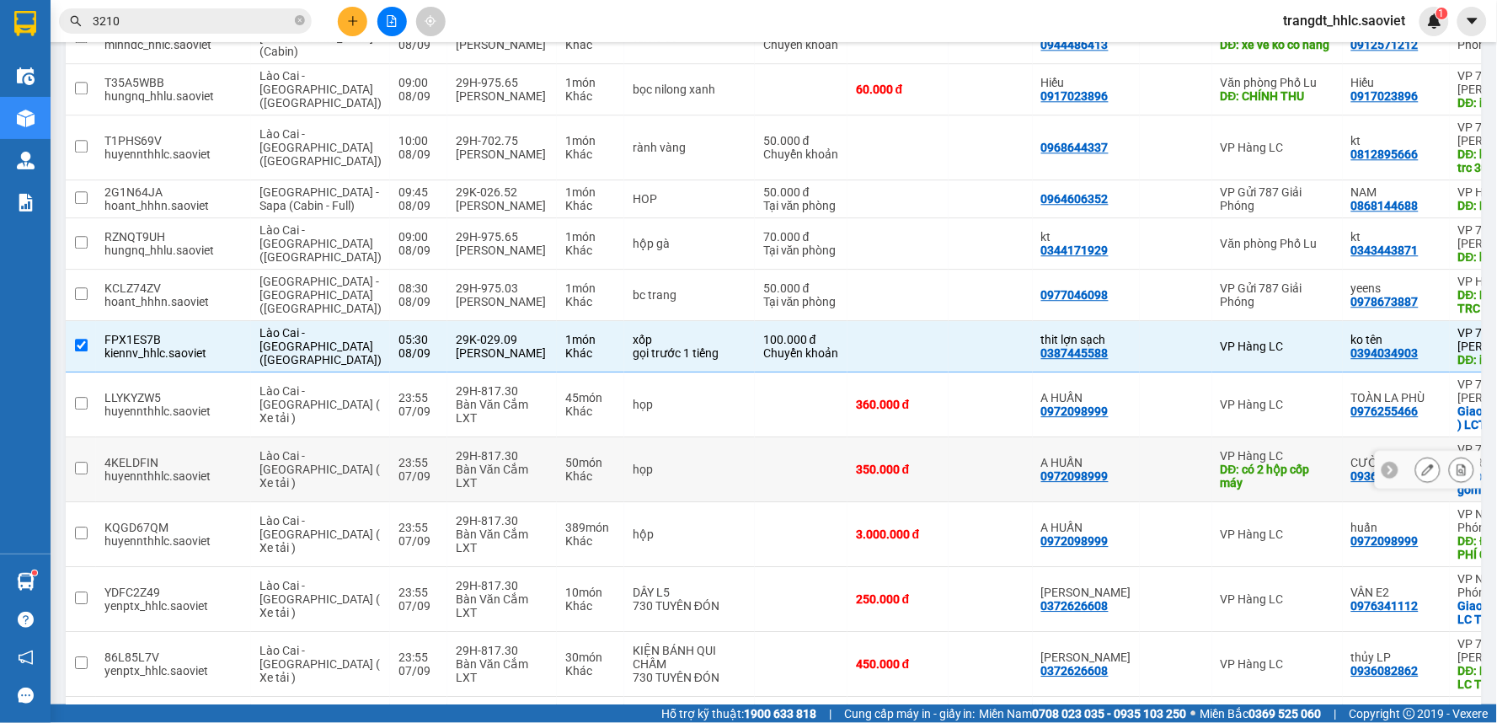
scroll to position [3096, 0]
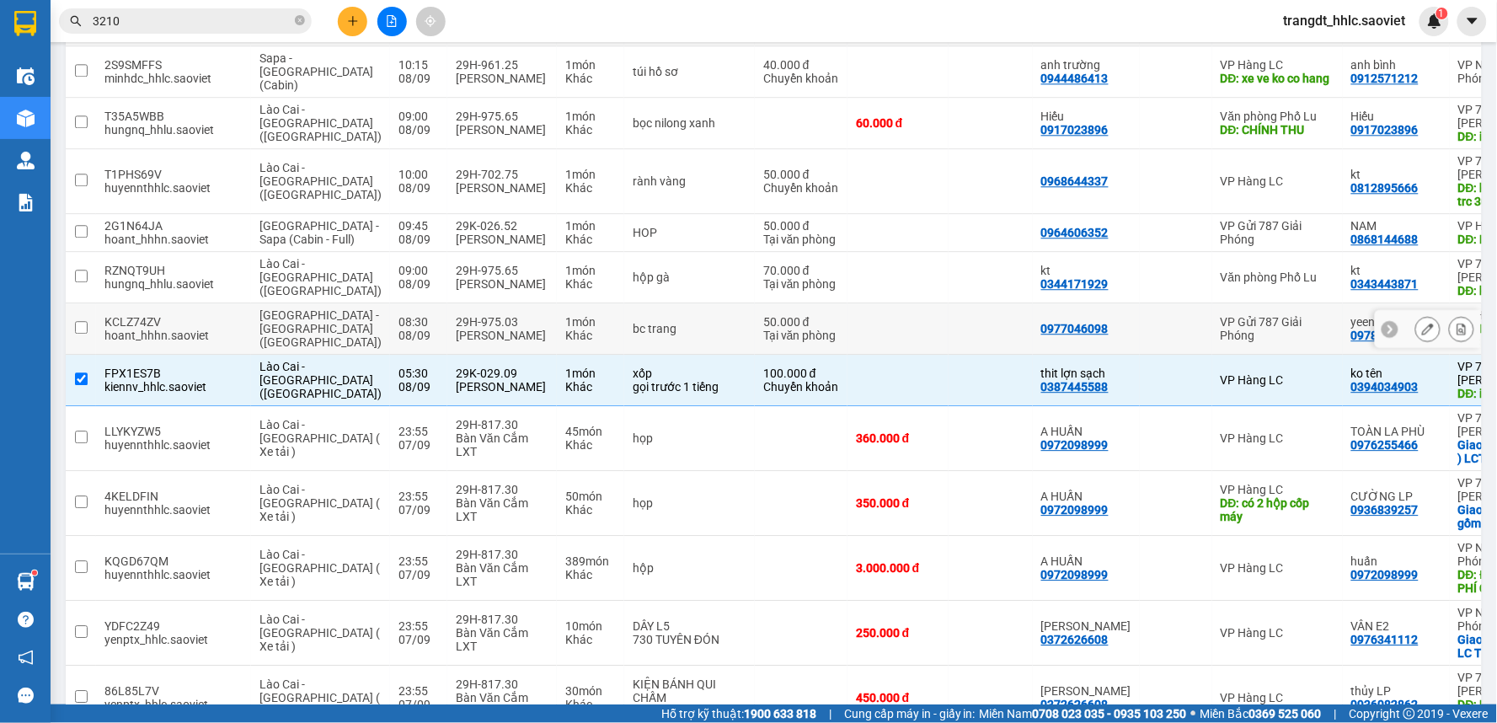
click at [948, 355] on td at bounding box center [990, 328] width 84 height 51
checkbox input "true"
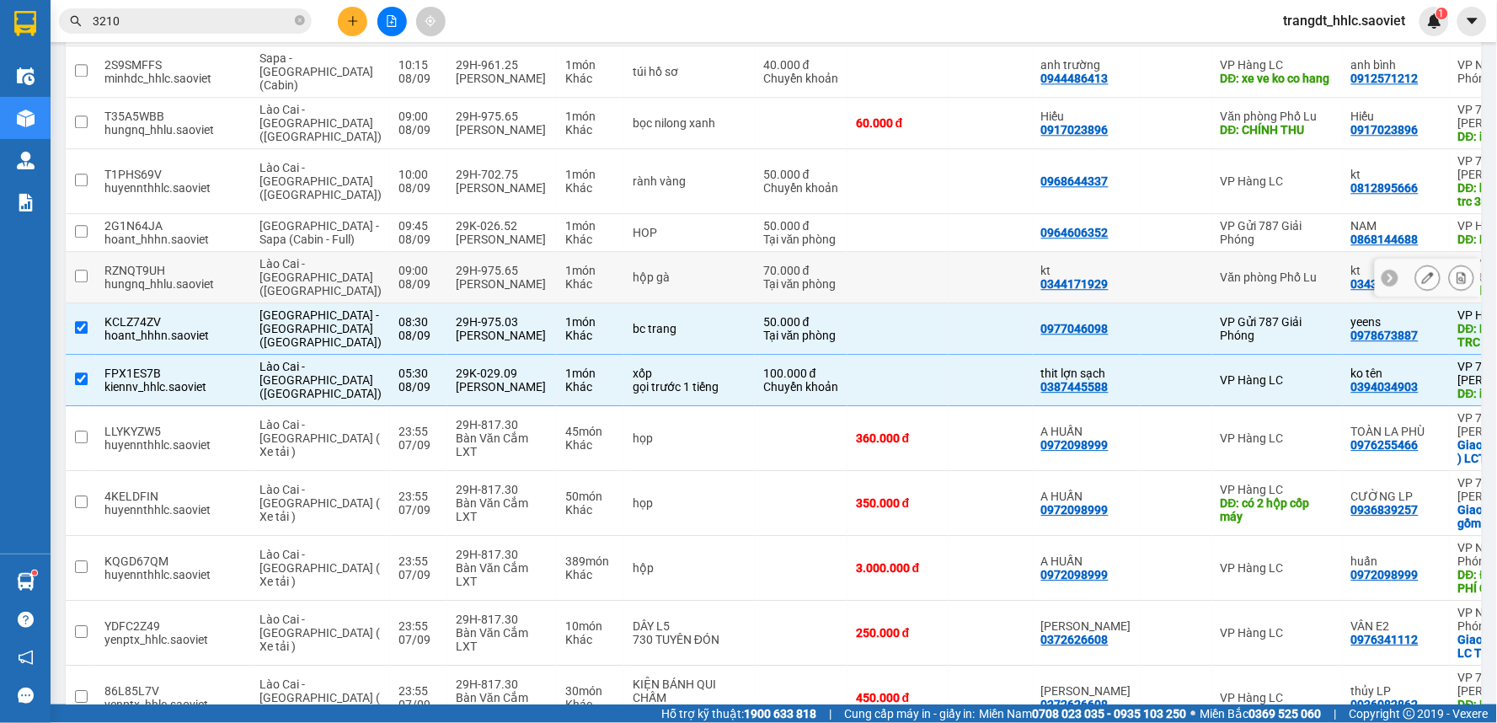
click at [847, 303] on td at bounding box center [897, 277] width 101 height 51
checkbox input "true"
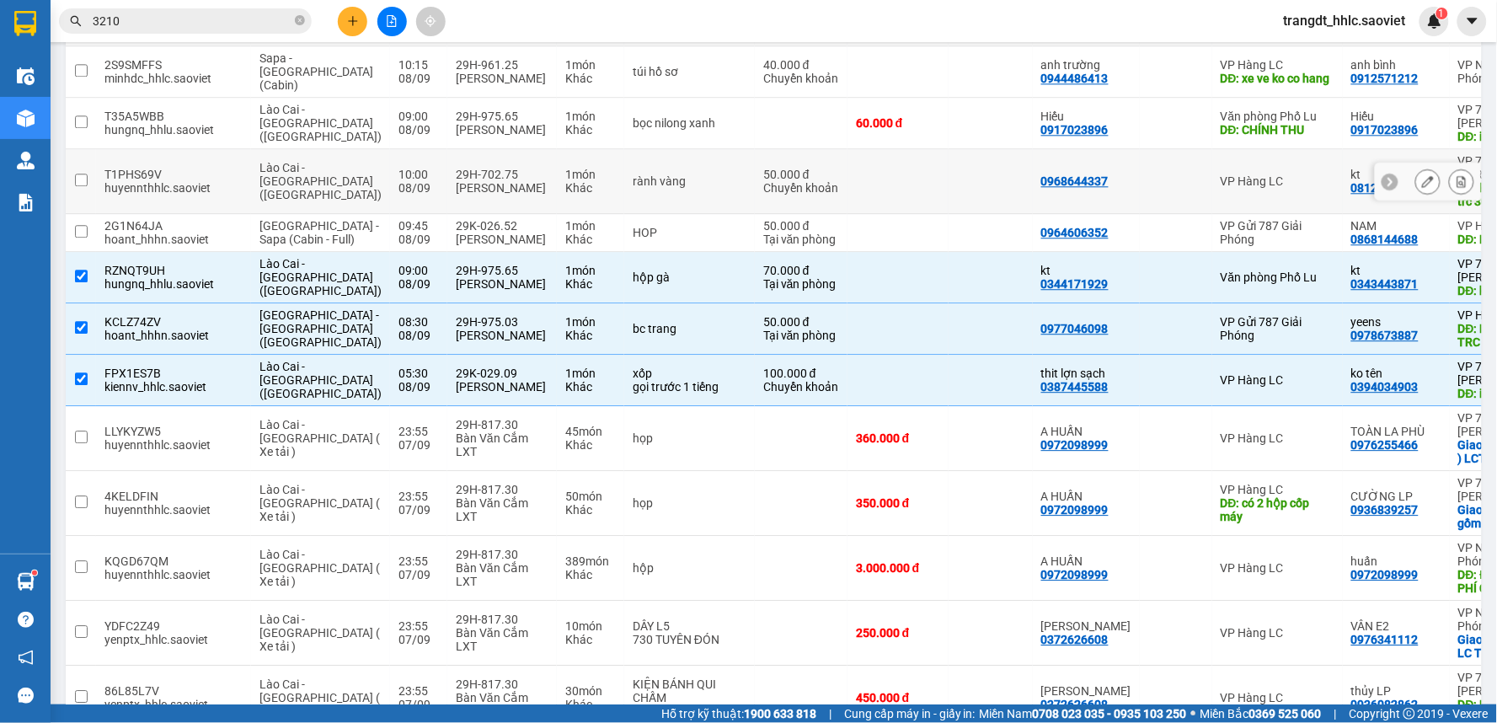
click at [847, 214] on td at bounding box center [897, 181] width 101 height 65
checkbox input "true"
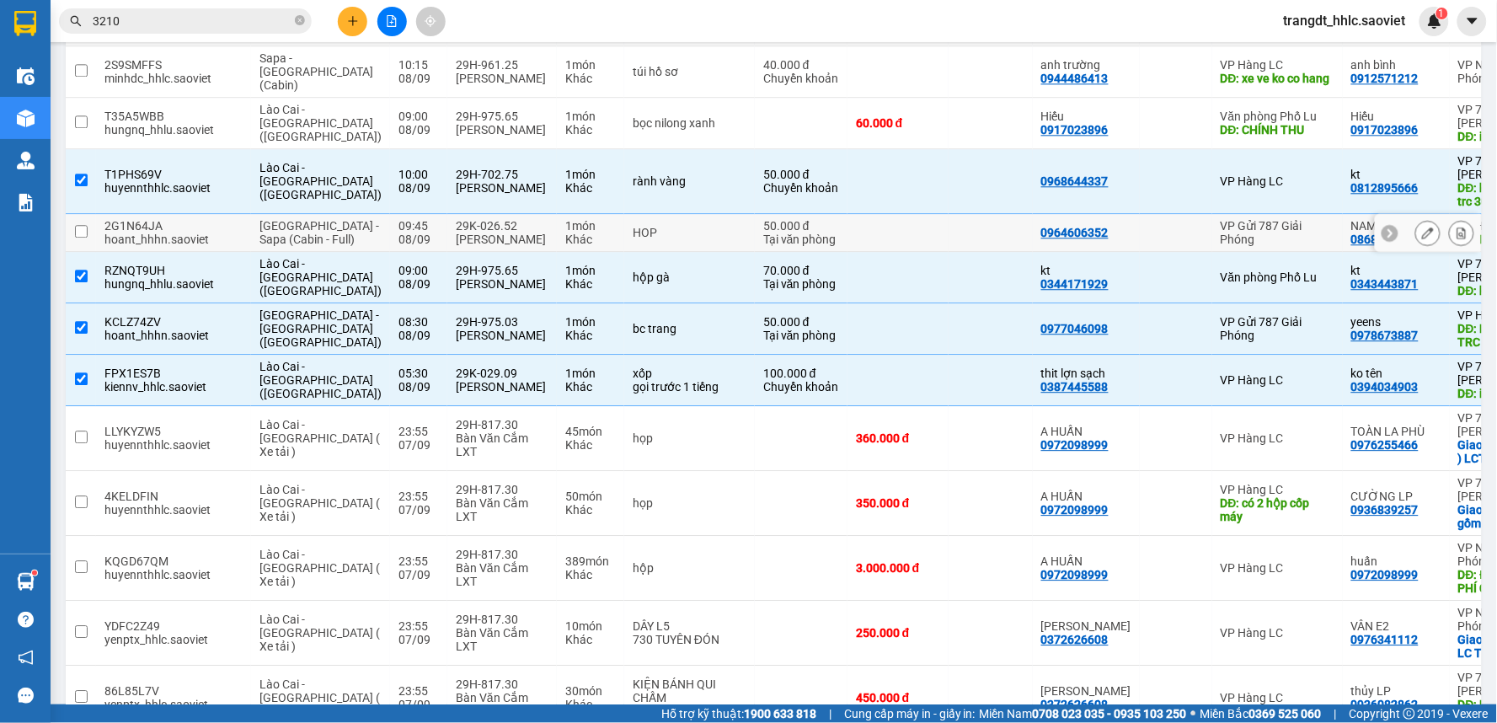
click at [847, 252] on td at bounding box center [897, 233] width 101 height 38
checkbox input "true"
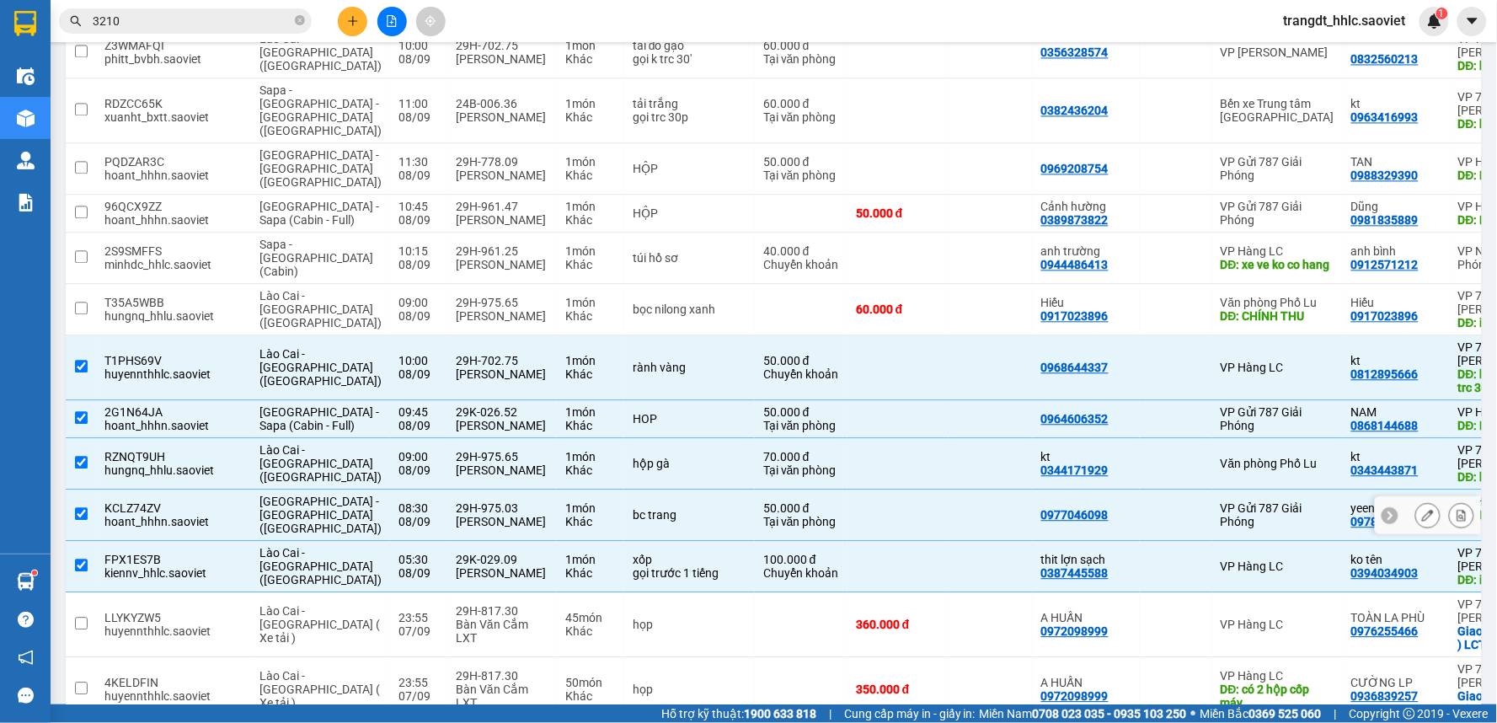
scroll to position [2909, 0]
click at [1140, 336] on td at bounding box center [1176, 310] width 72 height 51
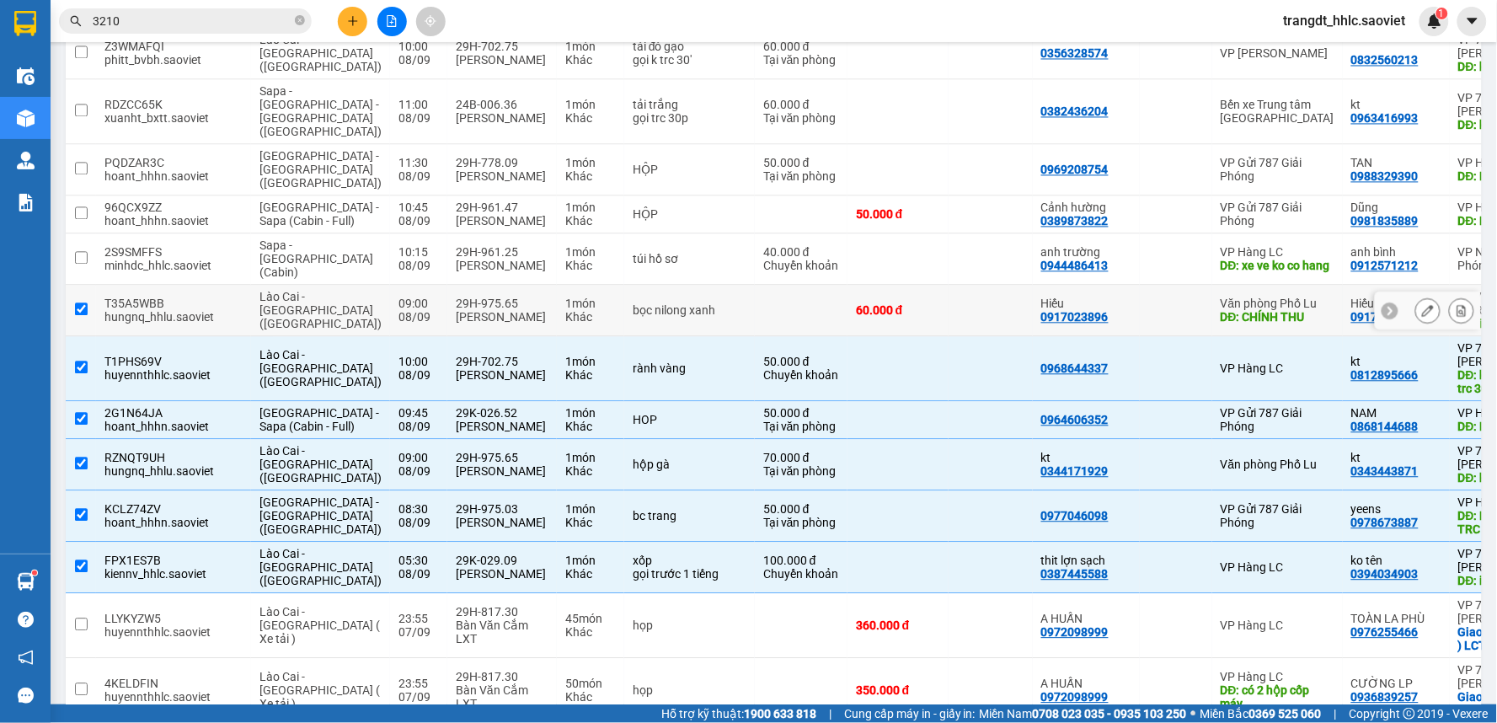
checkbox input "true"
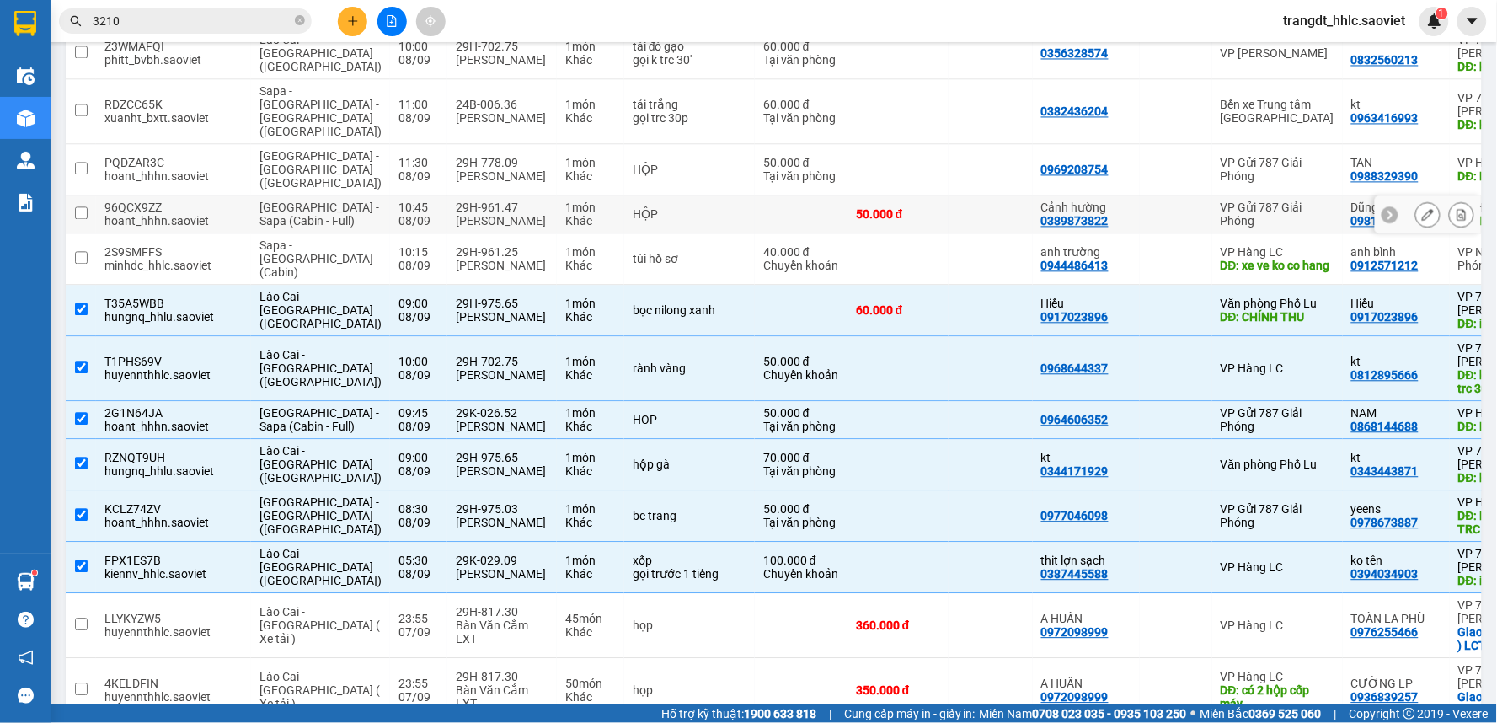
click at [948, 233] on td at bounding box center [990, 214] width 84 height 38
checkbox input "true"
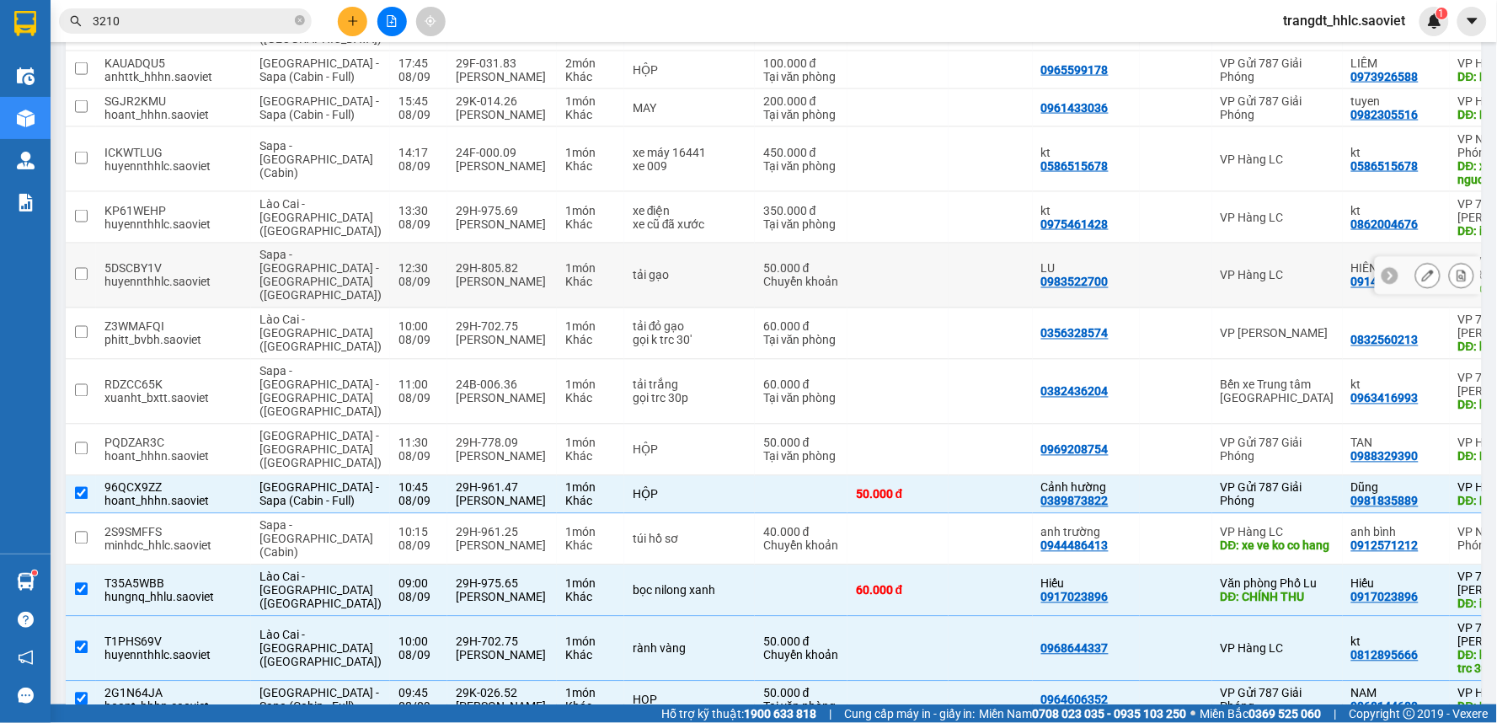
scroll to position [2535, 0]
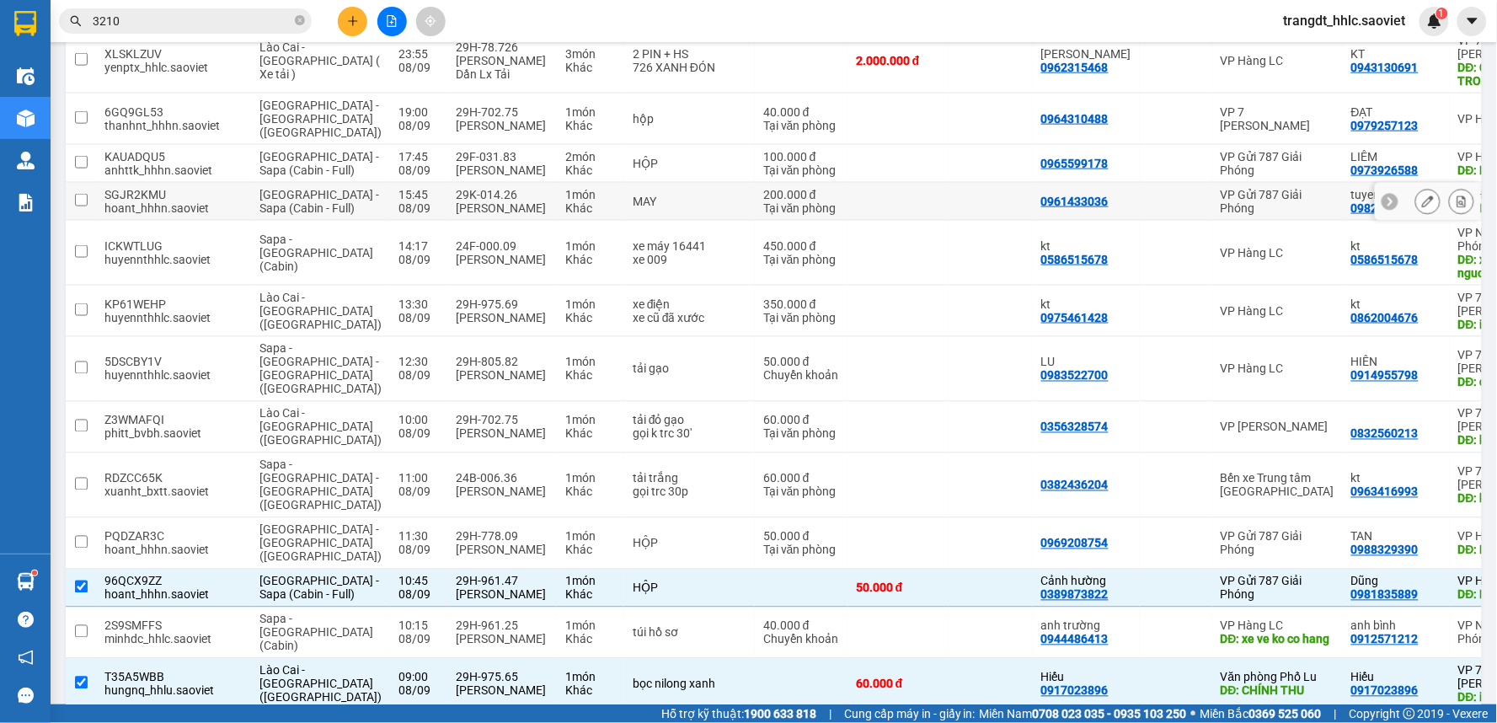
click at [948, 221] on td at bounding box center [990, 202] width 84 height 38
checkbox input "true"
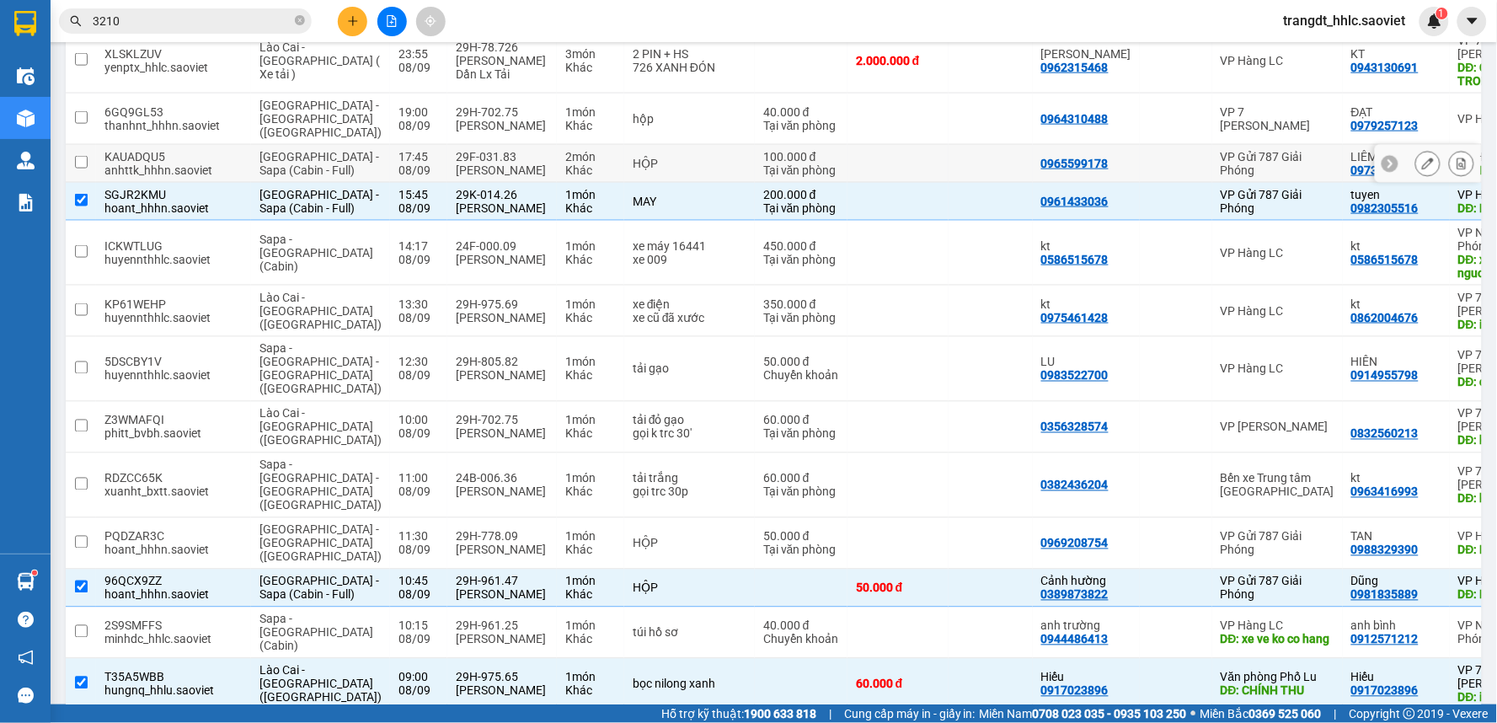
click at [1140, 183] on td at bounding box center [1176, 164] width 72 height 38
checkbox input "true"
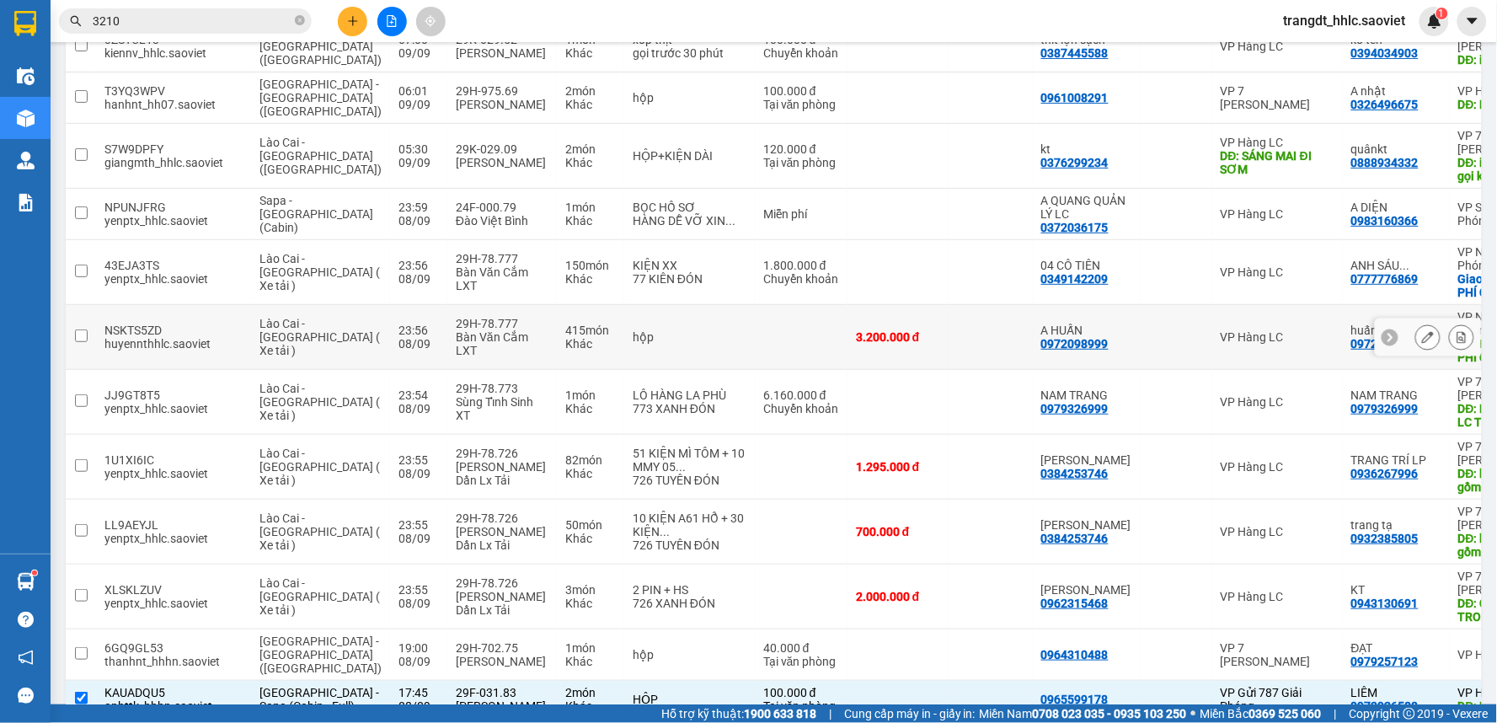
scroll to position [1973, 0]
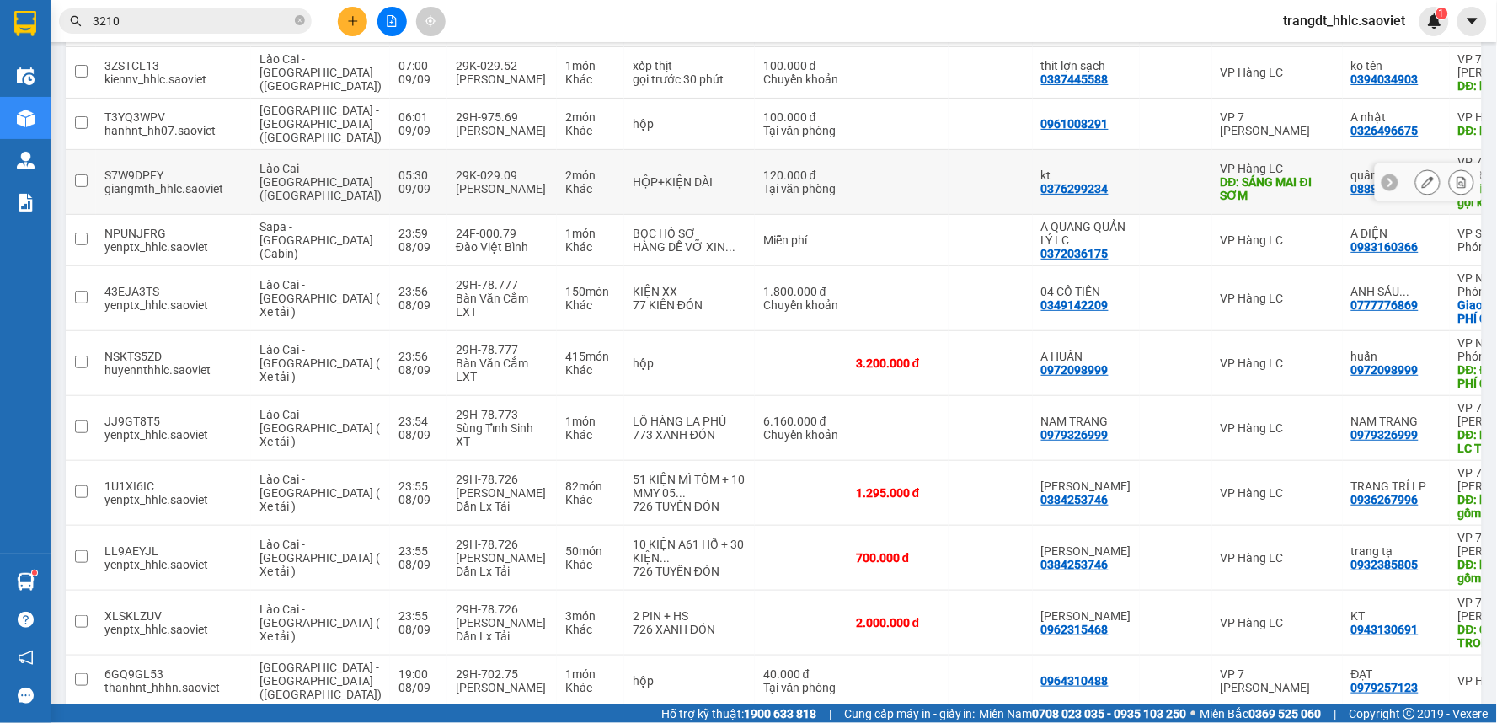
click at [1140, 215] on td at bounding box center [1176, 182] width 72 height 65
checkbox input "true"
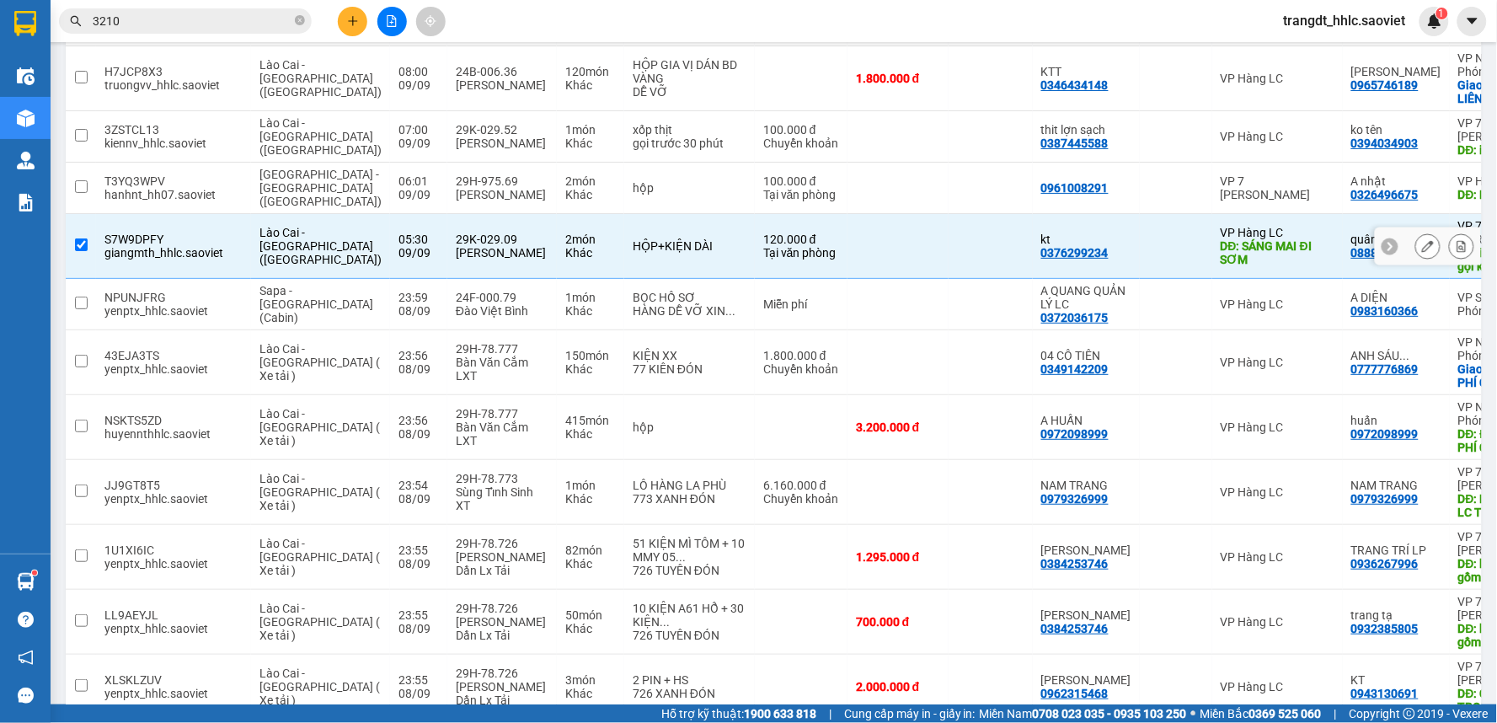
scroll to position [1880, 0]
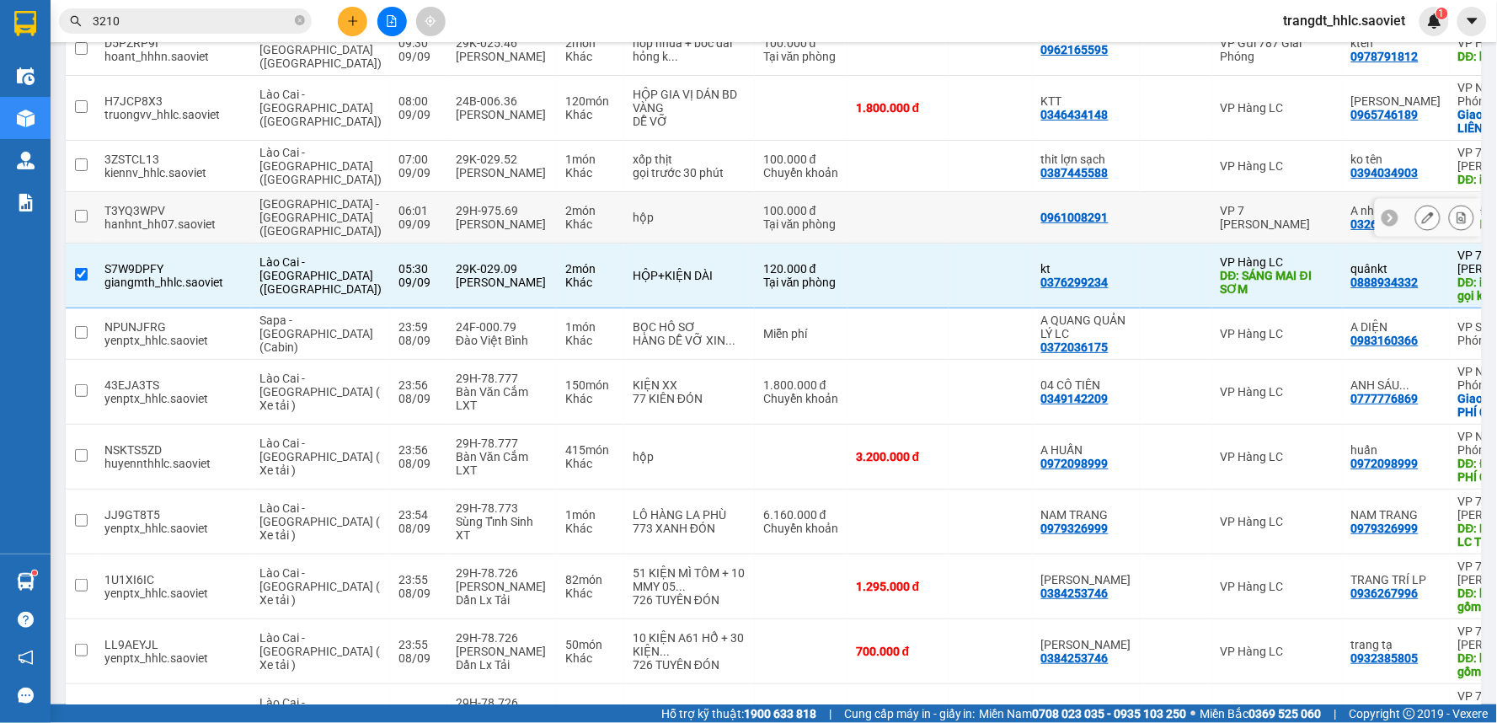
click at [1148, 224] on div at bounding box center [1176, 217] width 56 height 13
checkbox input "true"
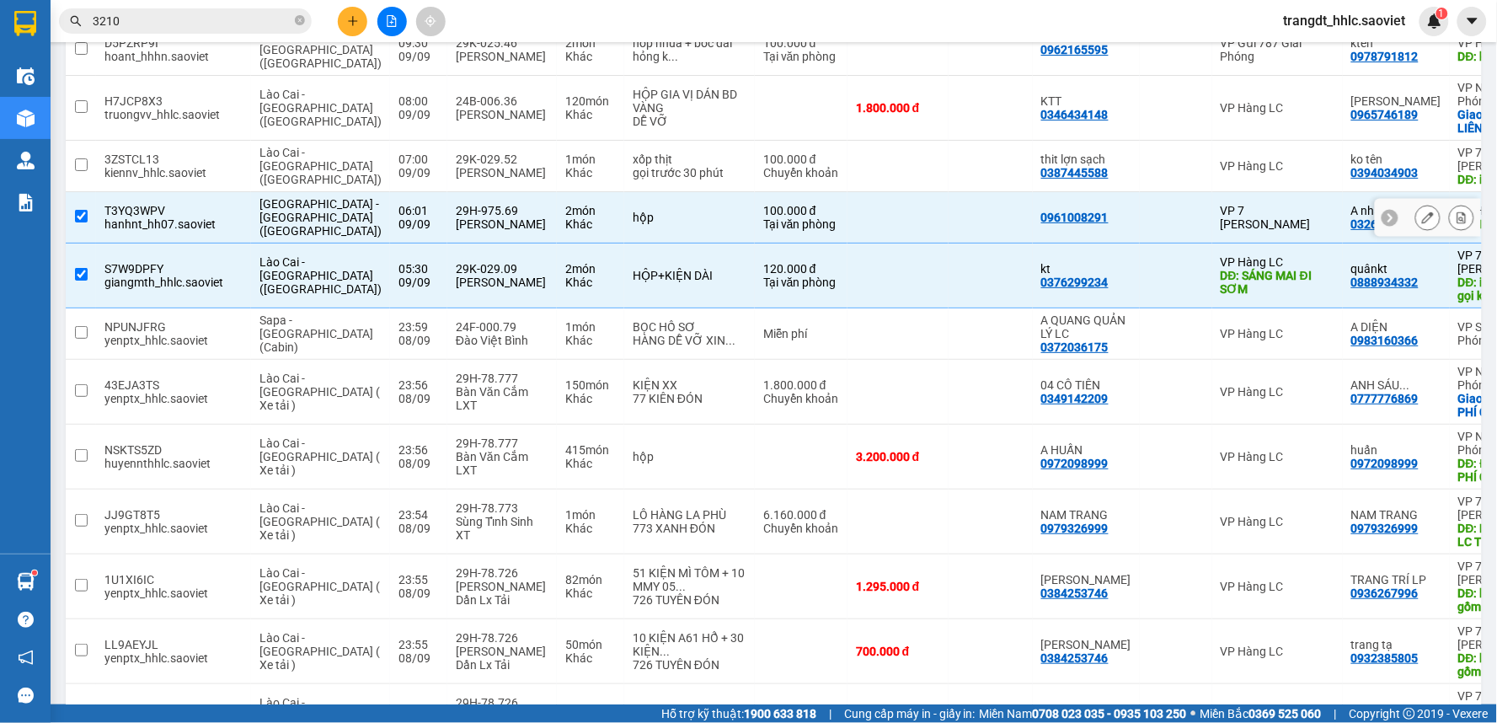
scroll to position [1786, 0]
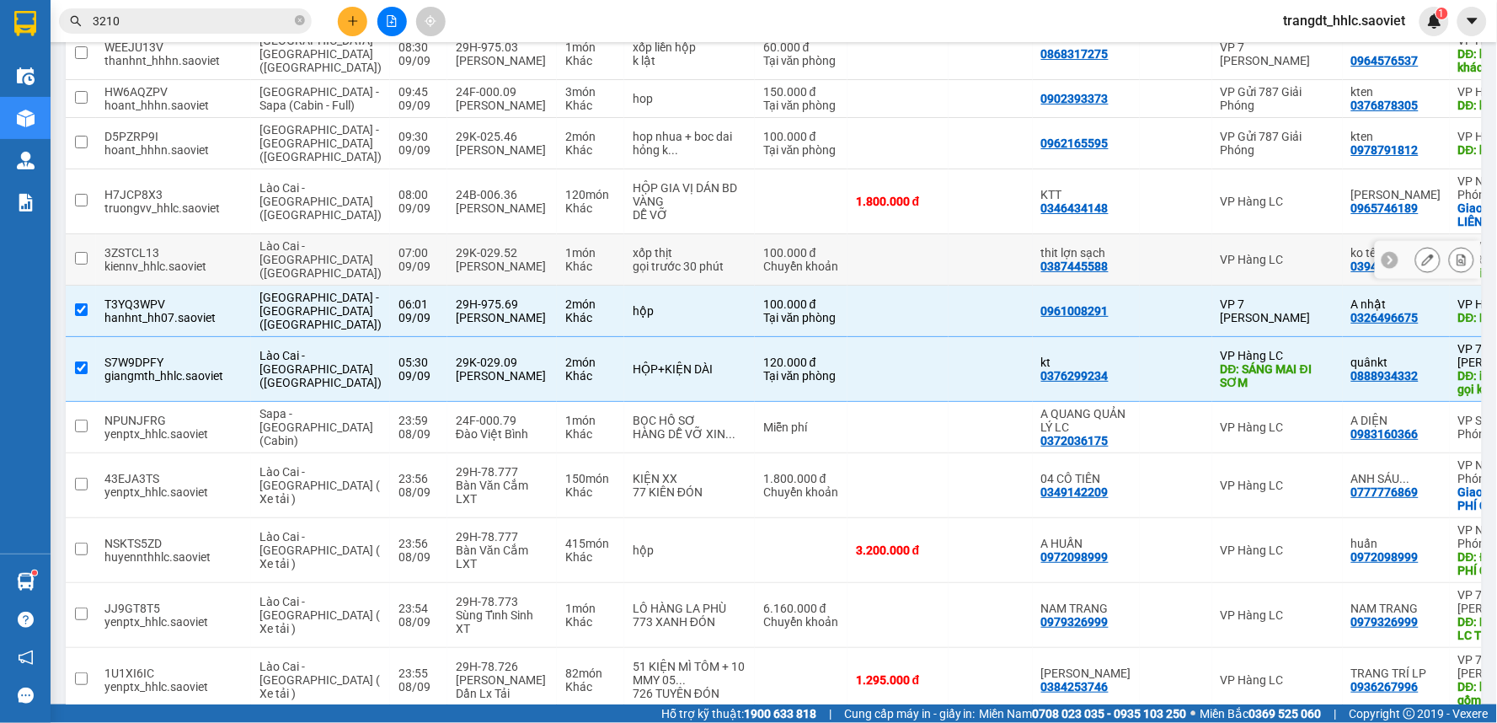
click at [1148, 266] on div at bounding box center [1176, 259] width 56 height 13
checkbox input "true"
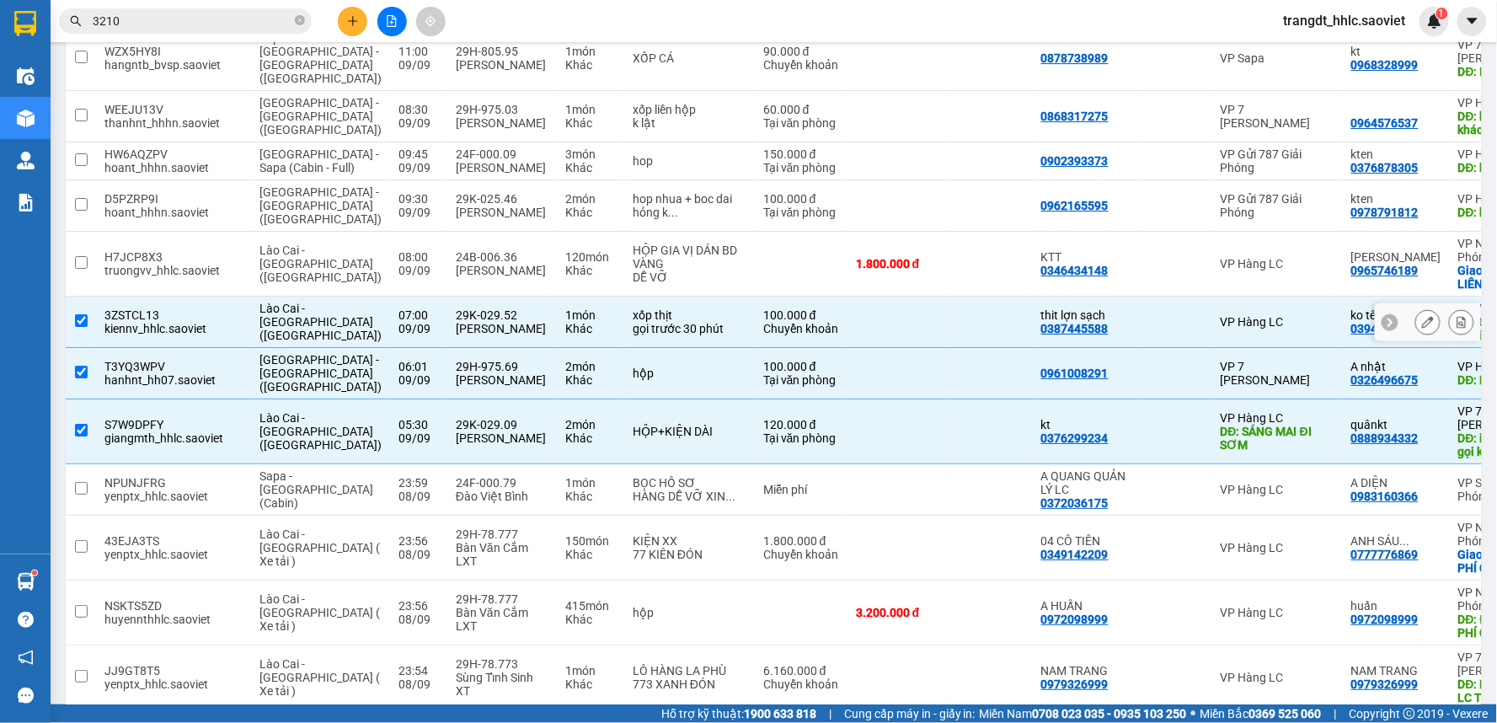
scroll to position [1693, 0]
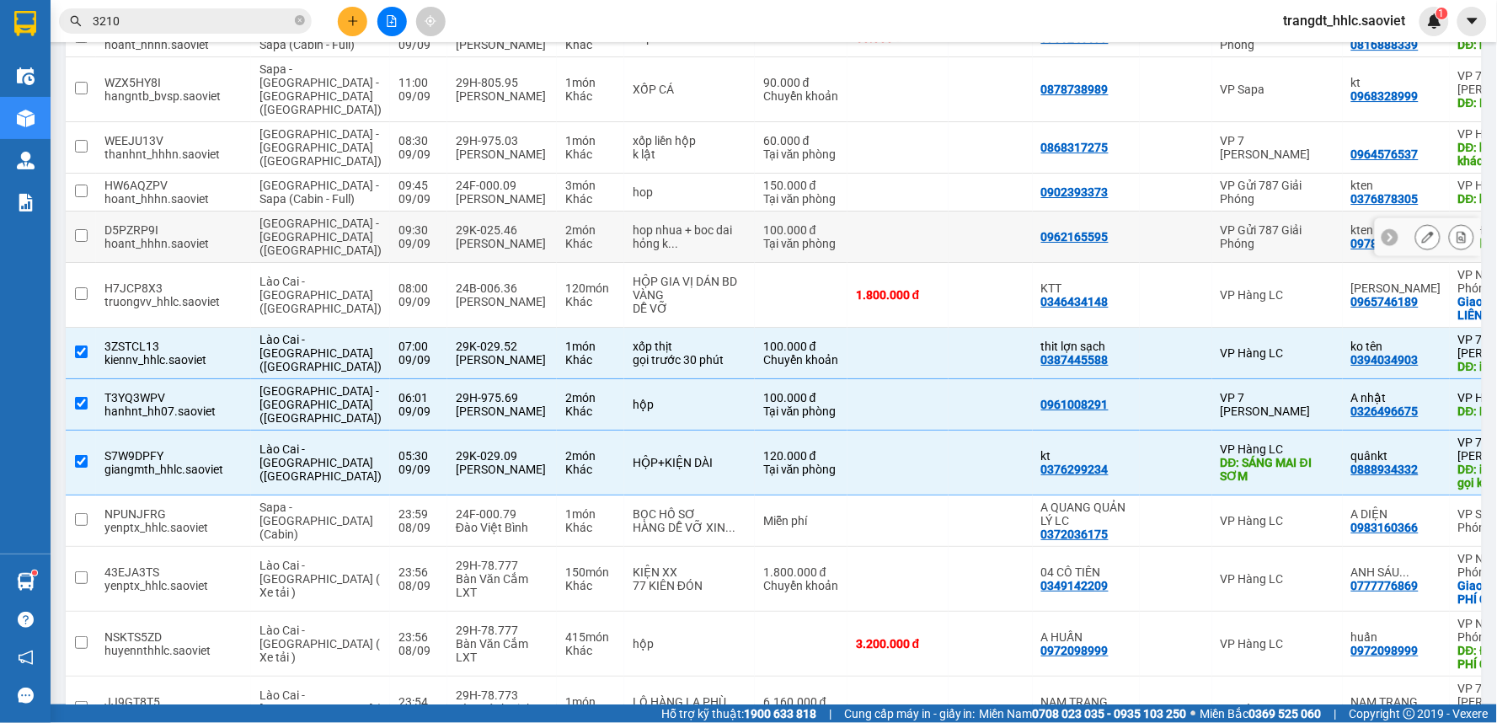
click at [1140, 263] on td at bounding box center [1176, 236] width 72 height 51
checkbox input "true"
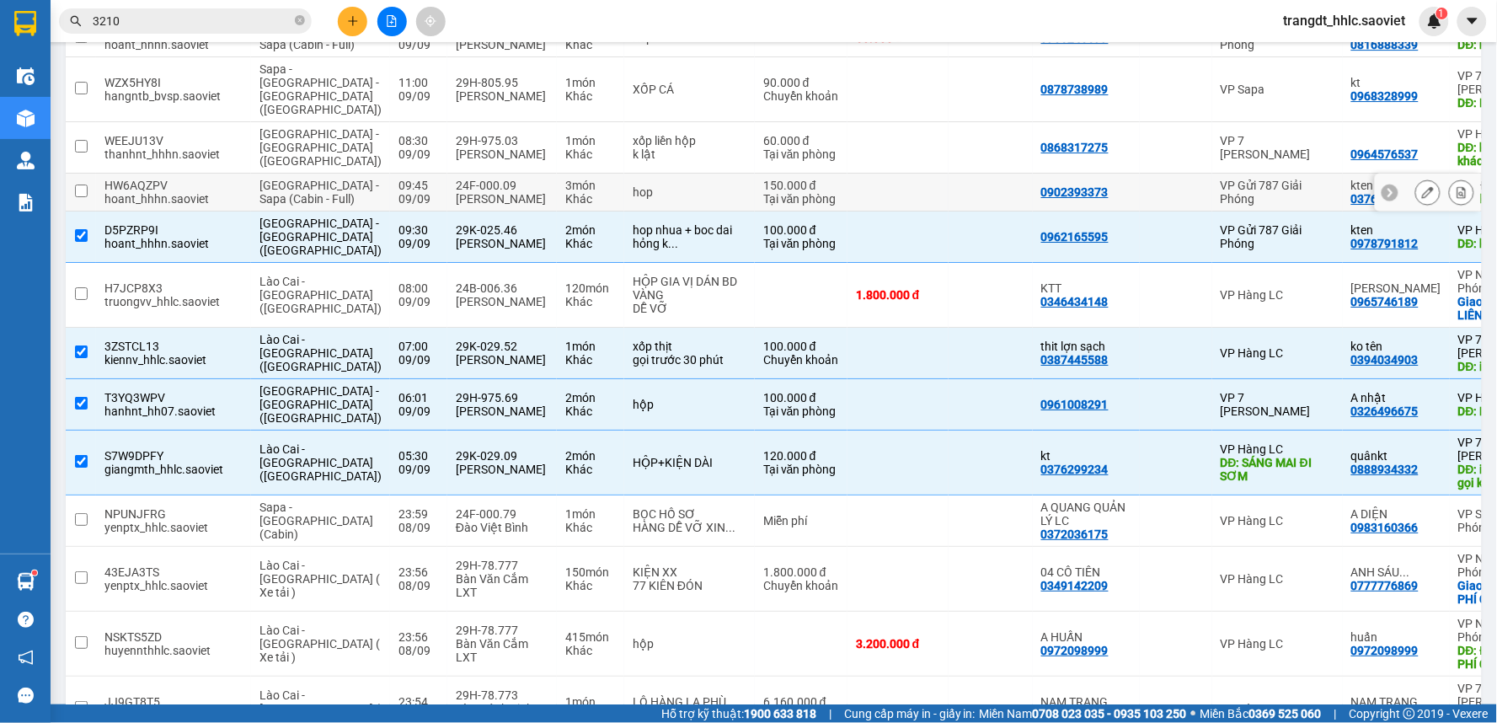
click at [1140, 211] on td at bounding box center [1176, 193] width 72 height 38
checkbox input "true"
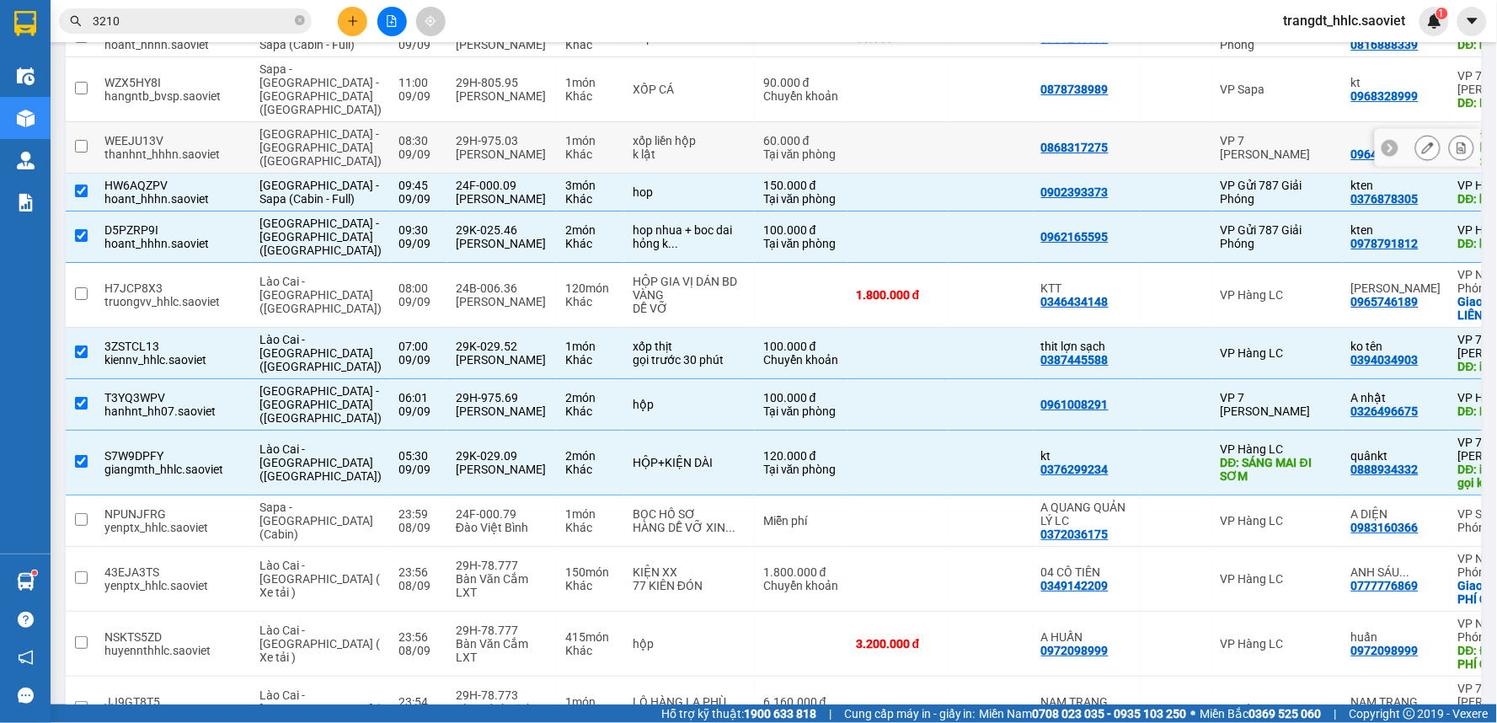
click at [1148, 154] on div at bounding box center [1176, 147] width 56 height 13
checkbox input "true"
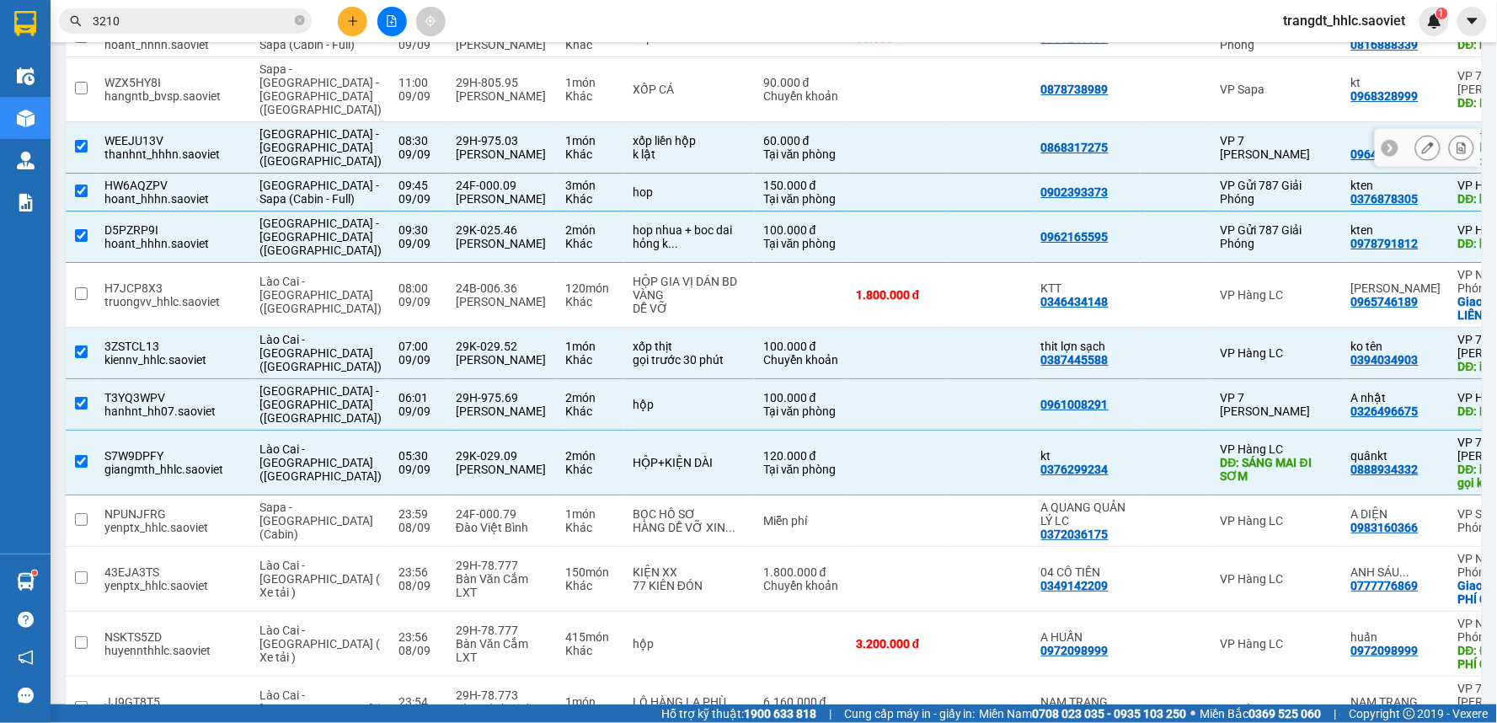
scroll to position [1599, 0]
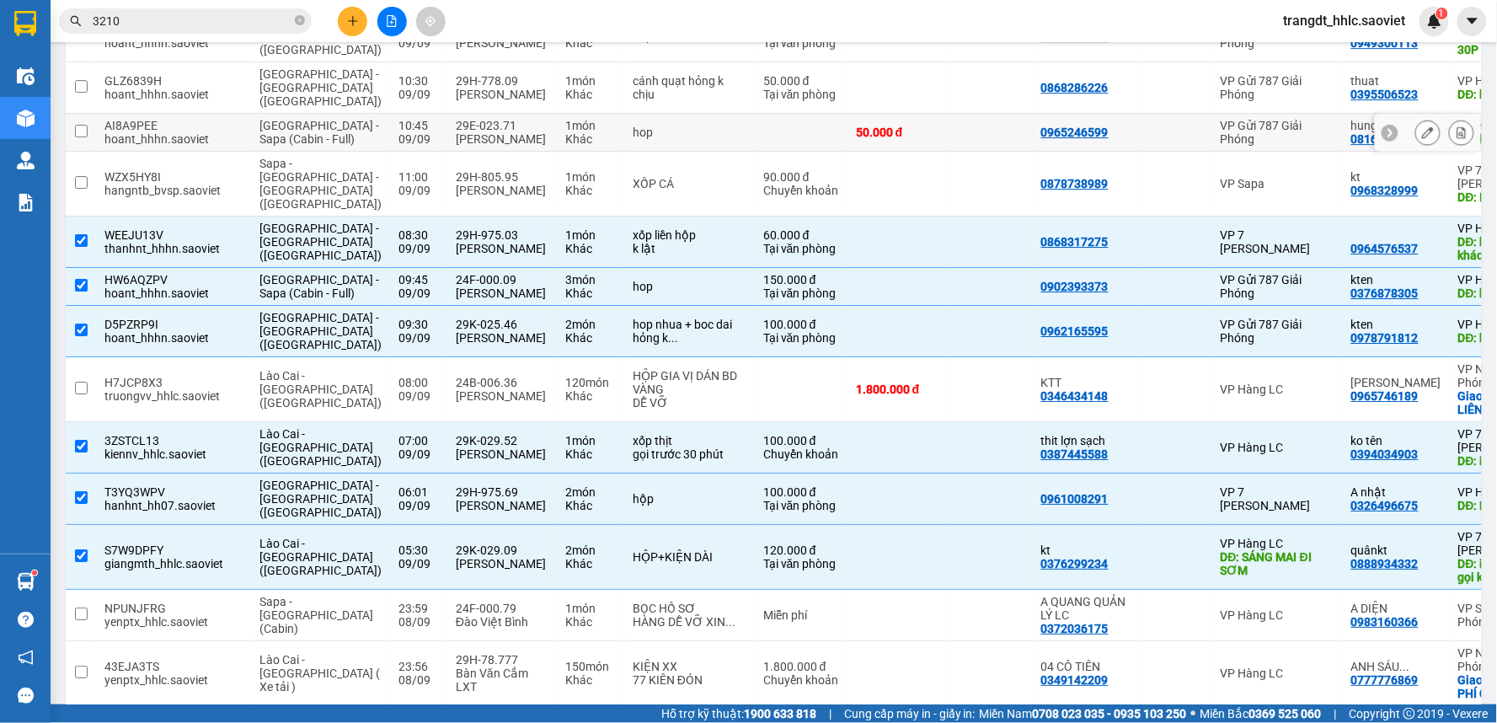
click at [856, 139] on div "50.000 đ" at bounding box center [898, 131] width 84 height 13
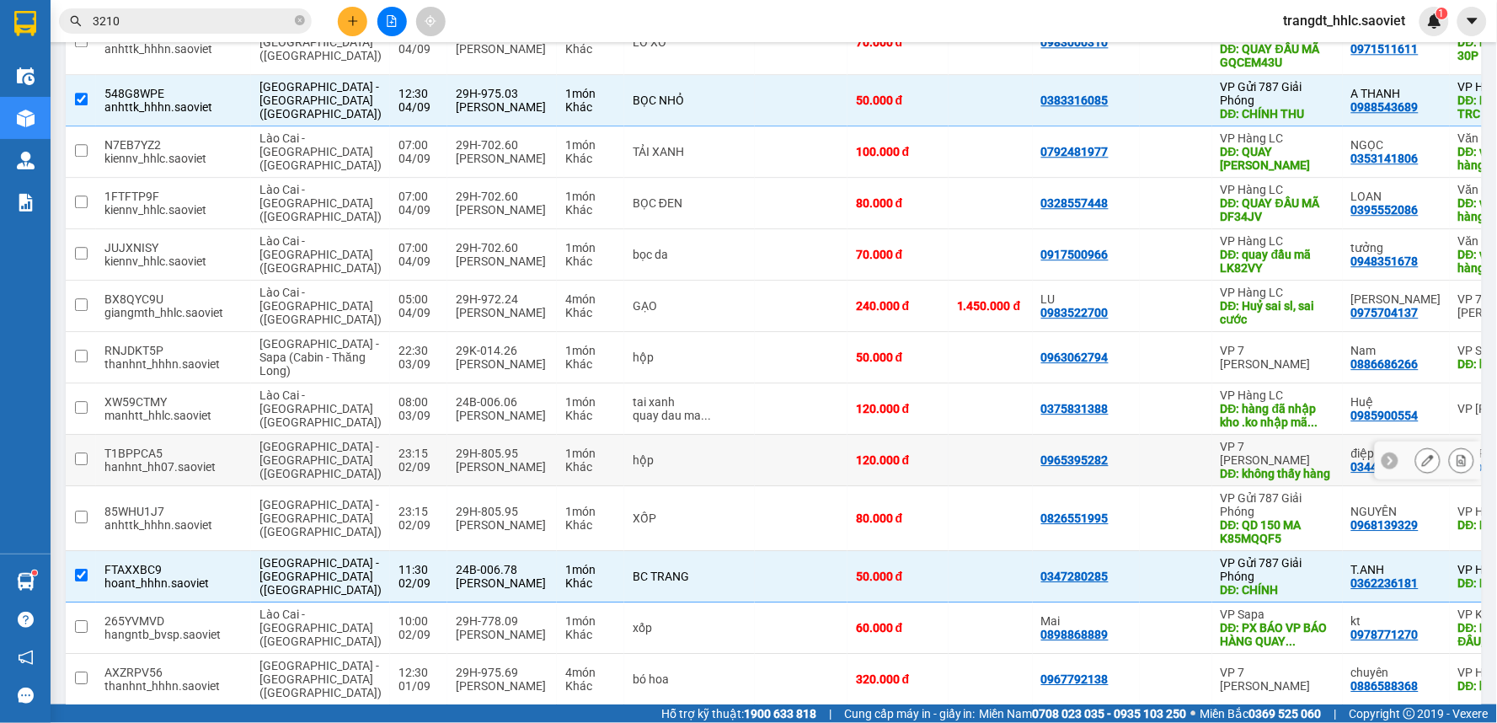
scroll to position [5342, 0]
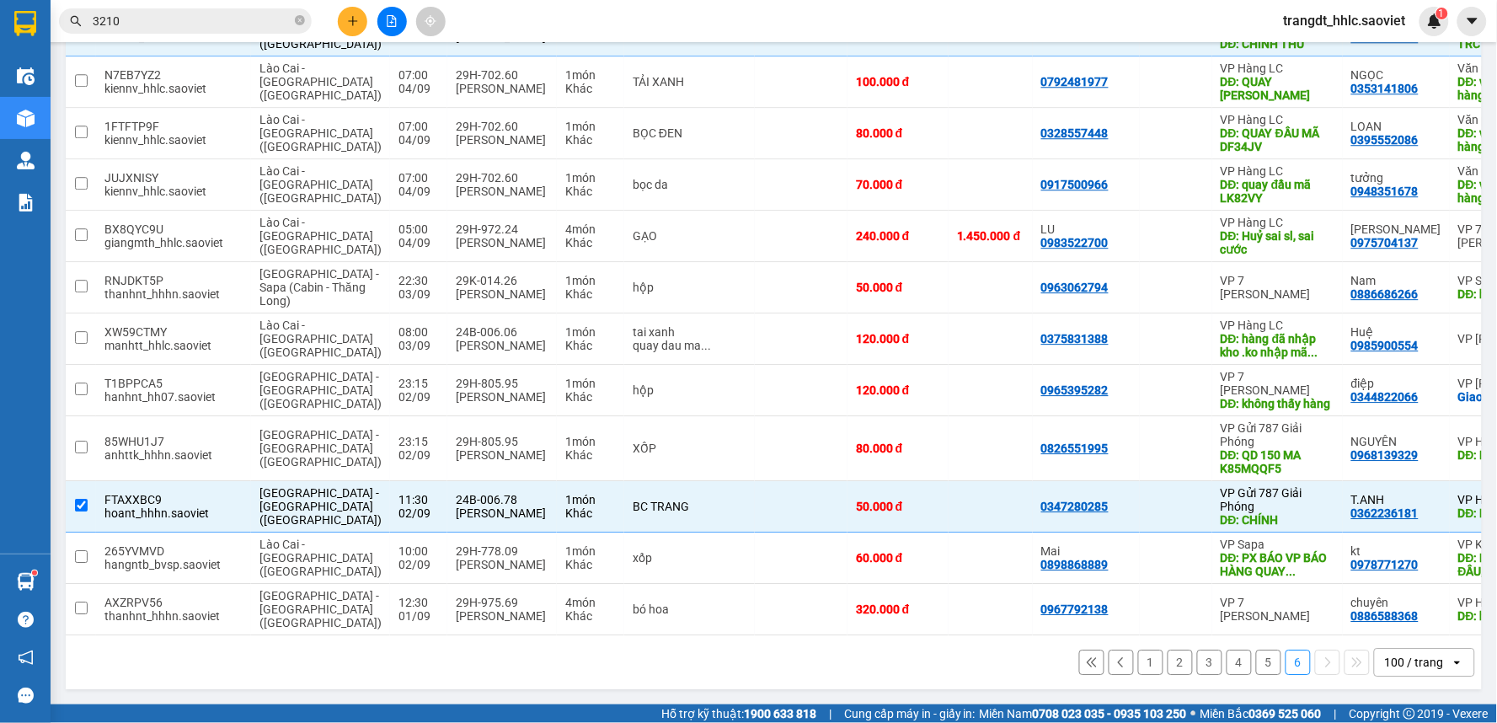
click at [1256, 667] on button "5" at bounding box center [1268, 661] width 25 height 25
checkbox input "false"
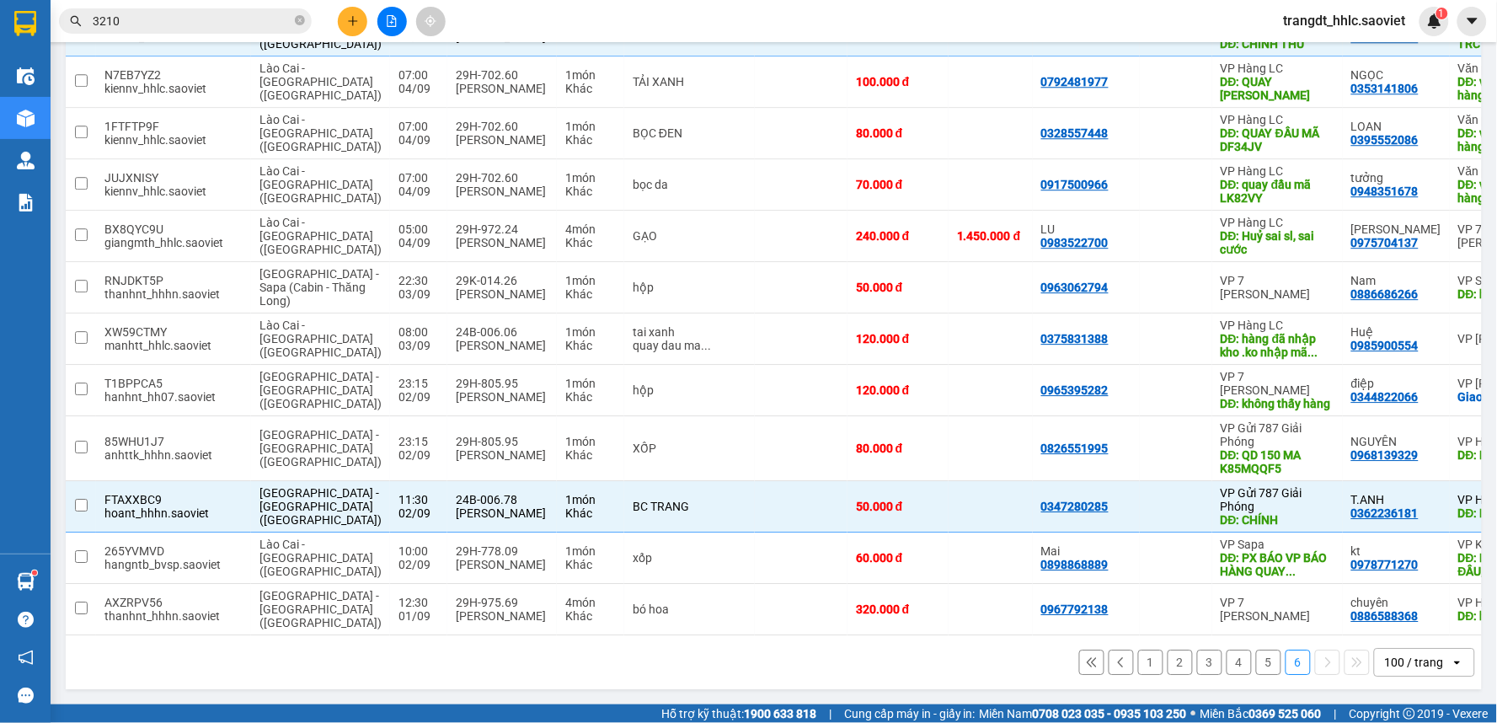
checkbox input "false"
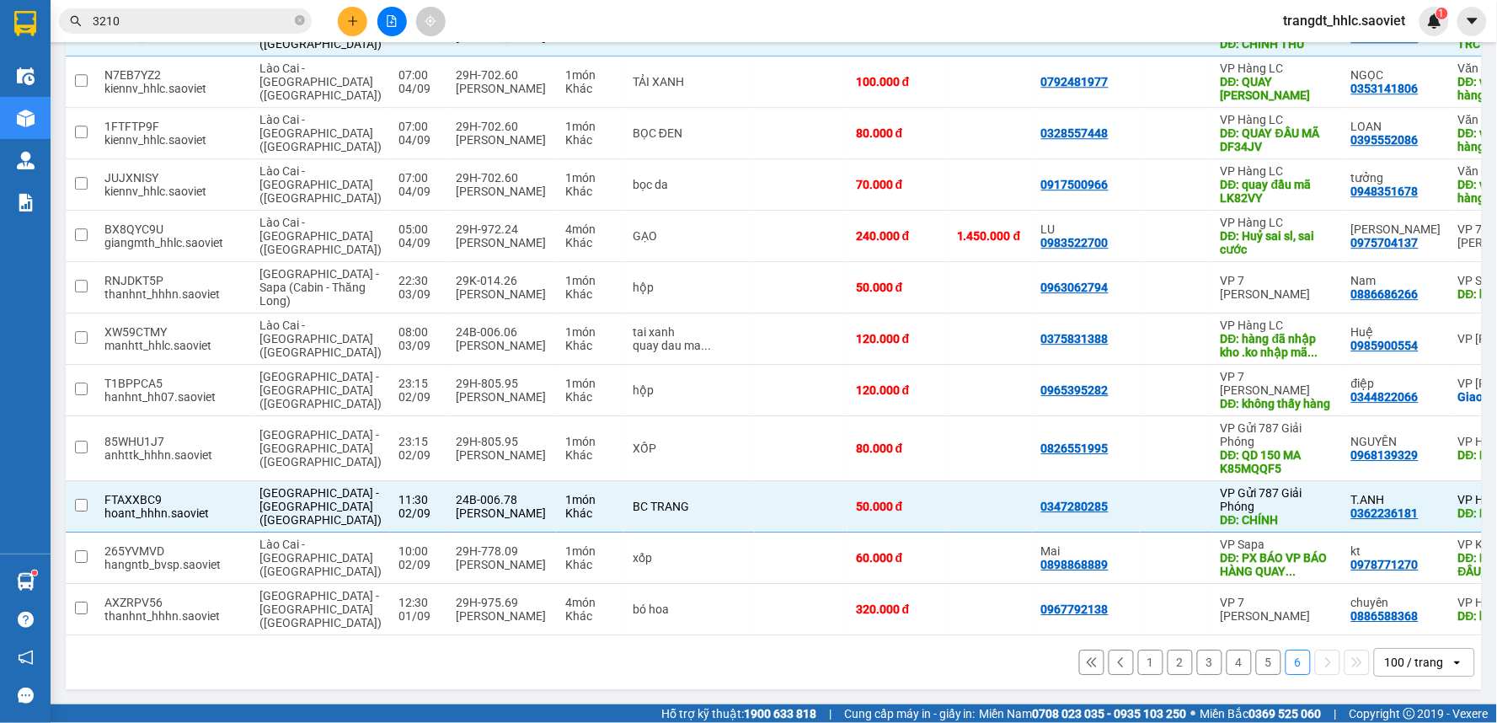
checkbox input "false"
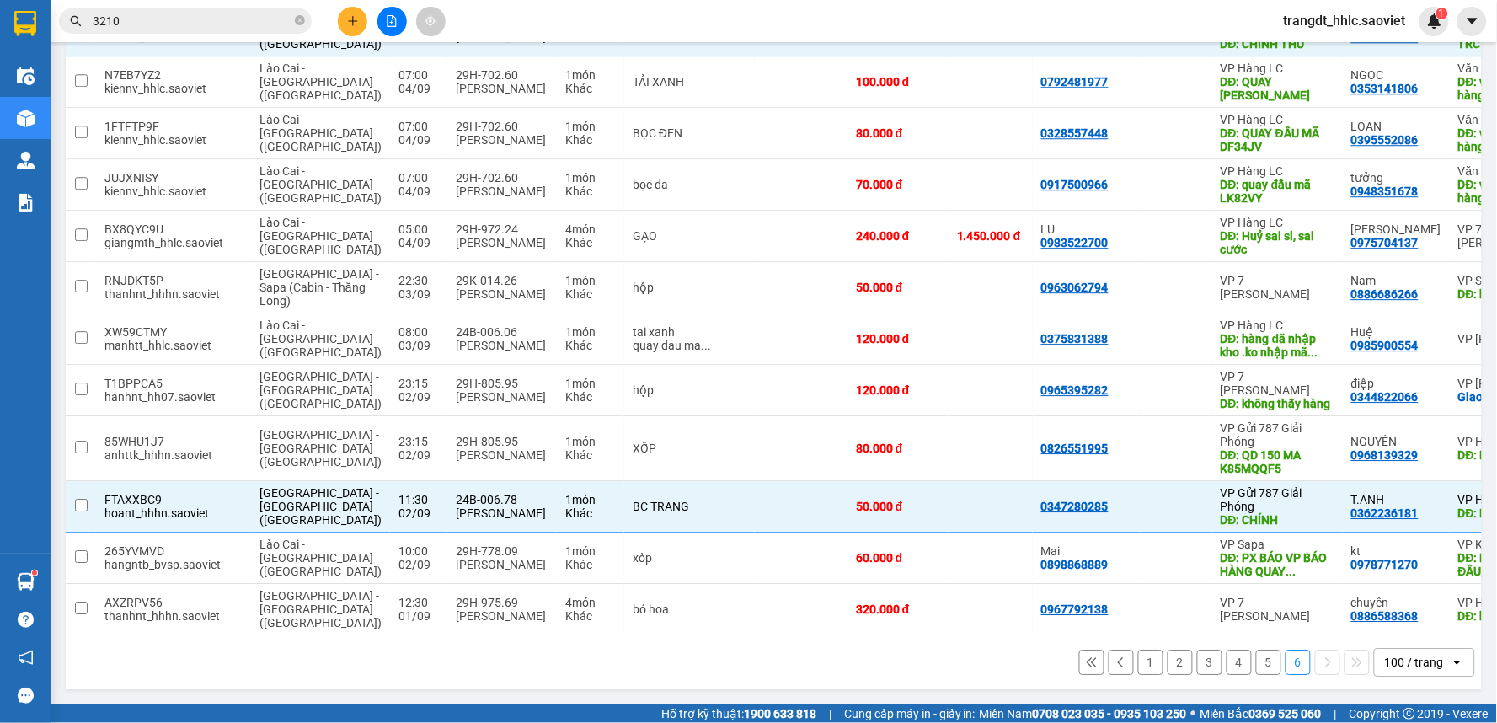
checkbox input "false"
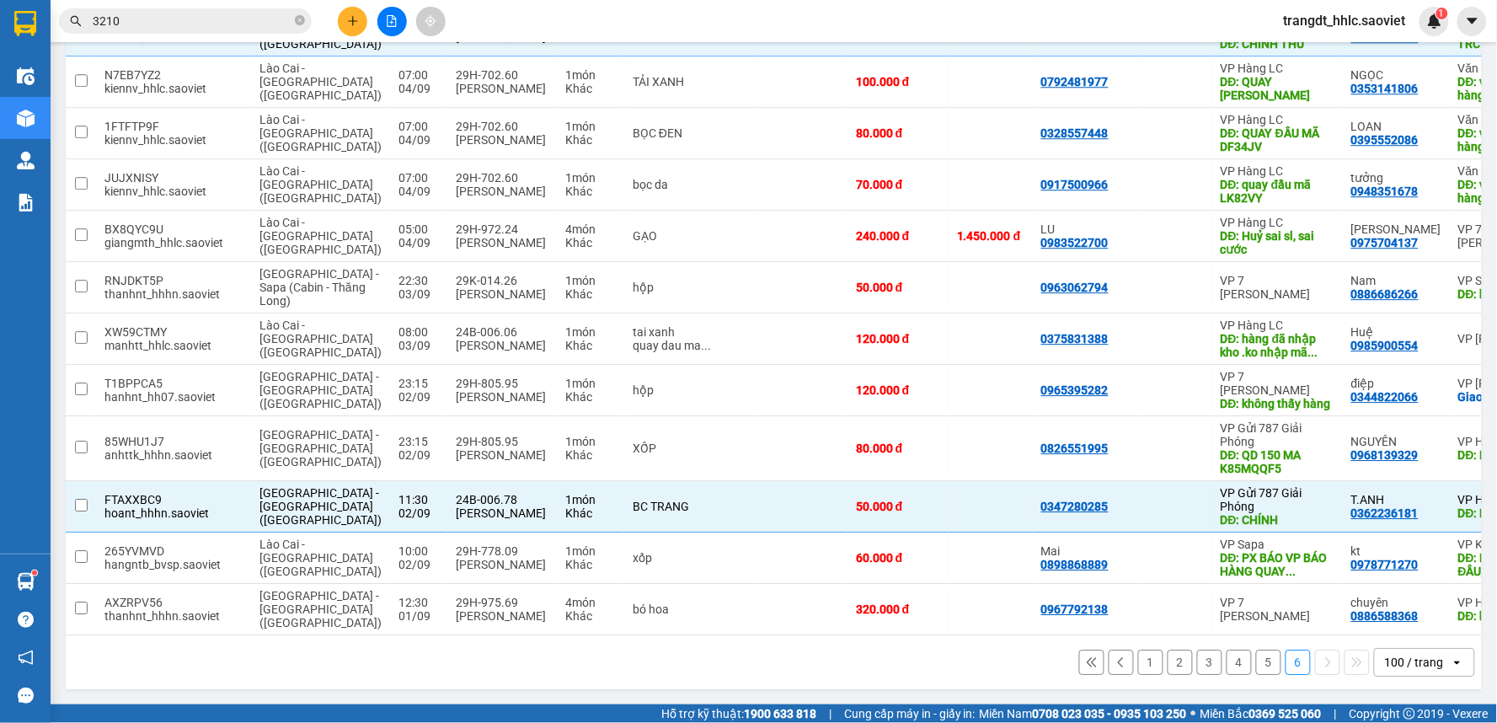
checkbox input "false"
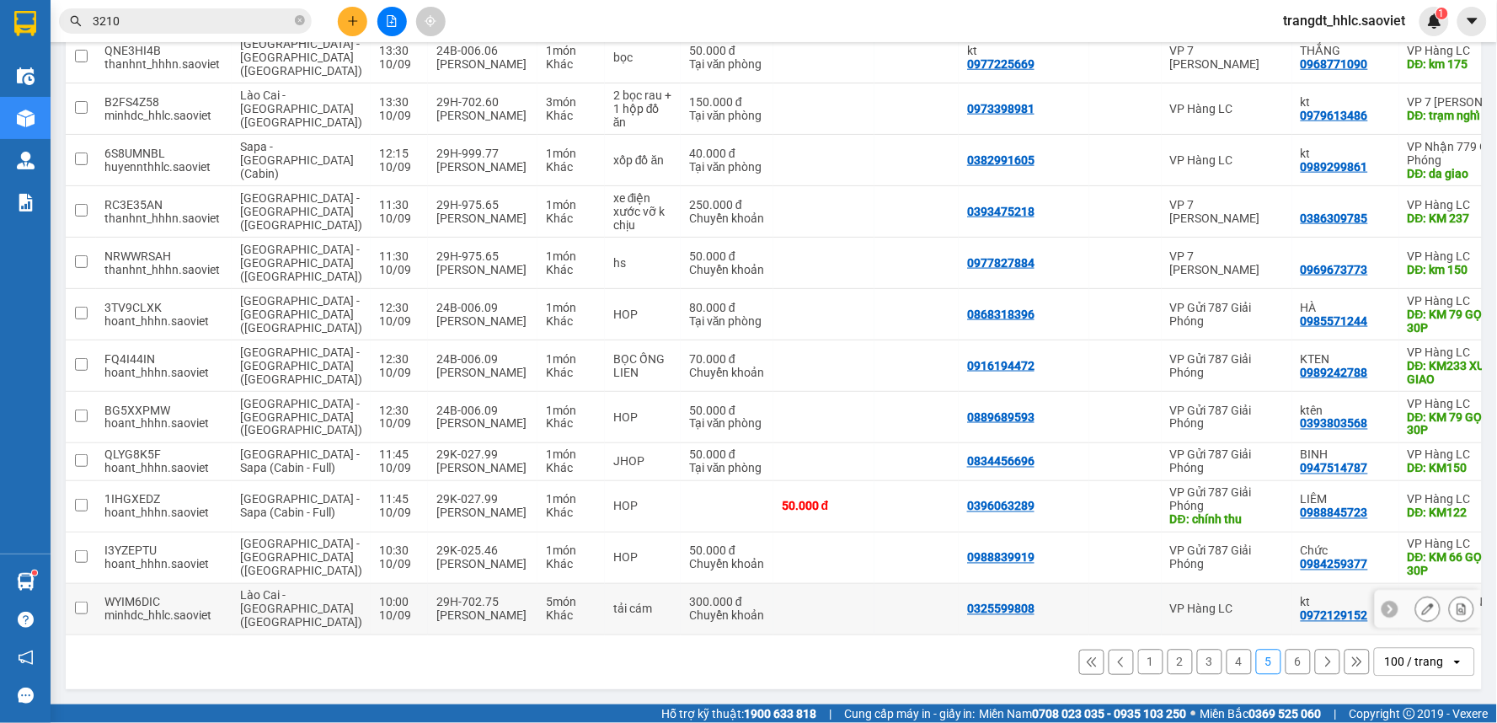
scroll to position [4803, 0]
click at [874, 507] on td at bounding box center [916, 506] width 84 height 51
checkbox input "true"
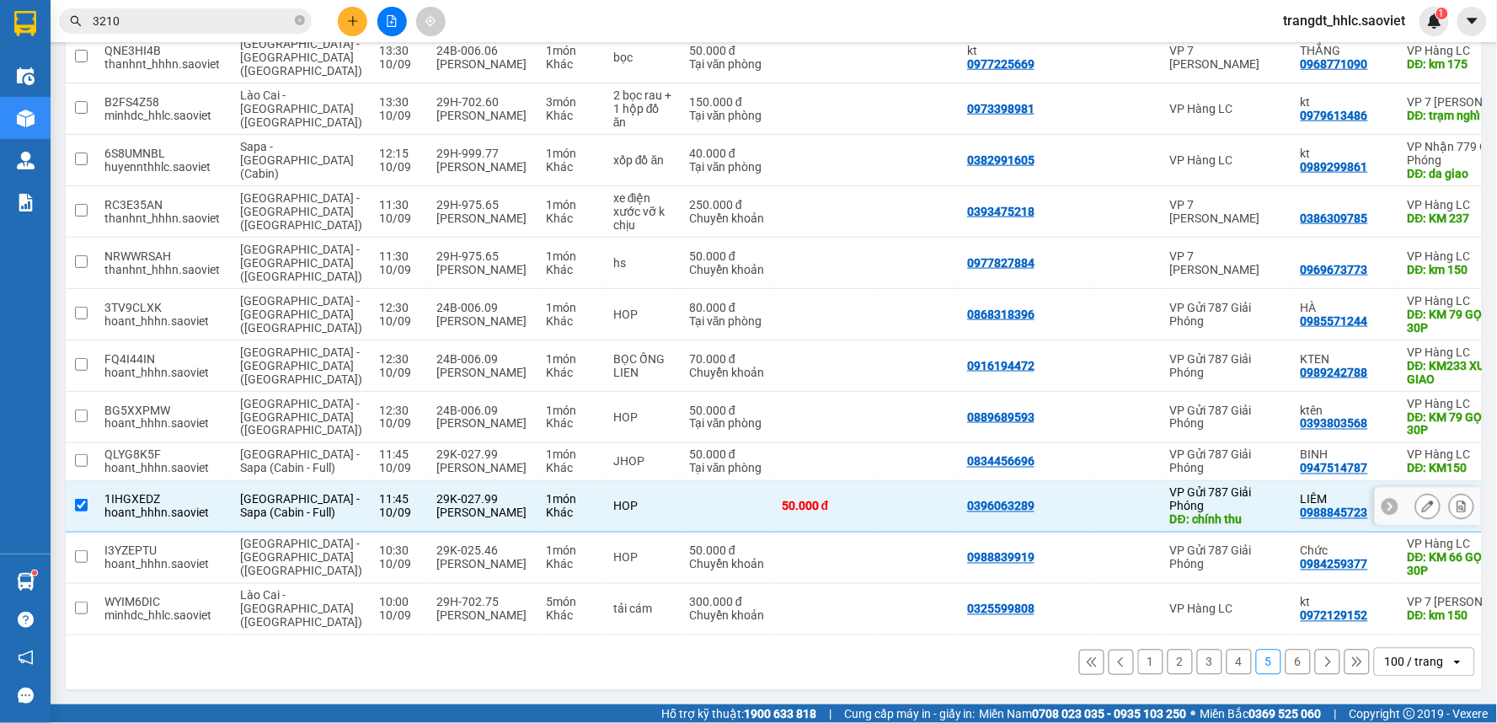
click at [1422, 510] on icon at bounding box center [1428, 506] width 12 height 12
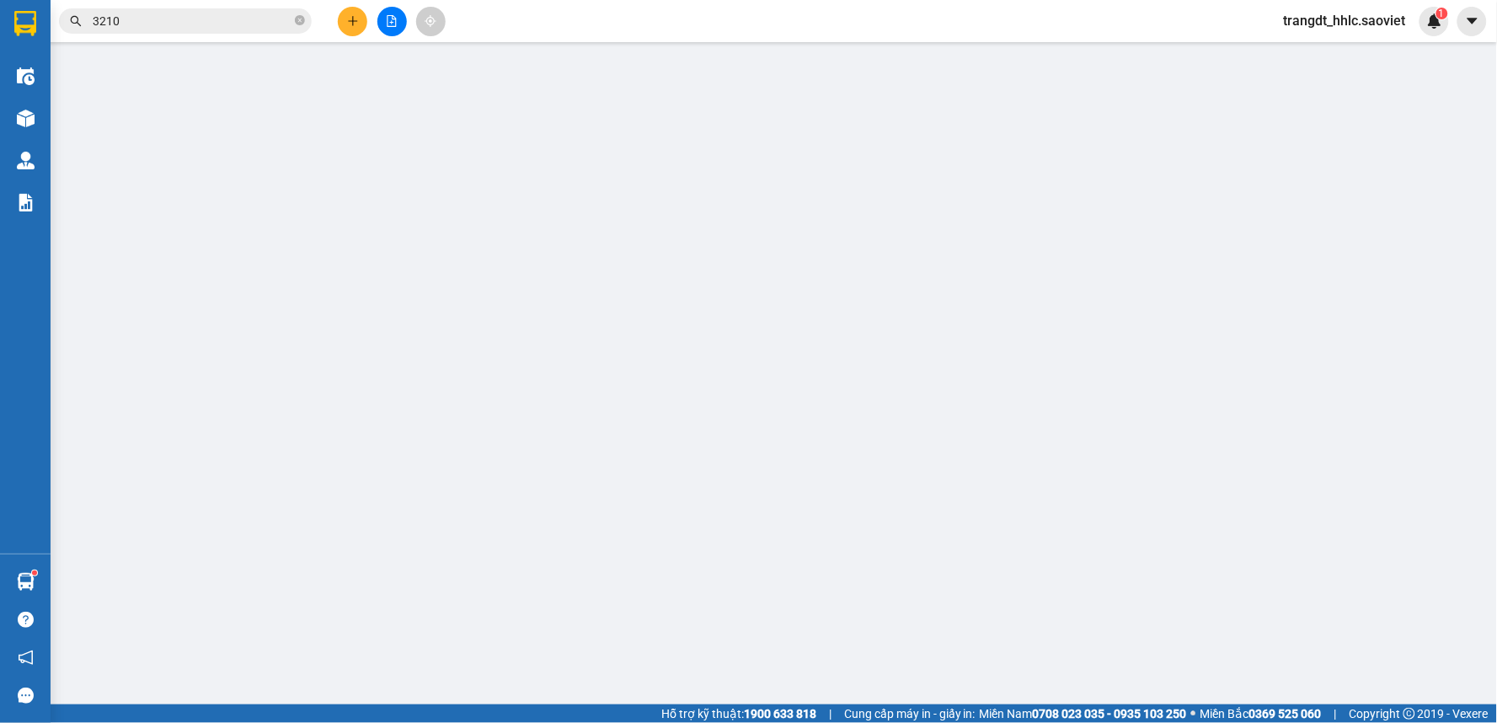
type input "0396063289"
type input "chính thu"
type input "0988845723"
type input "LIÊM"
type input "KM122"
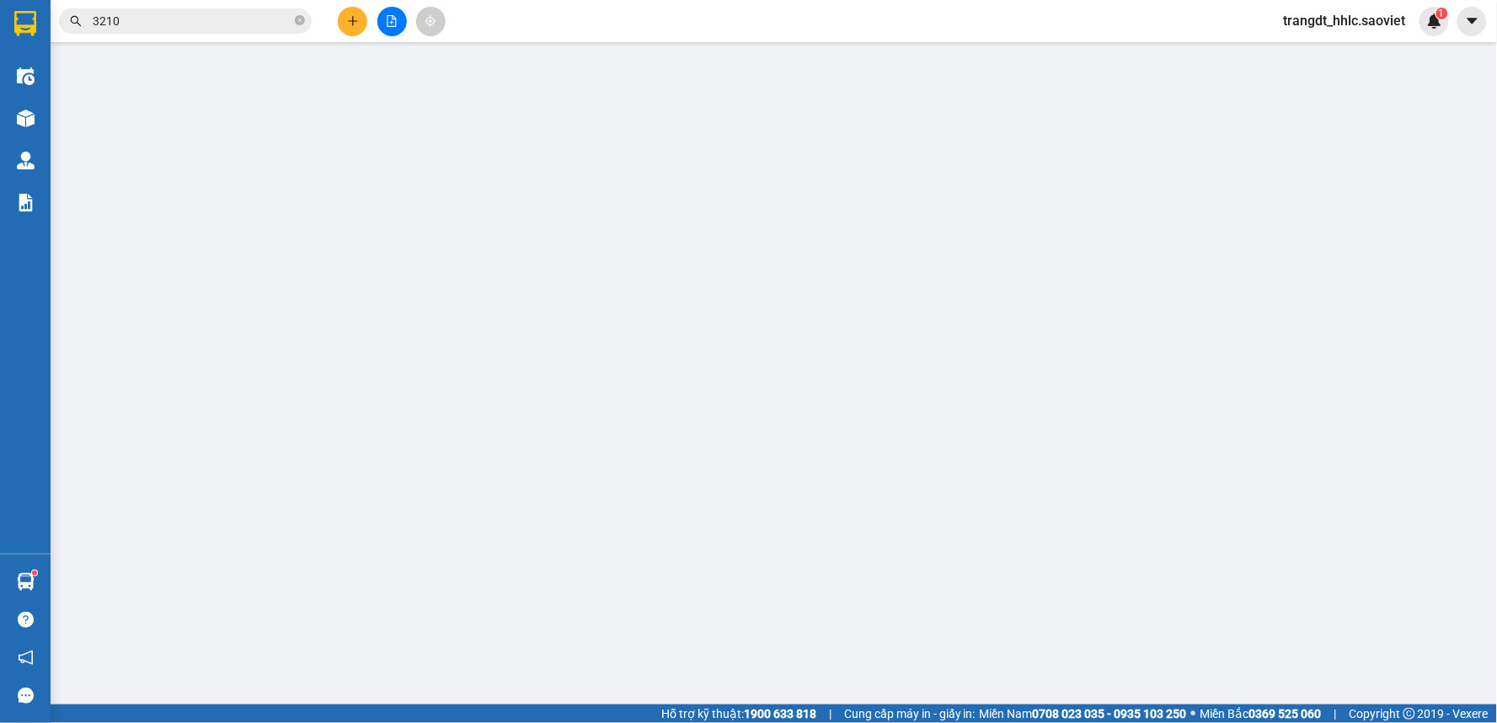
type input "50.000"
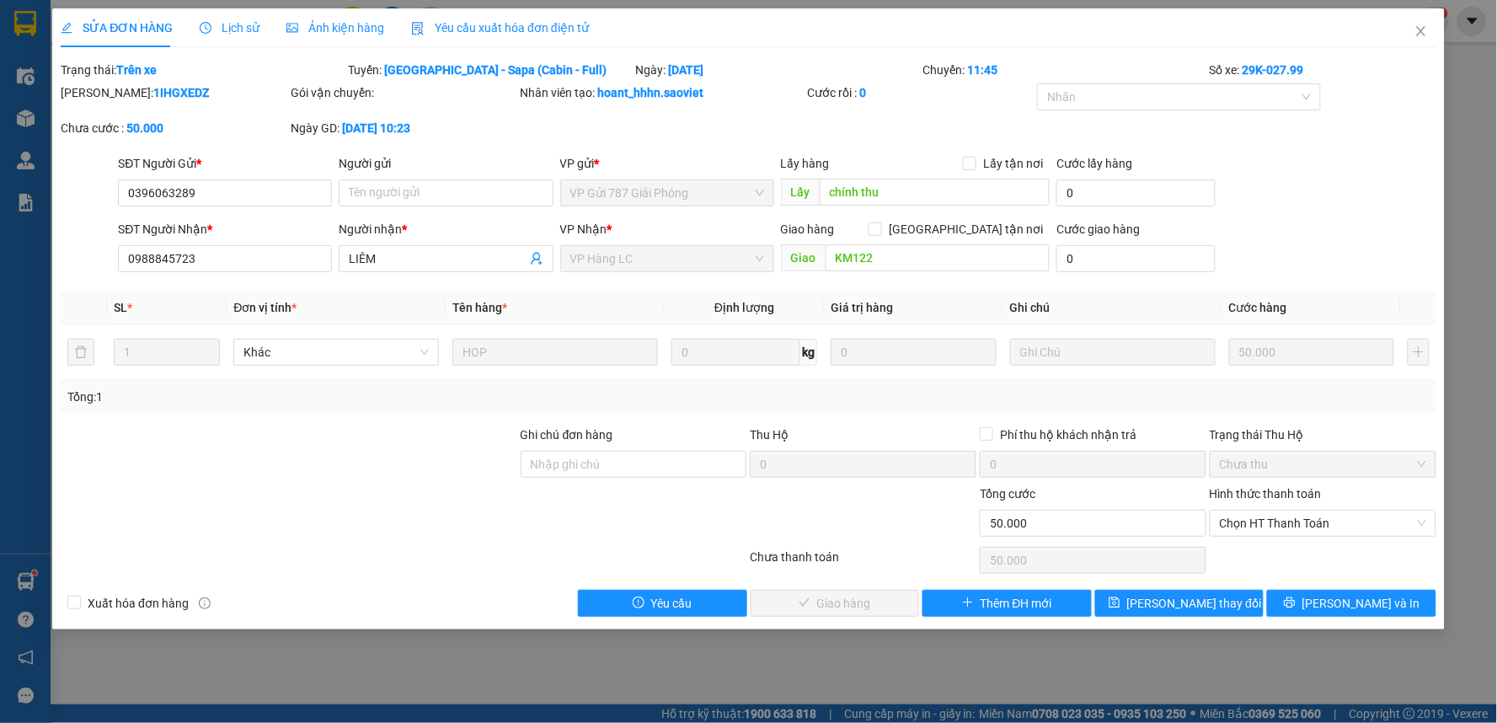
click at [231, 17] on div "Lịch sử" at bounding box center [230, 27] width 60 height 39
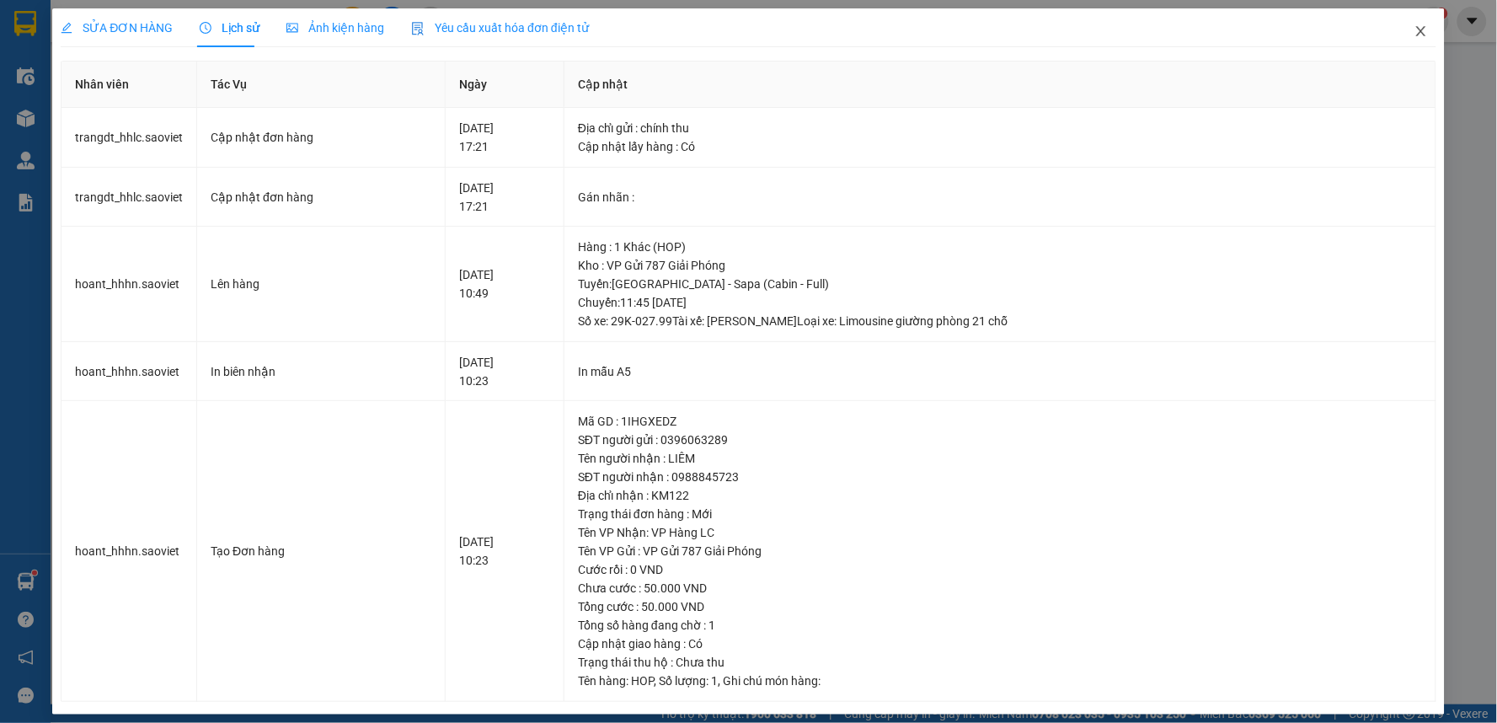
click at [1414, 35] on icon "close" at bounding box center [1420, 30] width 13 height 13
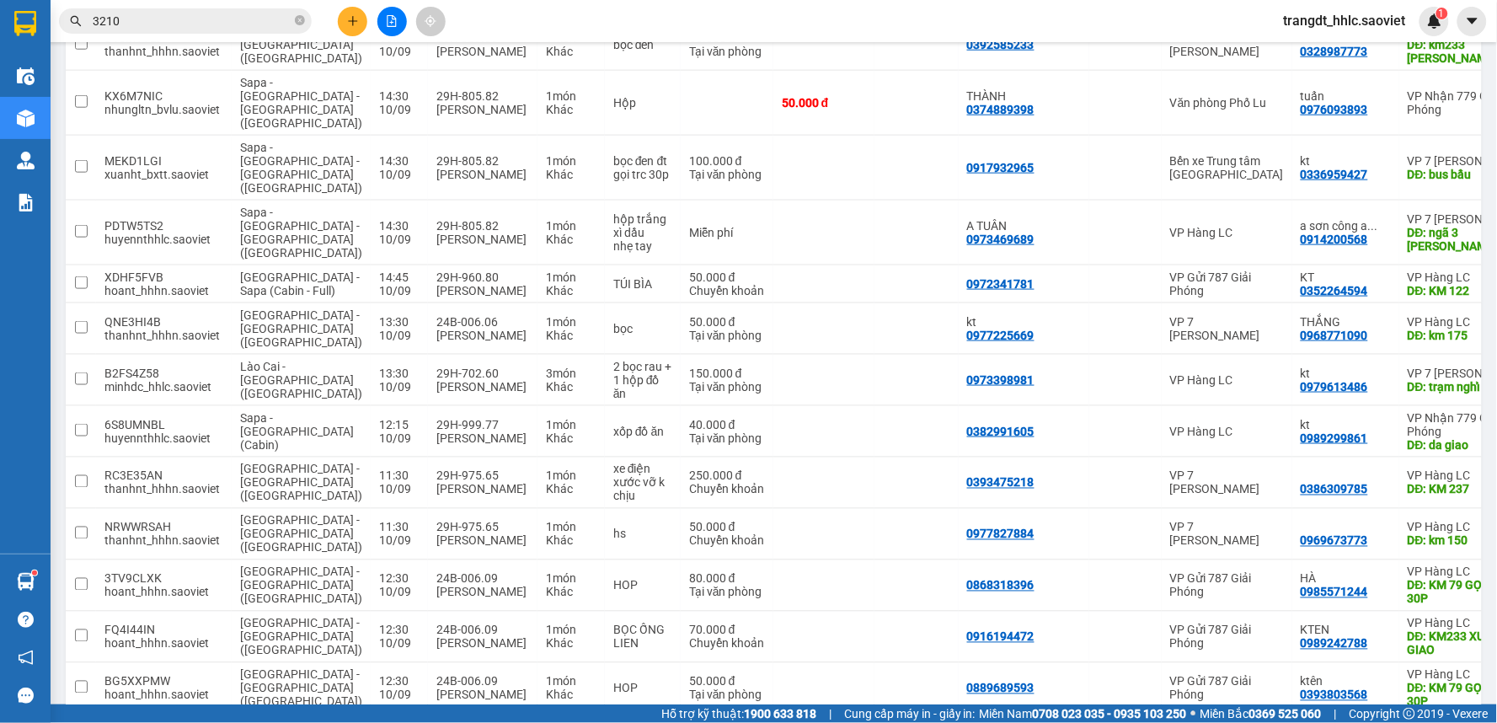
scroll to position [4807, 0]
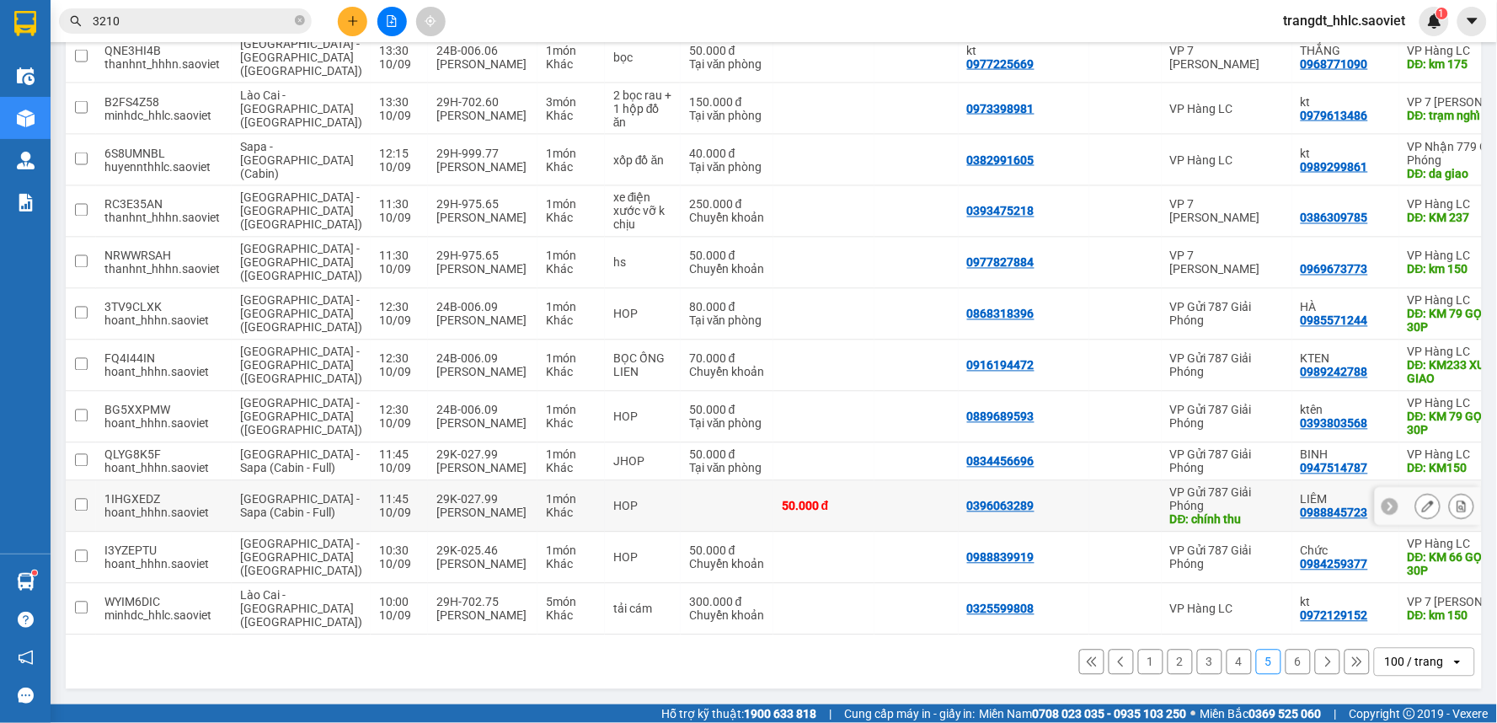
click at [1097, 500] on div at bounding box center [1125, 505] width 56 height 13
checkbox input "true"
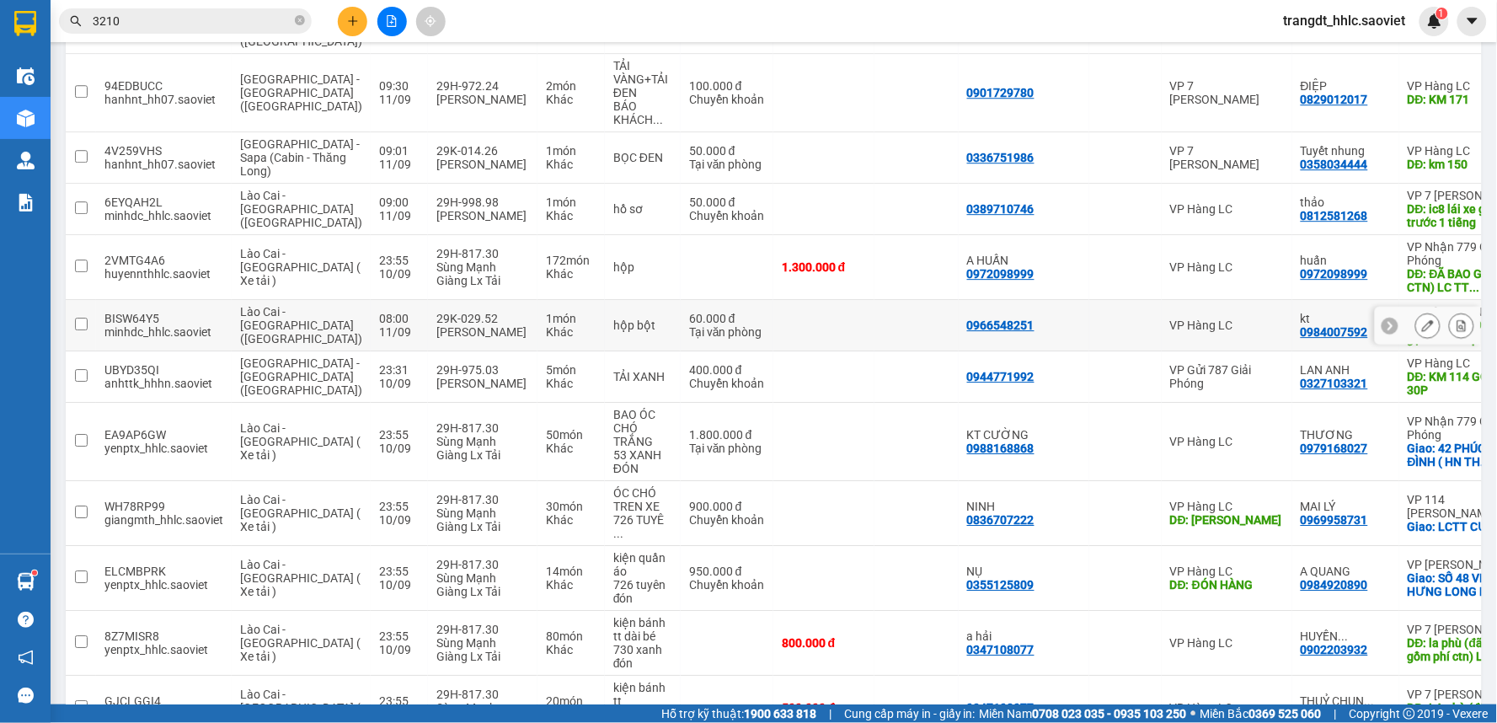
scroll to position [3122, 0]
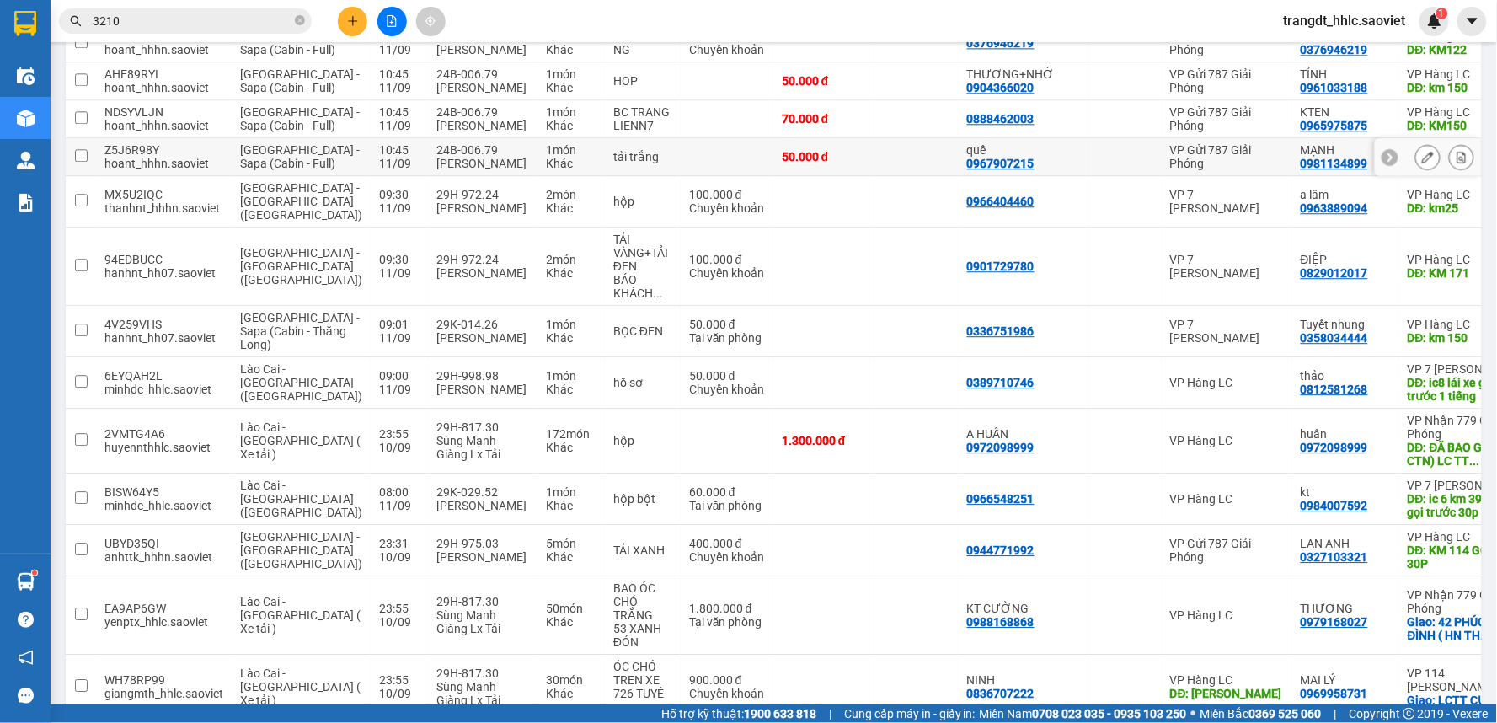
click at [814, 176] on td "50.000 đ" at bounding box center [823, 157] width 101 height 38
checkbox input "true"
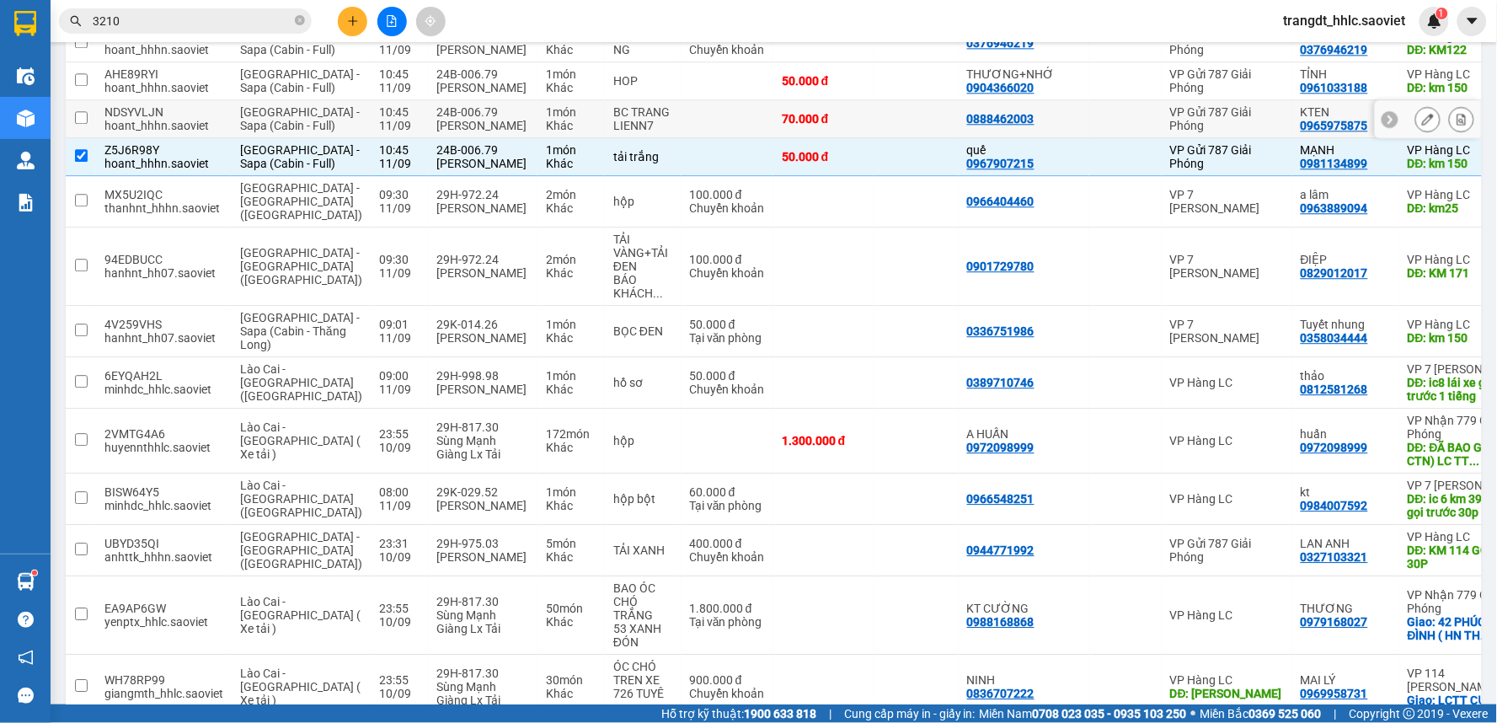
click at [692, 138] on td at bounding box center [727, 119] width 93 height 38
checkbox input "true"
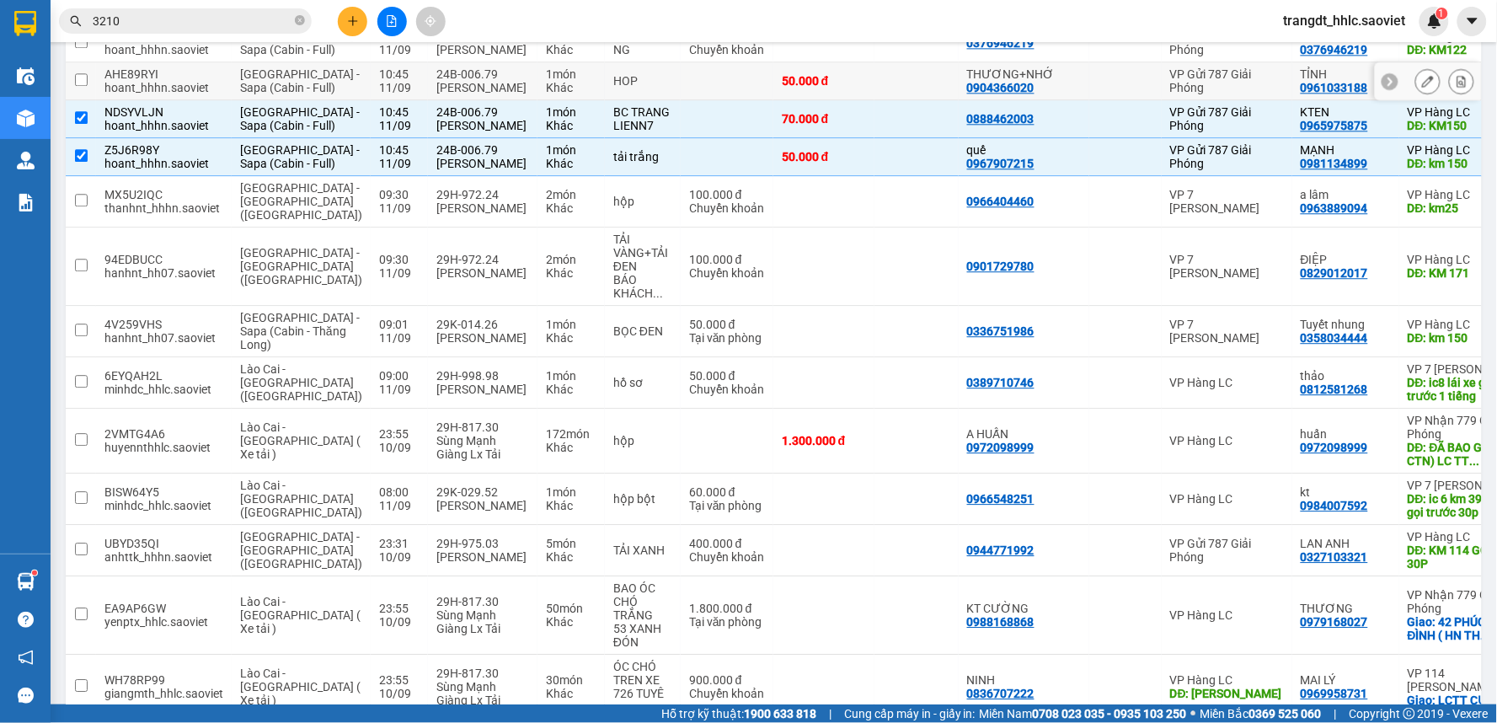
click at [686, 100] on td at bounding box center [727, 81] width 93 height 38
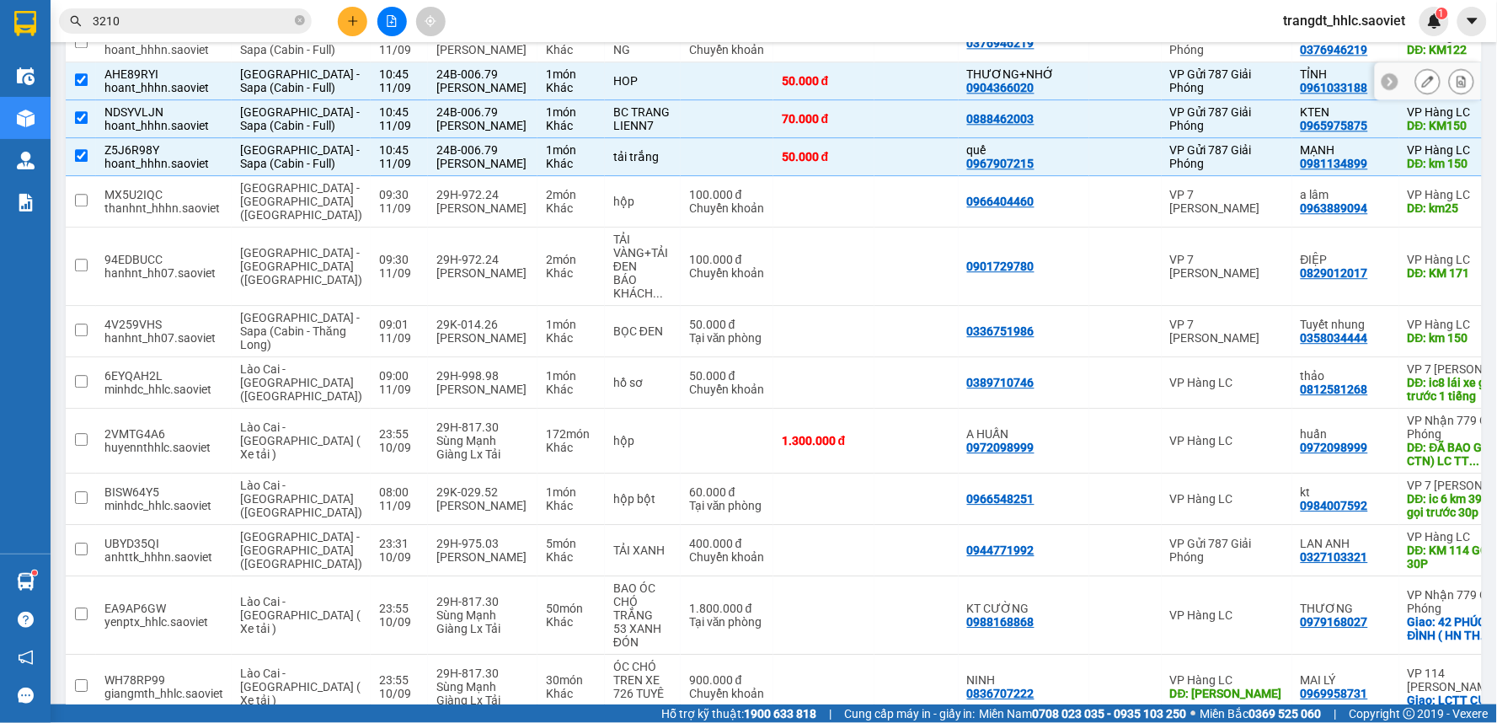
checkbox input "true"
click at [389, 20] on icon "file-add" at bounding box center [392, 21] width 12 height 12
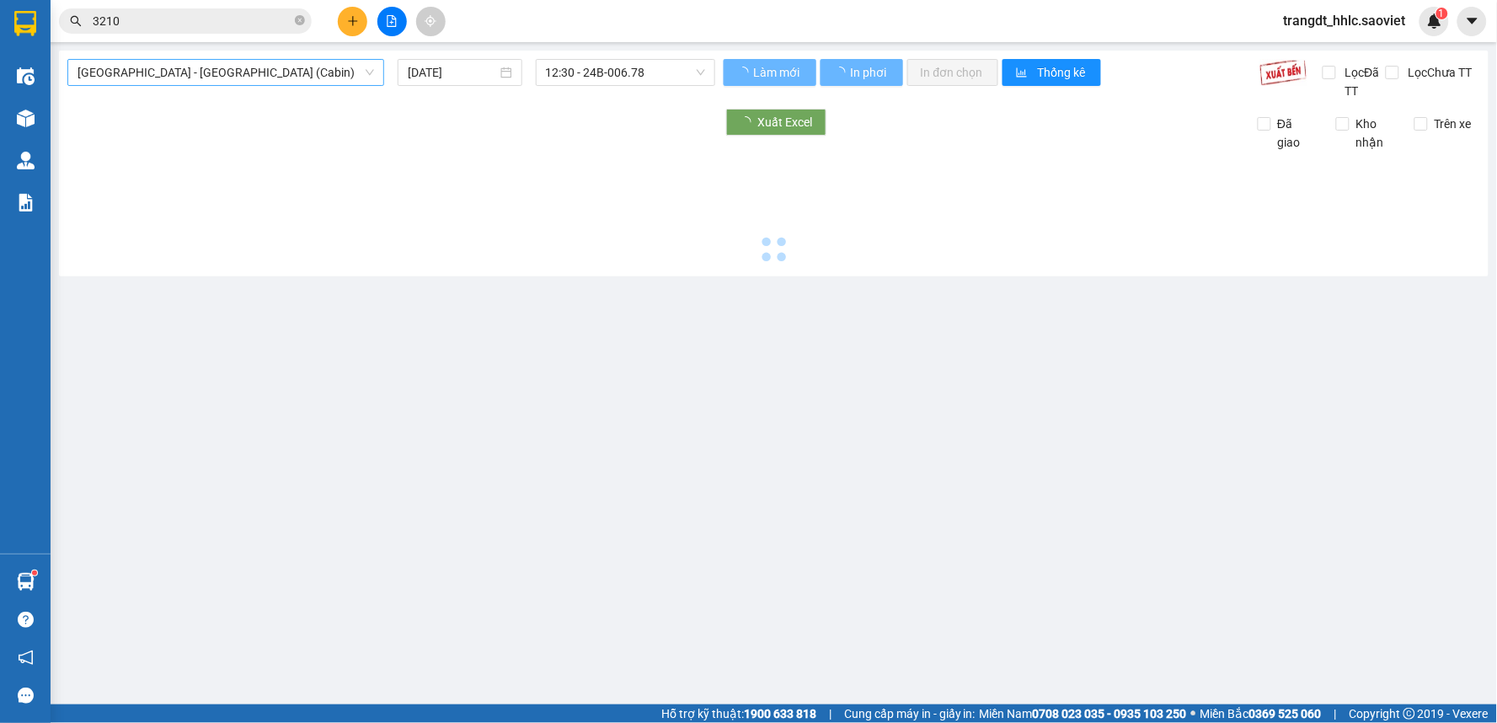
click at [194, 80] on span "[GEOGRAPHIC_DATA] - [GEOGRAPHIC_DATA] (Cabin)" at bounding box center [225, 72] width 296 height 25
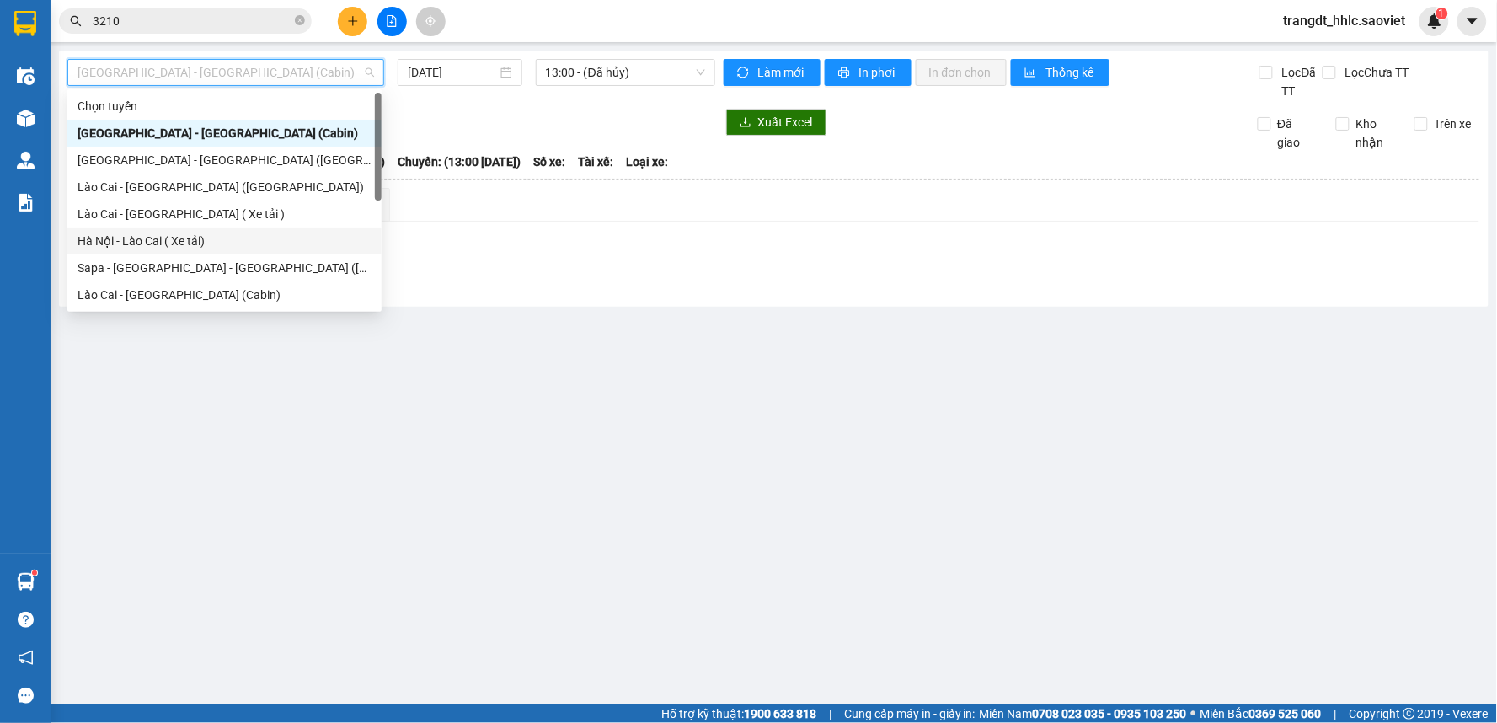
scroll to position [135, 0]
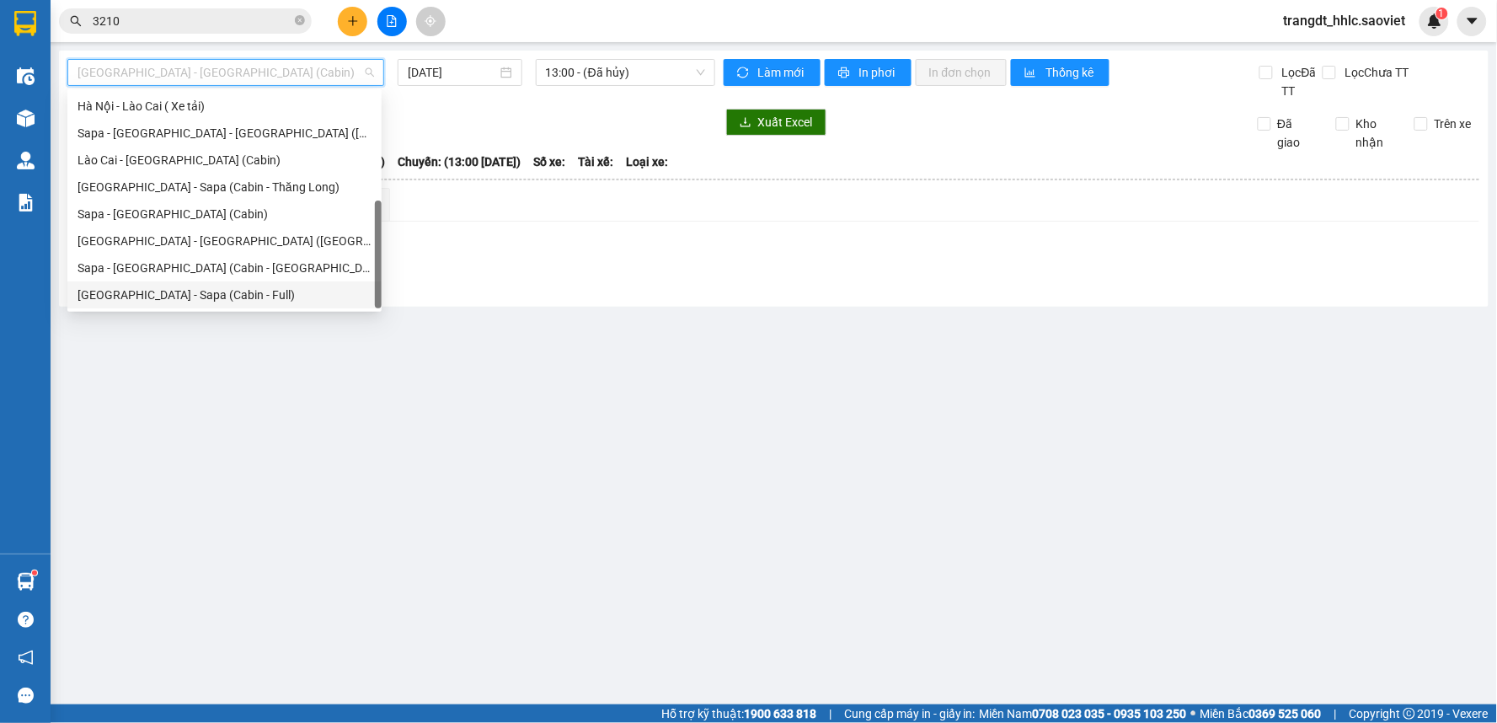
click at [232, 290] on div "[GEOGRAPHIC_DATA] - Sapa (Cabin - Full)" at bounding box center [224, 295] width 294 height 19
type input "[DATE]"
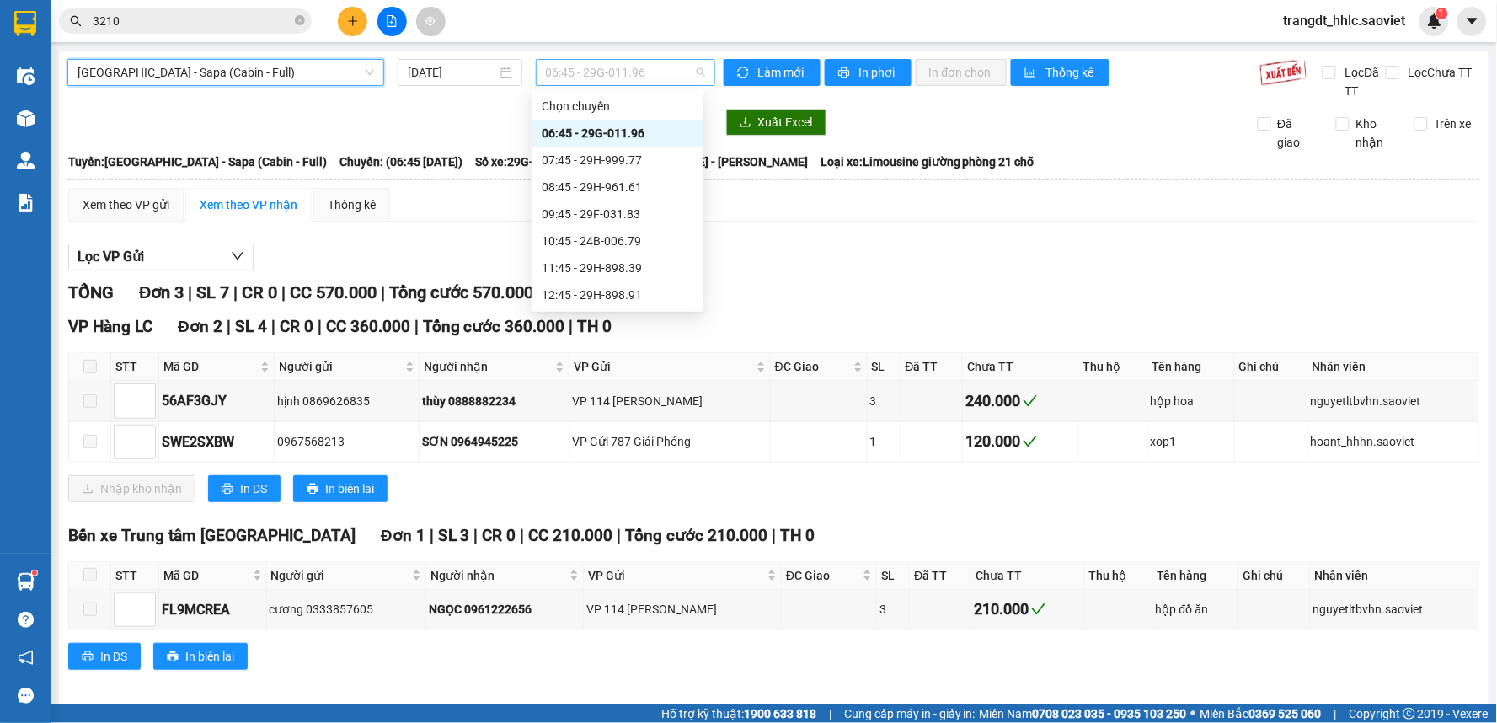
click at [583, 65] on span "06:45 - 29G-011.96" at bounding box center [625, 72] width 159 height 25
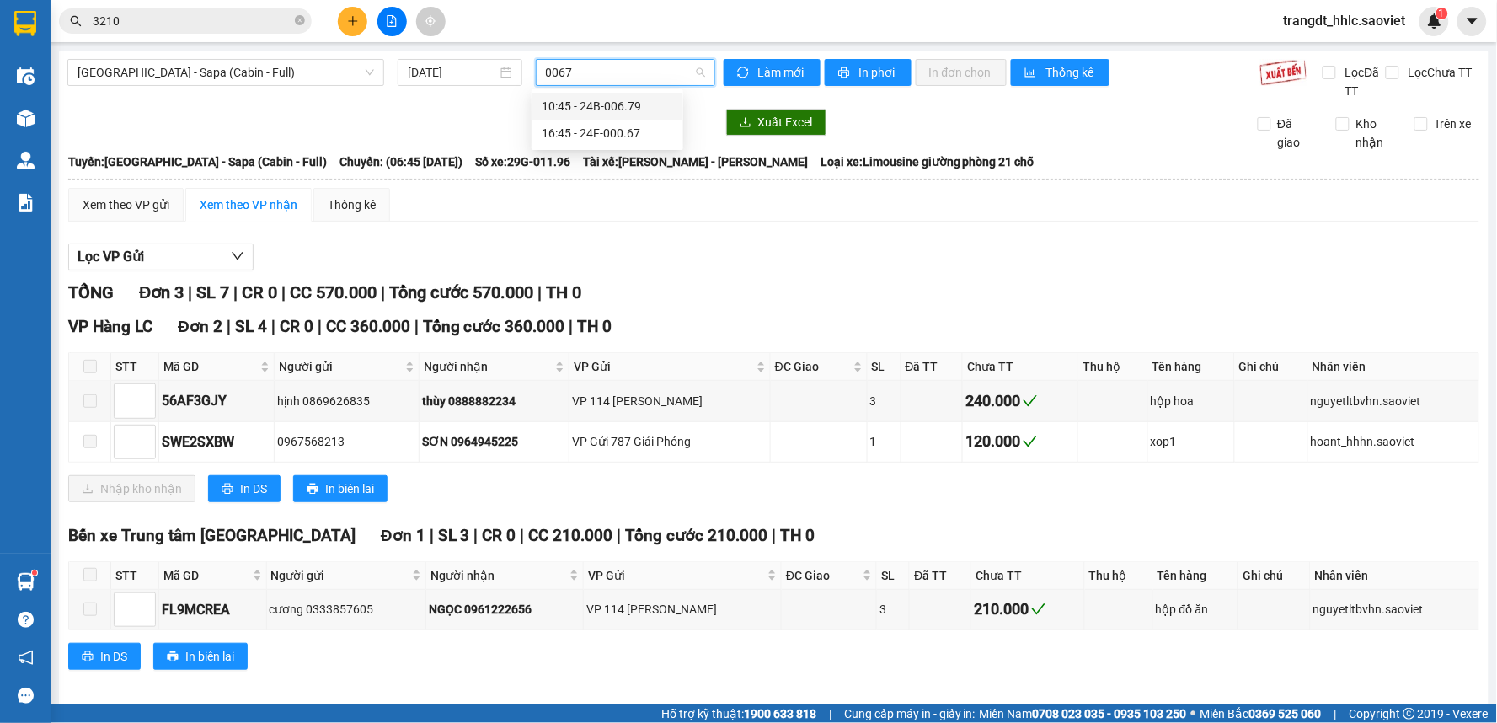
type input "00679"
click at [591, 104] on div "10:45 - 24B-006.79" at bounding box center [607, 106] width 131 height 19
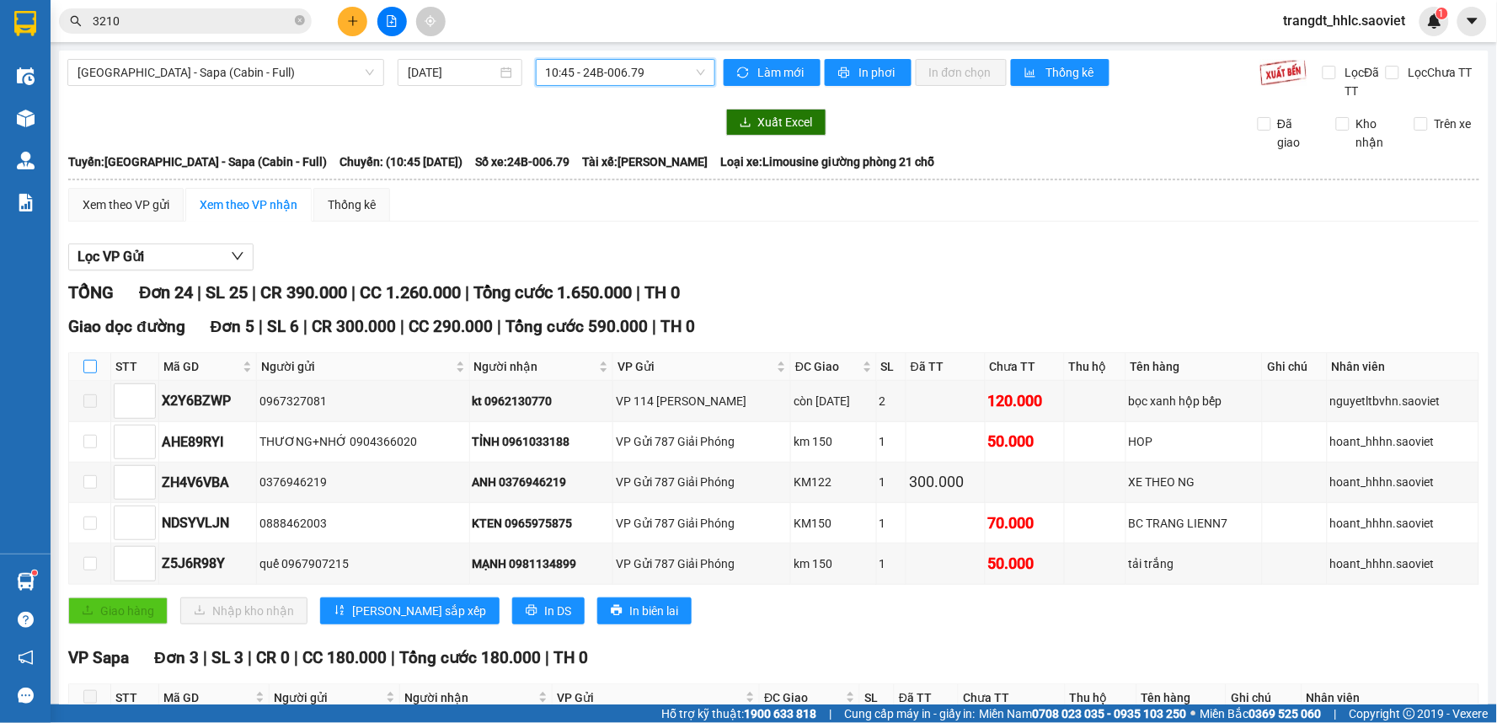
click at [95, 371] on input "checkbox" at bounding box center [89, 366] width 13 height 13
checkbox input "true"
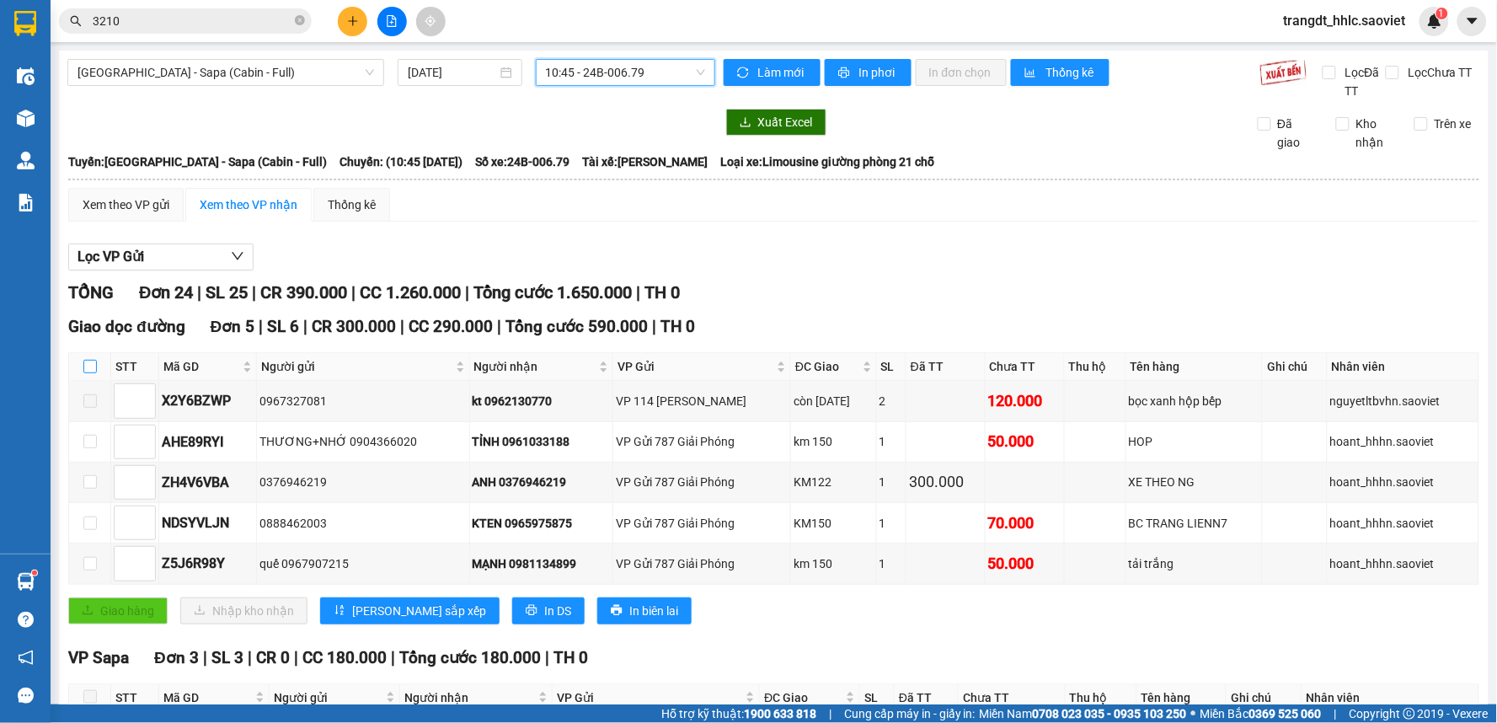
checkbox input "true"
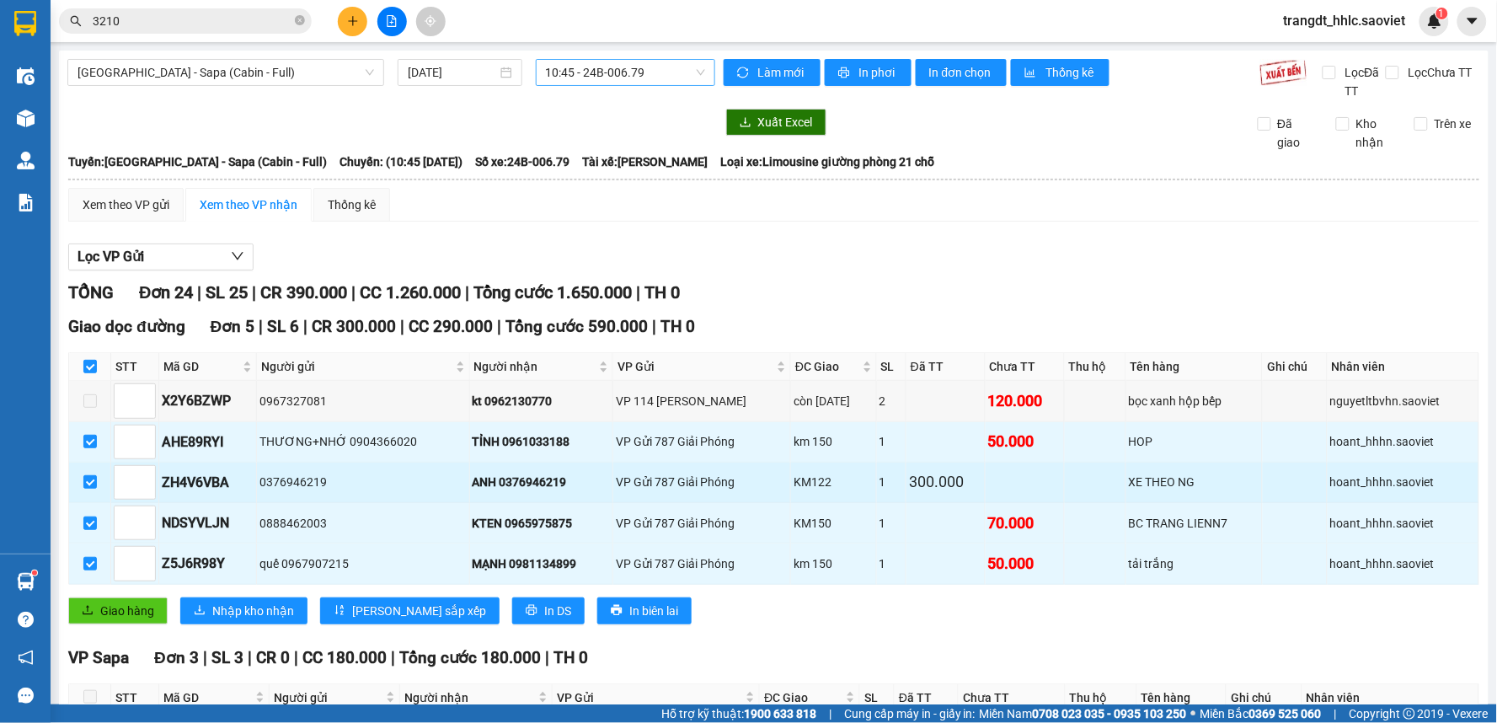
click at [81, 480] on td at bounding box center [90, 482] width 42 height 40
click at [88, 480] on input "checkbox" at bounding box center [89, 481] width 13 height 13
checkbox input "false"
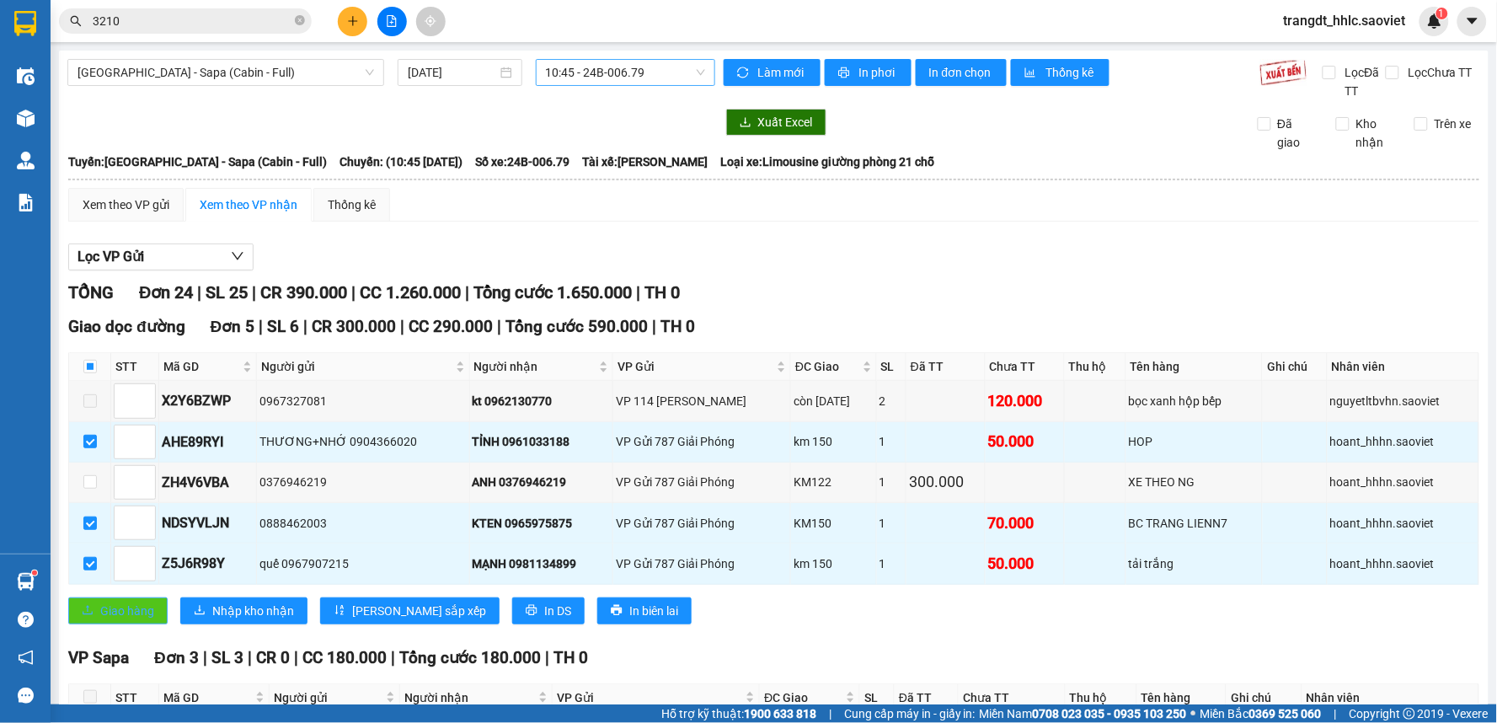
click at [126, 607] on span "Giao hàng" at bounding box center [127, 610] width 54 height 19
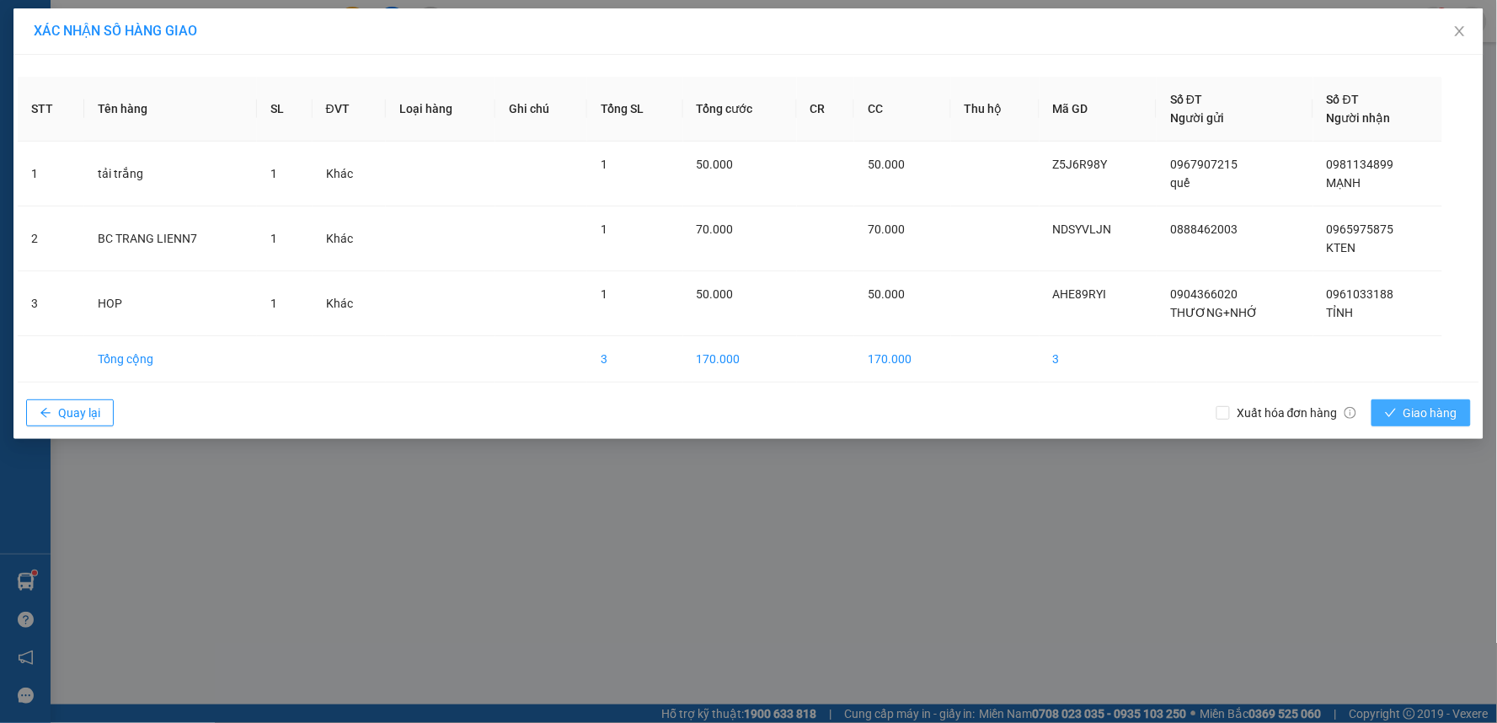
click at [1427, 411] on span "Giao hàng" at bounding box center [1430, 412] width 54 height 19
